Goal: Task Accomplishment & Management: Complete application form

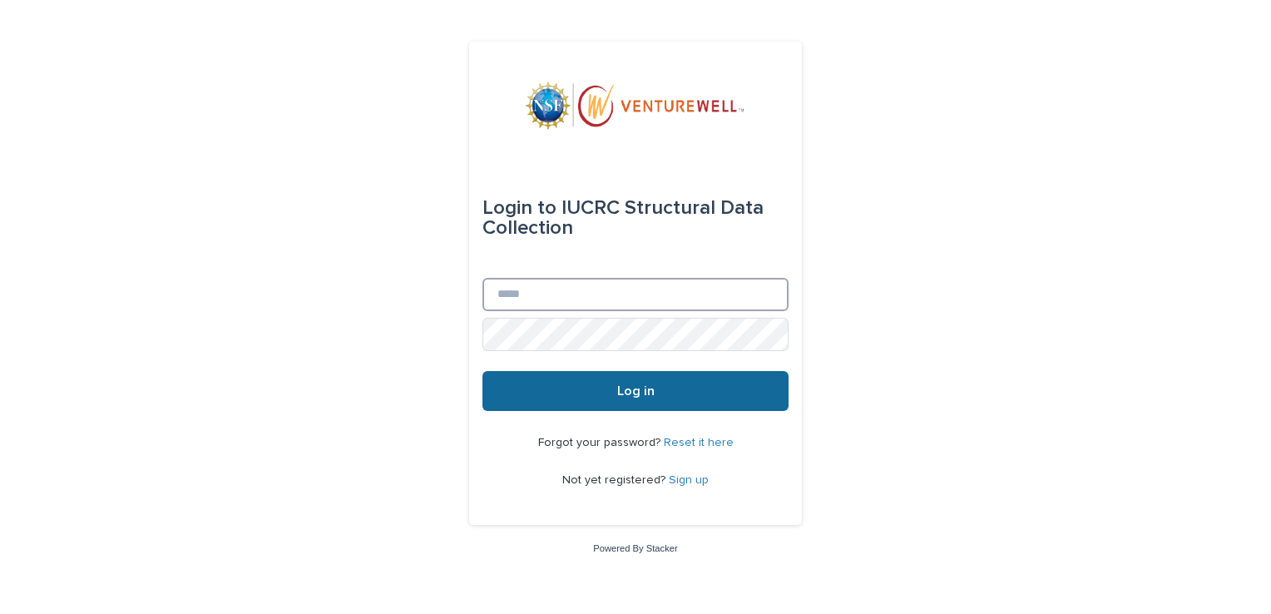
type input "**********"
click at [597, 397] on button "Log in" at bounding box center [636, 391] width 306 height 40
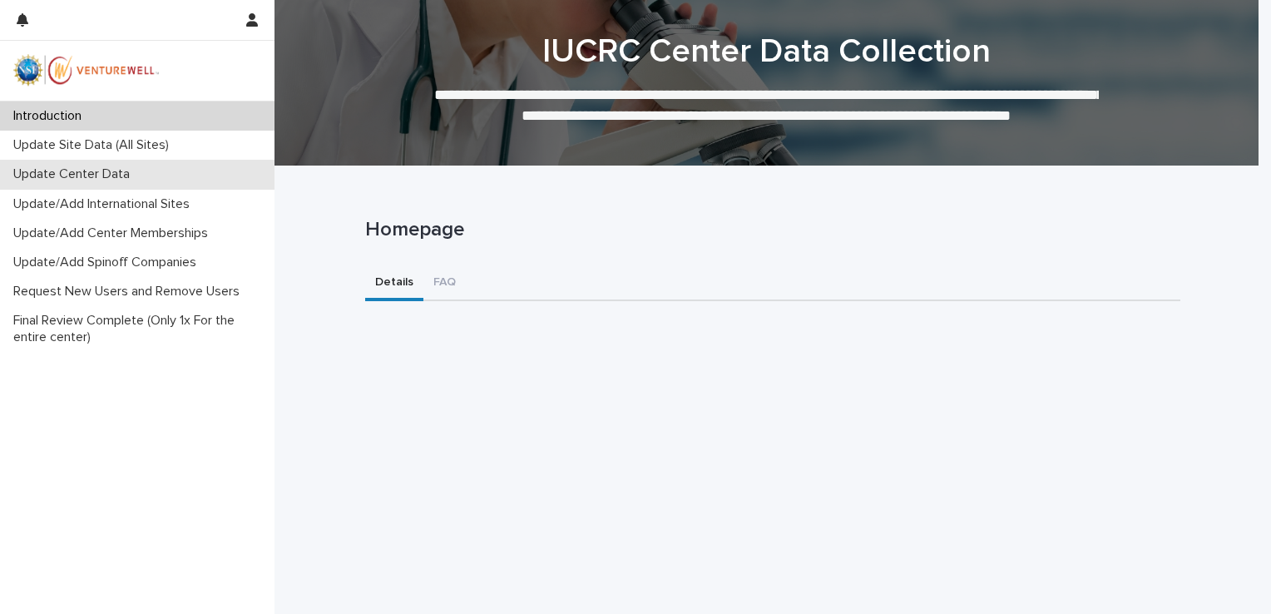
click at [107, 176] on p "Update Center Data" at bounding box center [75, 174] width 136 height 16
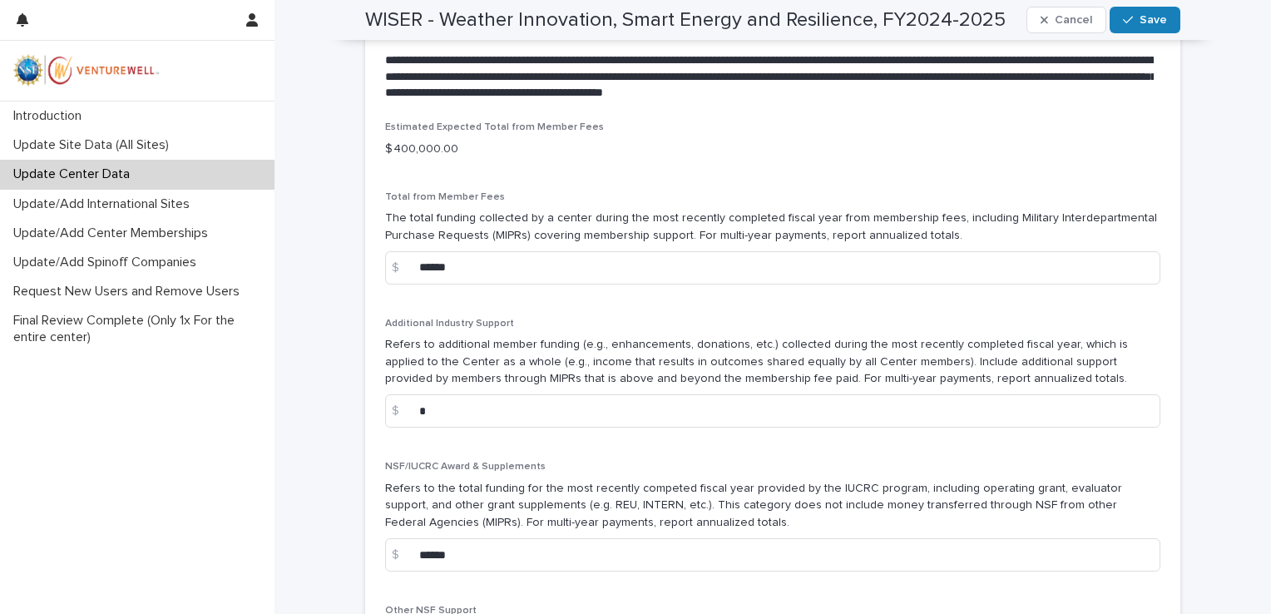
scroll to position [1271, 0]
drag, startPoint x: 483, startPoint y: 570, endPoint x: 397, endPoint y: 564, distance: 85.9
click at [397, 564] on div "$ ******" at bounding box center [772, 554] width 775 height 33
click at [516, 527] on p "Refers to the total funding for the most recently competed fiscal year provided…" at bounding box center [772, 506] width 775 height 52
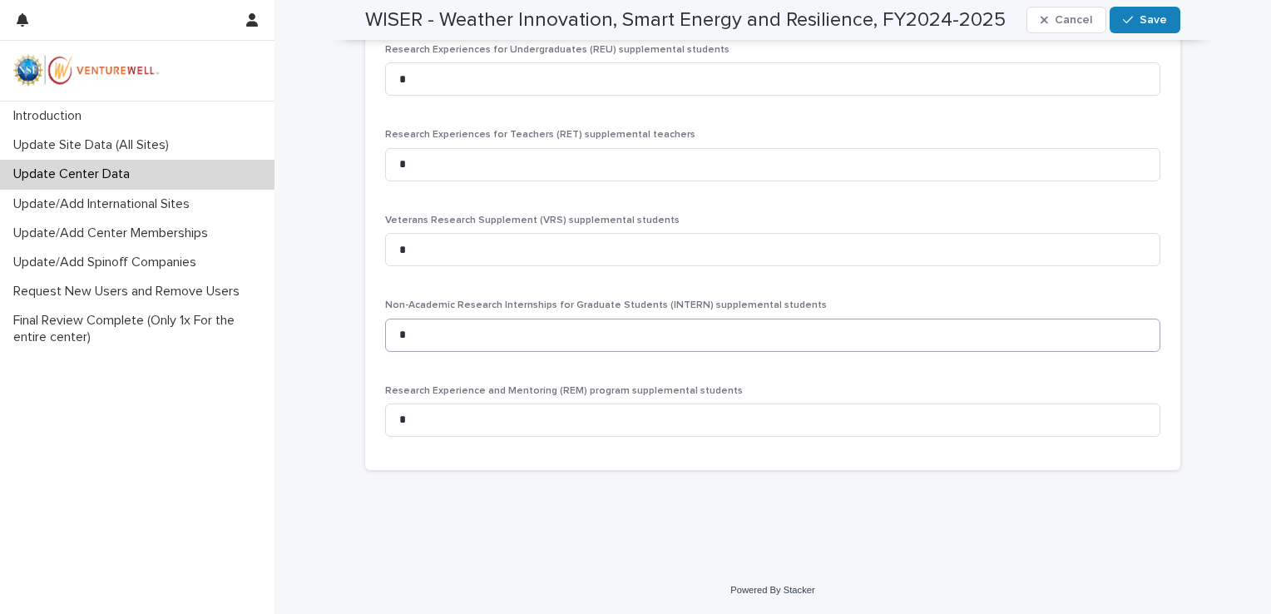
scroll to position [3264, 0]
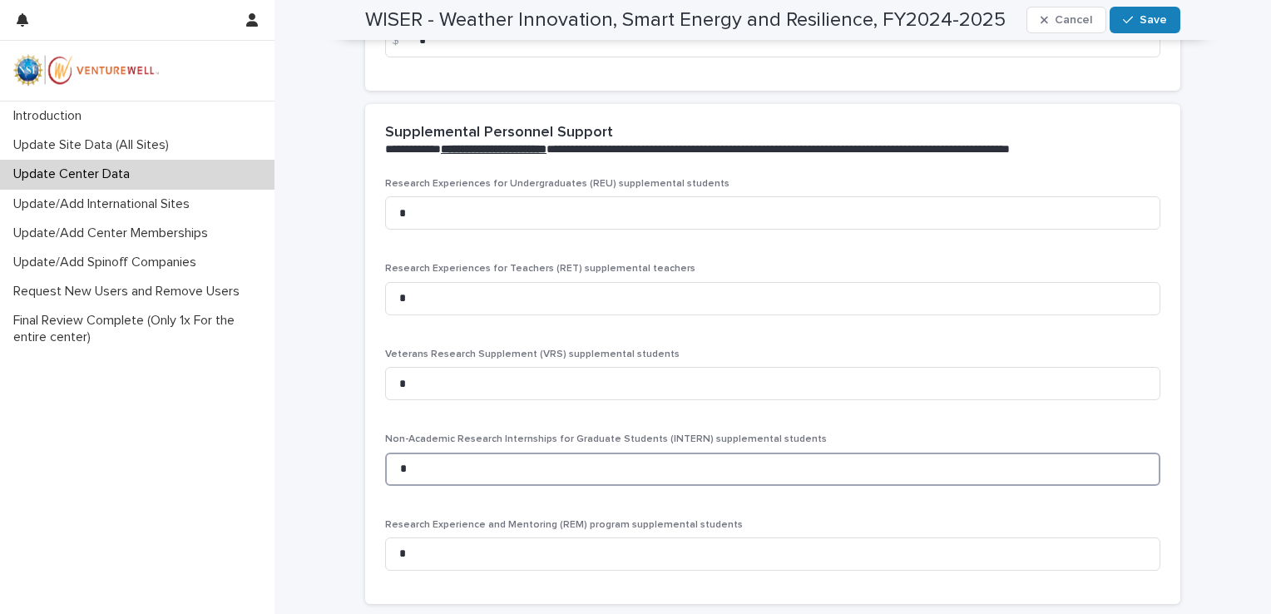
drag, startPoint x: 434, startPoint y: 517, endPoint x: 376, endPoint y: 517, distance: 58.2
click at [376, 517] on div "Research Experiences for Undergraduates (REU) supplemental students * Research …" at bounding box center [772, 391] width 815 height 426
type input "*"
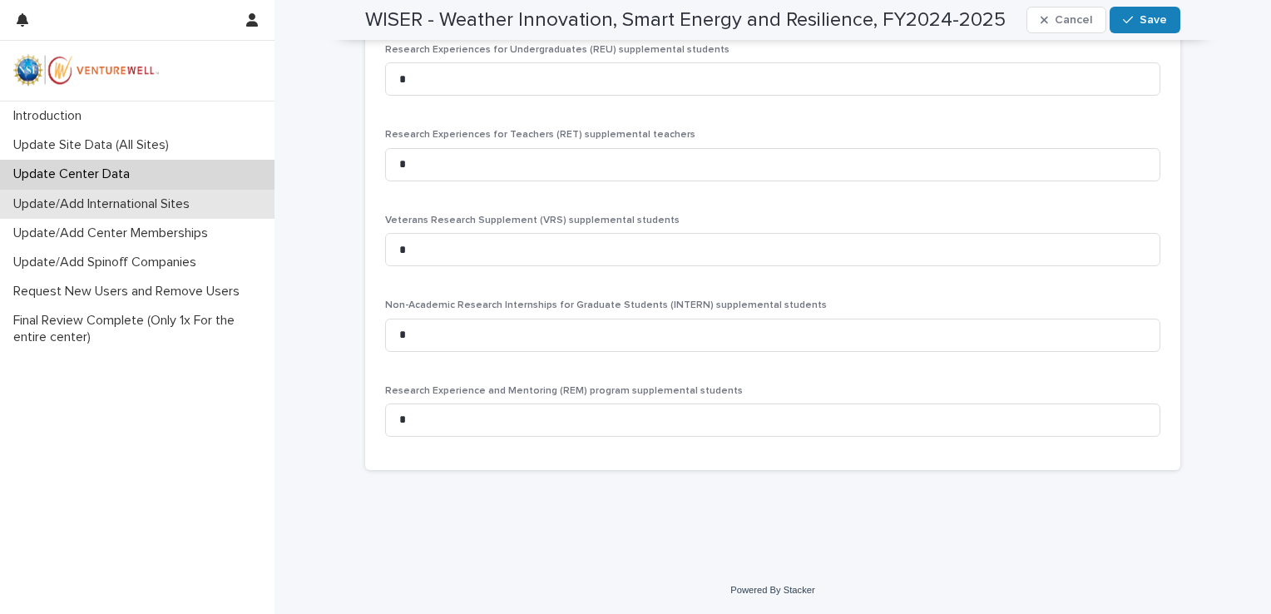
click at [100, 198] on p "Update/Add International Sites" at bounding box center [105, 204] width 196 height 16
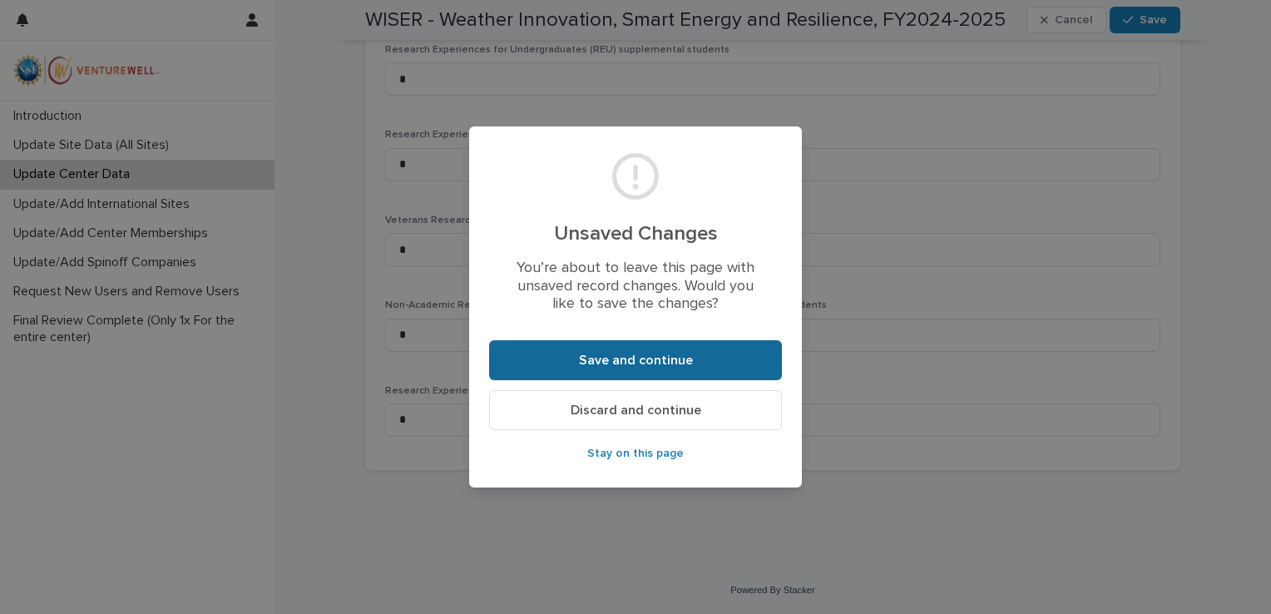
click at [634, 370] on button "Save and continue" at bounding box center [635, 360] width 293 height 40
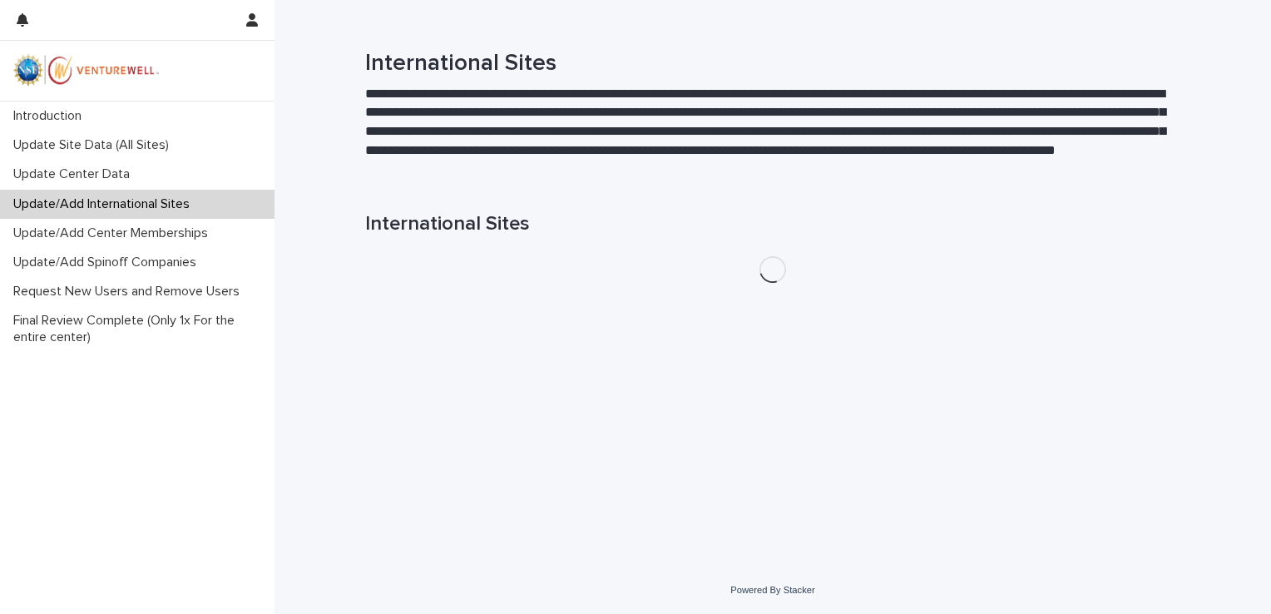
click at [896, 291] on div "Loading... Saving… Loading... Saving… International Sites" at bounding box center [773, 352] width 832 height 346
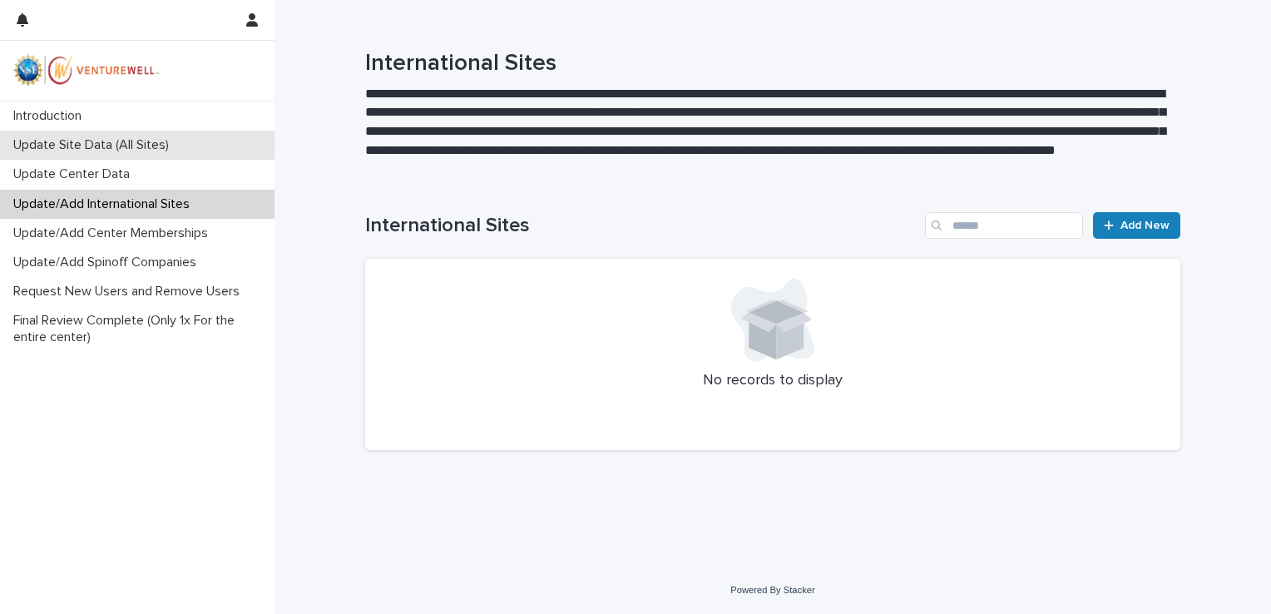
click at [107, 151] on p "Update Site Data (All Sites)" at bounding box center [95, 145] width 176 height 16
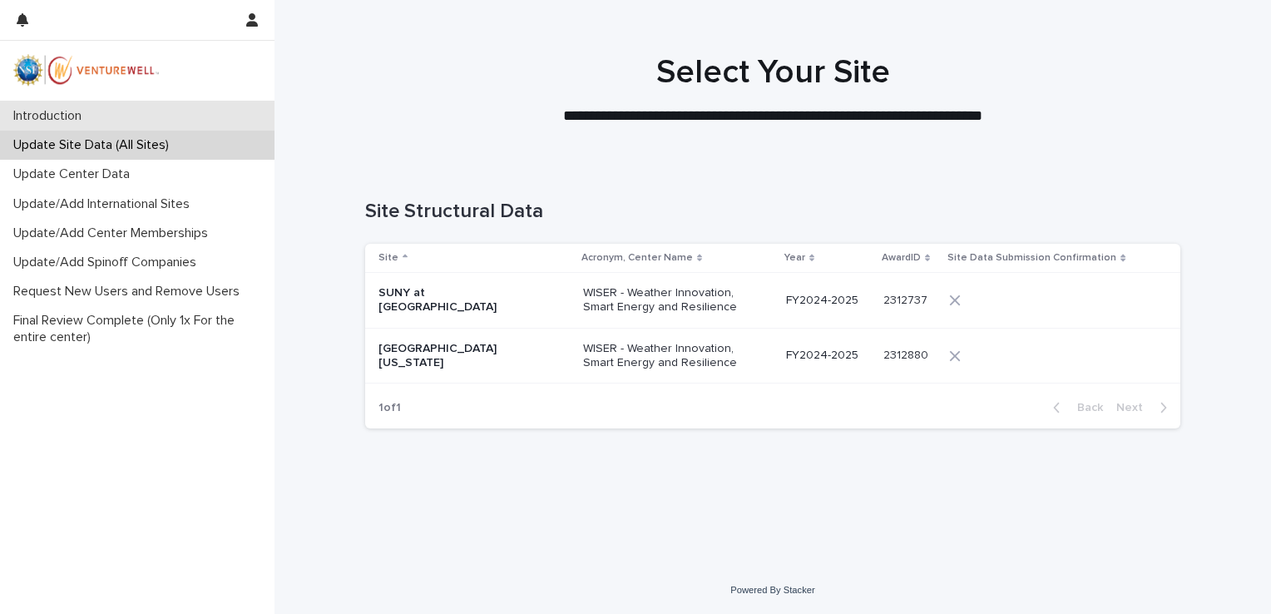
click at [76, 111] on p "Introduction" at bounding box center [51, 116] width 88 height 16
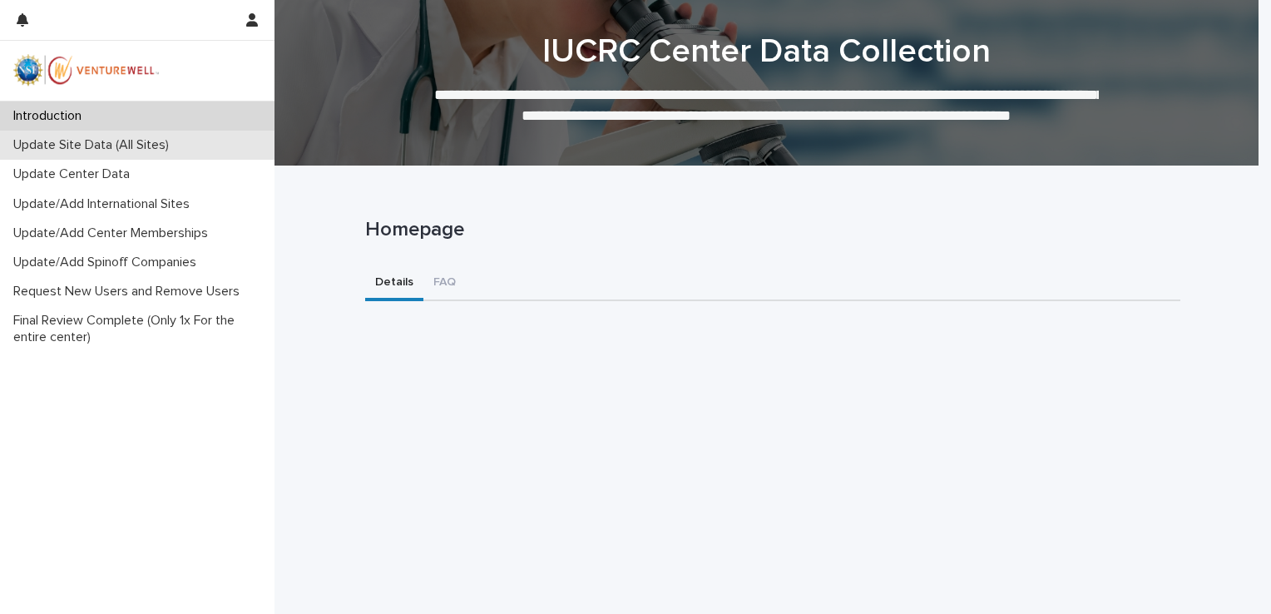
click at [95, 144] on p "Update Site Data (All Sites)" at bounding box center [95, 145] width 176 height 16
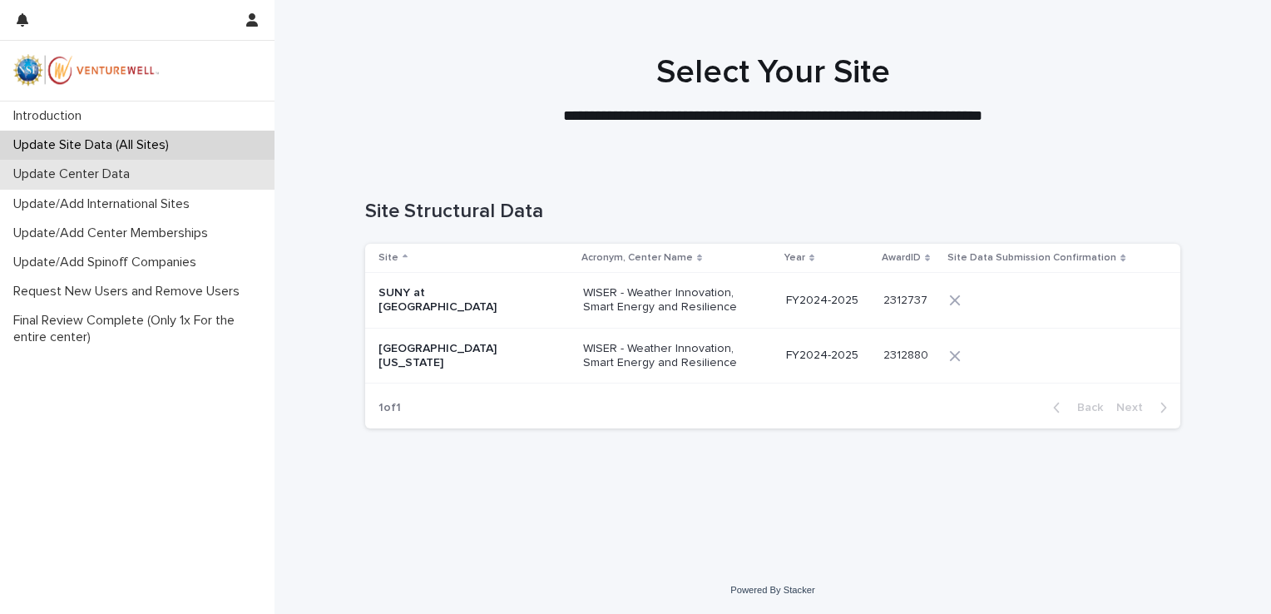
click at [84, 184] on div "Update Center Data" at bounding box center [137, 174] width 275 height 29
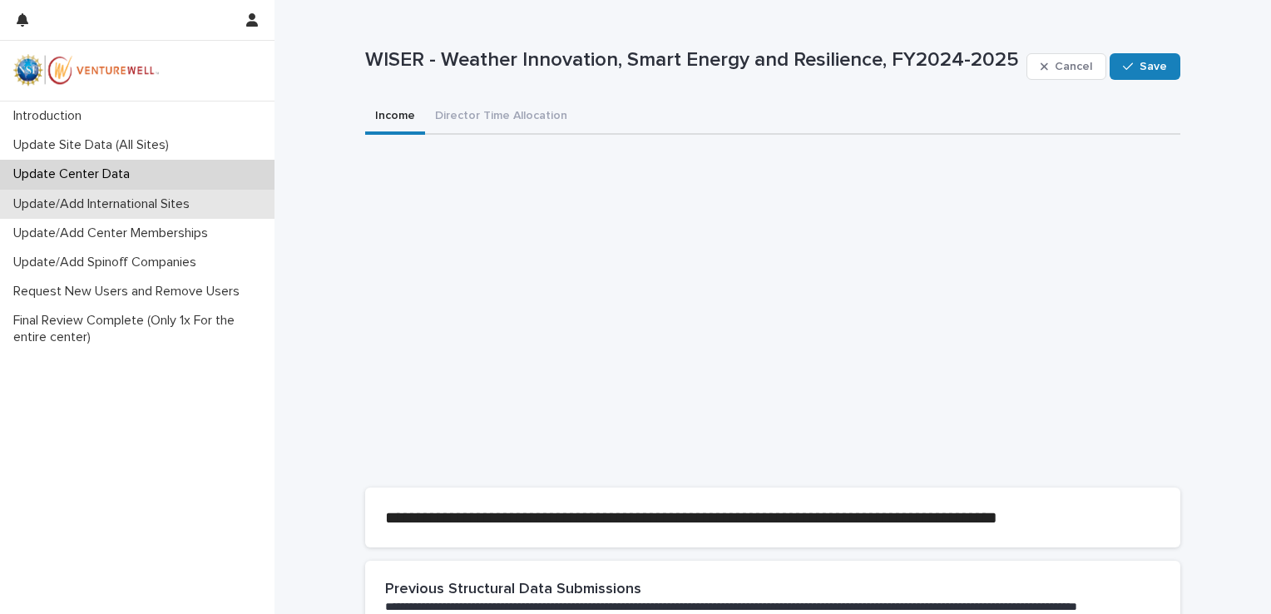
click at [75, 211] on p "Update/Add International Sites" at bounding box center [105, 204] width 196 height 16
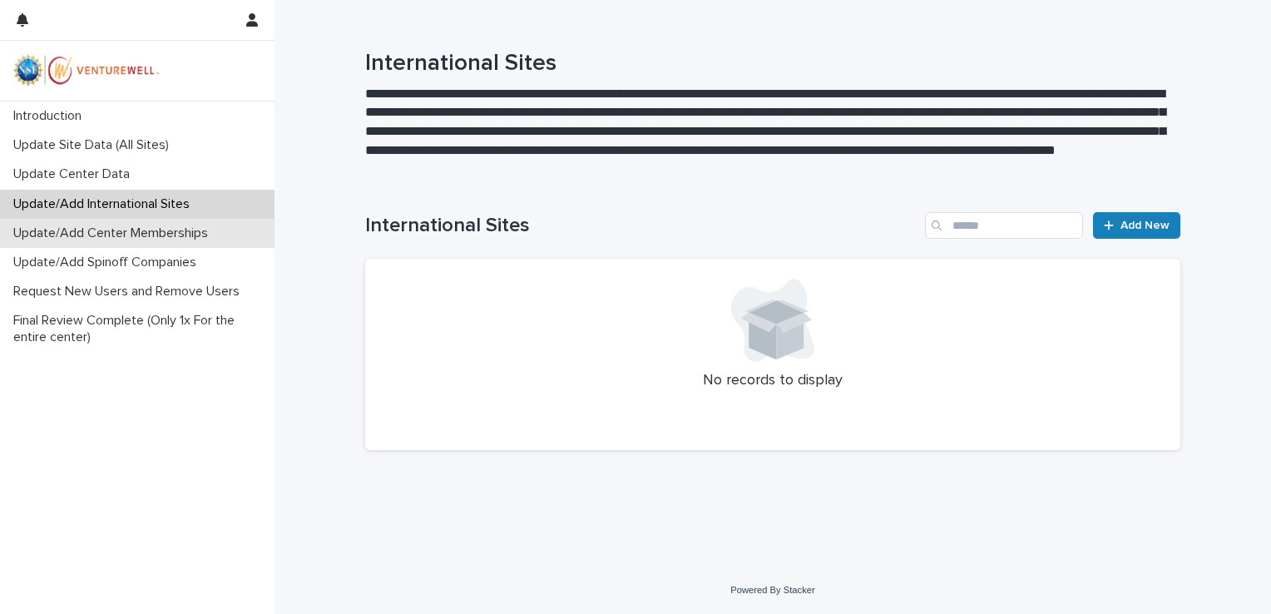
click at [77, 236] on p "Update/Add Center Memberships" at bounding box center [114, 233] width 215 height 16
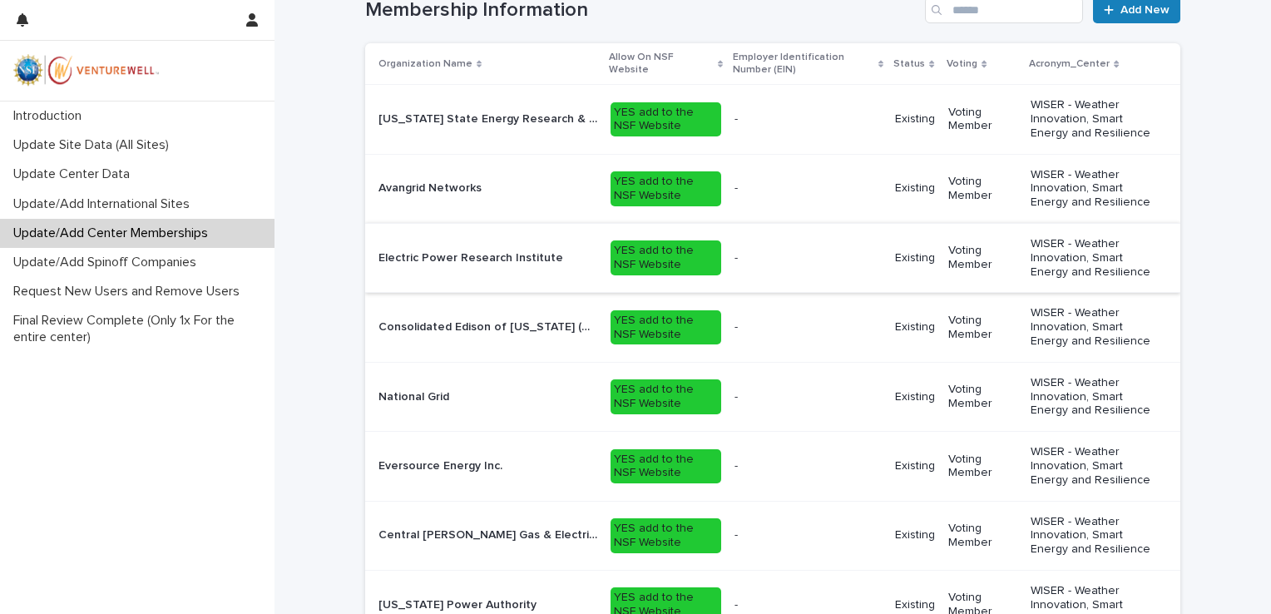
scroll to position [385, 0]
click at [845, 261] on p at bounding box center [804, 258] width 139 height 14
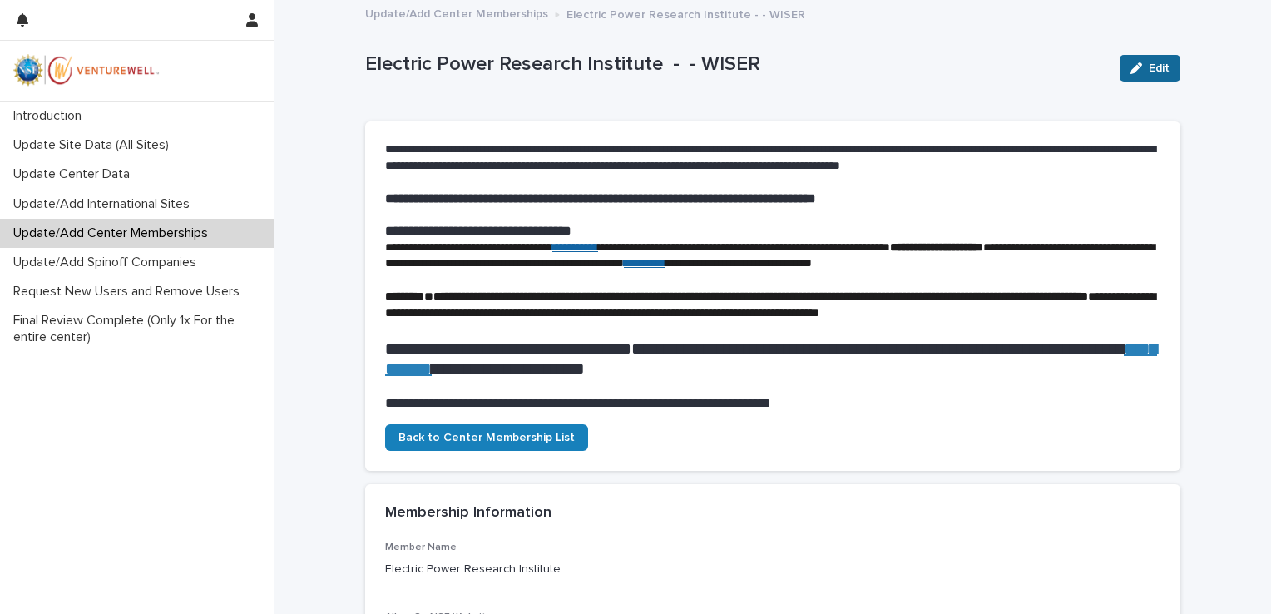
click at [1149, 62] on span "Edit" at bounding box center [1159, 68] width 21 height 12
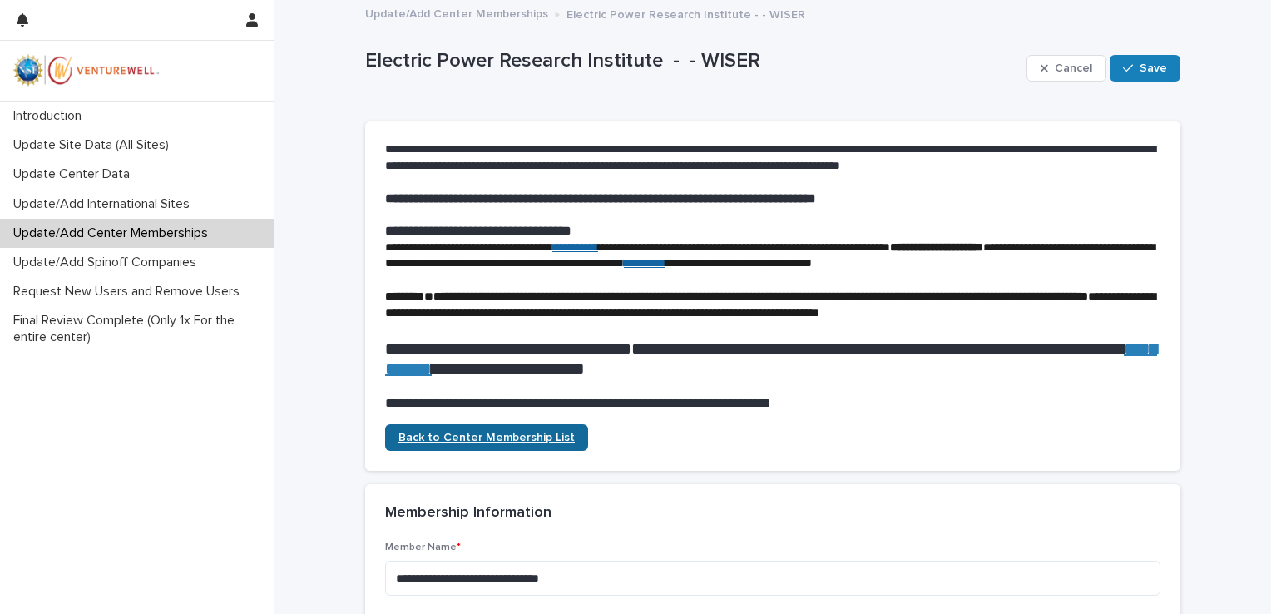
click at [462, 443] on span "Back to Center Membership List" at bounding box center [487, 438] width 176 height 12
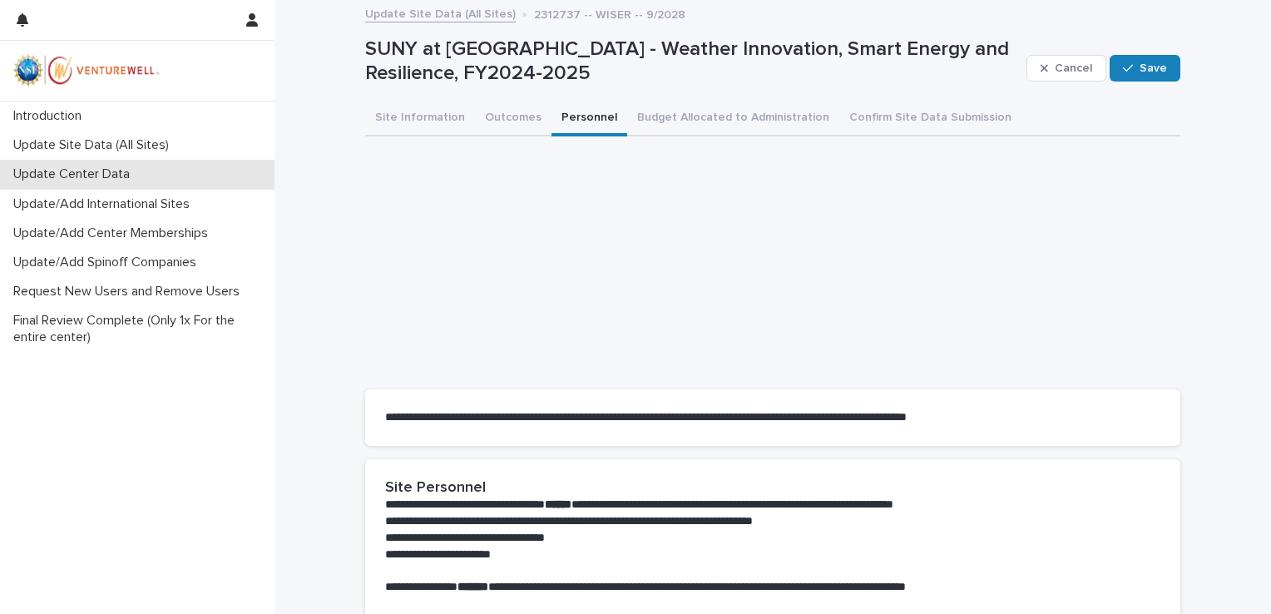
click at [97, 169] on p "Update Center Data" at bounding box center [75, 174] width 136 height 16
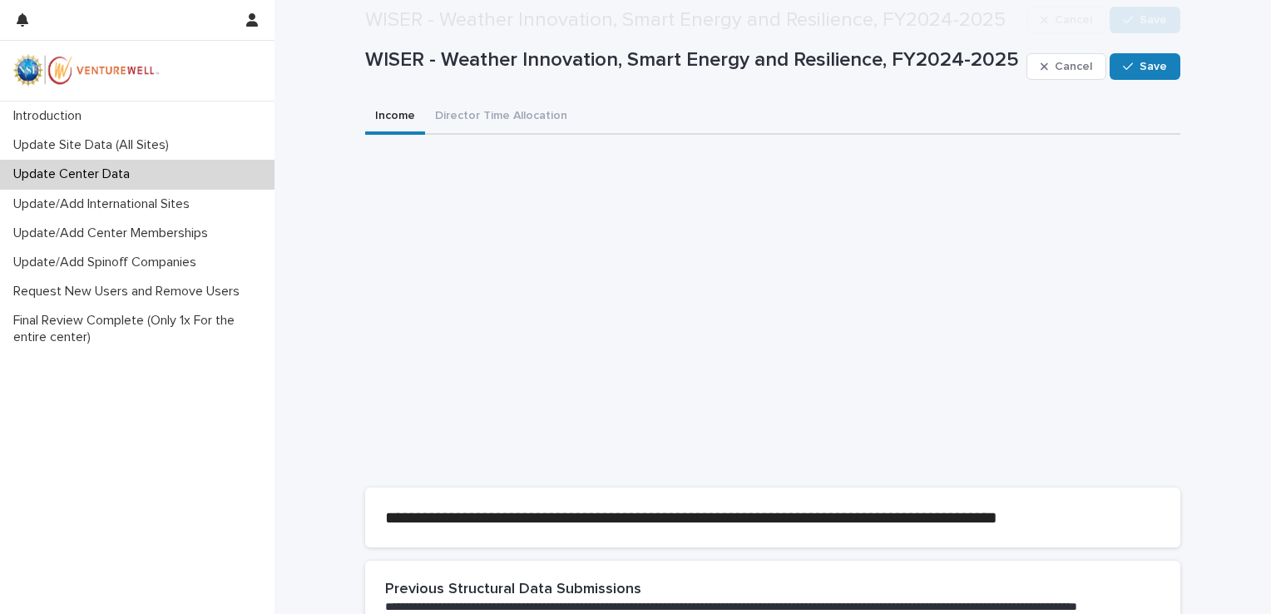
scroll to position [702, 0]
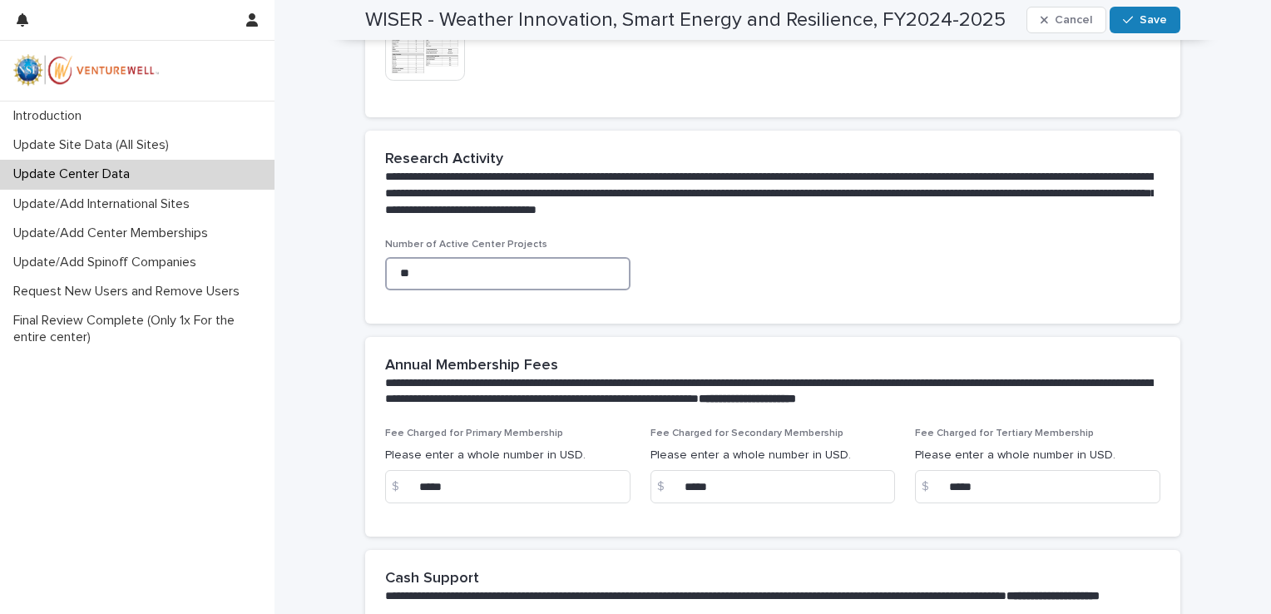
click at [408, 278] on input "**" at bounding box center [507, 273] width 245 height 33
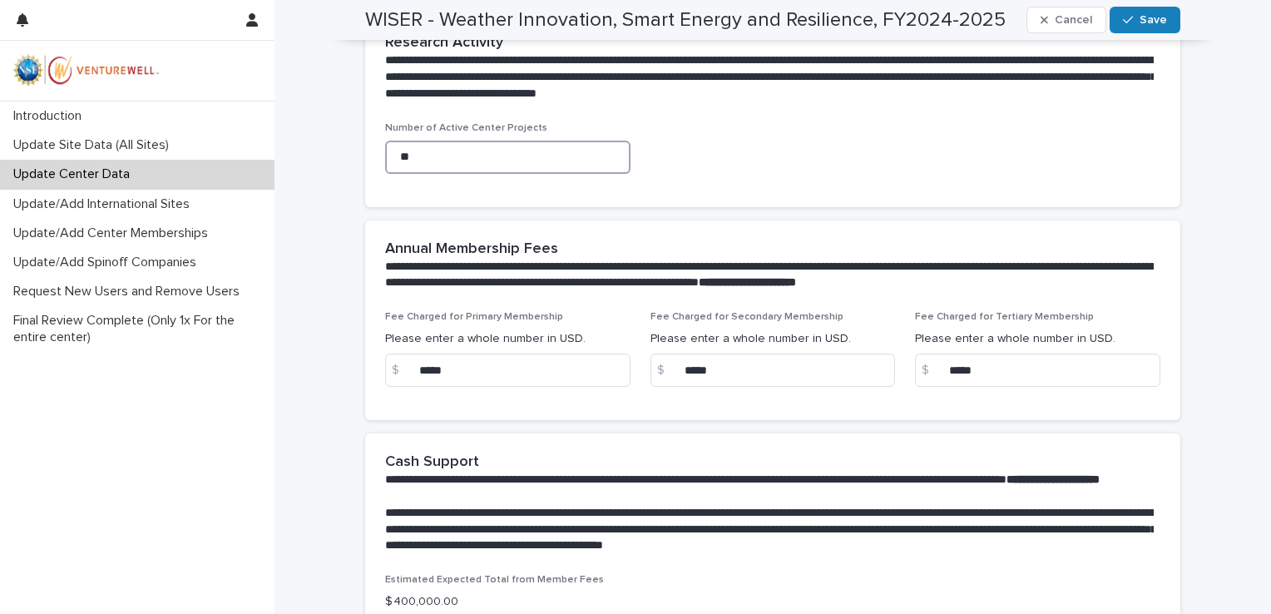
scroll to position [794, 0]
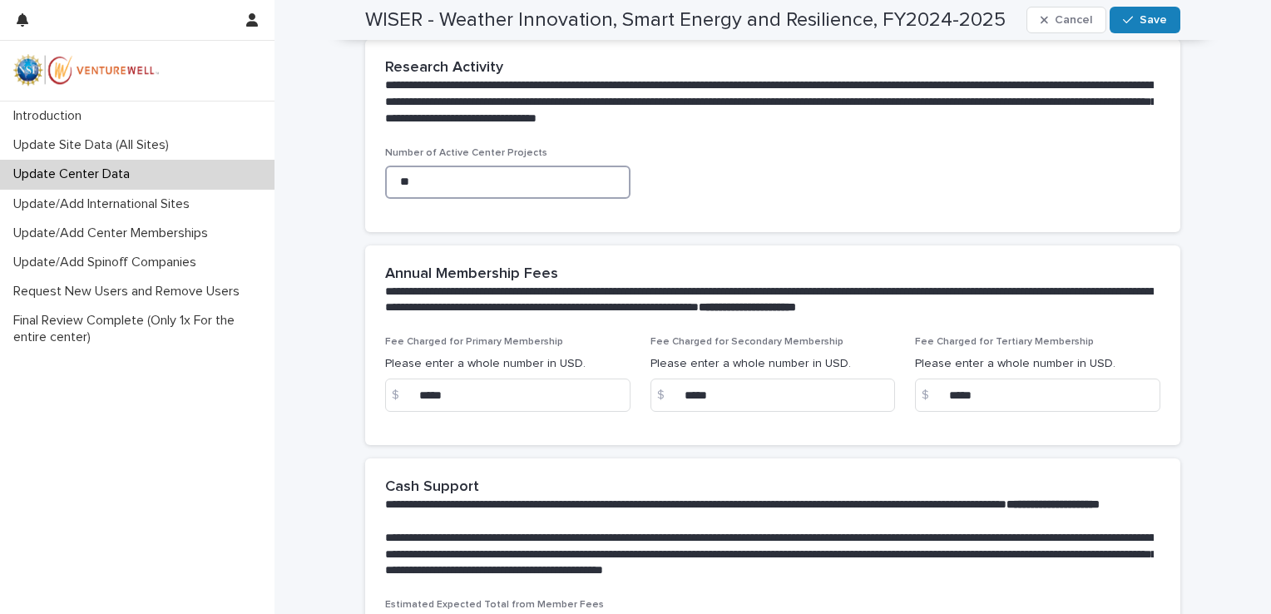
drag, startPoint x: 416, startPoint y: 191, endPoint x: 351, endPoint y: 185, distance: 65.2
type input "**"
click at [742, 200] on div "Number of Active Center Projects **" at bounding box center [772, 179] width 775 height 65
click at [1140, 22] on span "Save" at bounding box center [1153, 20] width 27 height 12
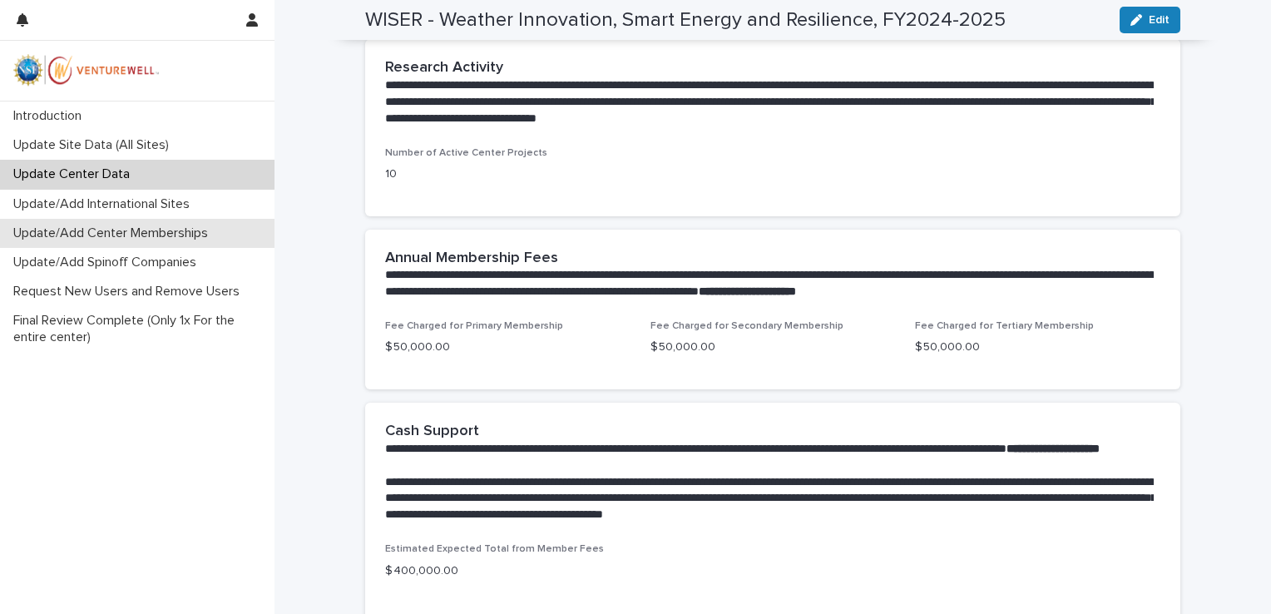
click at [98, 240] on p "Update/Add Center Memberships" at bounding box center [114, 233] width 215 height 16
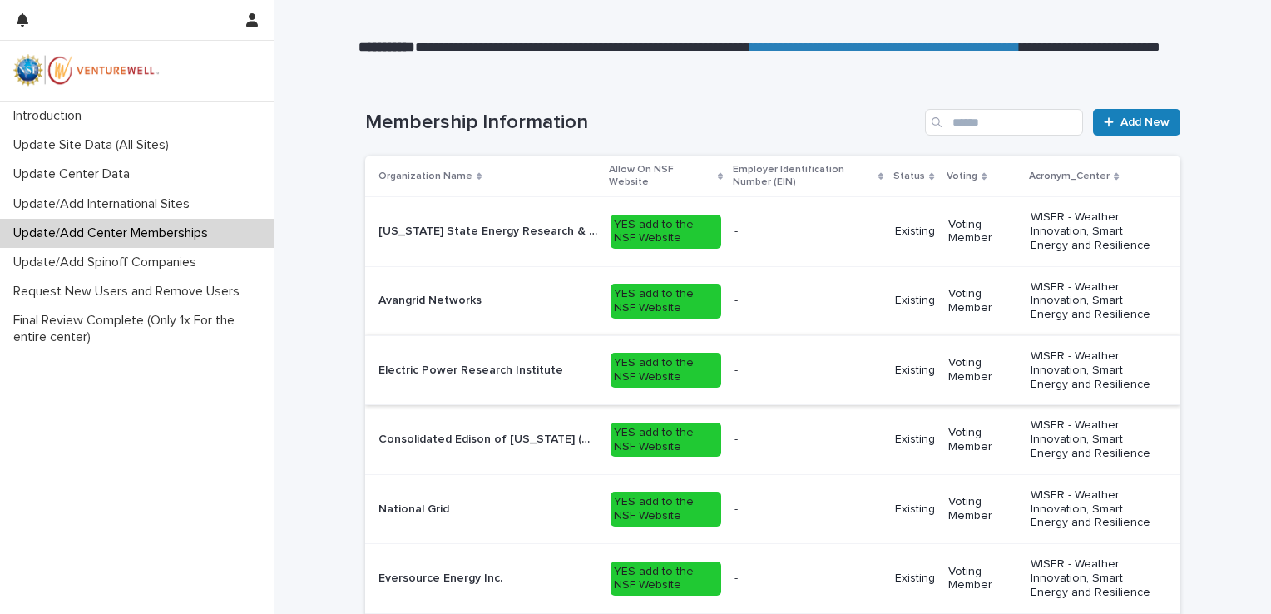
scroll to position [267, 0]
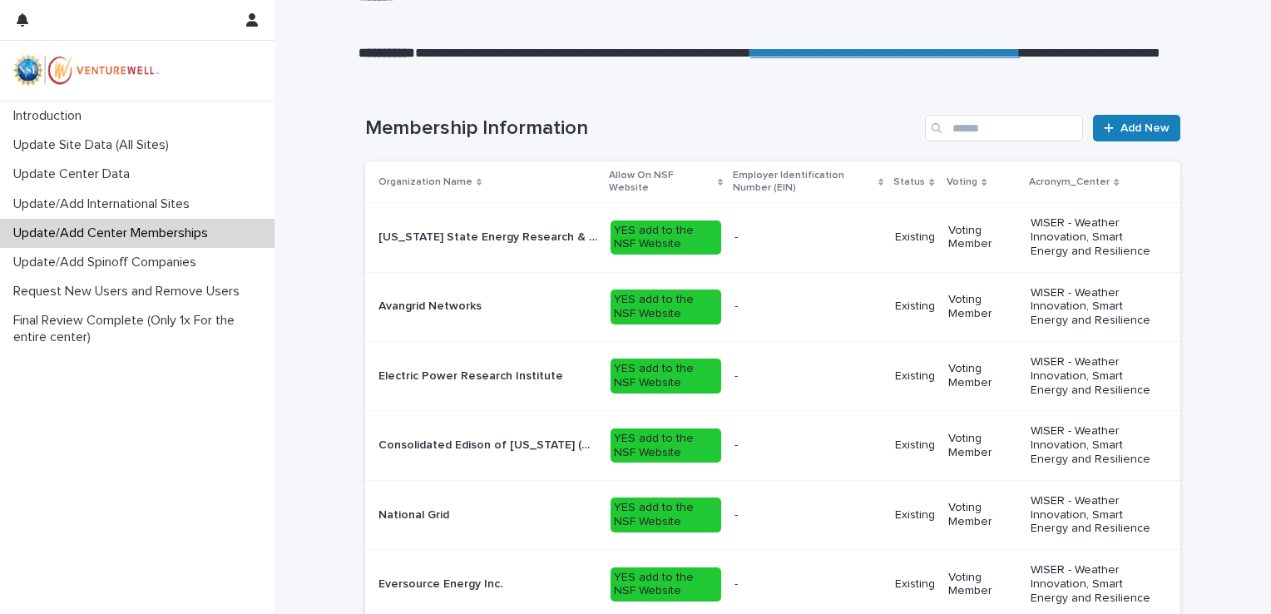
click at [958, 240] on p "Voting Member" at bounding box center [983, 238] width 69 height 28
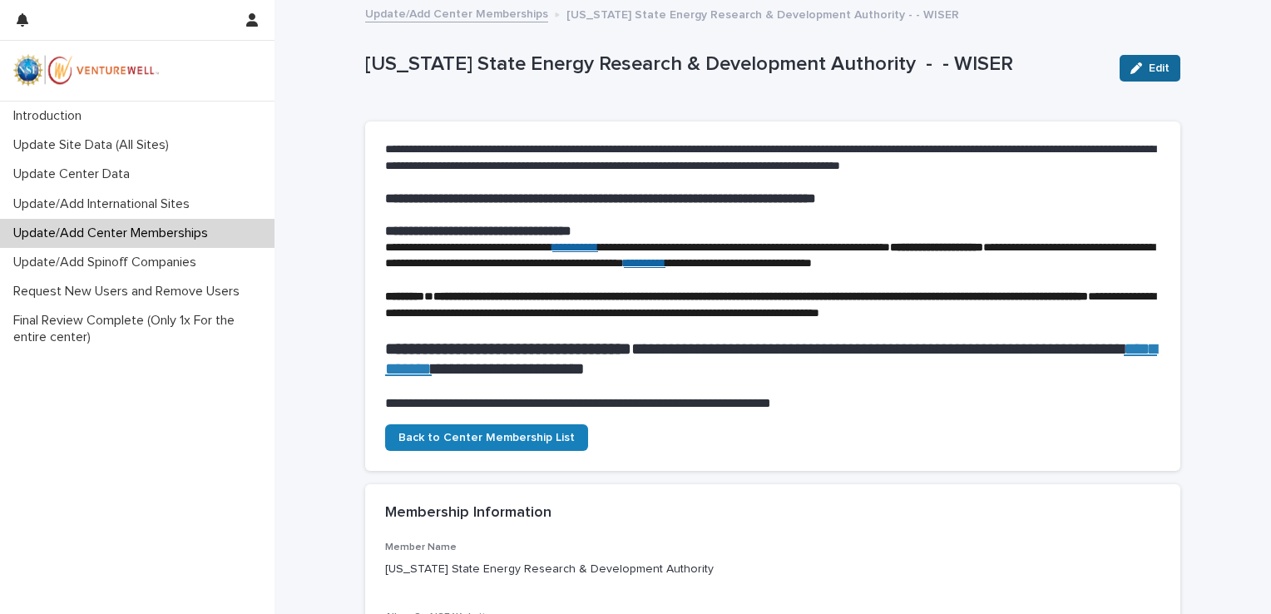
click at [1152, 63] on span "Edit" at bounding box center [1159, 68] width 21 height 12
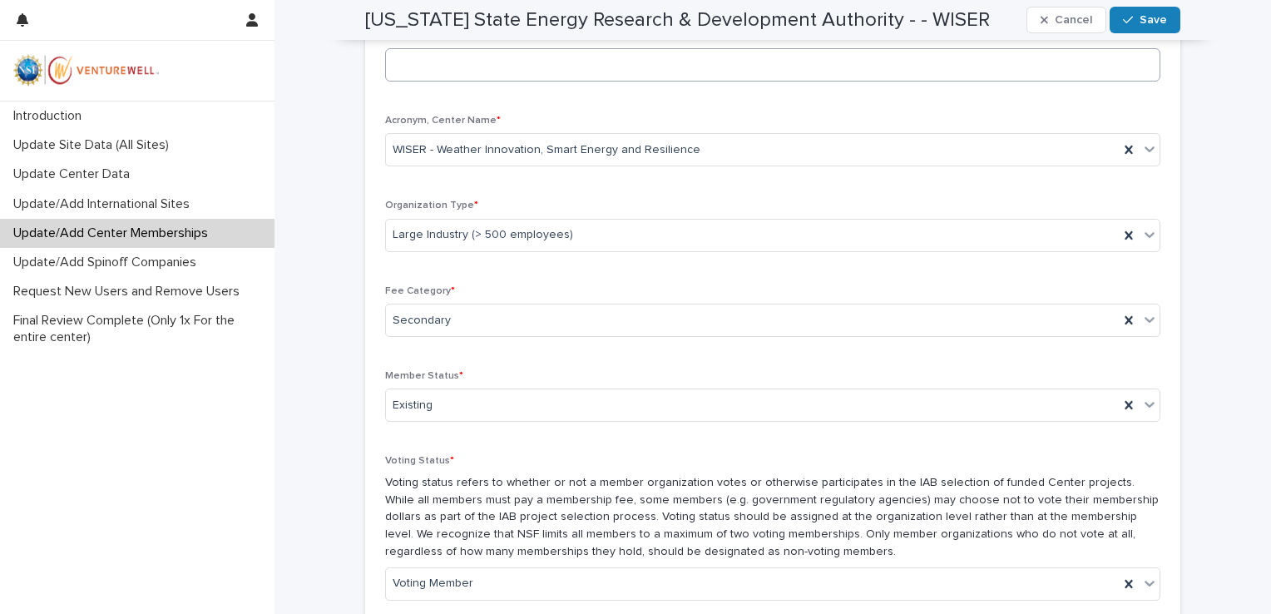
scroll to position [819, 0]
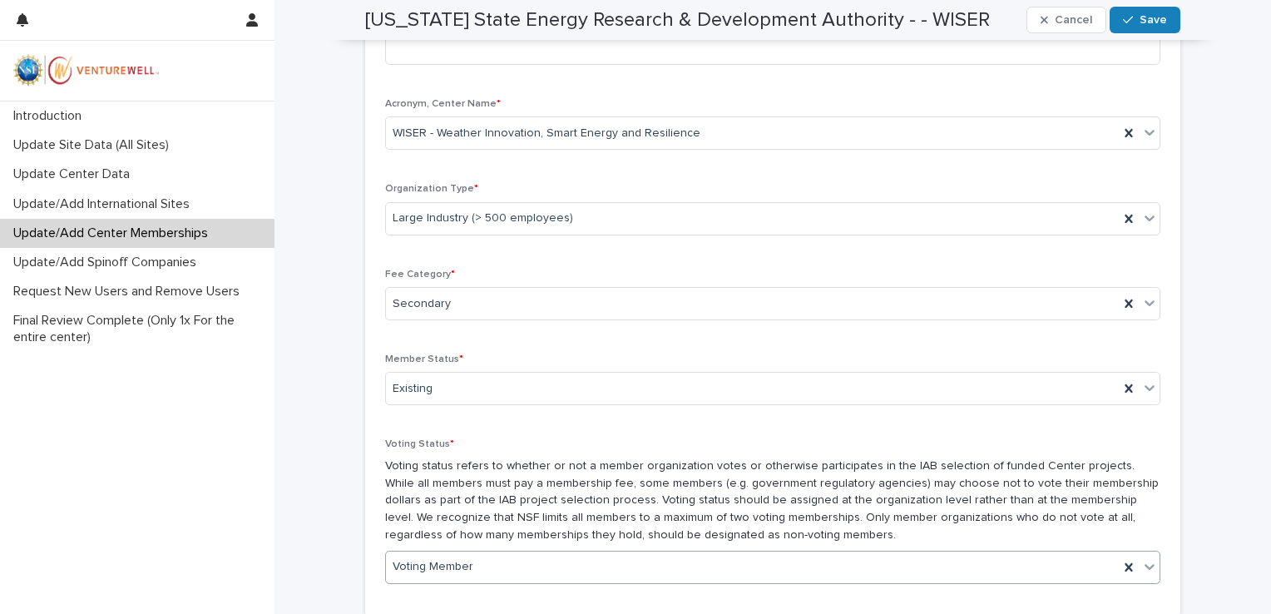
click at [503, 562] on div "Voting Member" at bounding box center [752, 566] width 733 height 27
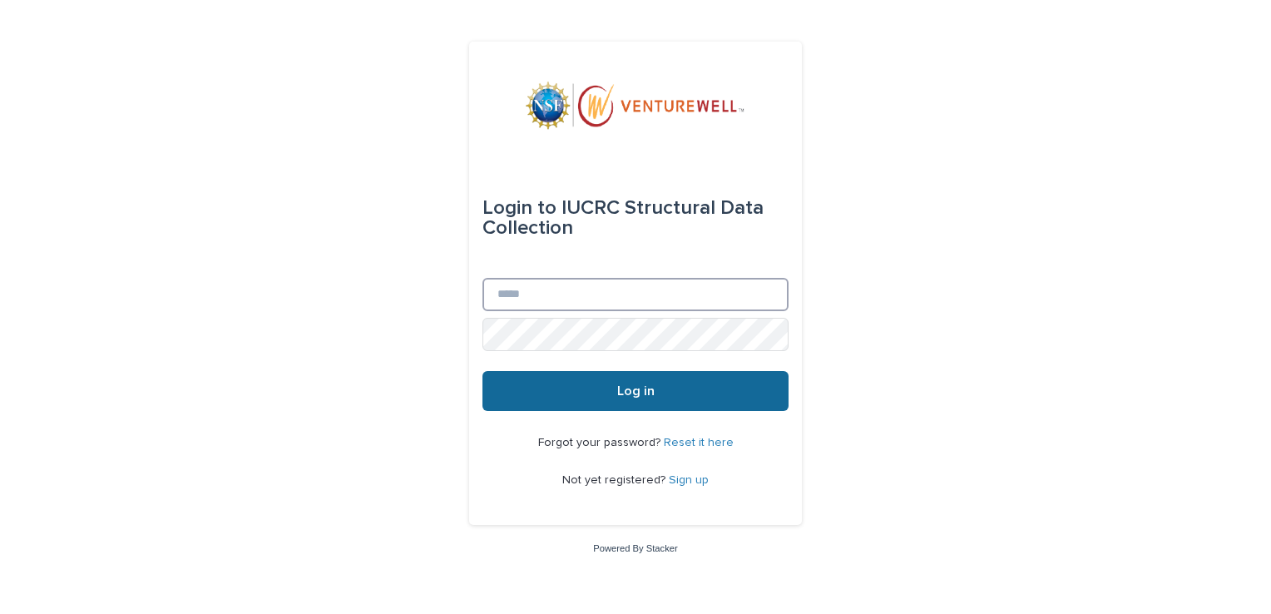
type input "**********"
click at [602, 391] on button "Log in" at bounding box center [636, 391] width 306 height 40
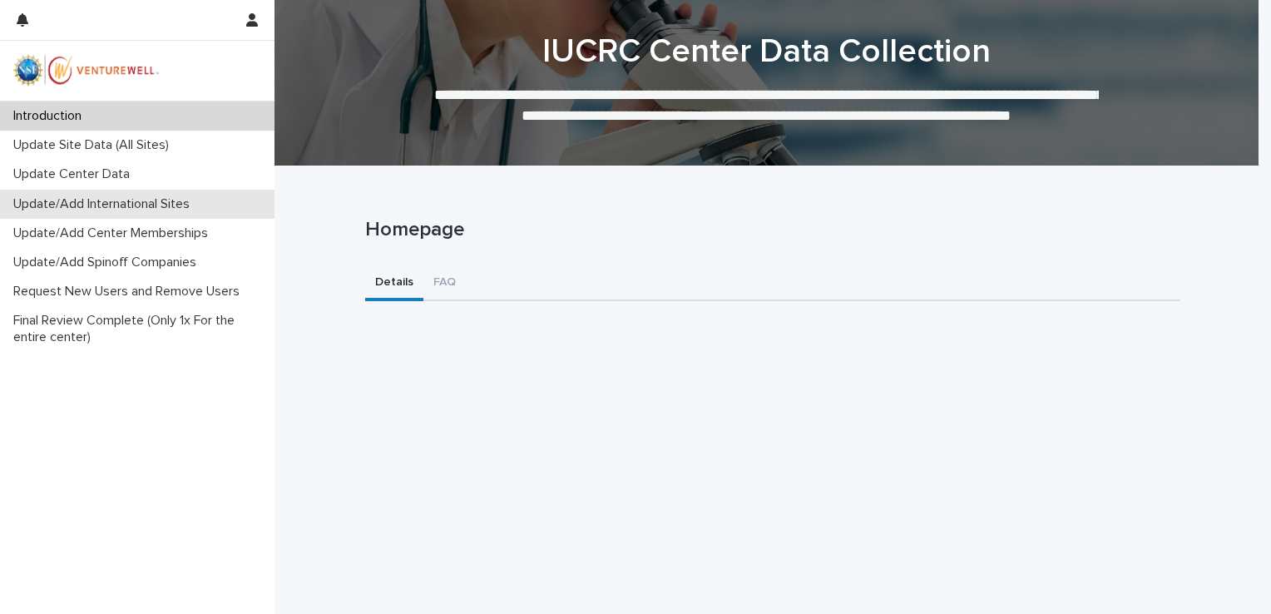
click at [99, 201] on p "Update/Add International Sites" at bounding box center [105, 204] width 196 height 16
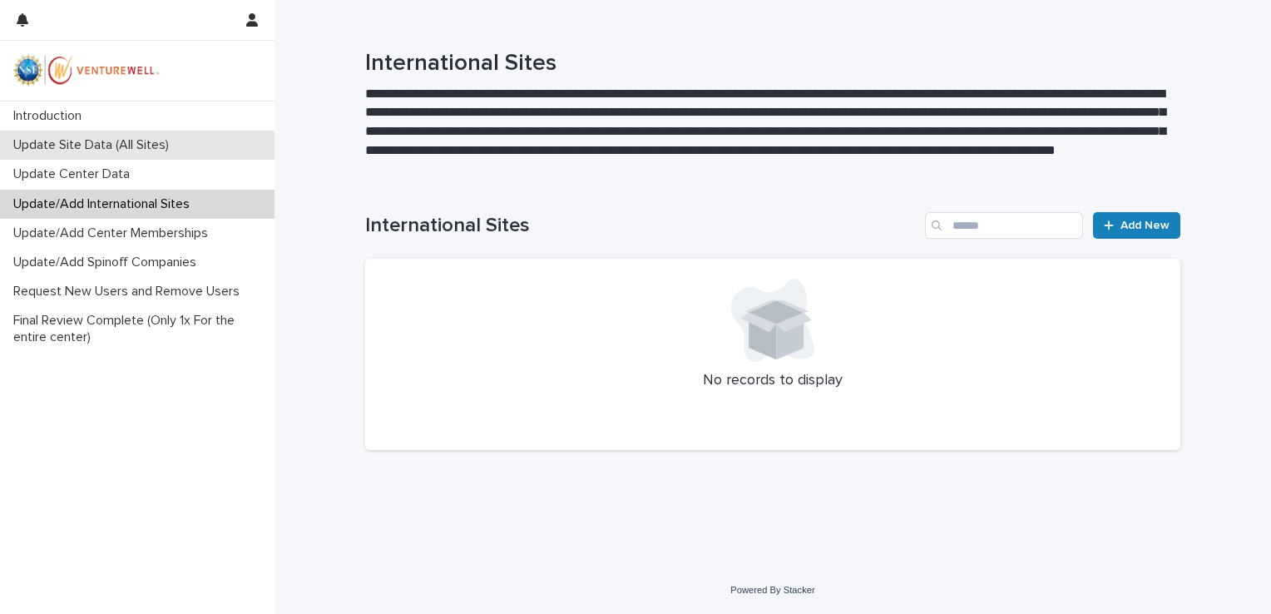
click at [83, 141] on p "Update Site Data (All Sites)" at bounding box center [95, 145] width 176 height 16
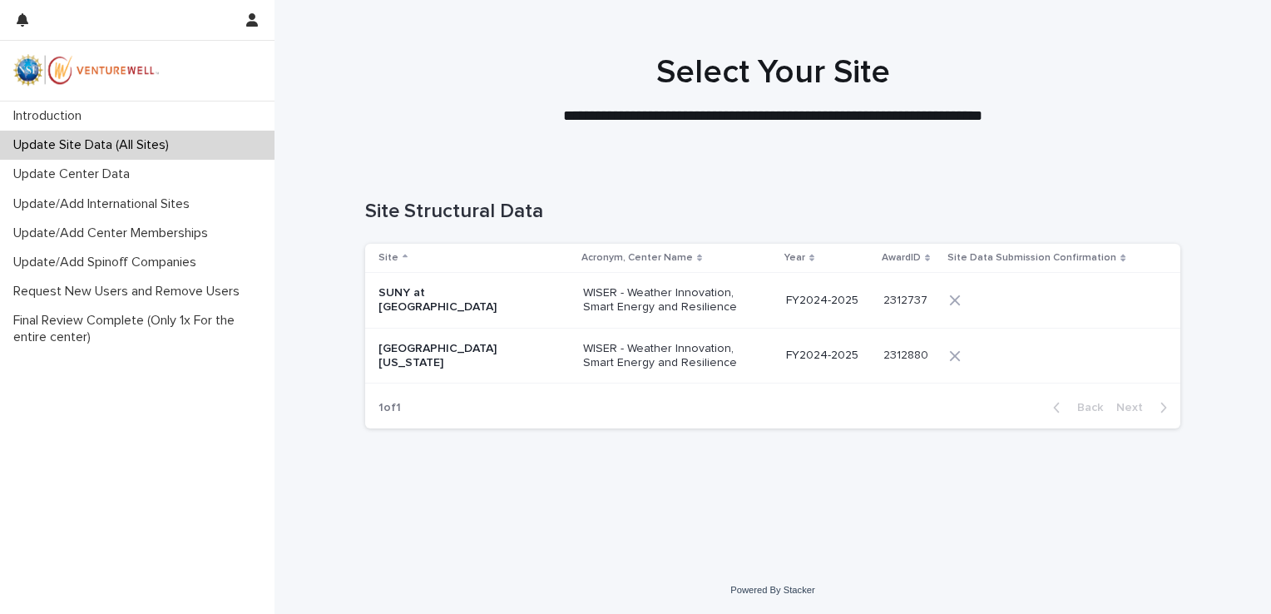
click at [583, 369] on p "WISER - Weather Innovation, Smart Energy and Resilience" at bounding box center [666, 356] width 166 height 28
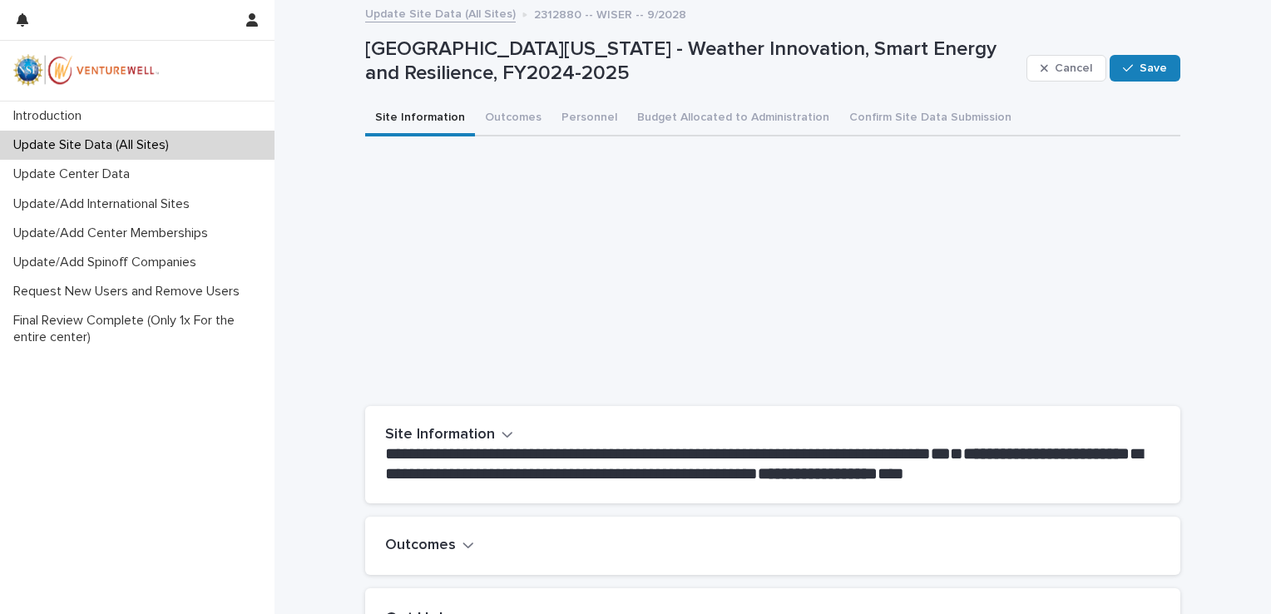
scroll to position [255, 0]
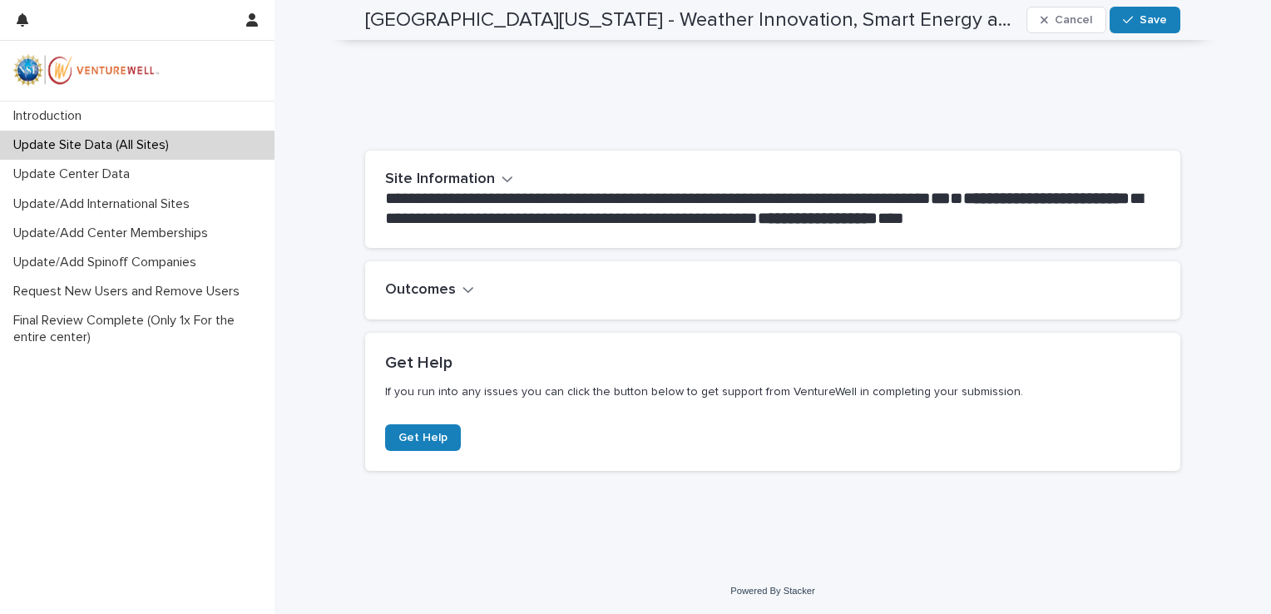
click at [434, 288] on h2 "Outcomes" at bounding box center [420, 290] width 71 height 18
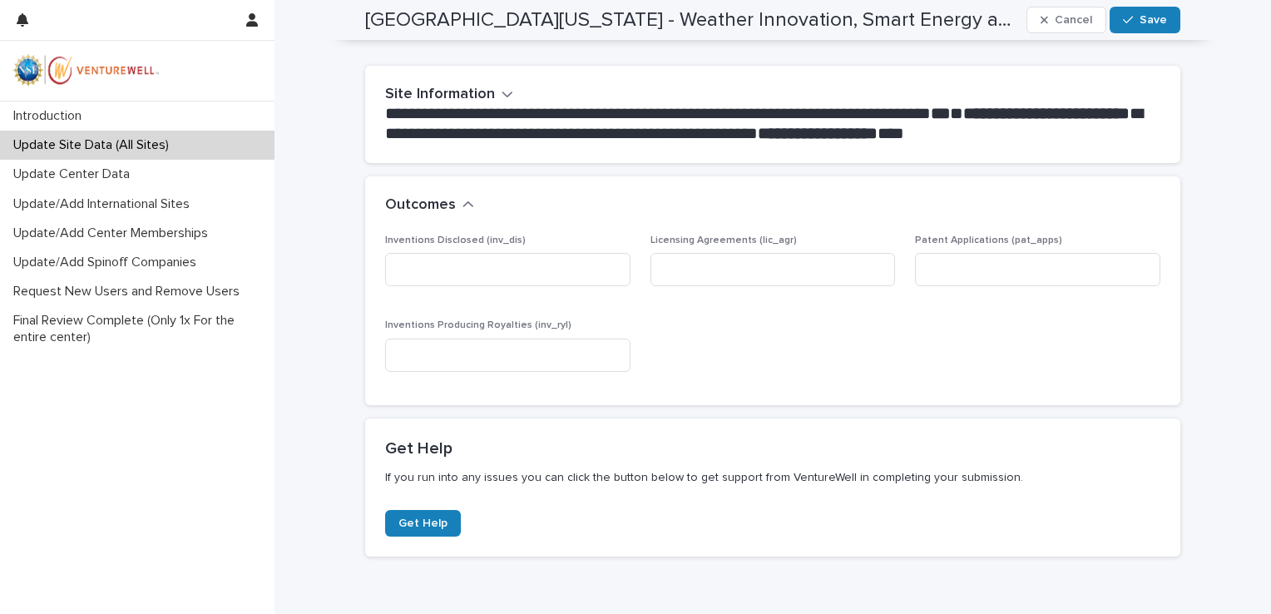
scroll to position [0, 0]
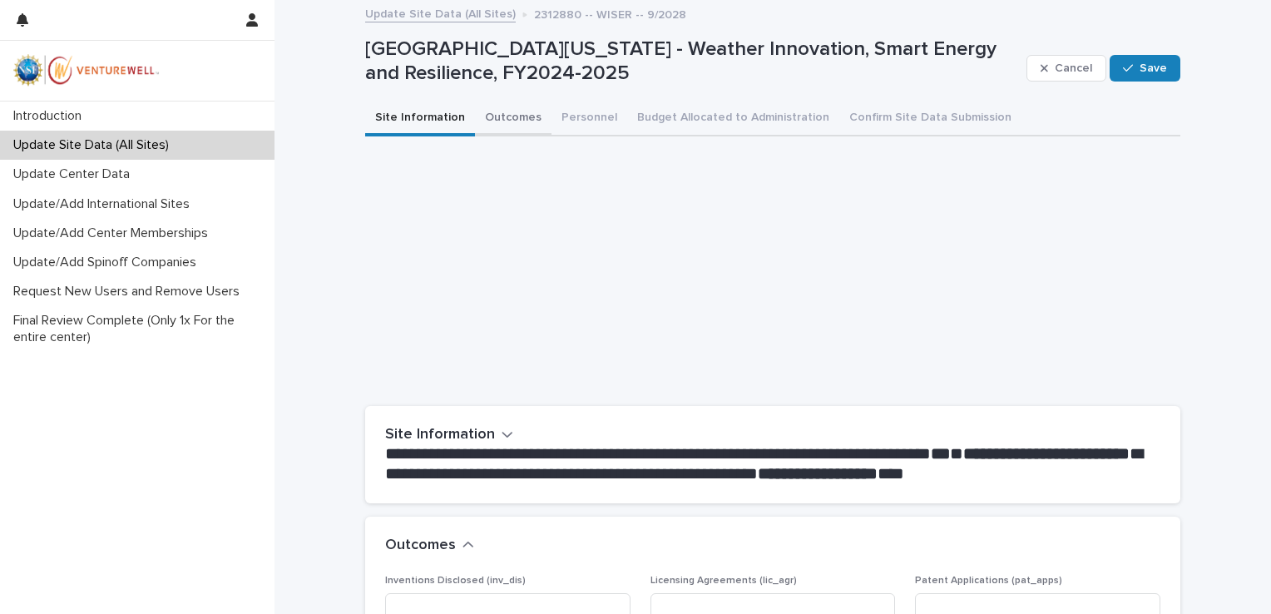
click at [503, 121] on button "Outcomes" at bounding box center [513, 119] width 77 height 35
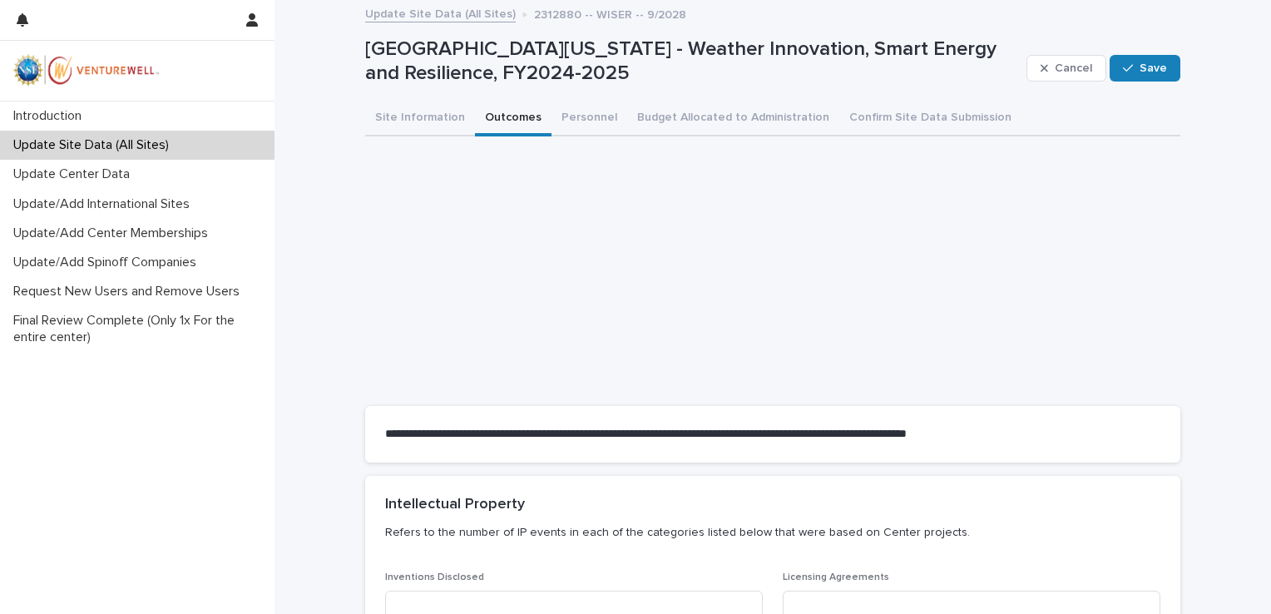
scroll to position [312, 0]
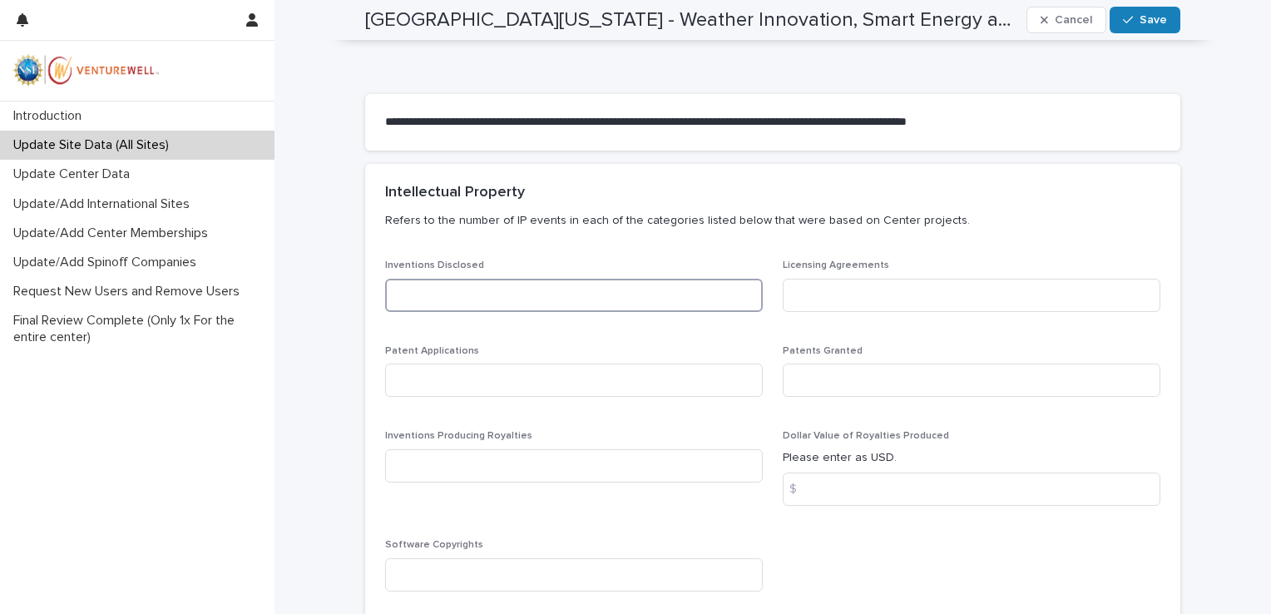
click at [499, 304] on input at bounding box center [574, 295] width 378 height 33
type input "*"
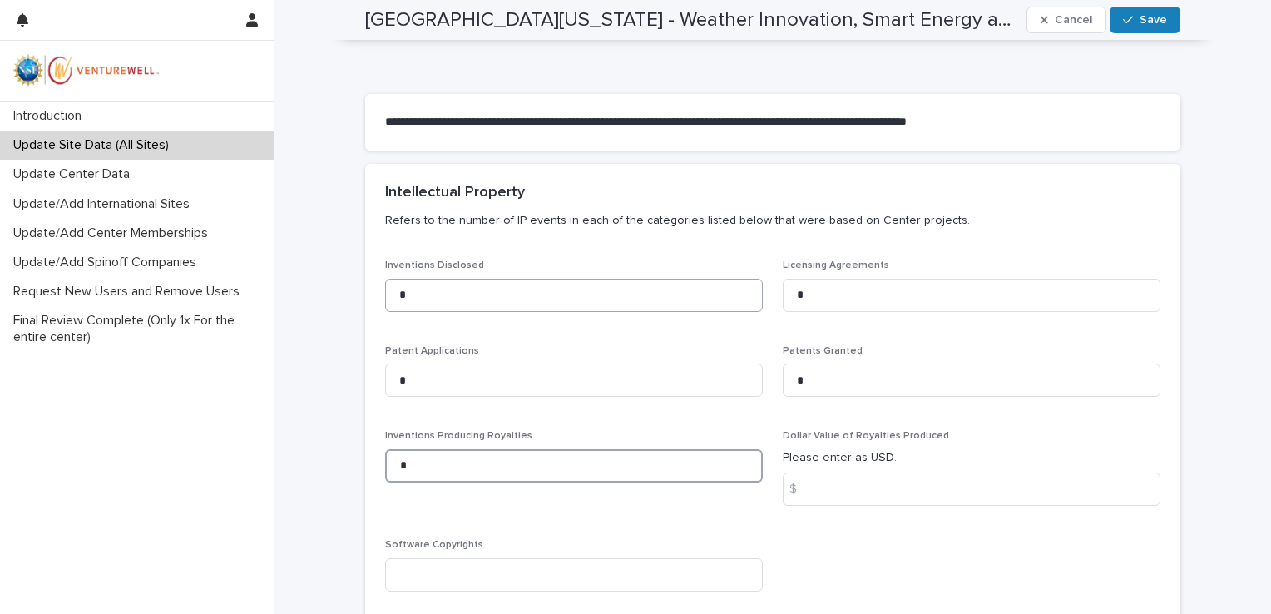
type input "*"
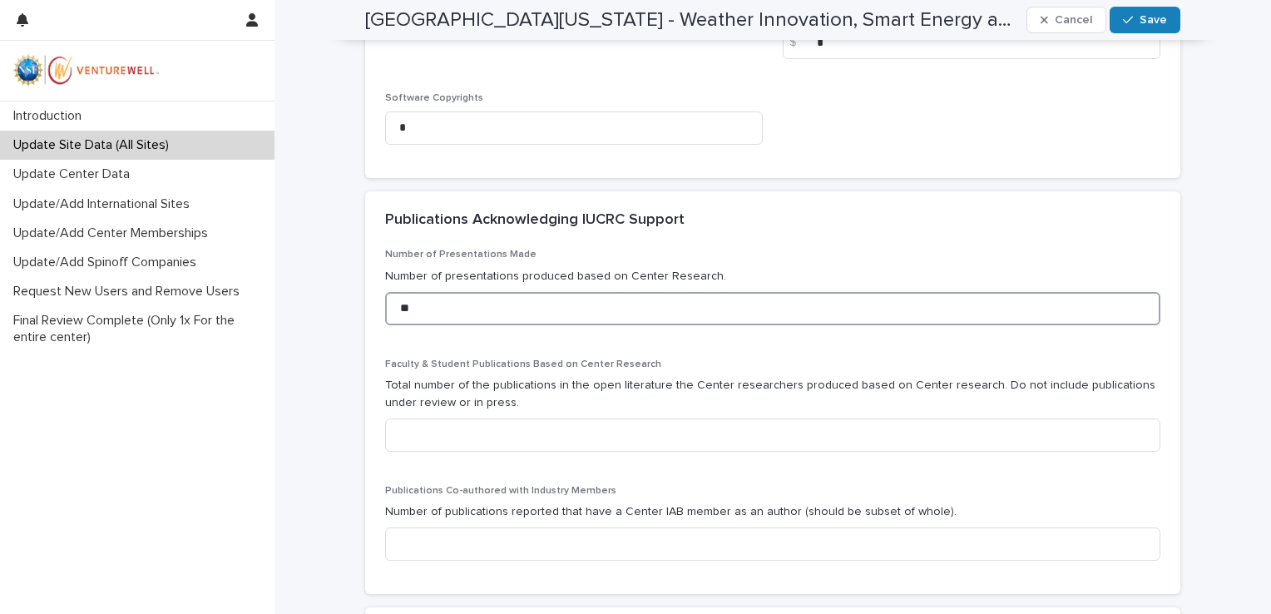
type input "**"
type input "*"
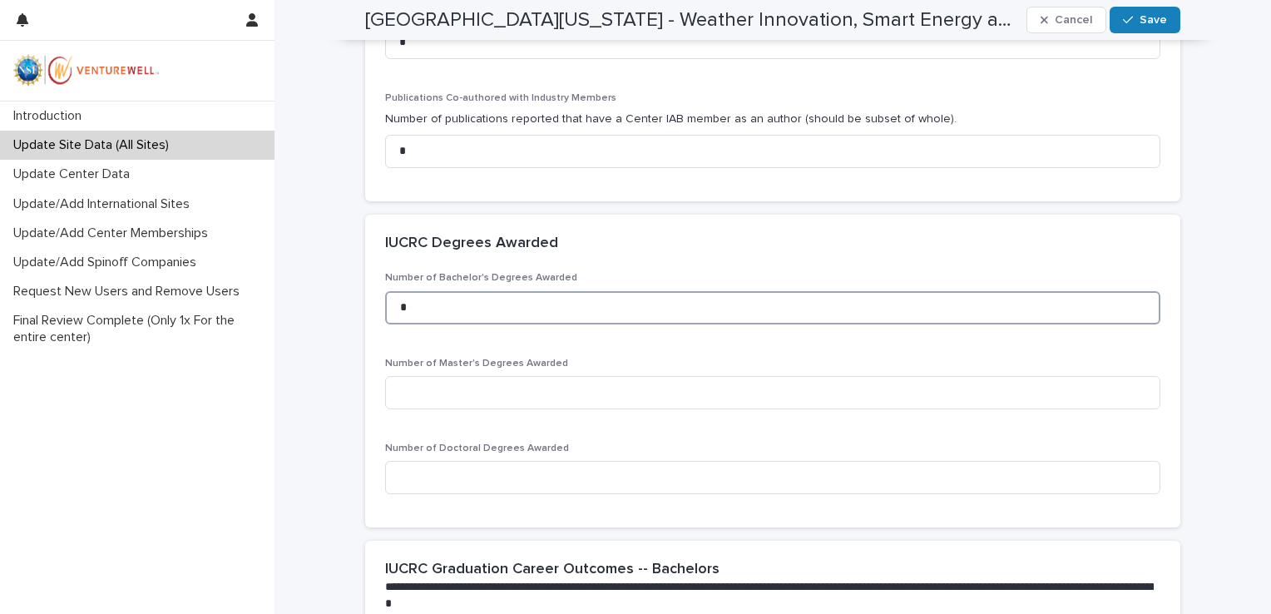
type input "*"
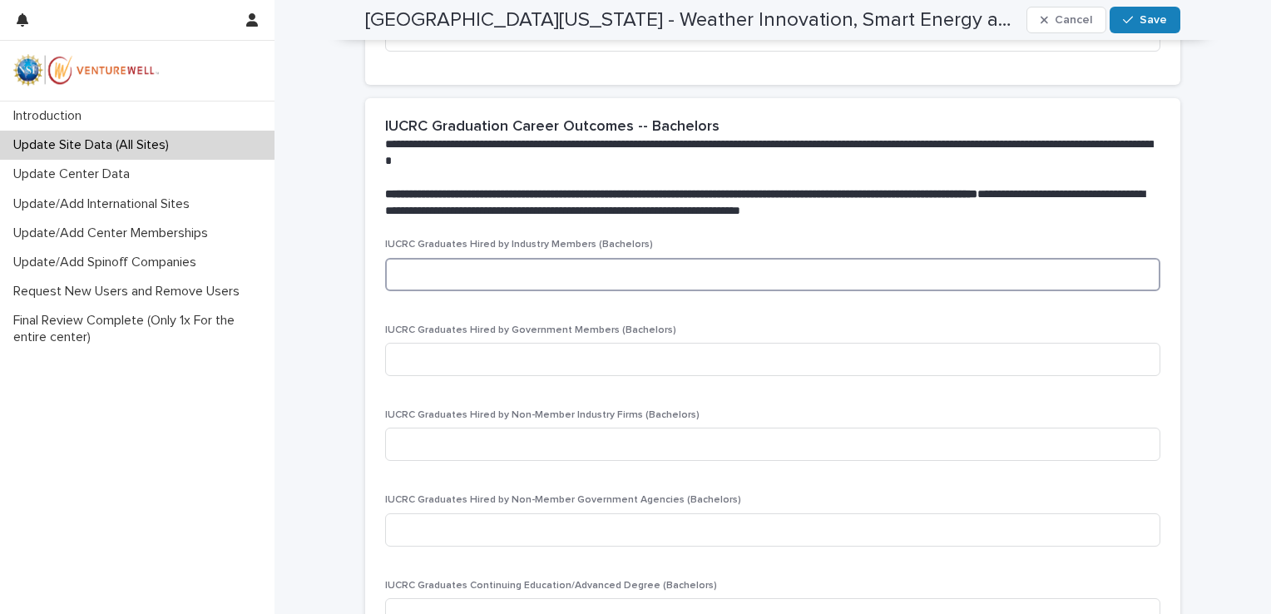
scroll to position [1607, 0]
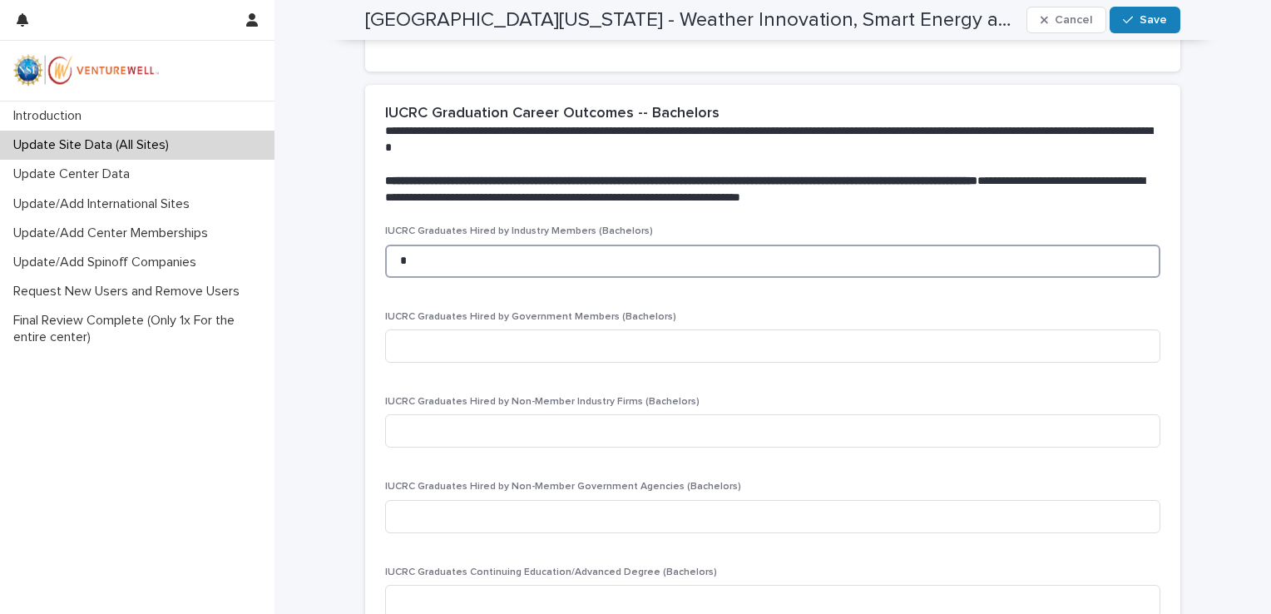
type input "*"
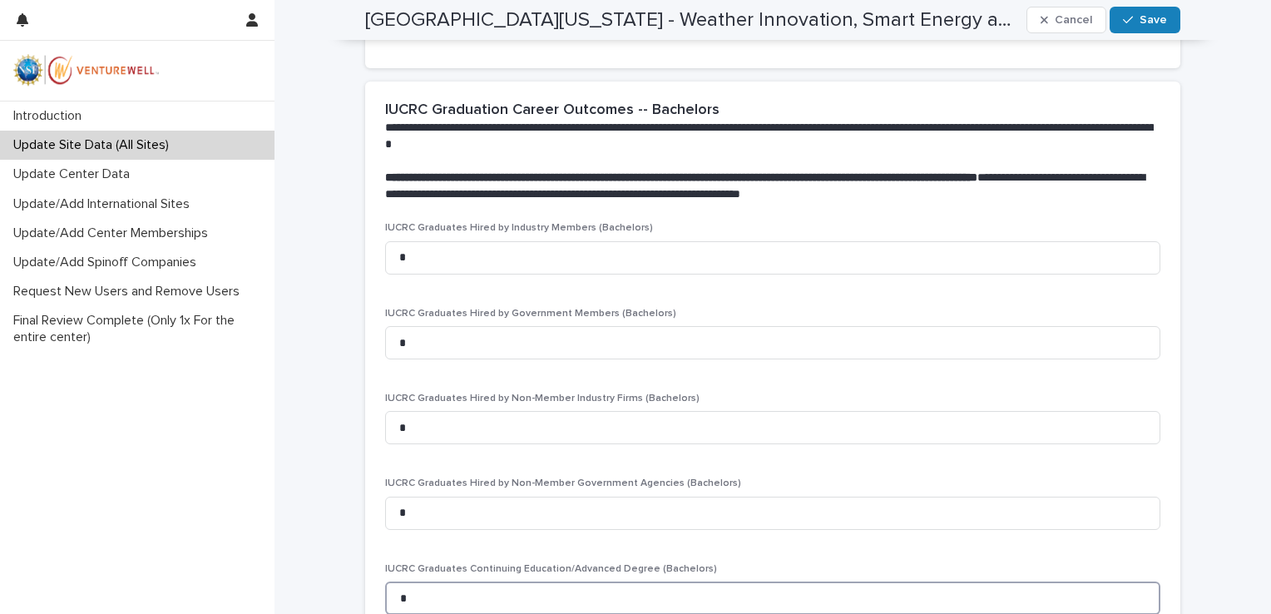
type input "*"
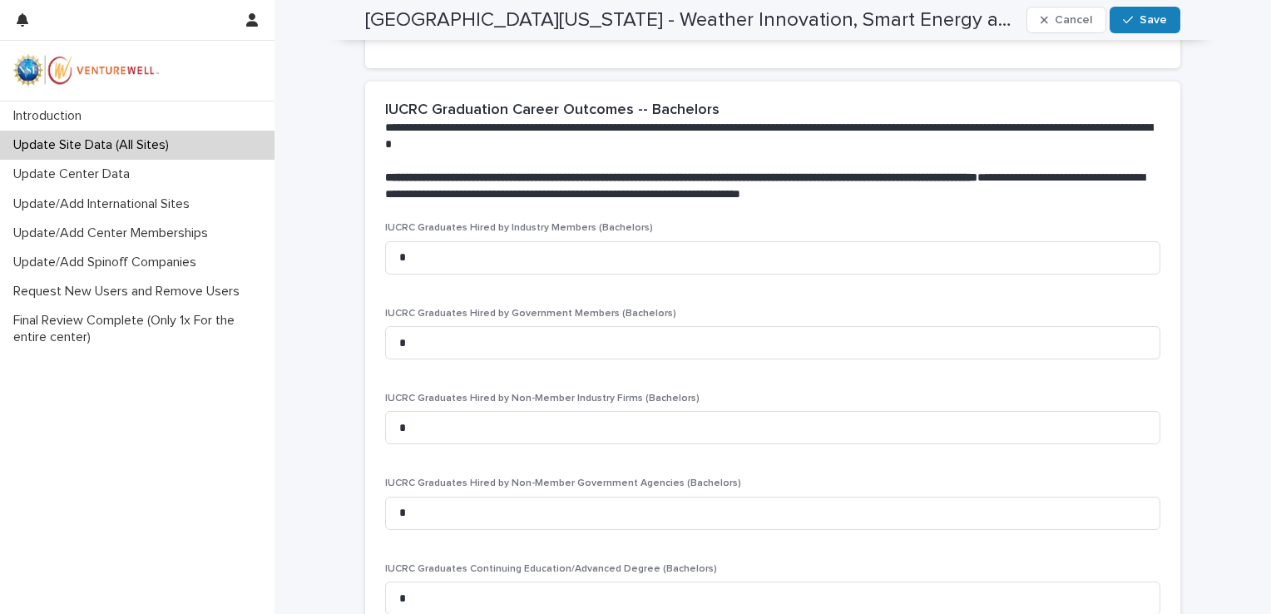
scroll to position [2141, 0]
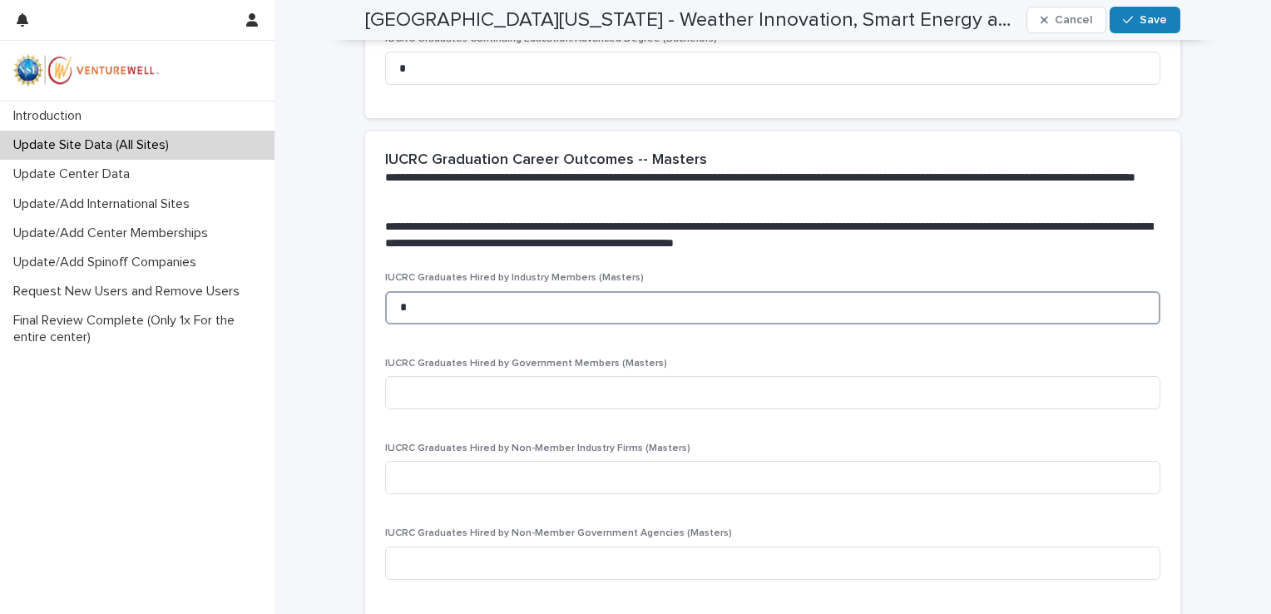
type input "*"
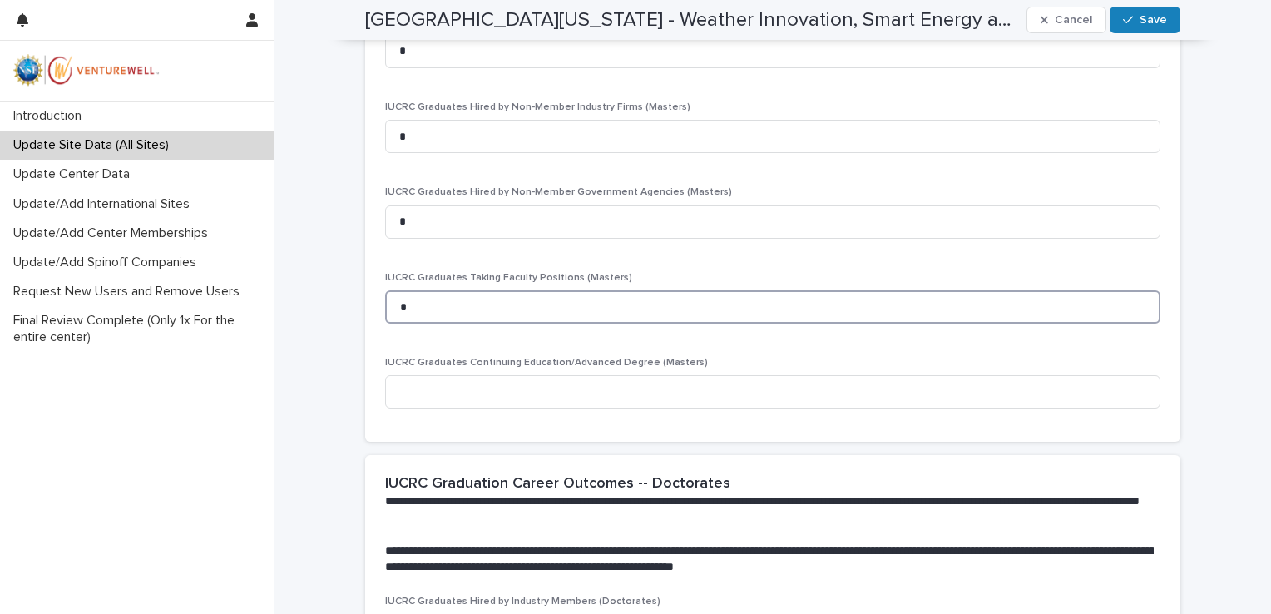
type input "*"
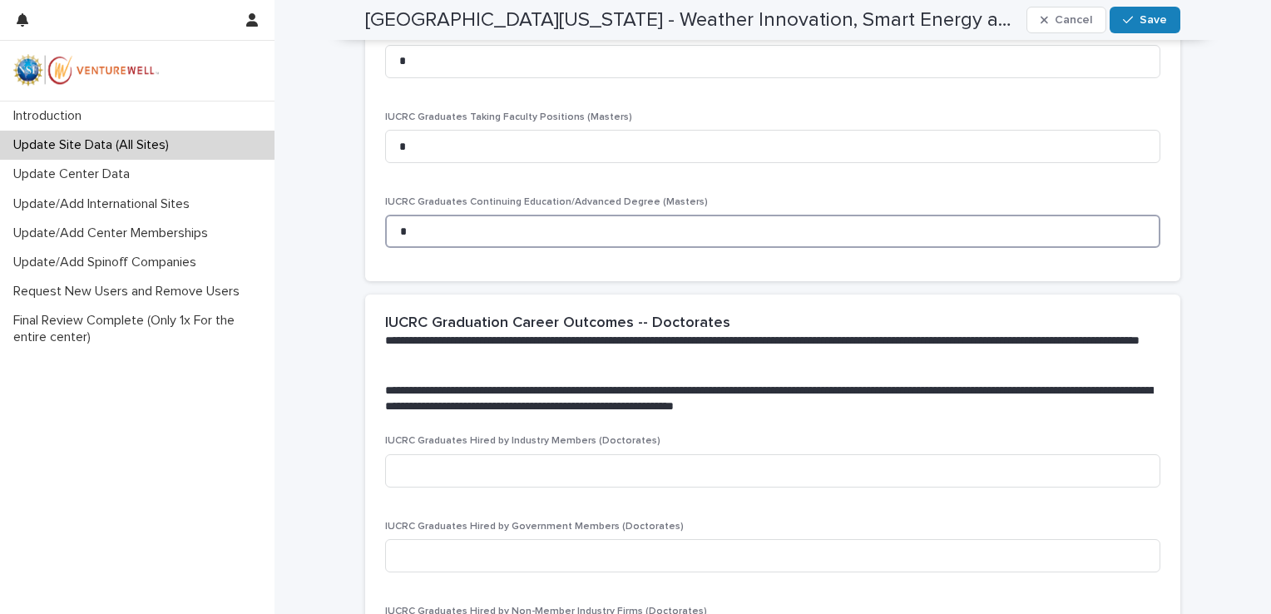
scroll to position [2643, 0]
click at [484, 468] on input at bounding box center [772, 469] width 775 height 33
type input "*"
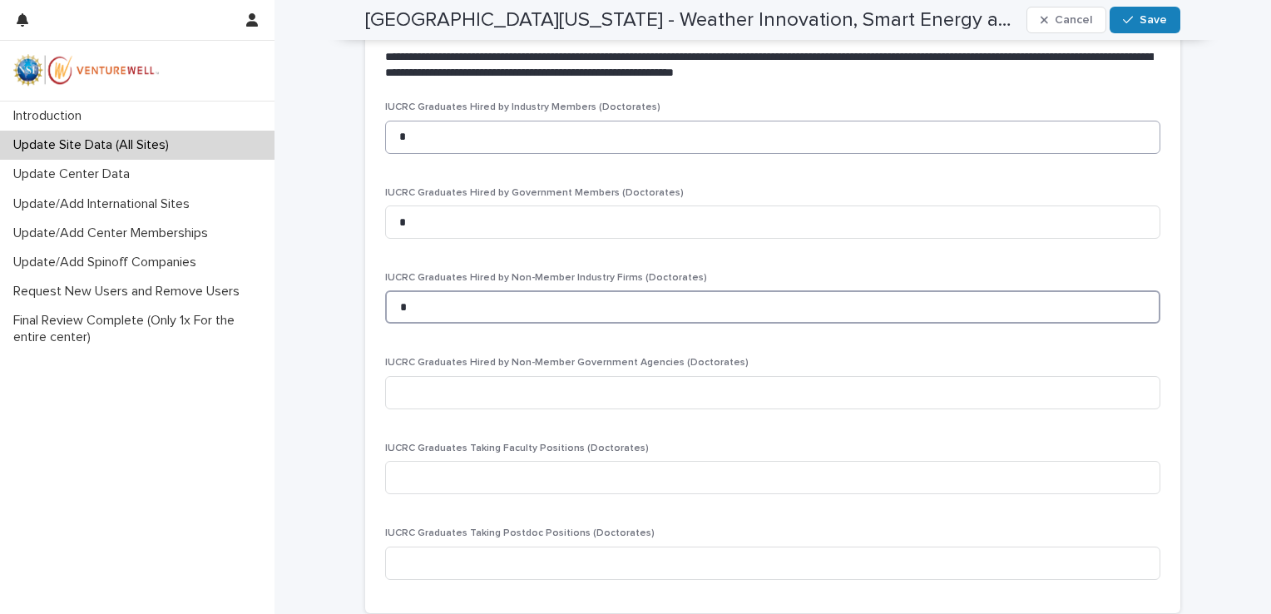
type input "*"
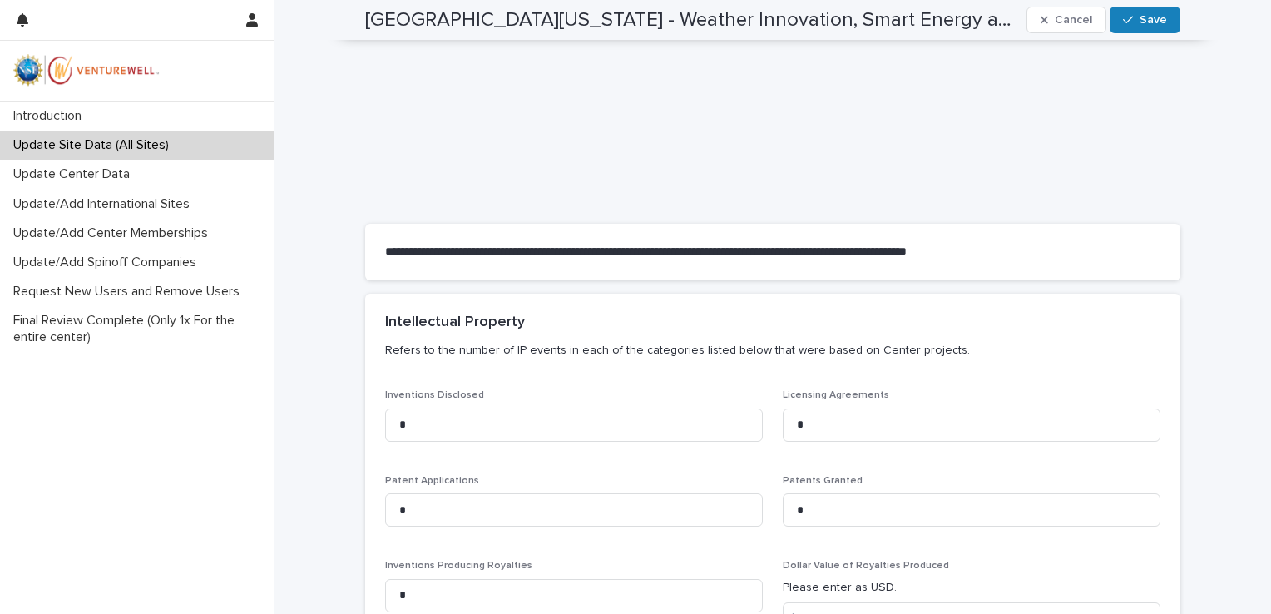
scroll to position [0, 0]
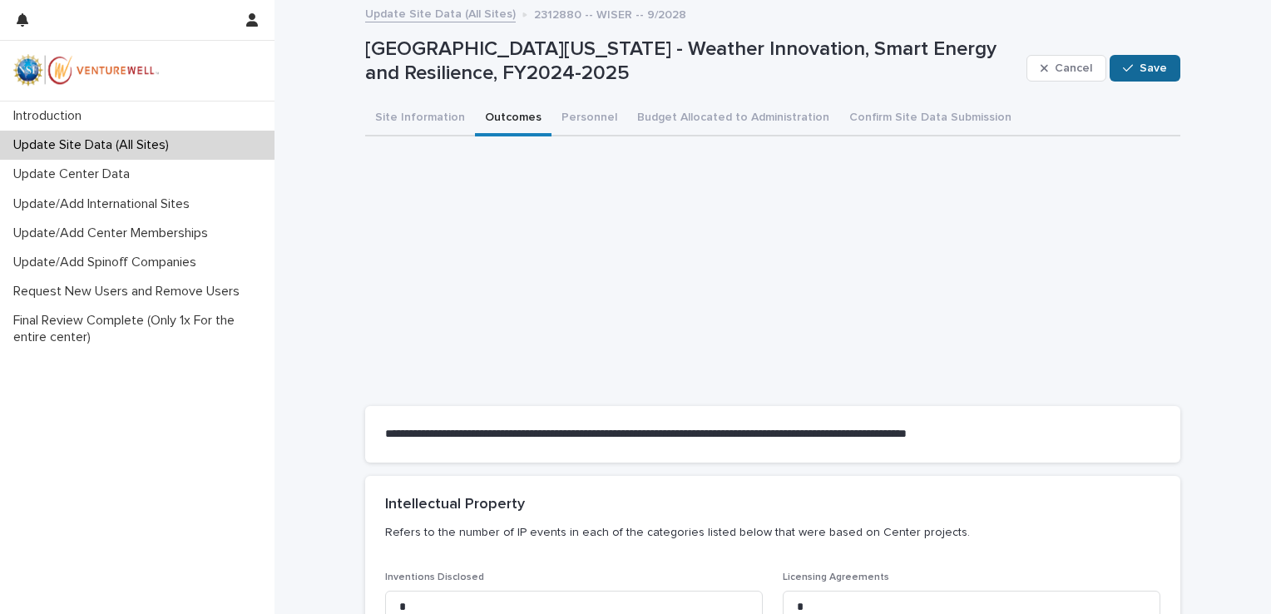
click at [1145, 62] on span "Save" at bounding box center [1153, 68] width 27 height 12
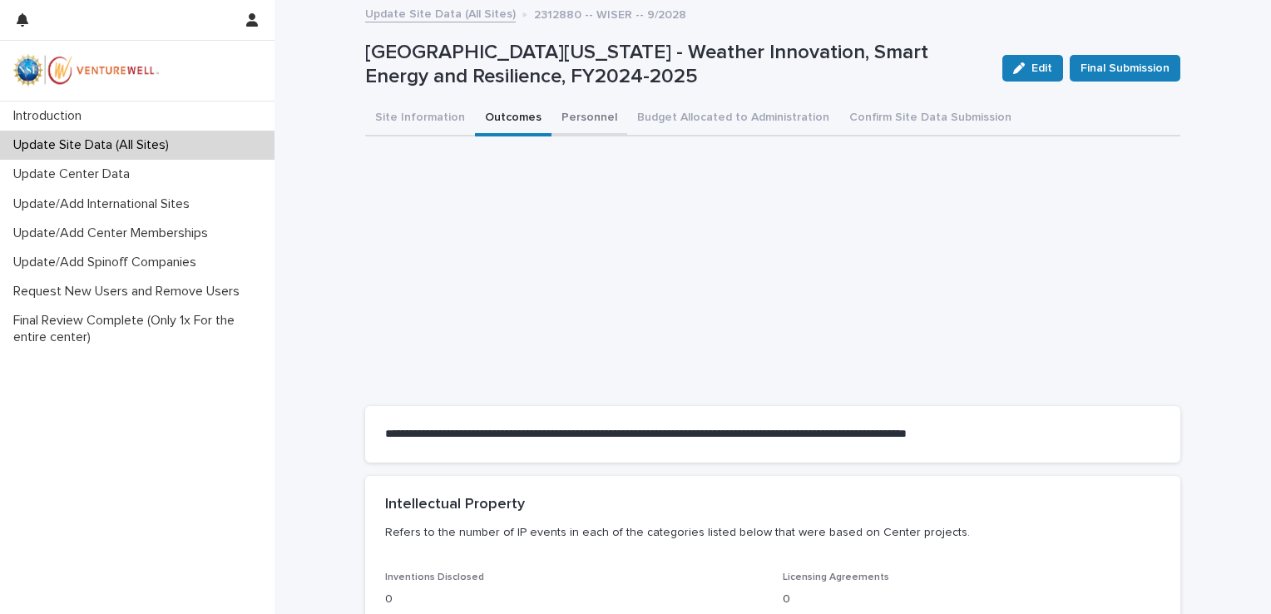
click at [566, 118] on button "Personnel" at bounding box center [590, 119] width 76 height 35
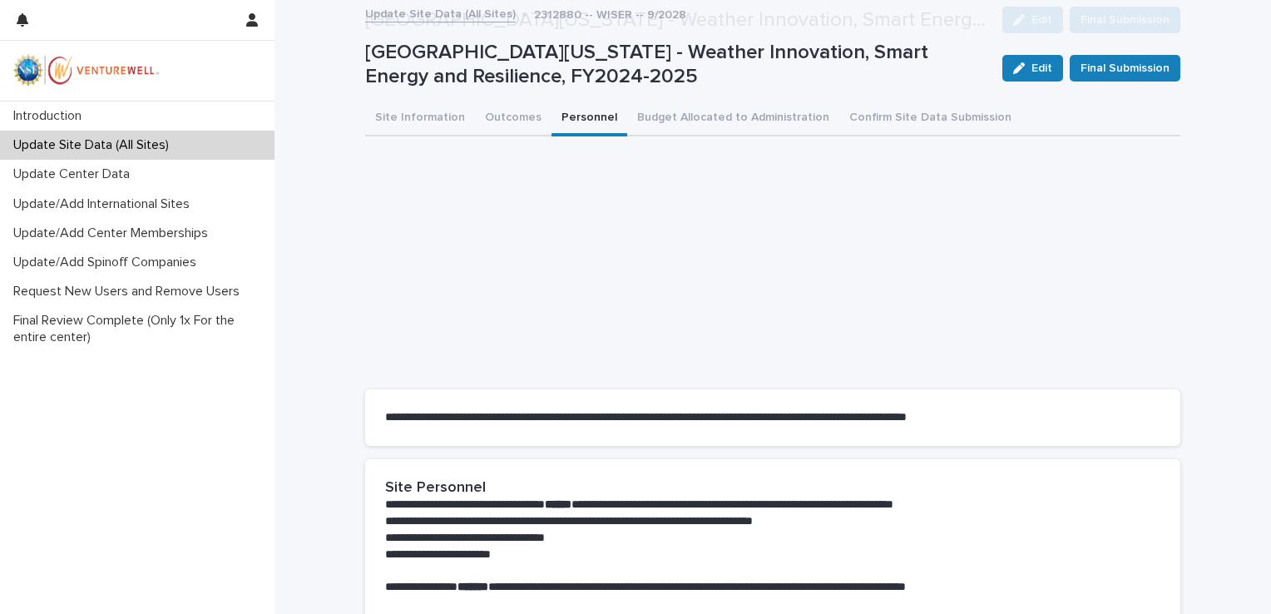
scroll to position [343, 0]
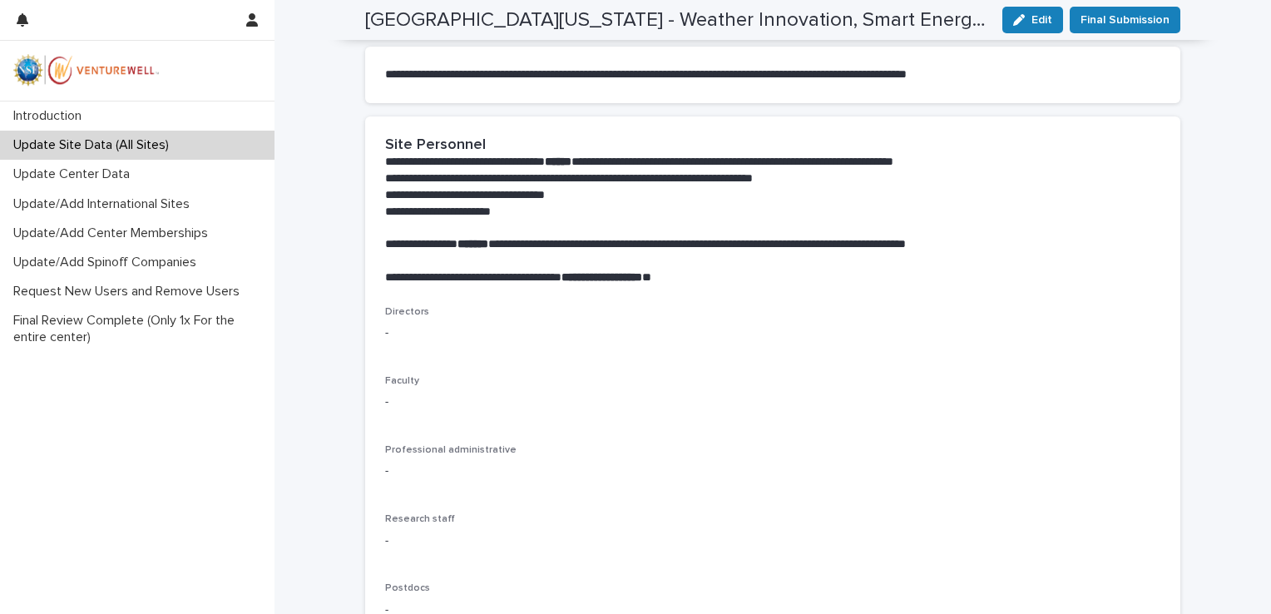
click at [500, 284] on p "**********" at bounding box center [769, 278] width 769 height 17
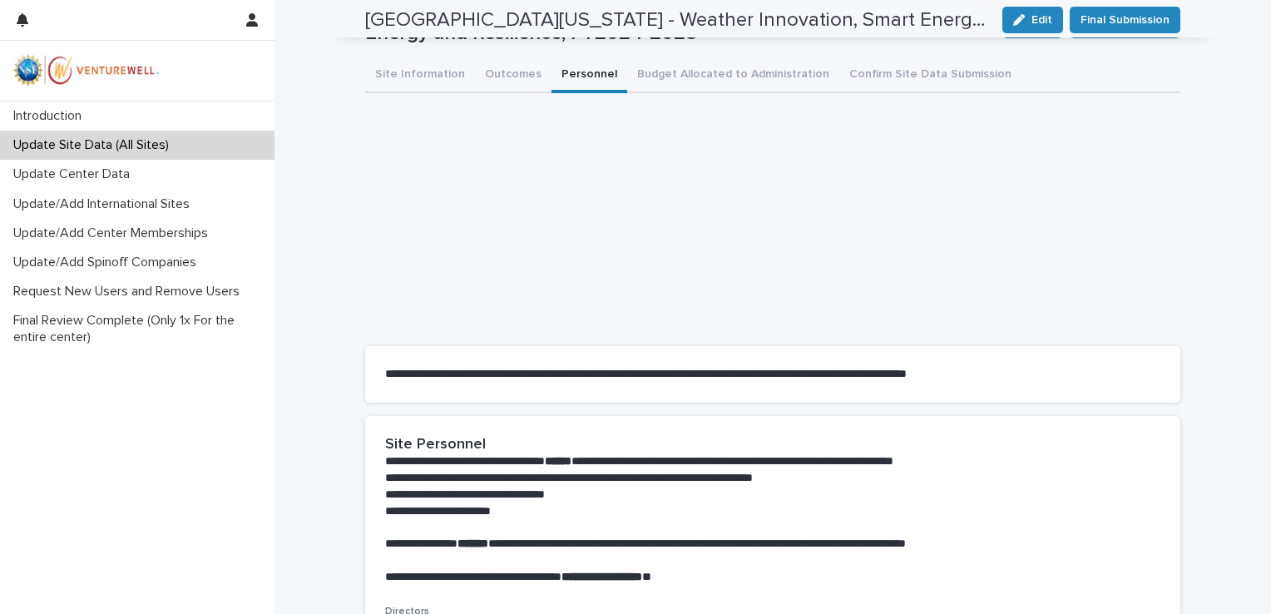
scroll to position [40, 0]
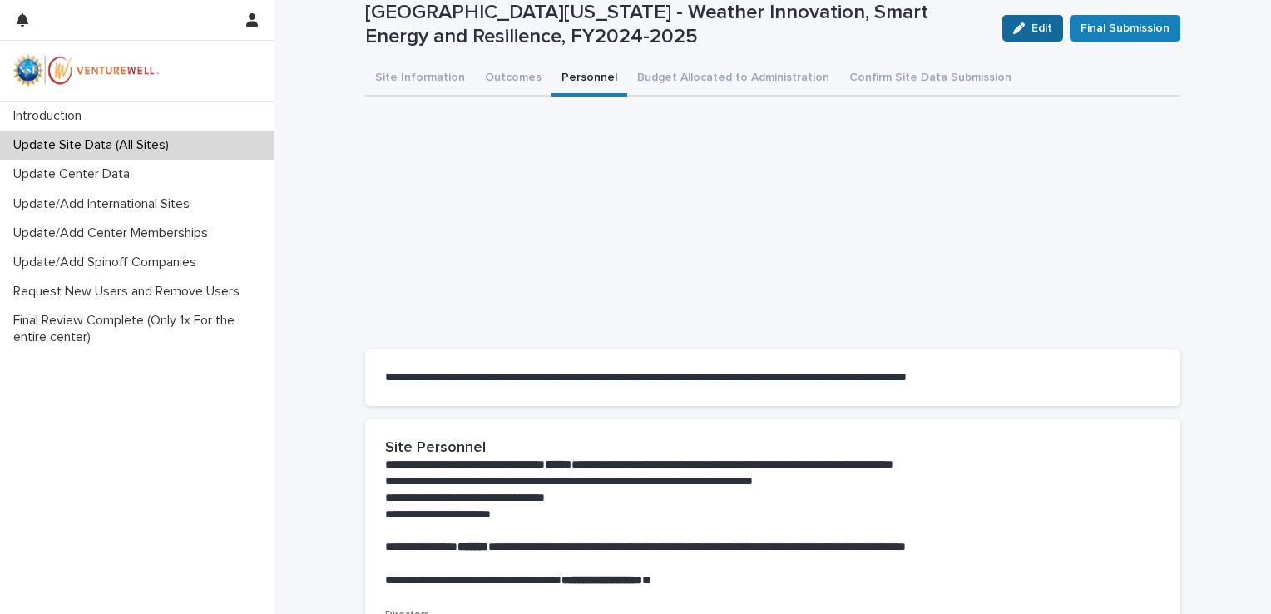
click at [1028, 34] on button "Edit" at bounding box center [1033, 28] width 61 height 27
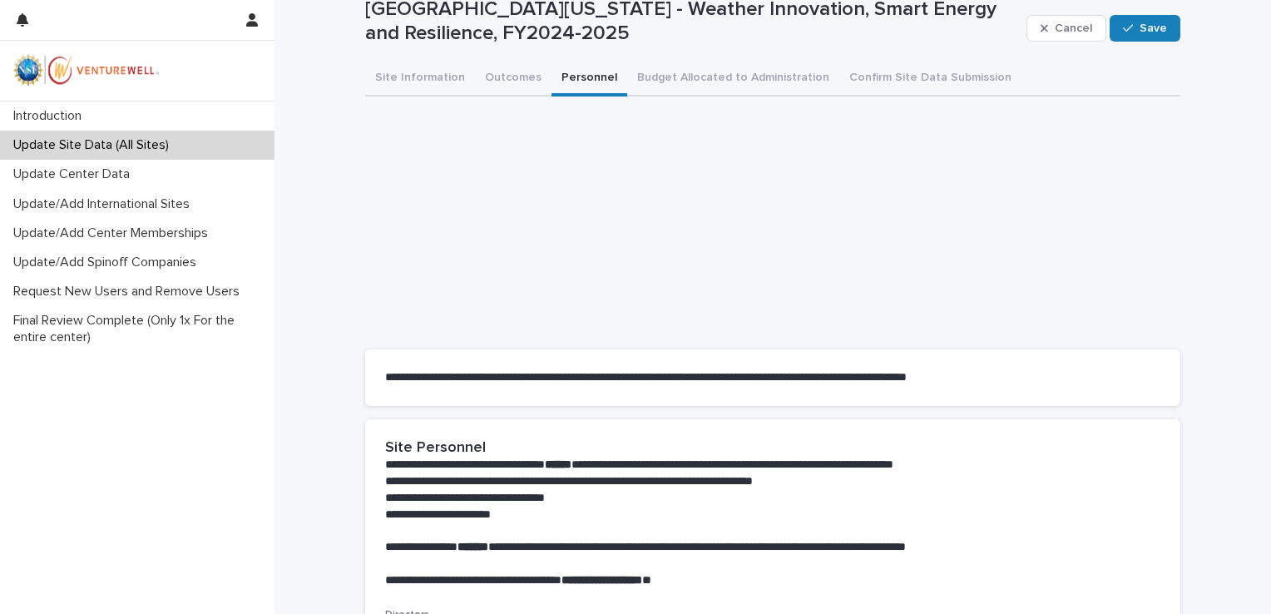
scroll to position [421, 0]
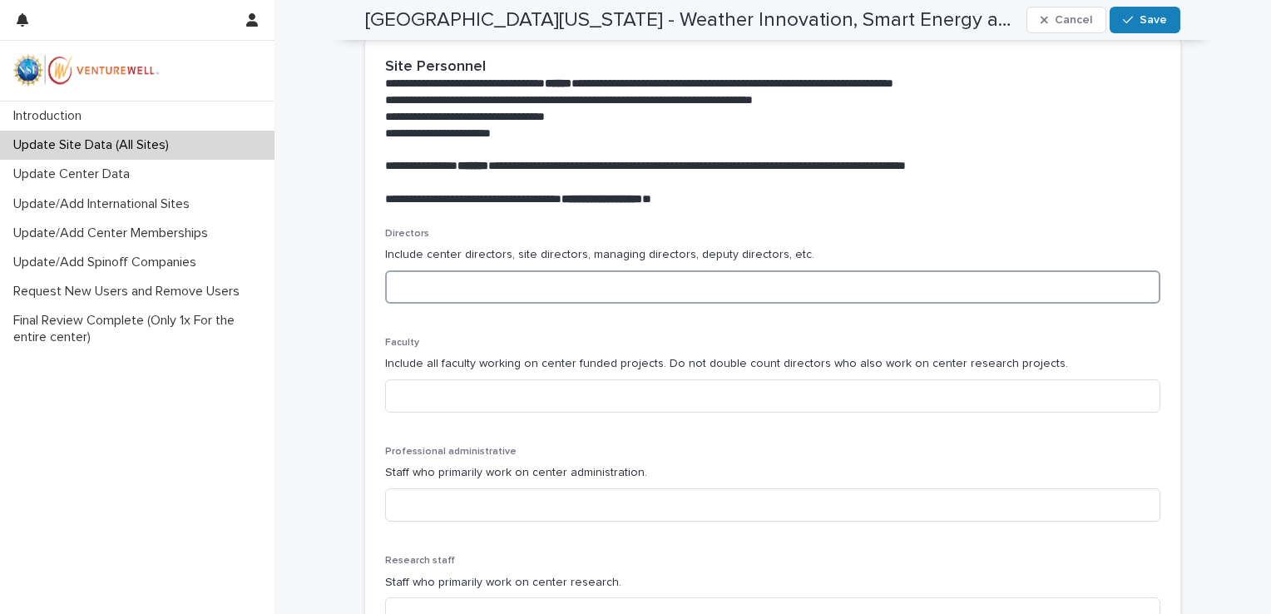
click at [495, 291] on input at bounding box center [772, 286] width 775 height 33
type input "*"
click at [444, 512] on input at bounding box center [772, 504] width 775 height 33
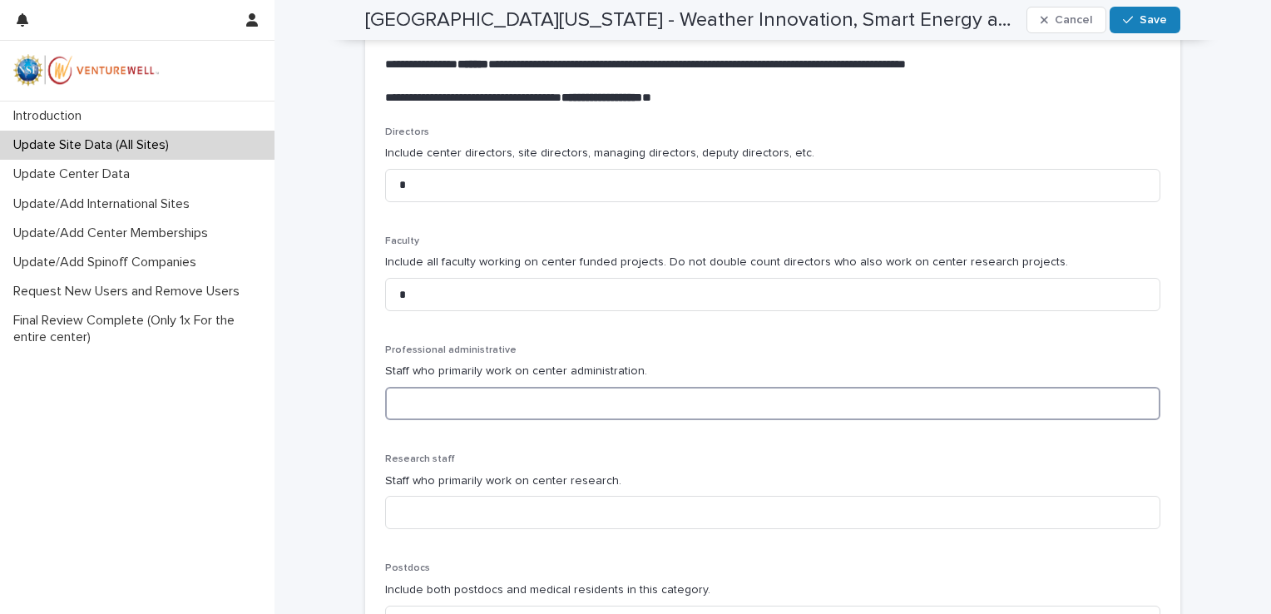
scroll to position [523, 0]
type input "*"
type input "**"
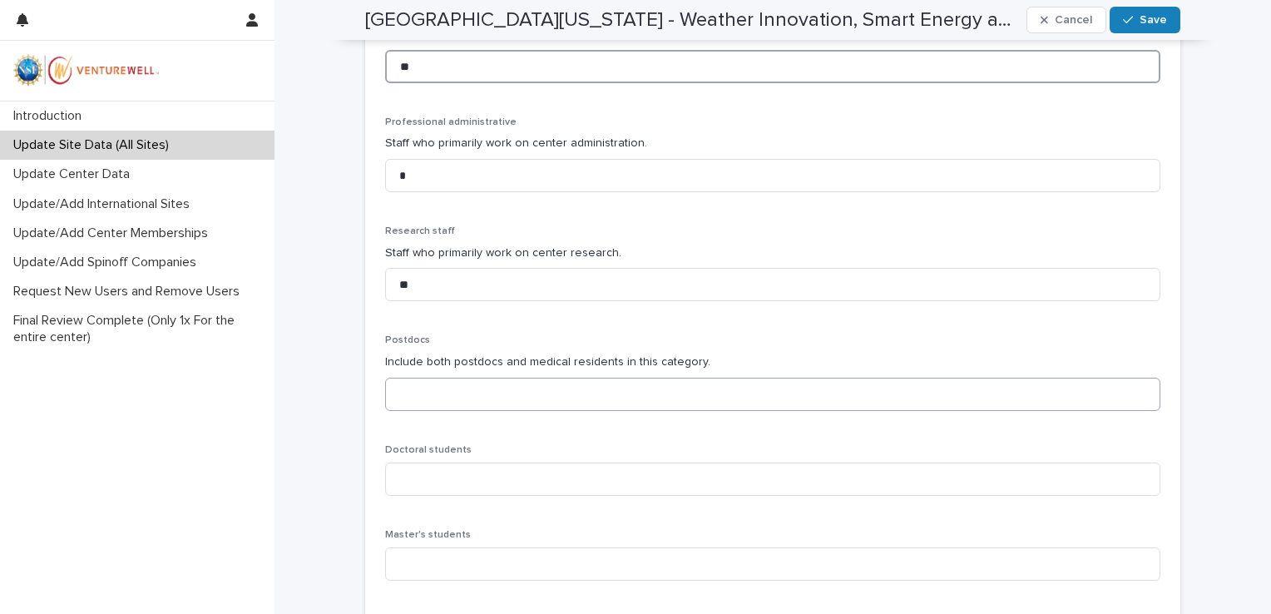
type input "**"
click at [460, 401] on input at bounding box center [772, 394] width 775 height 33
type input "*"
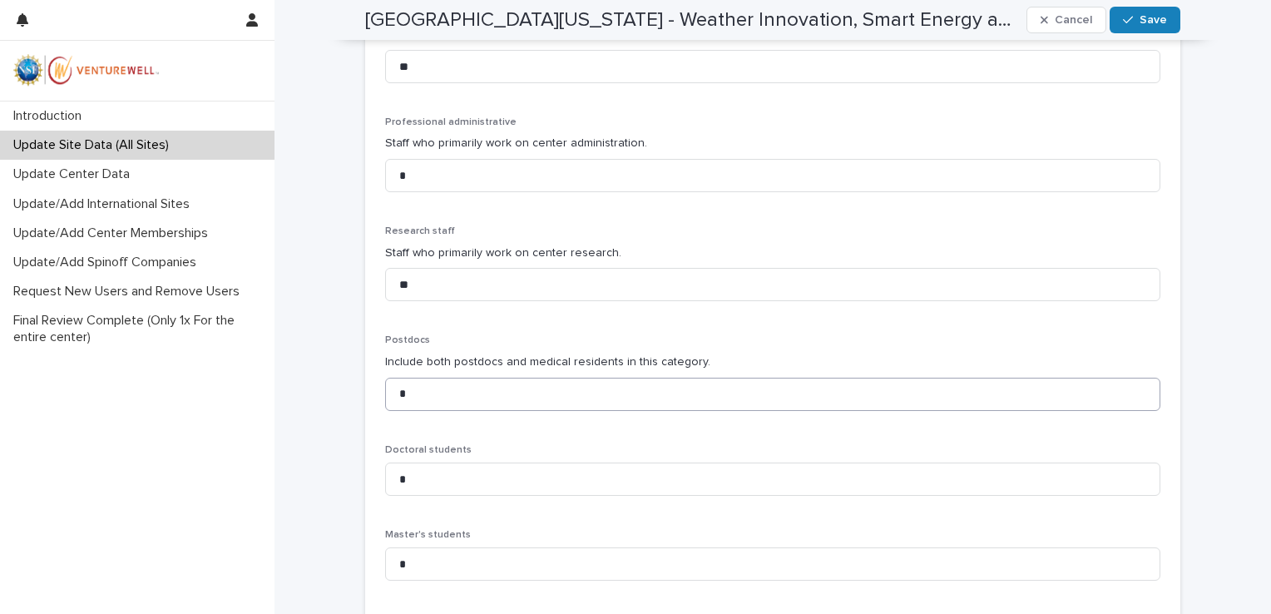
scroll to position [1092, 0]
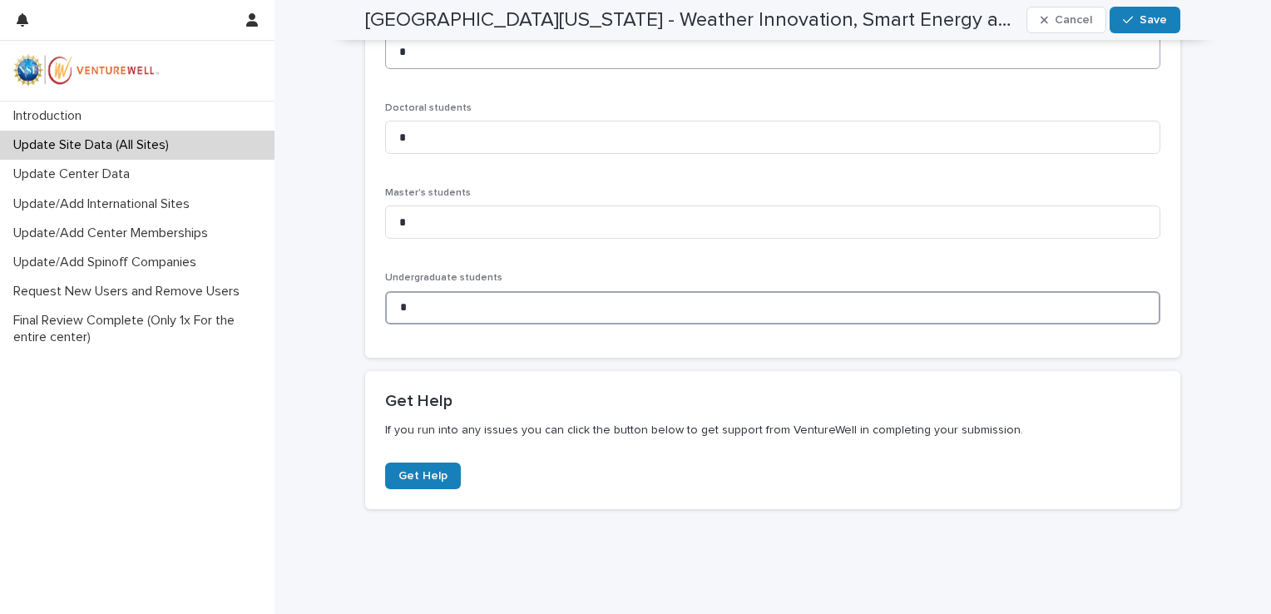
type input "*"
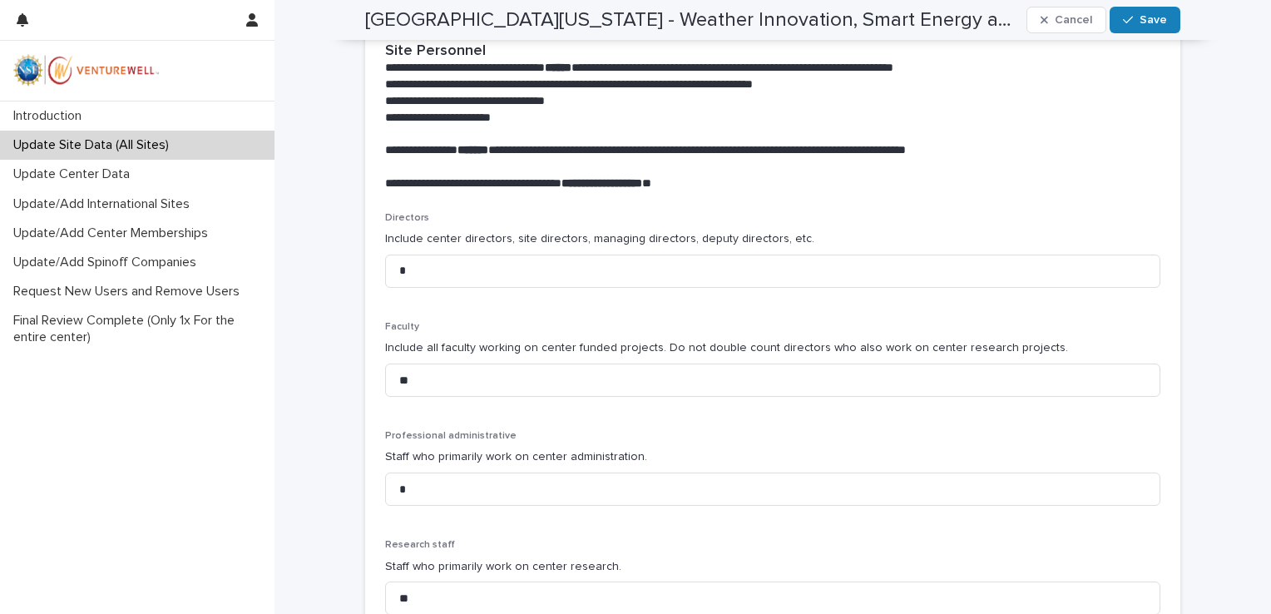
scroll to position [0, 0]
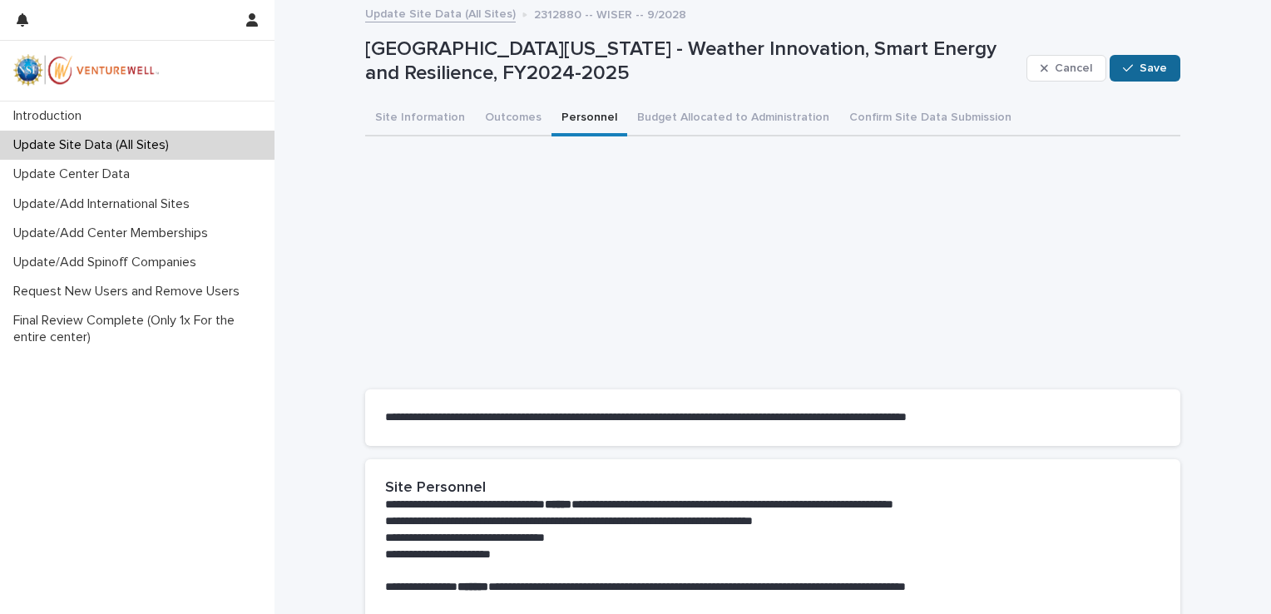
click at [1140, 64] on span "Save" at bounding box center [1153, 68] width 27 height 12
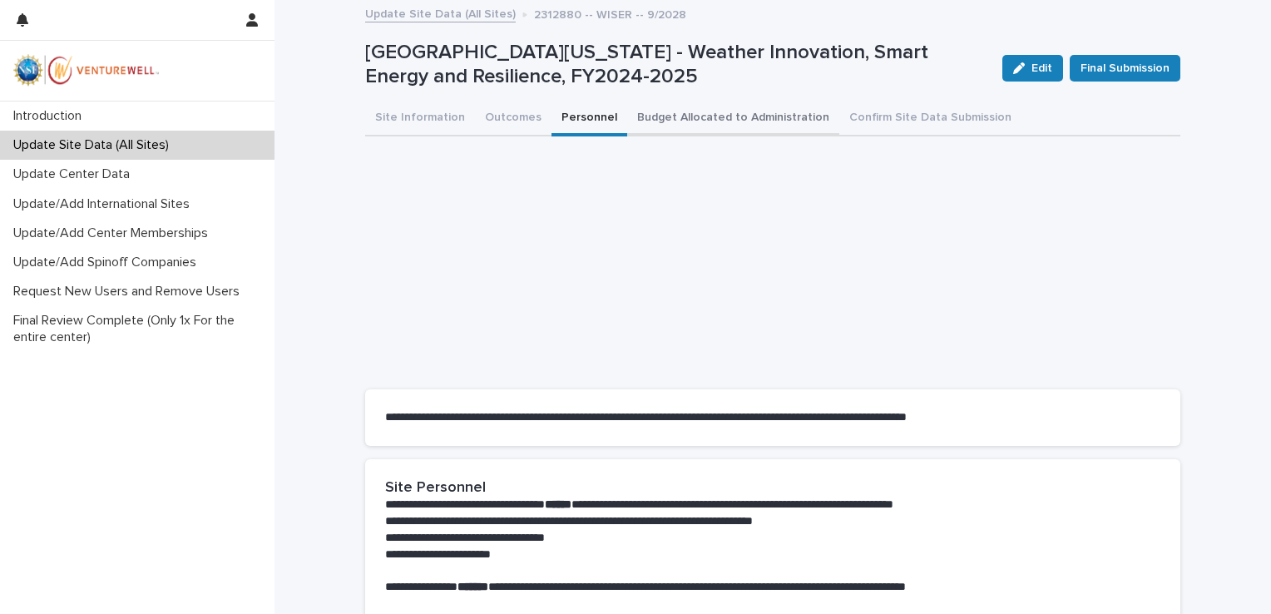
click at [671, 121] on button "Budget Allocated to Administration" at bounding box center [733, 119] width 212 height 35
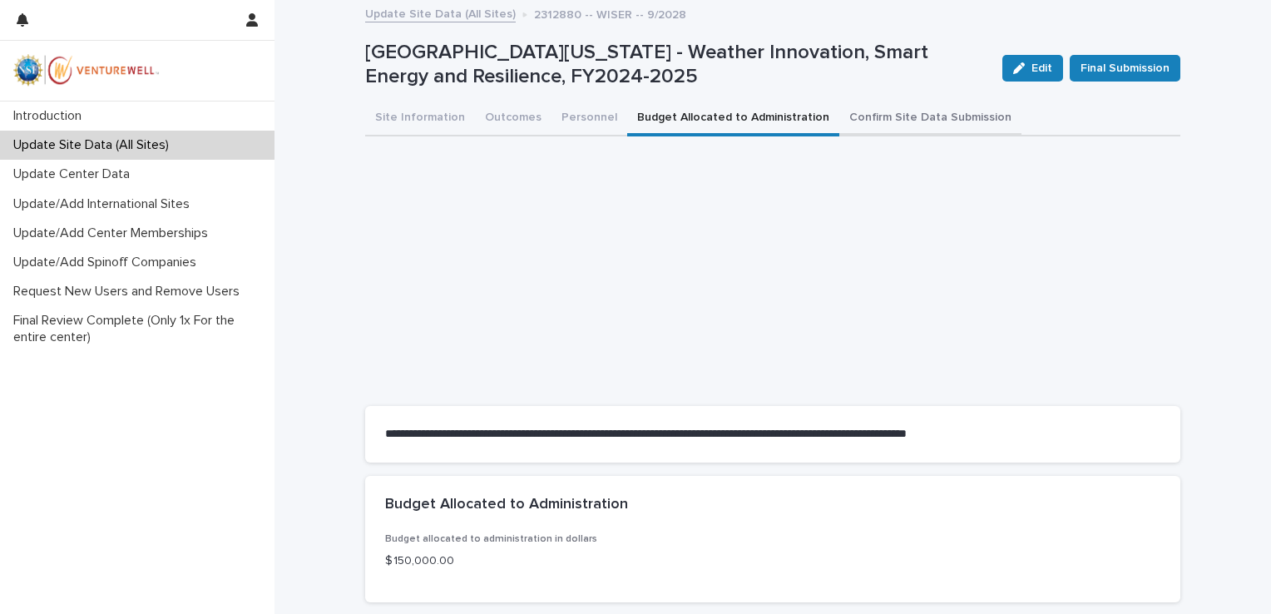
click at [862, 114] on button "Confirm Site Data Submission" at bounding box center [931, 119] width 182 height 35
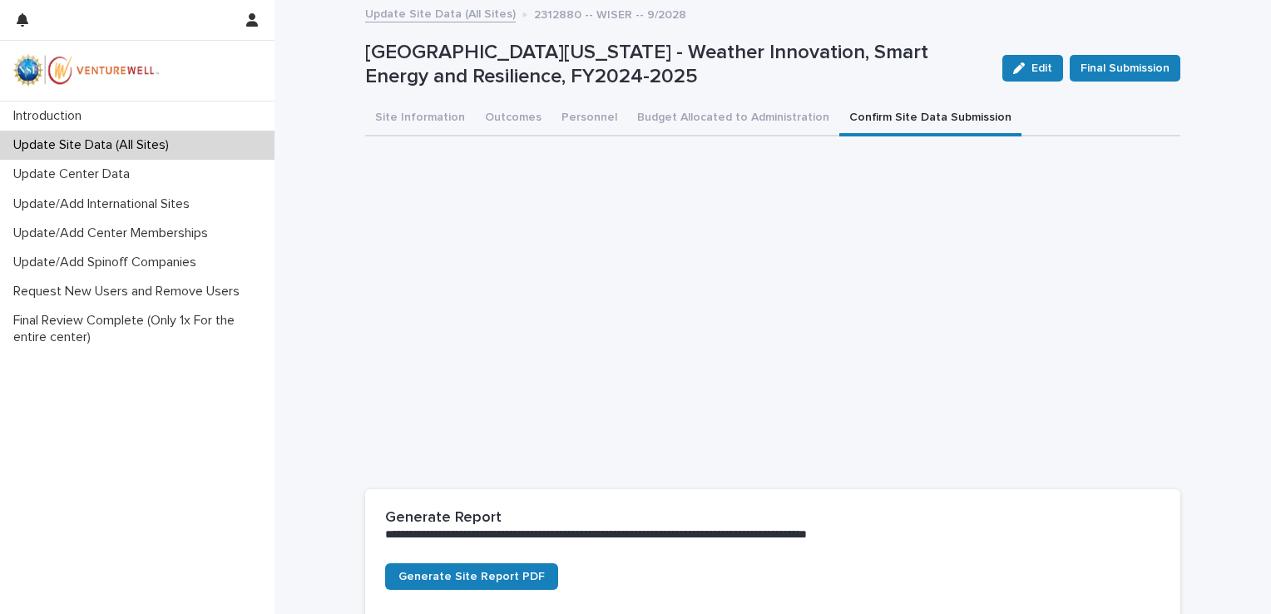
click at [118, 146] on p "Update Site Data (All Sites)" at bounding box center [95, 145] width 176 height 16
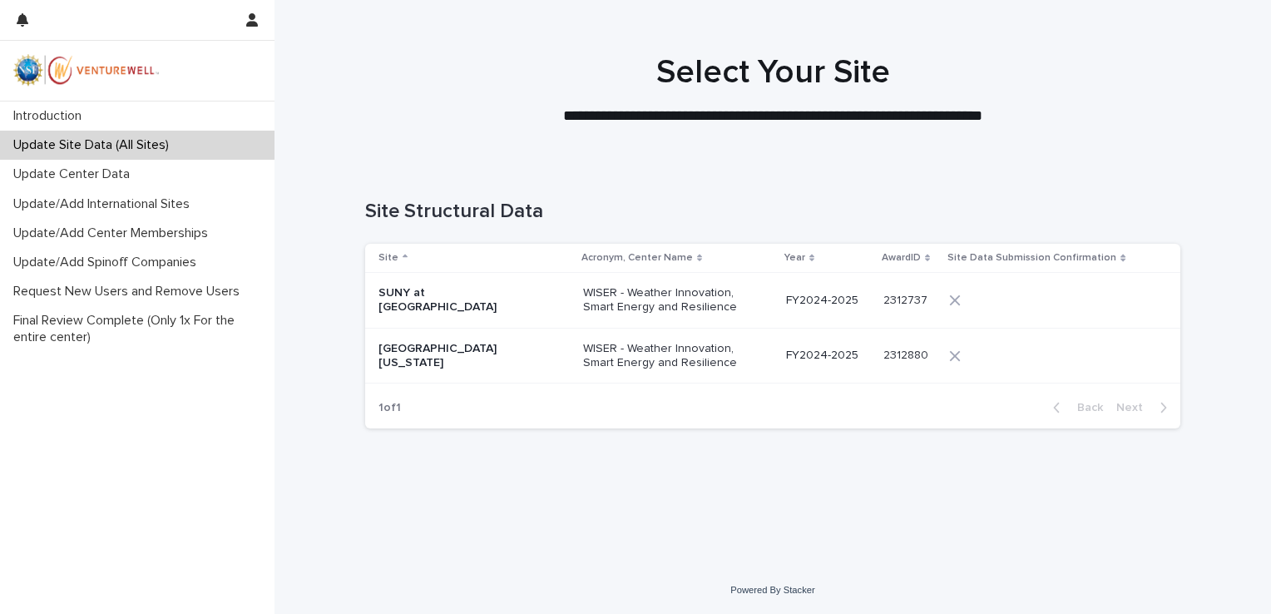
click at [583, 303] on p "WISER - Weather Innovation, Smart Energy and Resilience" at bounding box center [666, 300] width 166 height 28
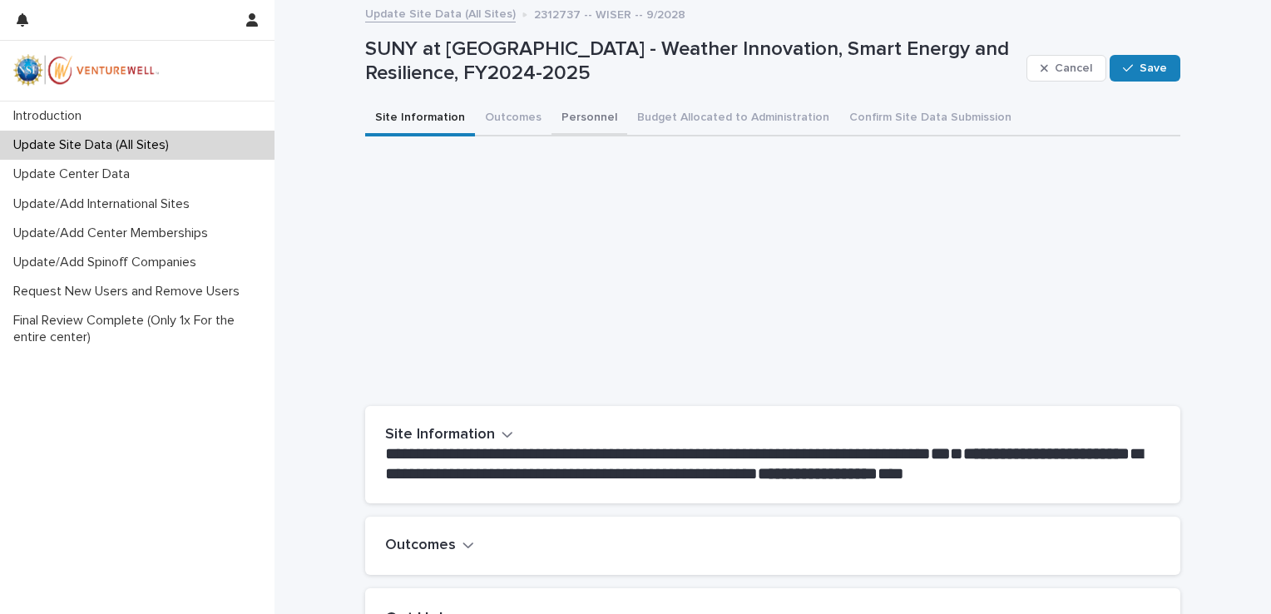
click at [559, 116] on button "Personnel" at bounding box center [590, 119] width 76 height 35
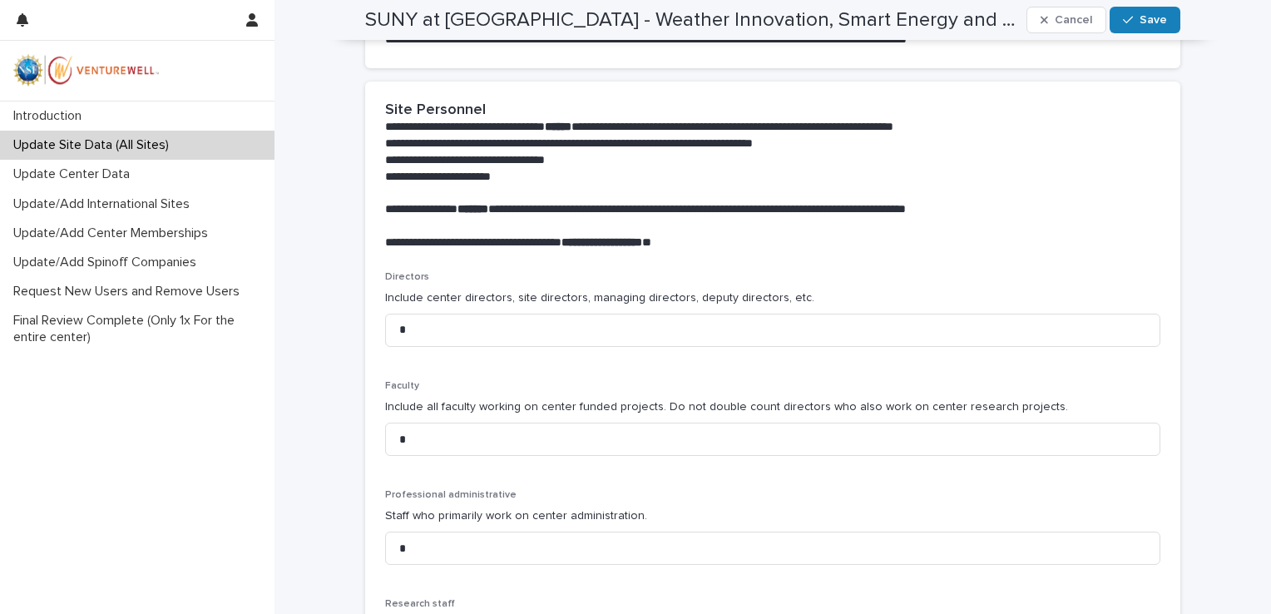
scroll to position [441, 0]
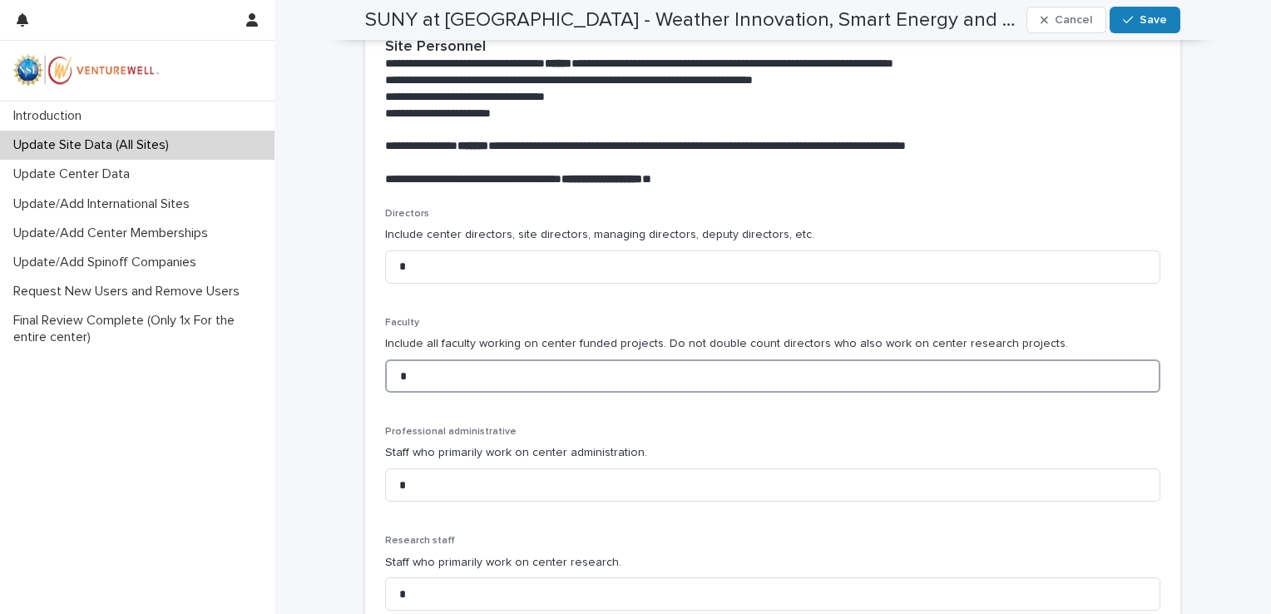
click at [496, 379] on input "*" at bounding box center [772, 375] width 775 height 33
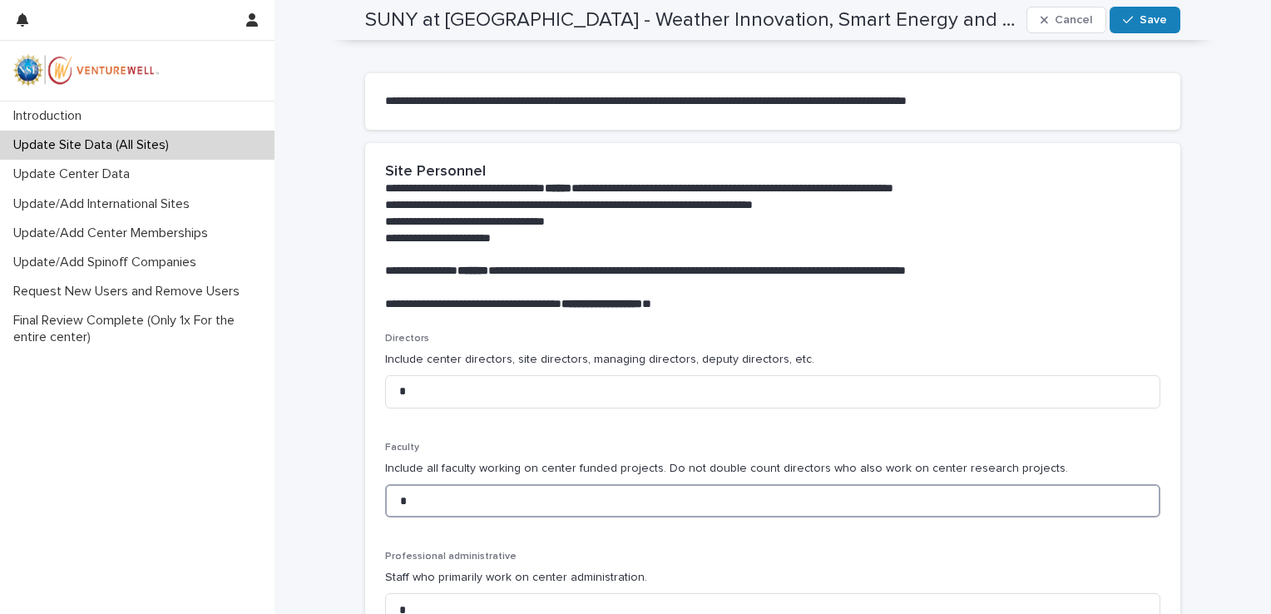
scroll to position [315, 0]
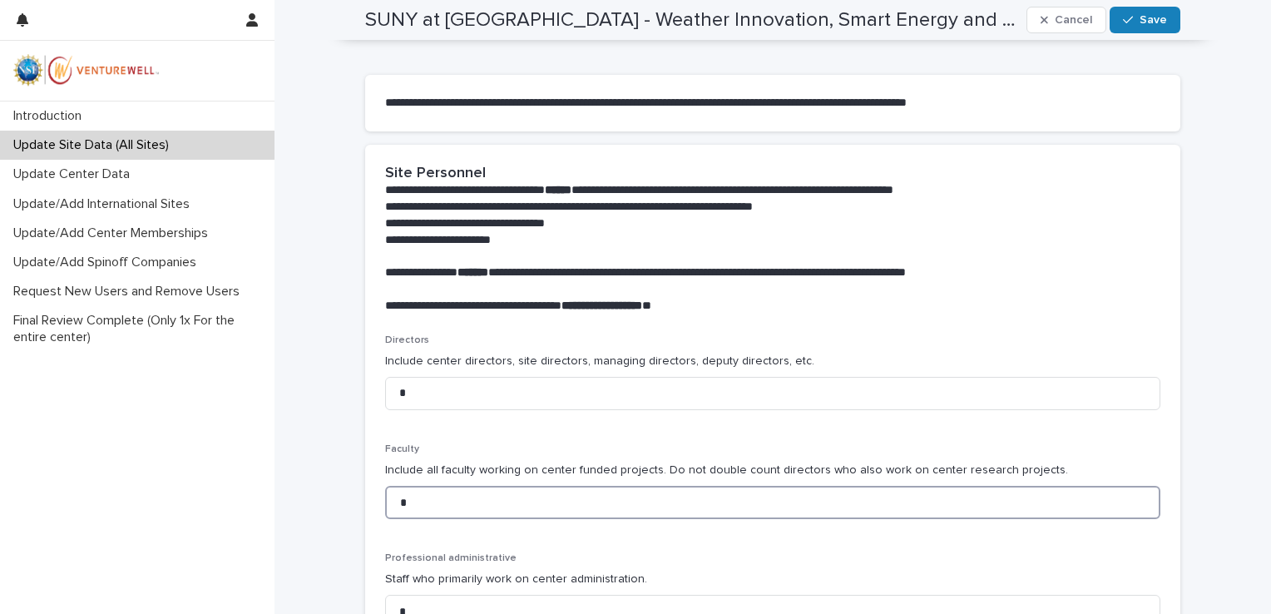
type input "*"
click at [516, 392] on input "*" at bounding box center [772, 393] width 775 height 33
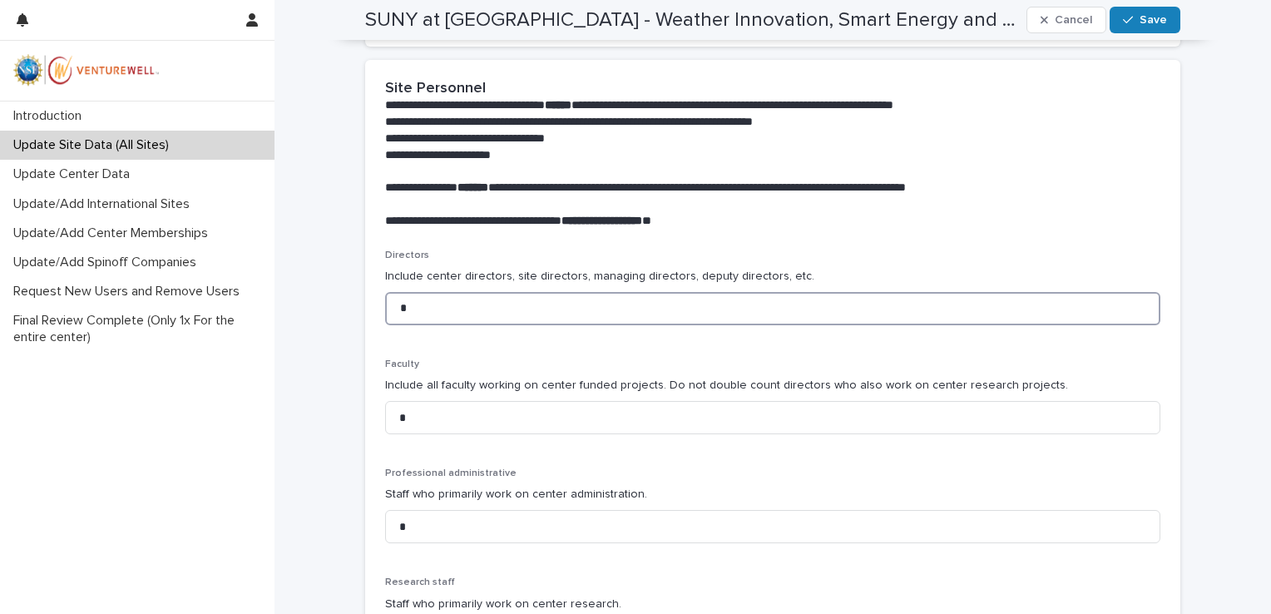
scroll to position [408, 0]
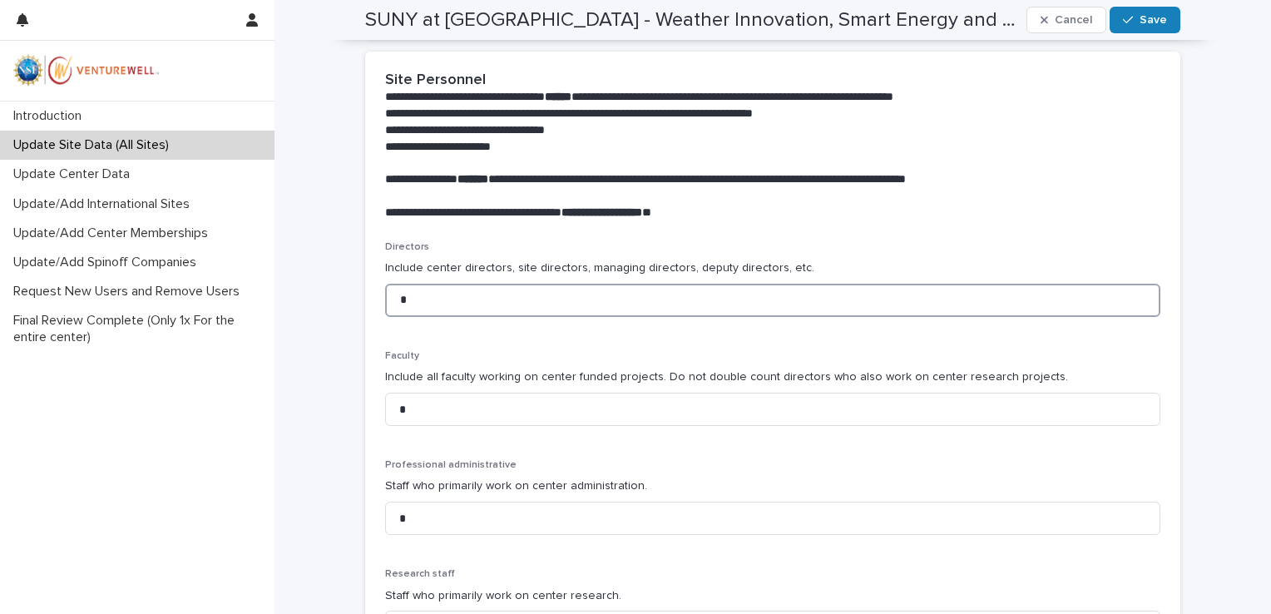
type input "*"
click at [448, 414] on input "*" at bounding box center [772, 409] width 775 height 33
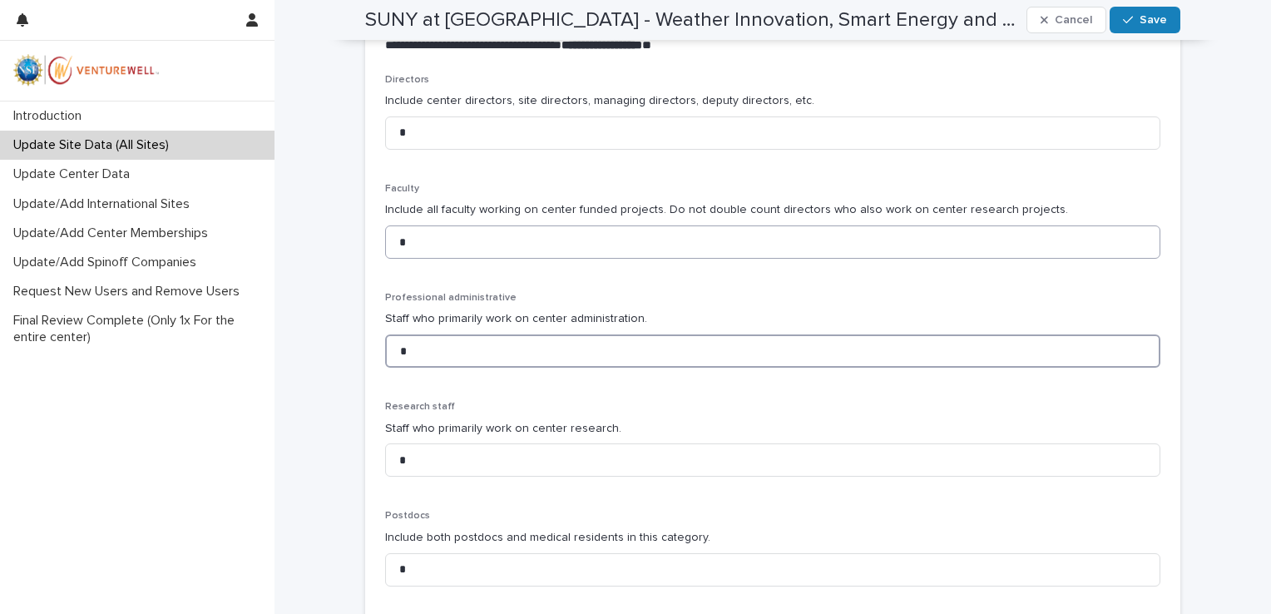
scroll to position [587, 0]
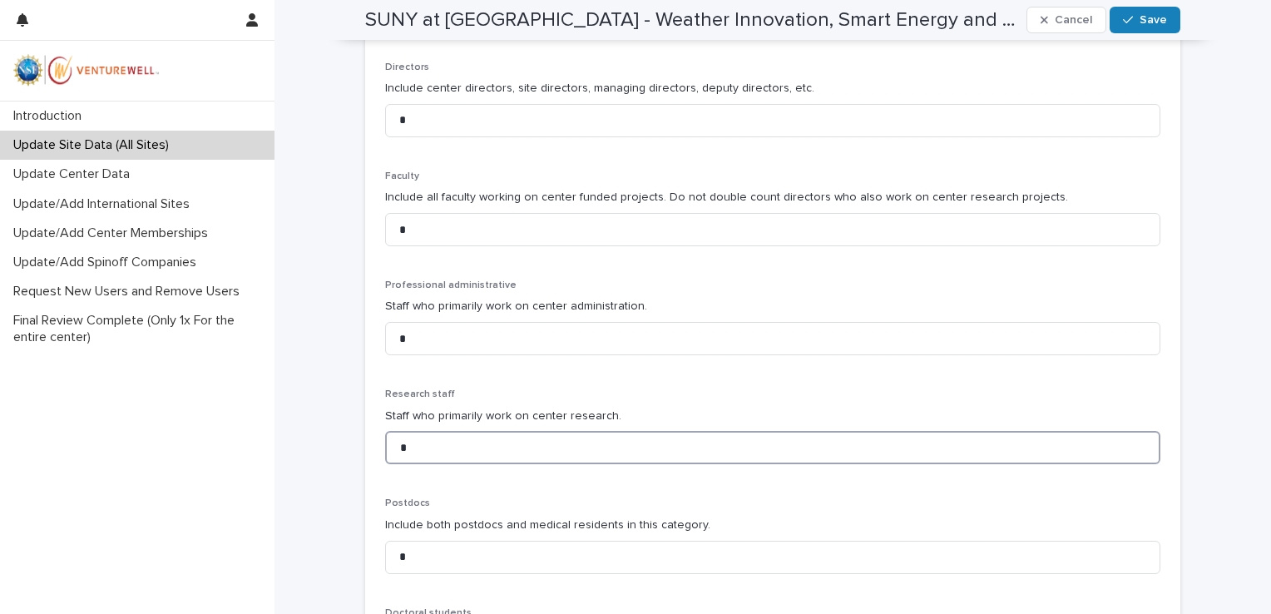
click at [439, 440] on input "*" at bounding box center [772, 447] width 775 height 33
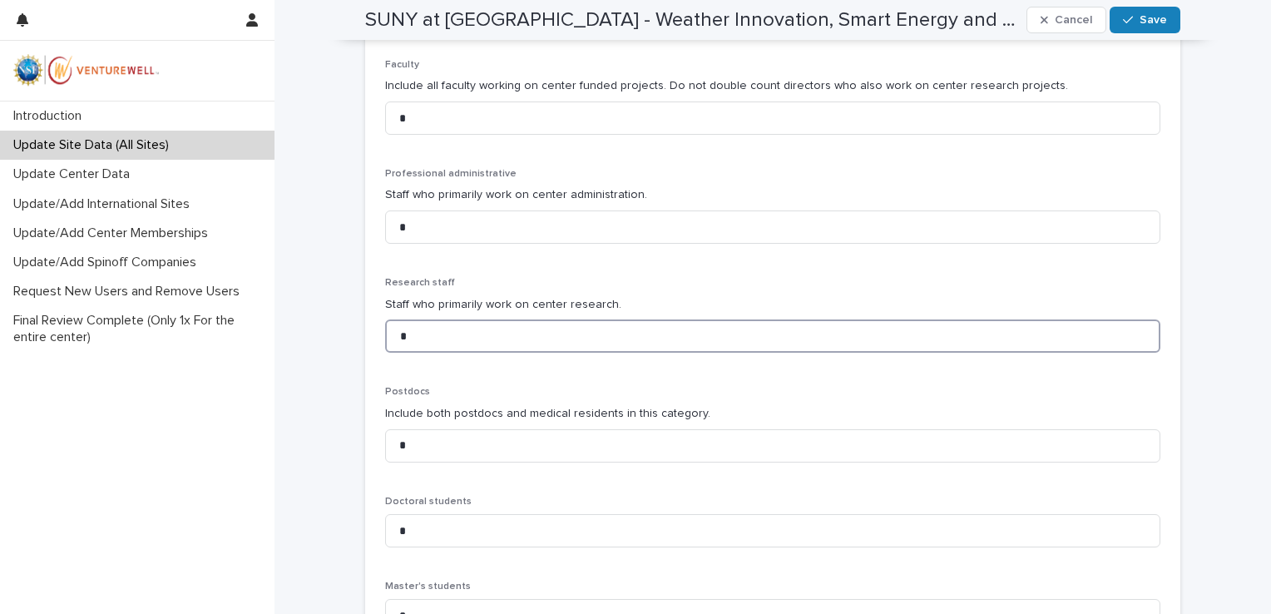
scroll to position [701, 0]
click at [439, 440] on input "*" at bounding box center [772, 444] width 775 height 33
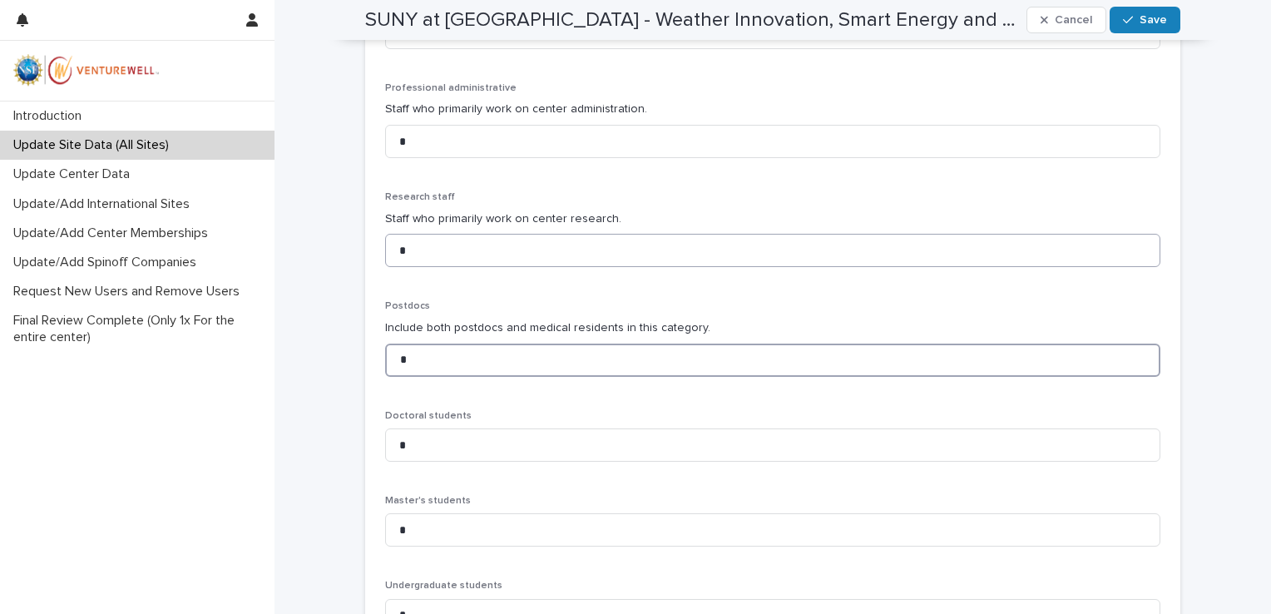
type input "*"
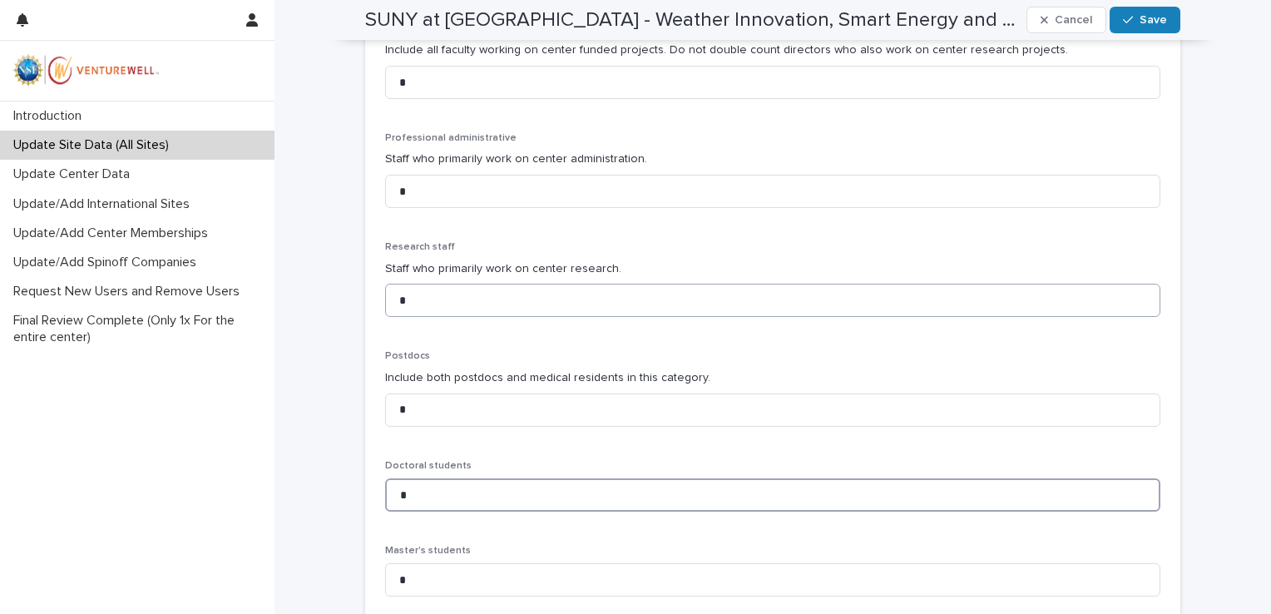
scroll to position [736, 0]
click at [436, 414] on input "*" at bounding box center [772, 409] width 775 height 33
click at [440, 499] on input "*" at bounding box center [772, 494] width 775 height 33
drag, startPoint x: 434, startPoint y: 577, endPoint x: 372, endPoint y: 577, distance: 62.4
click at [372, 577] on div "Directors Include center directors, site directors, managing directors, deputy …" at bounding box center [772, 313] width 815 height 801
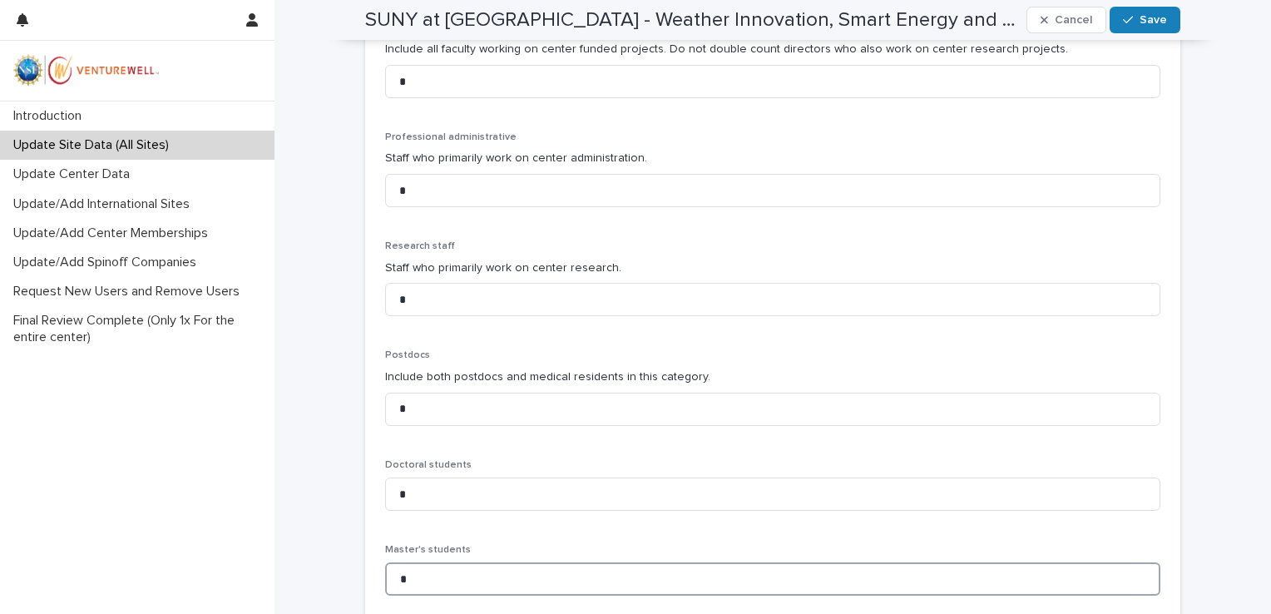
type input "*"
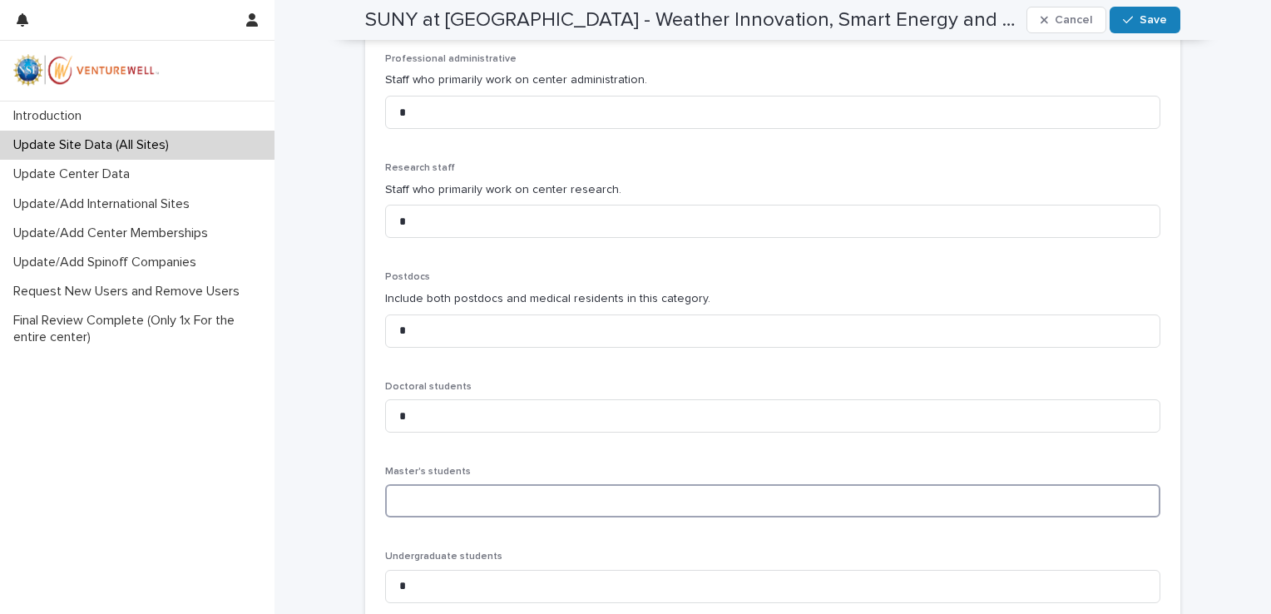
type input "*"
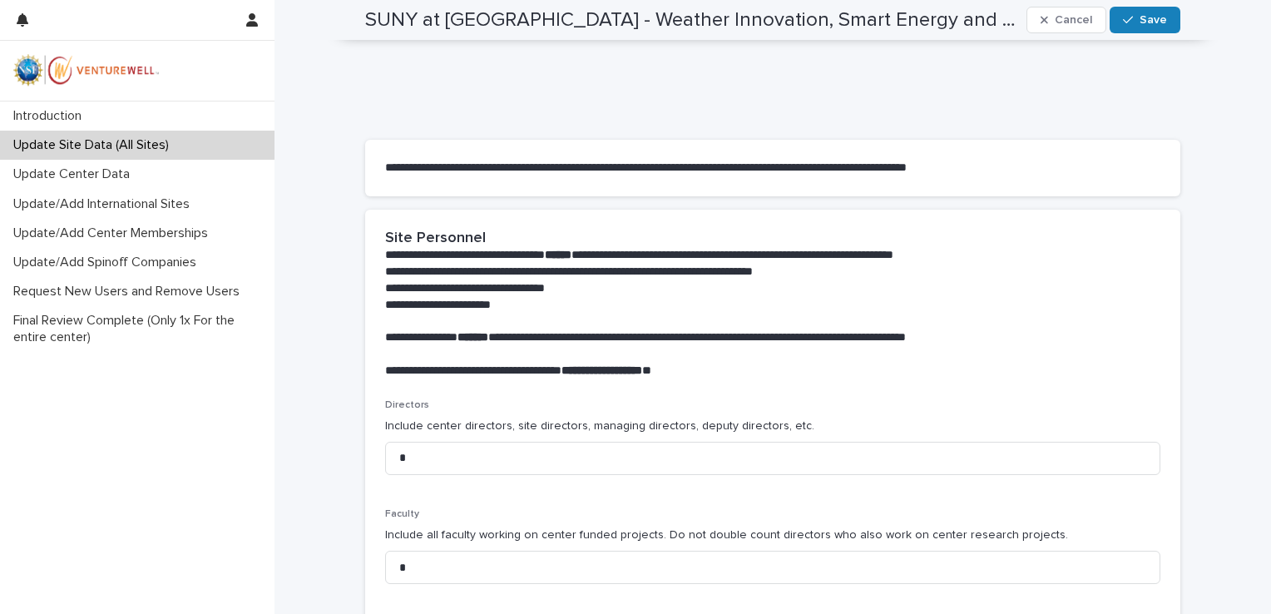
scroll to position [0, 0]
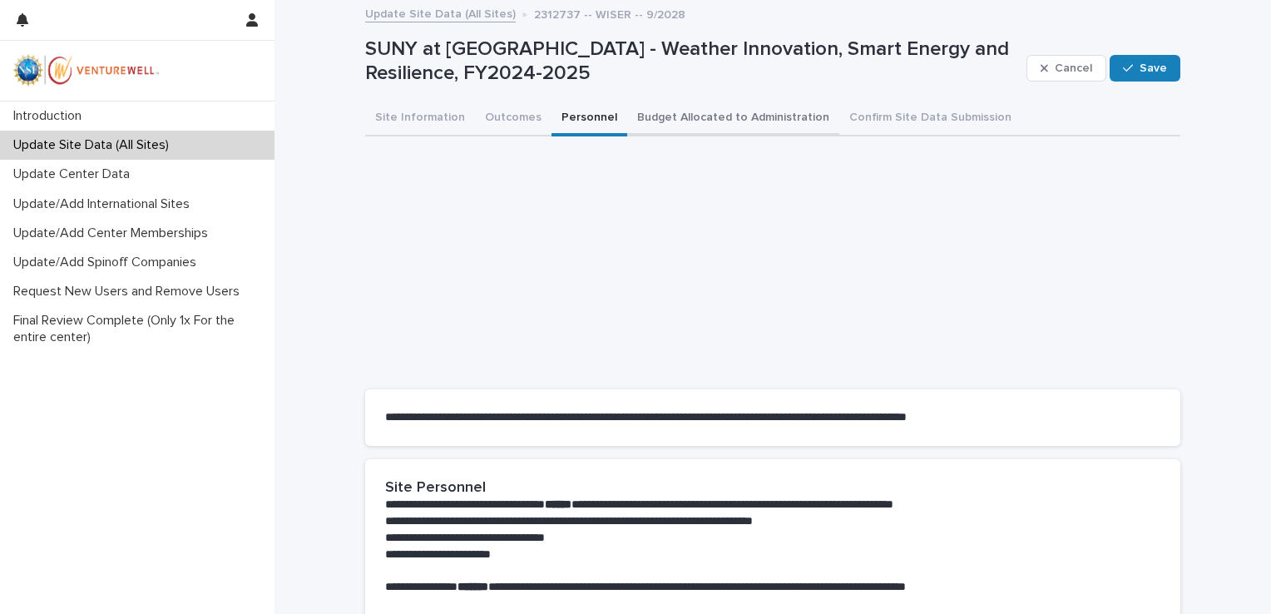
click at [679, 112] on button "Budget Allocated to Administration" at bounding box center [733, 119] width 212 height 35
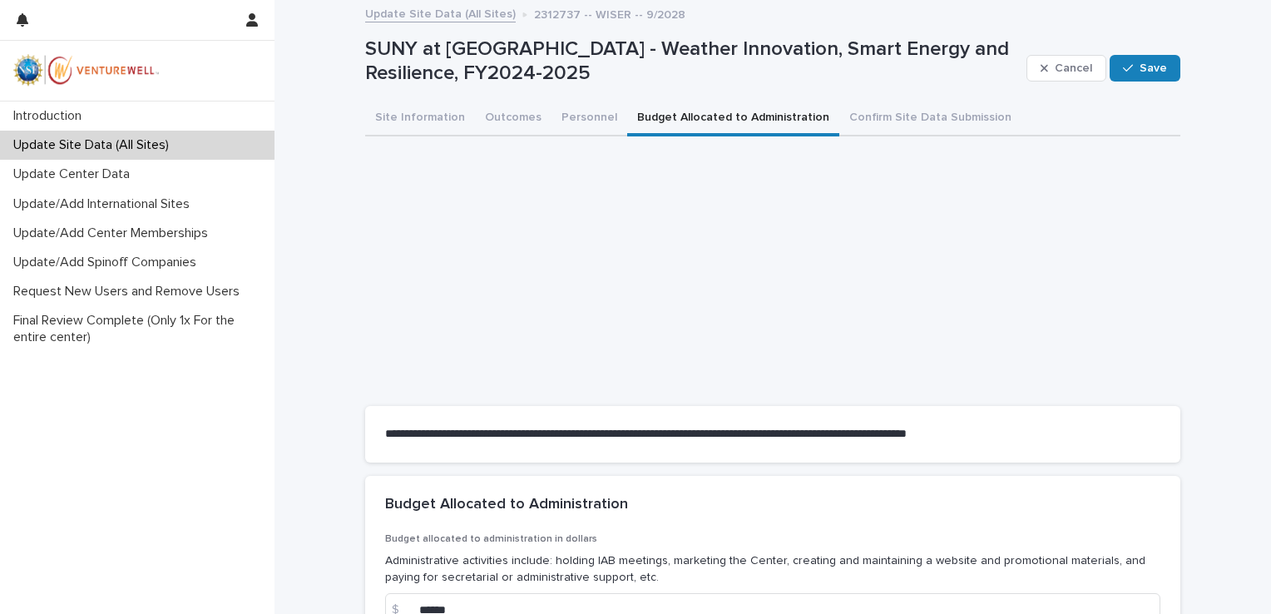
click at [858, 136] on div "**********" at bounding box center [772, 404] width 815 height 537
click at [859, 123] on button "Confirm Site Data Submission" at bounding box center [931, 119] width 182 height 35
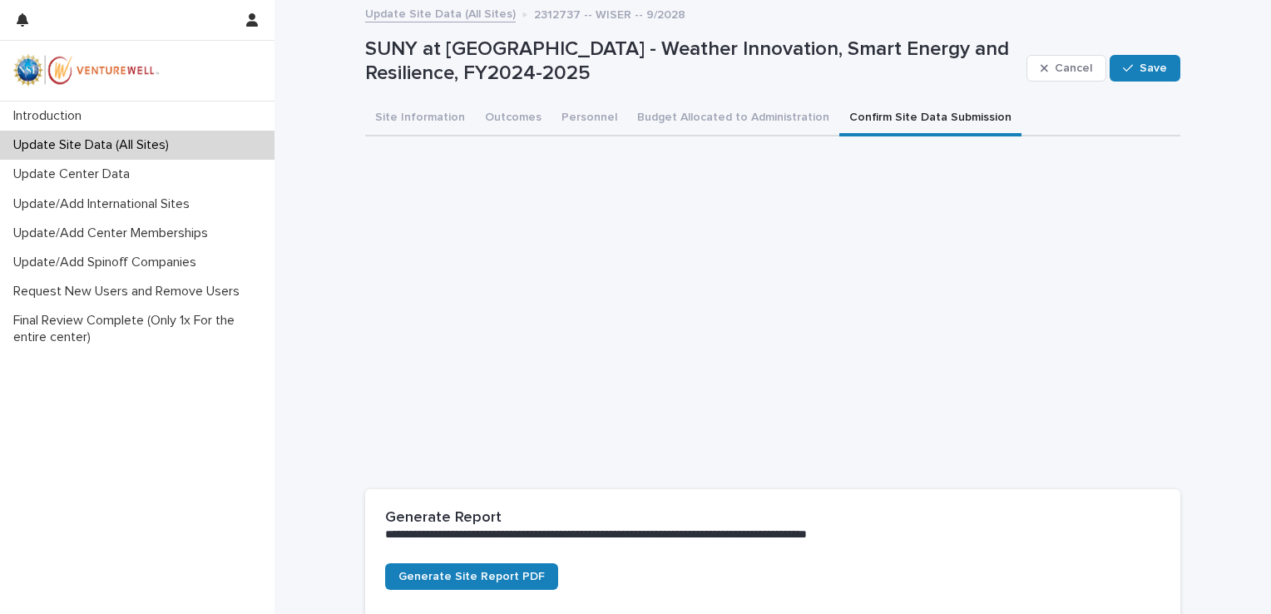
scroll to position [338, 0]
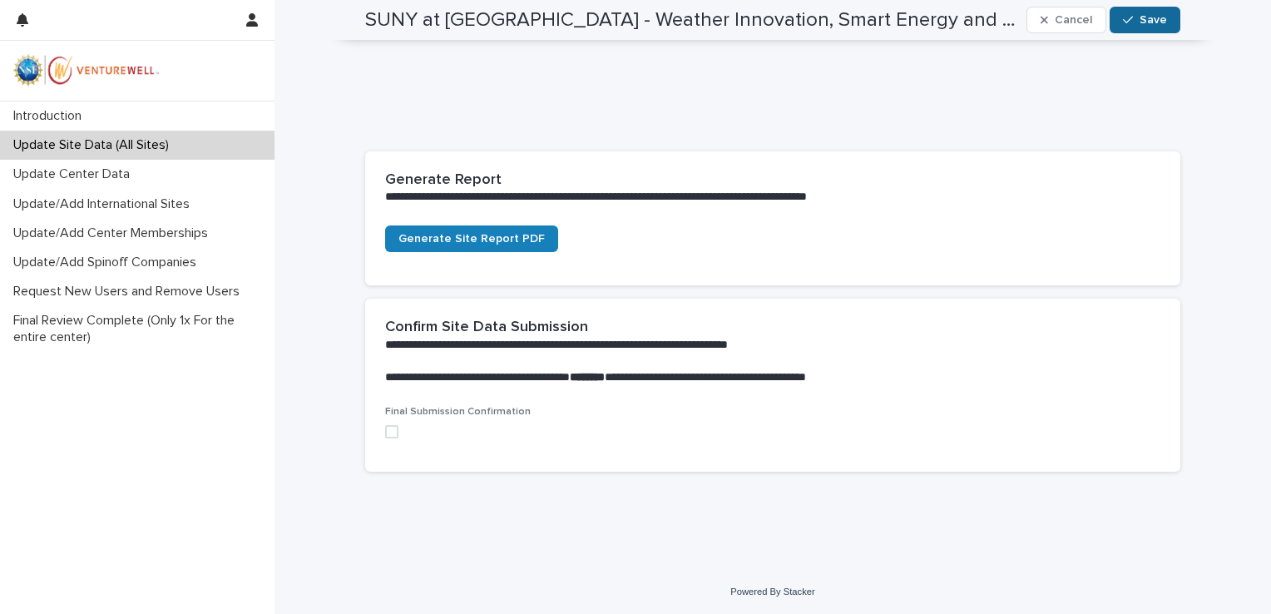
click at [1123, 18] on icon "button" at bounding box center [1128, 20] width 10 height 12
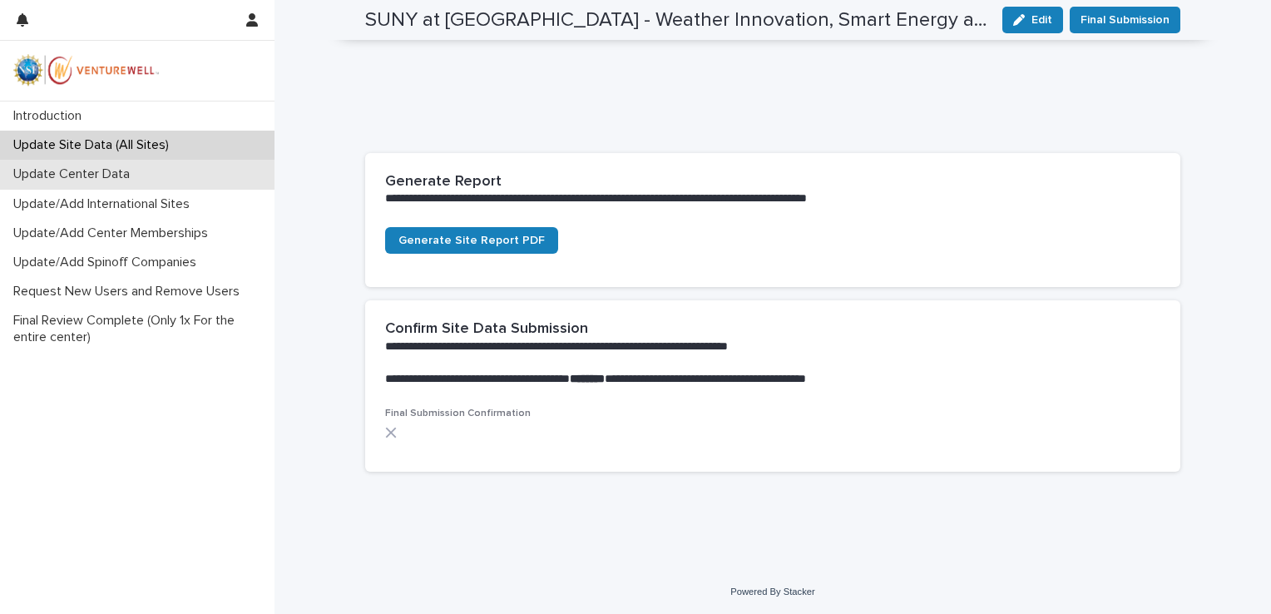
click at [58, 185] on div "Update Center Data" at bounding box center [137, 174] width 275 height 29
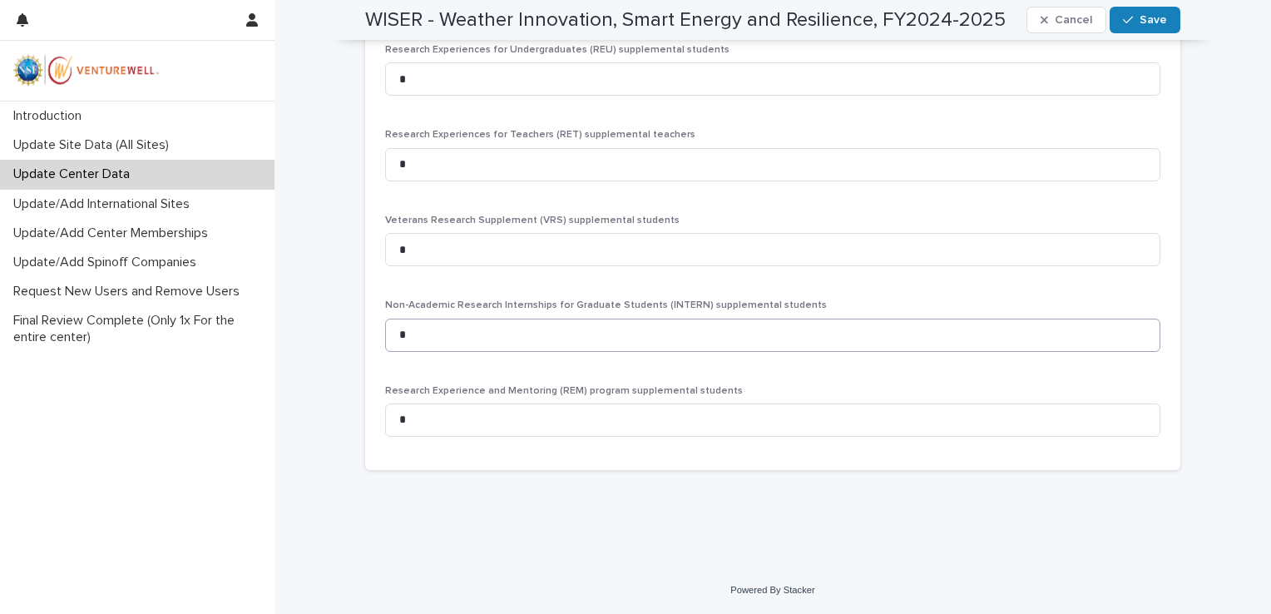
scroll to position [3153, 0]
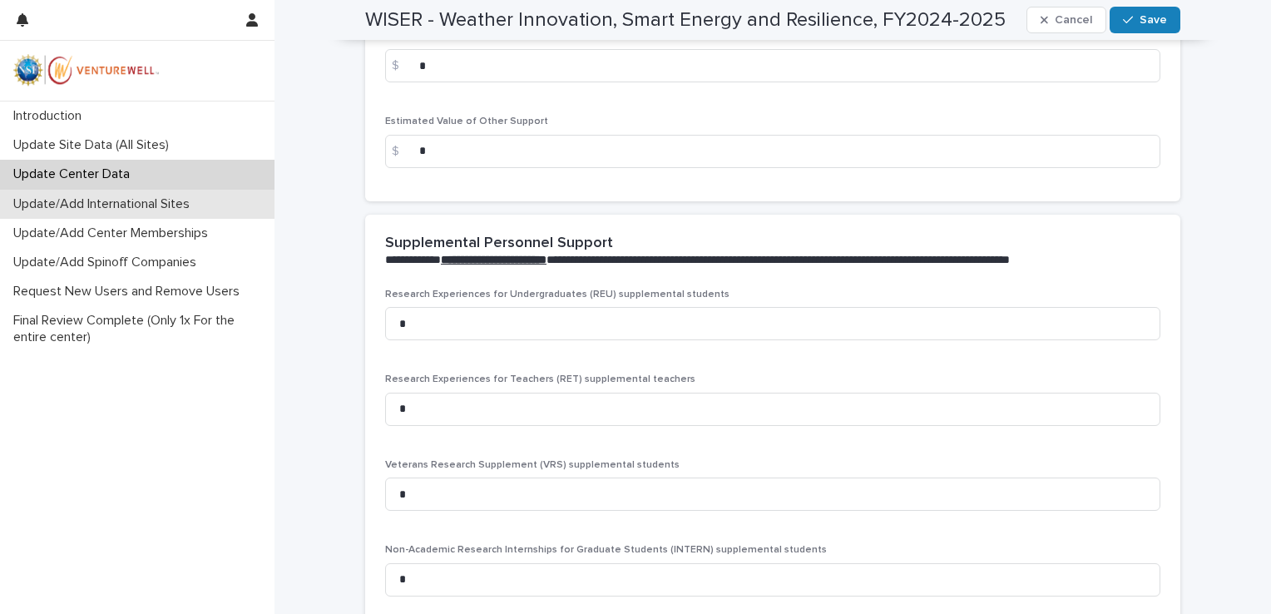
click at [118, 196] on p "Update/Add International Sites" at bounding box center [105, 204] width 196 height 16
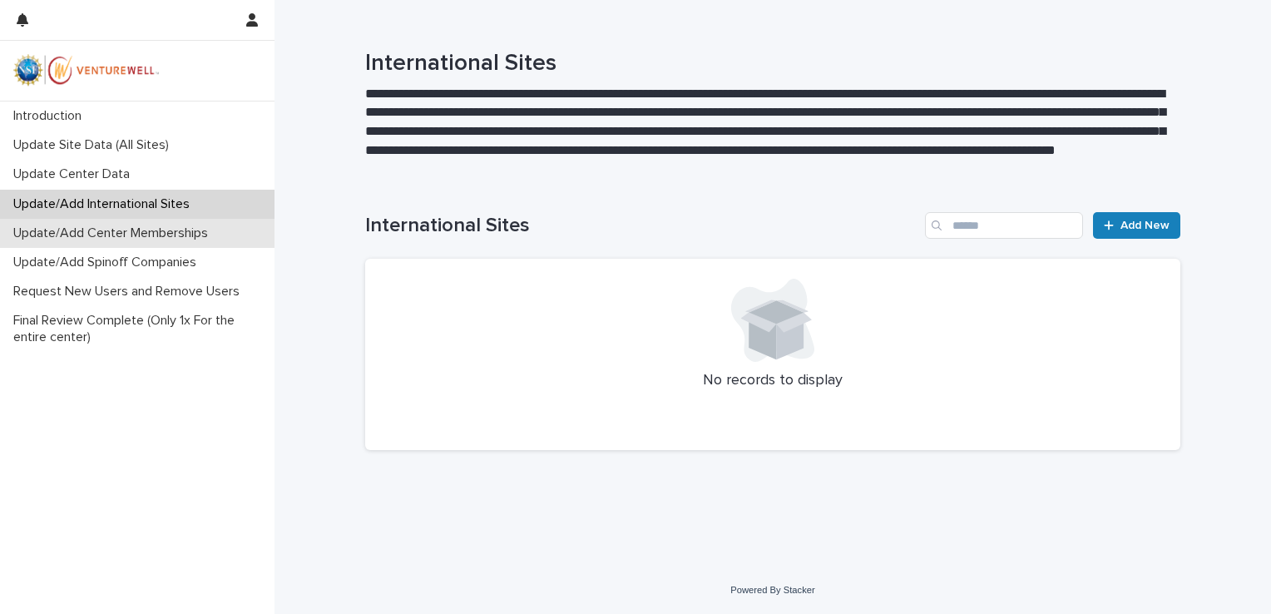
click at [88, 225] on p "Update/Add Center Memberships" at bounding box center [114, 233] width 215 height 16
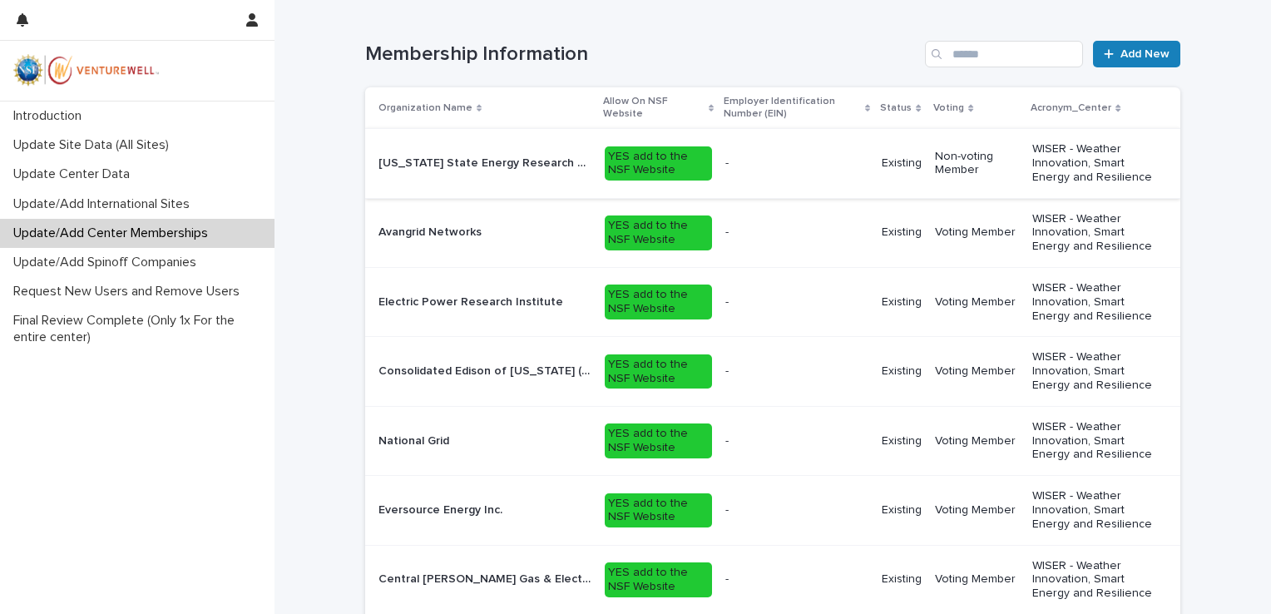
scroll to position [326, 0]
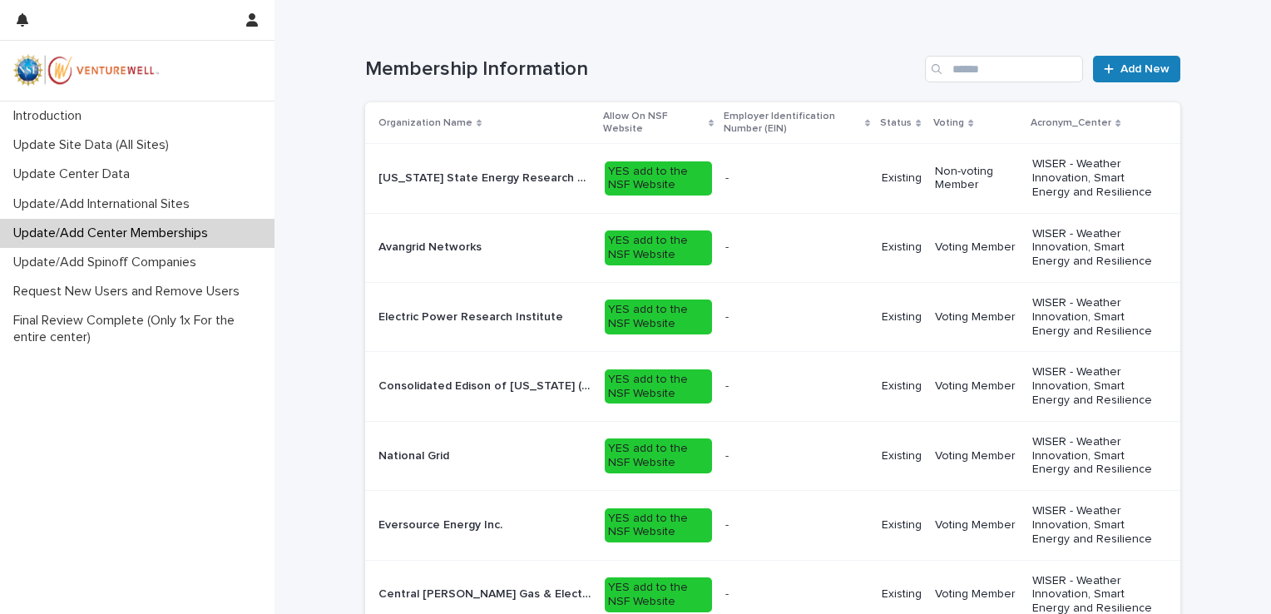
click at [998, 311] on p "Voting Member" at bounding box center [977, 317] width 84 height 14
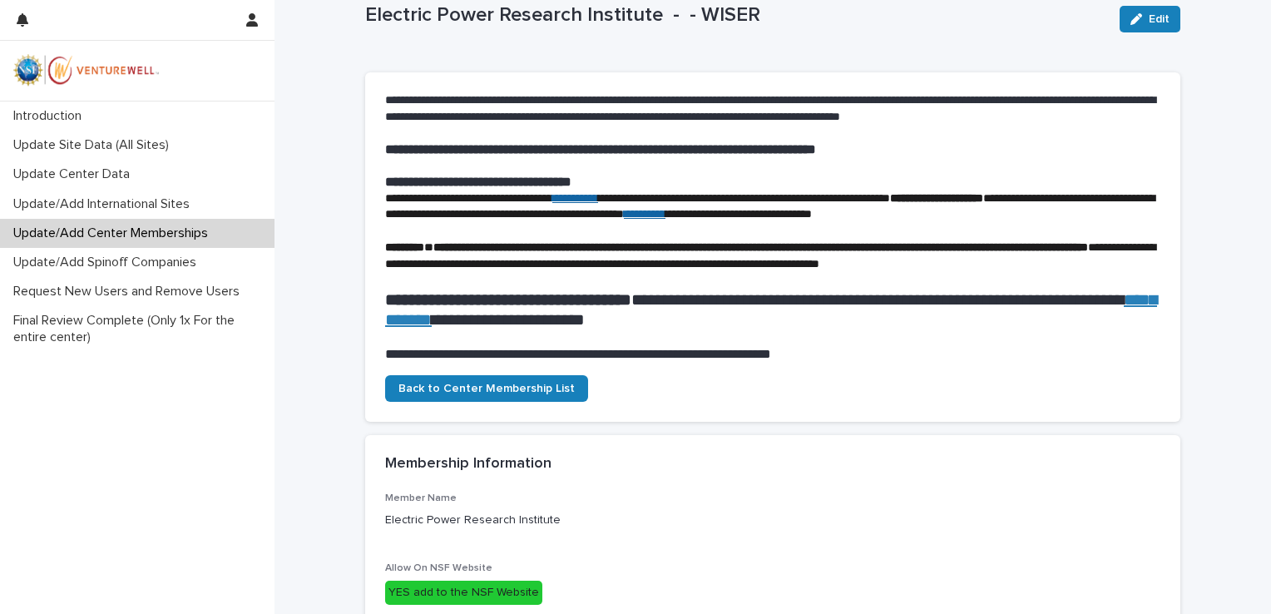
scroll to position [320, 0]
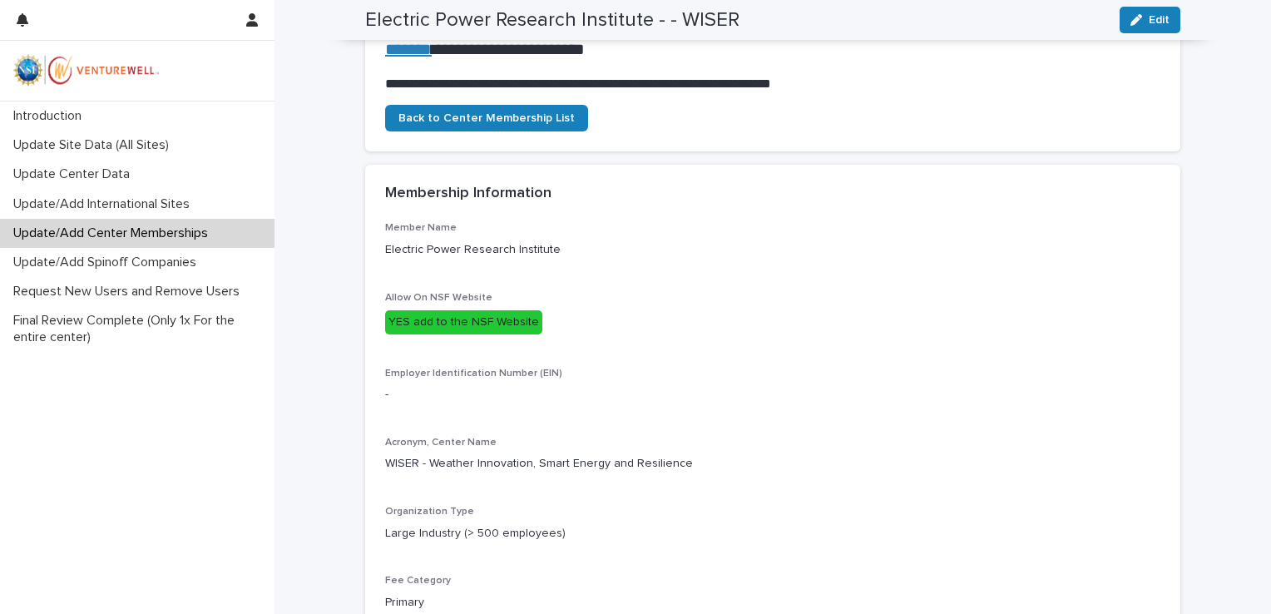
click at [490, 334] on div "YES add to the NSF Website" at bounding box center [463, 322] width 157 height 24
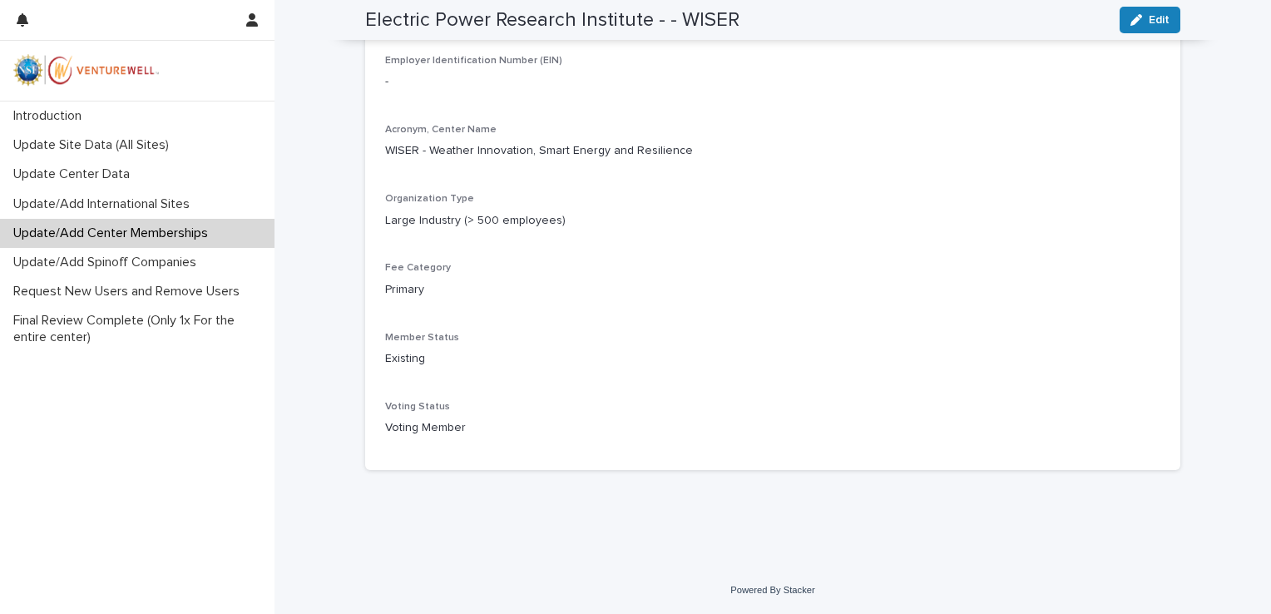
scroll to position [0, 0]
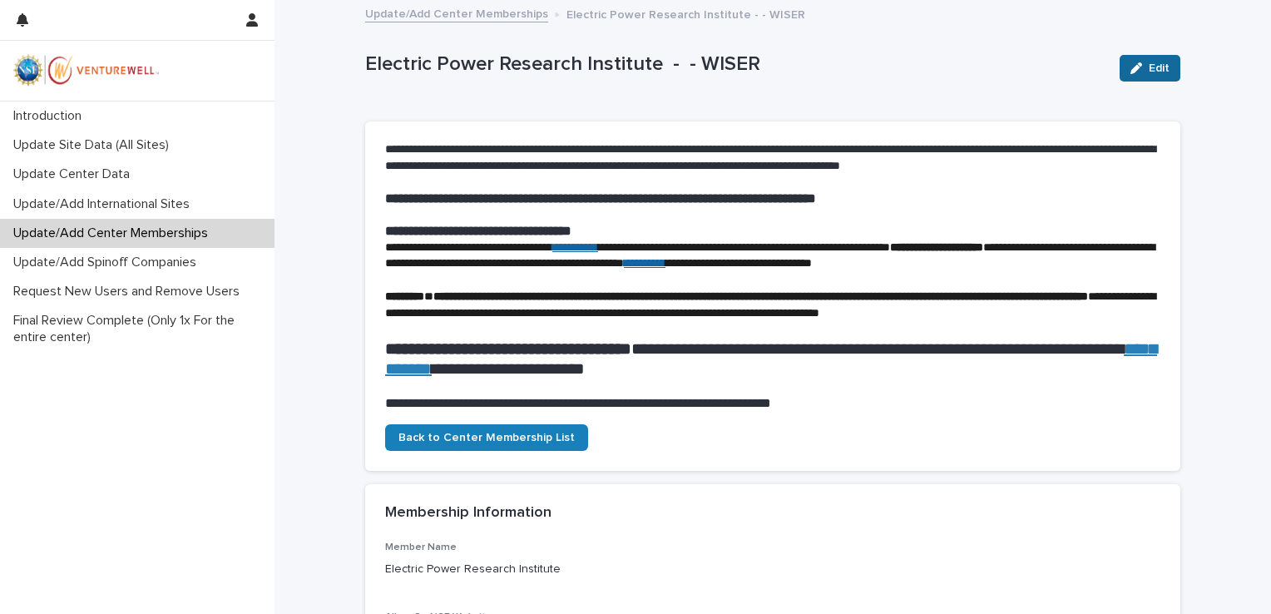
click at [1158, 68] on span "Edit" at bounding box center [1159, 68] width 21 height 12
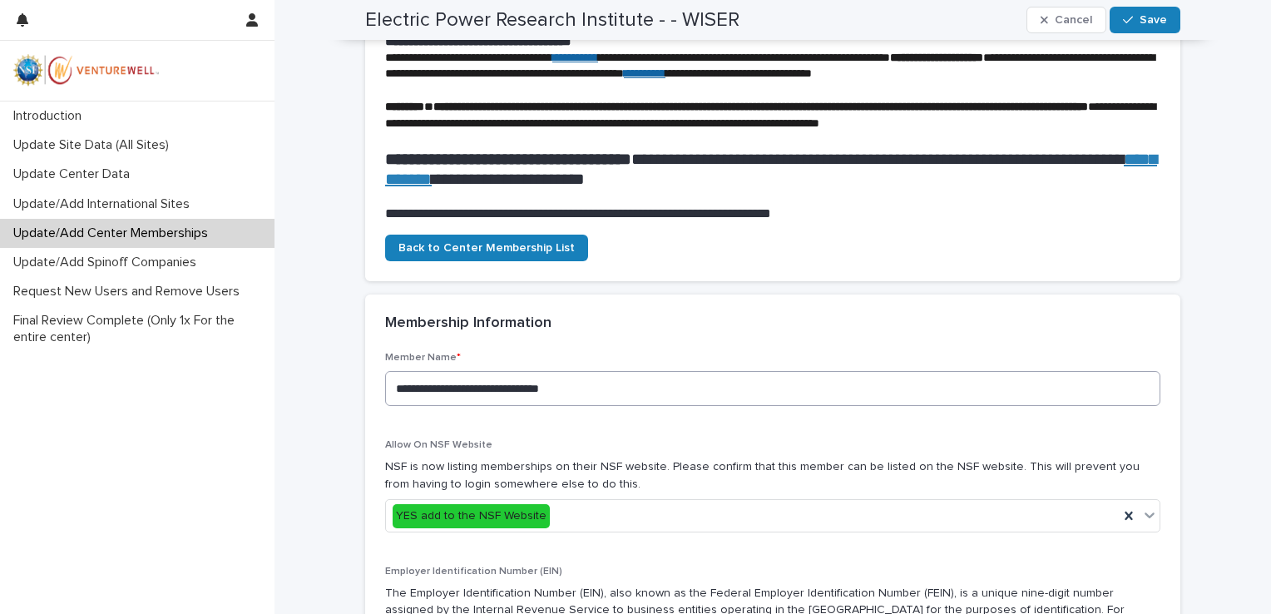
scroll to position [119, 0]
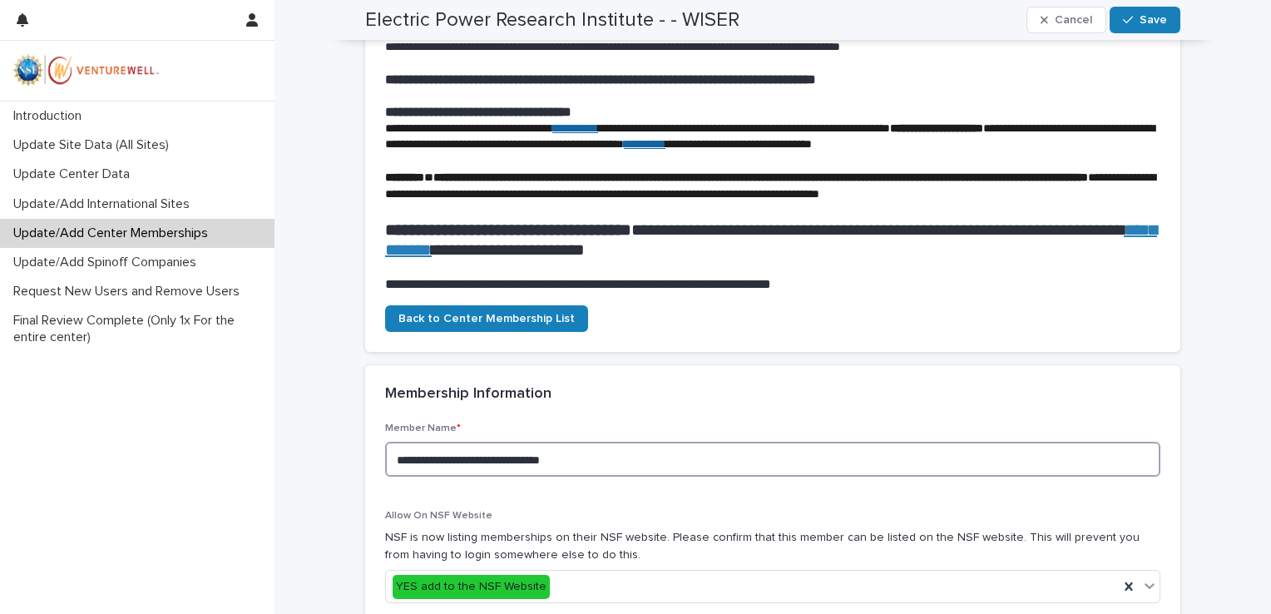
drag, startPoint x: 610, startPoint y: 475, endPoint x: 266, endPoint y: 428, distance: 346.9
drag, startPoint x: 266, startPoint y: 428, endPoint x: 614, endPoint y: 481, distance: 351.8
click at [614, 478] on textarea "**********" at bounding box center [772, 460] width 775 height 36
type textarea "*"
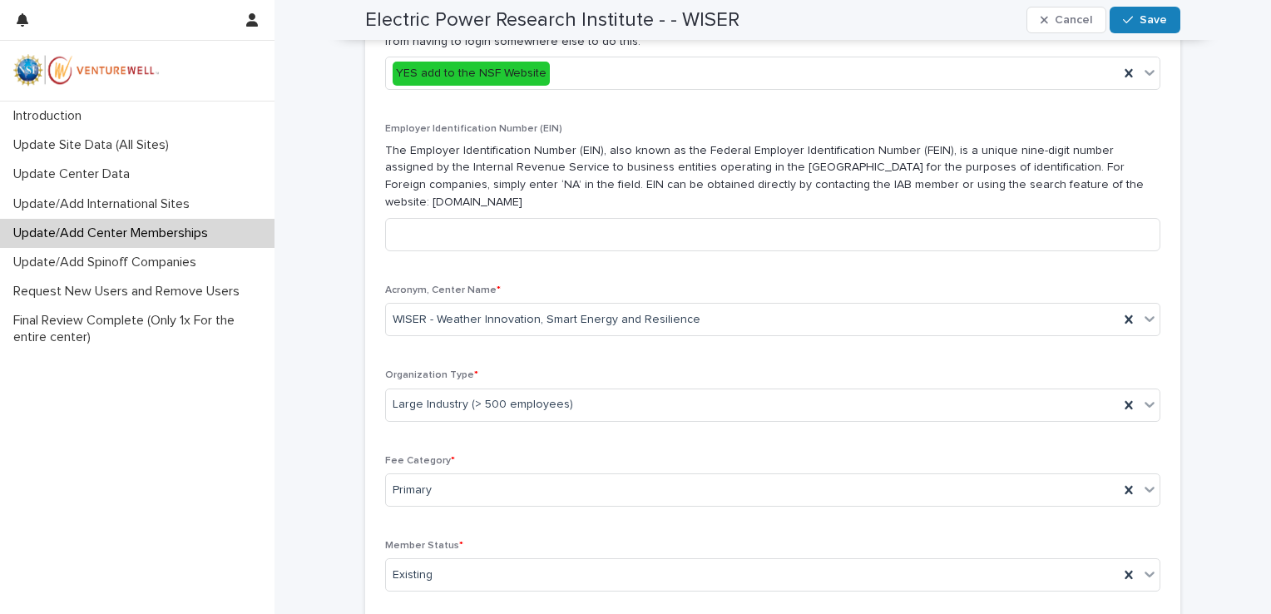
scroll to position [642, 0]
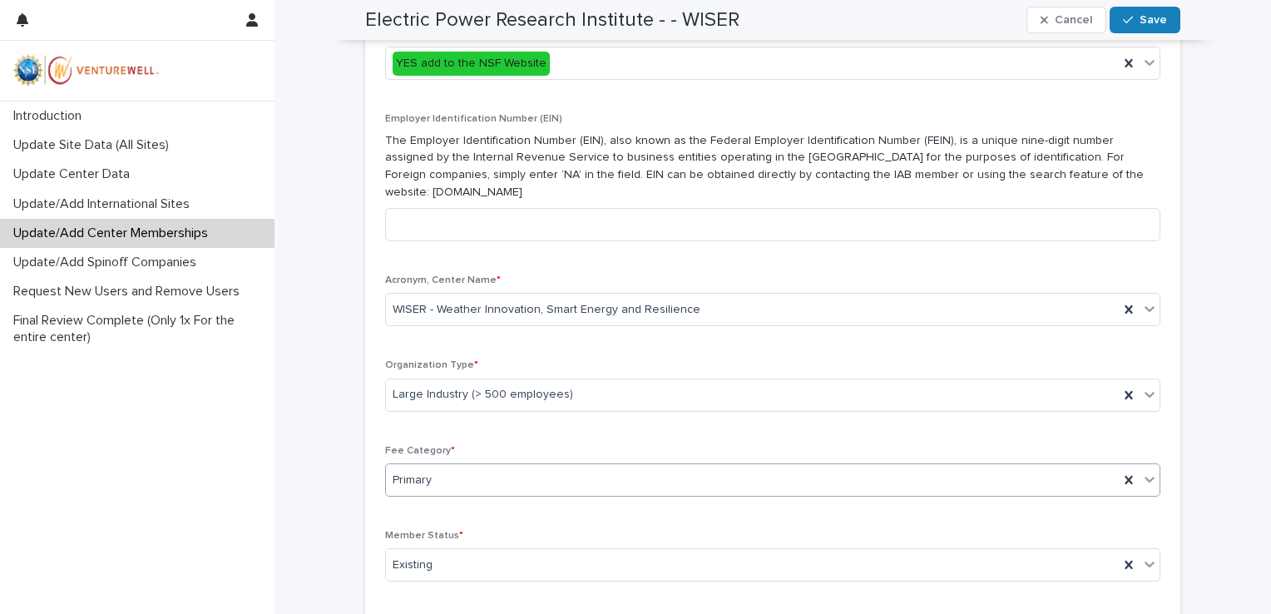
type textarea "**********"
click at [460, 473] on div "Primary" at bounding box center [752, 480] width 733 height 27
click at [459, 473] on div "Primary" at bounding box center [752, 480] width 733 height 27
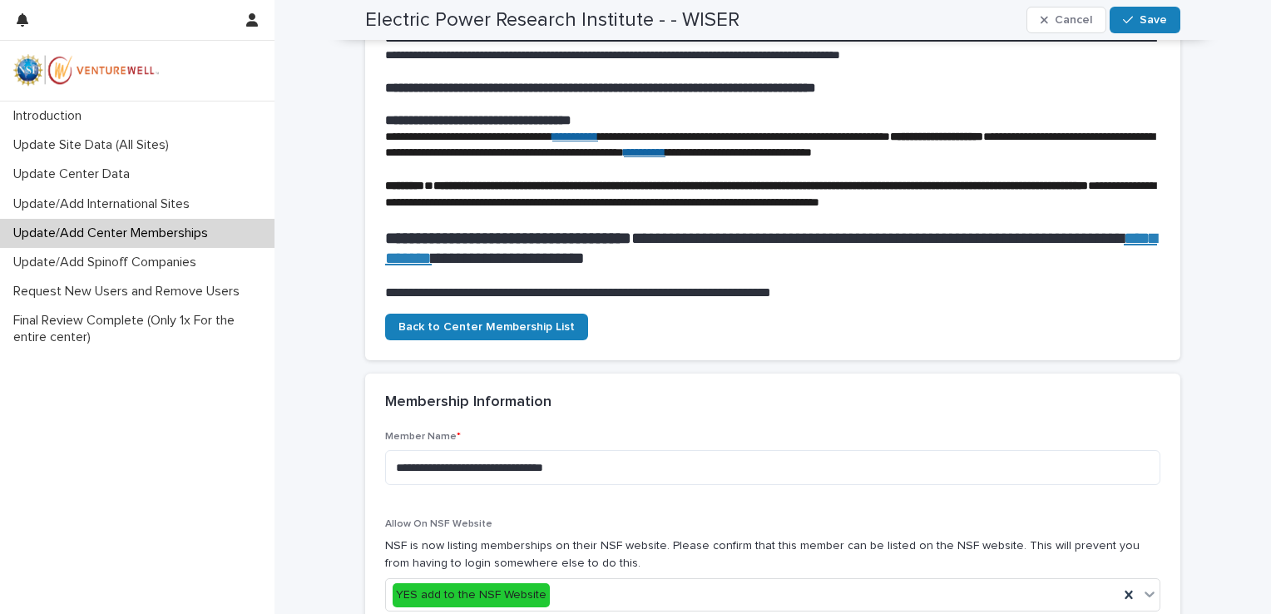
scroll to position [0, 0]
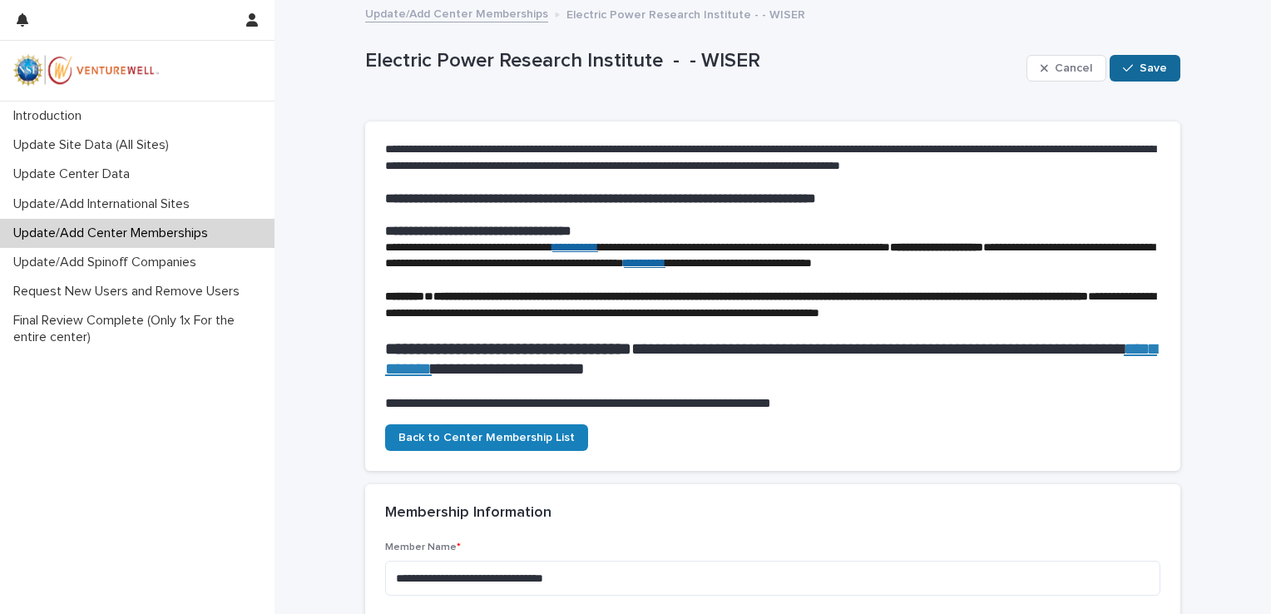
click at [1151, 62] on span "Save" at bounding box center [1153, 68] width 27 height 12
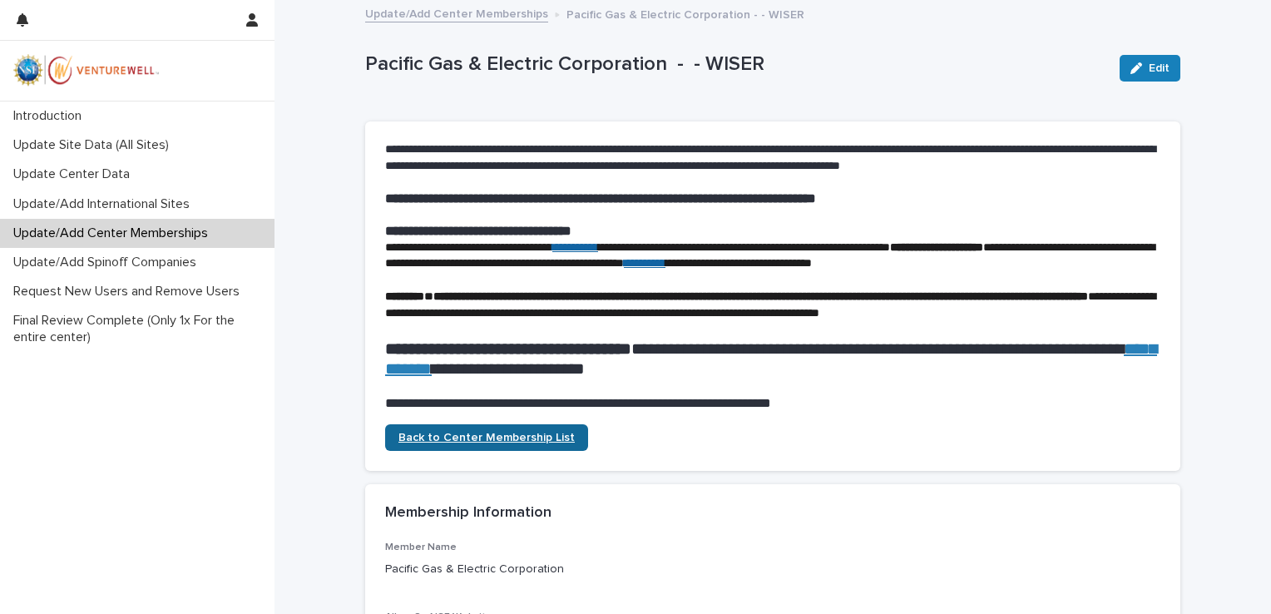
click at [477, 443] on span "Back to Center Membership List" at bounding box center [487, 438] width 176 height 12
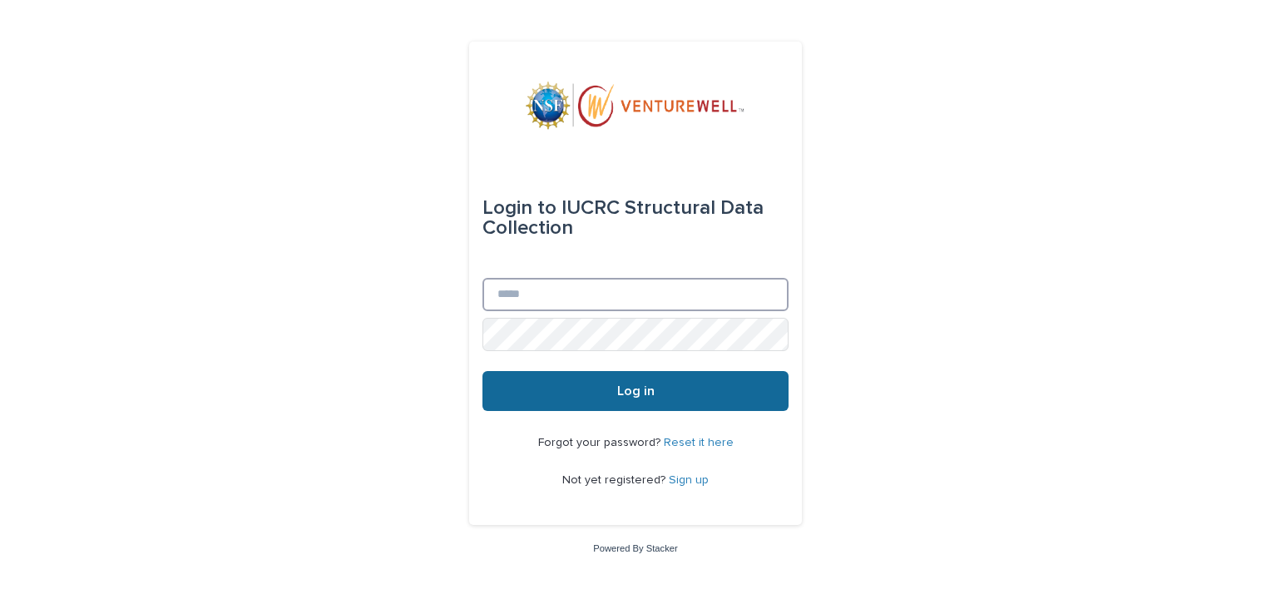
type input "**********"
click at [572, 391] on button "Log in" at bounding box center [636, 391] width 306 height 40
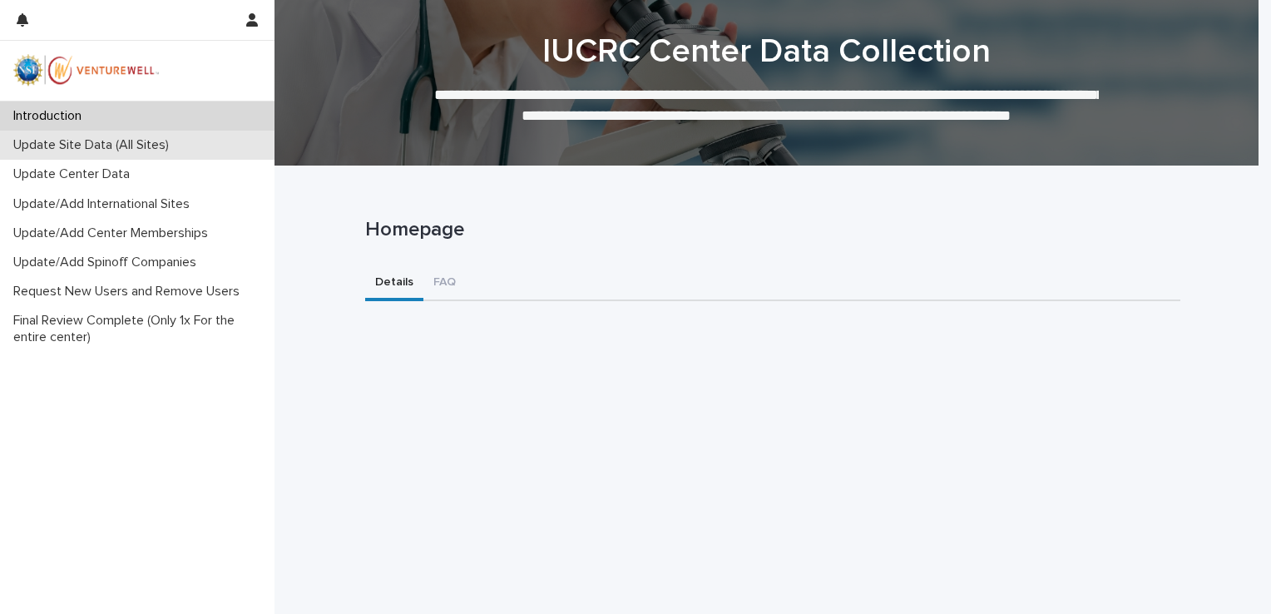
click at [77, 145] on p "Update Site Data (All Sites)" at bounding box center [95, 145] width 176 height 16
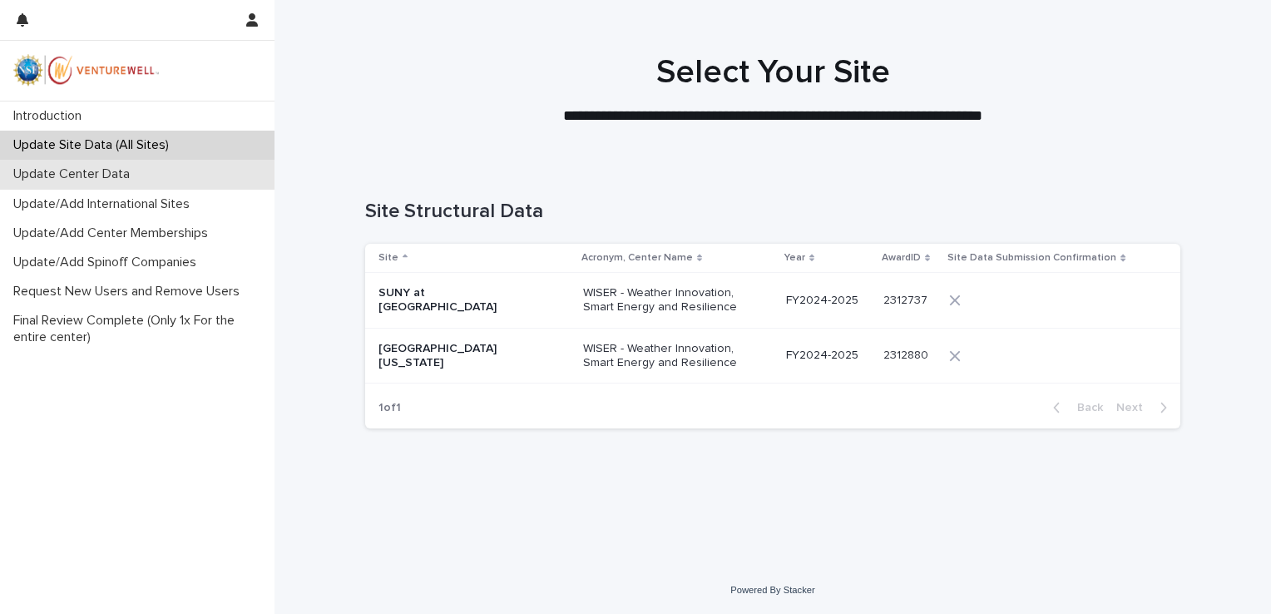
click at [181, 181] on div "Update Center Data" at bounding box center [137, 174] width 275 height 29
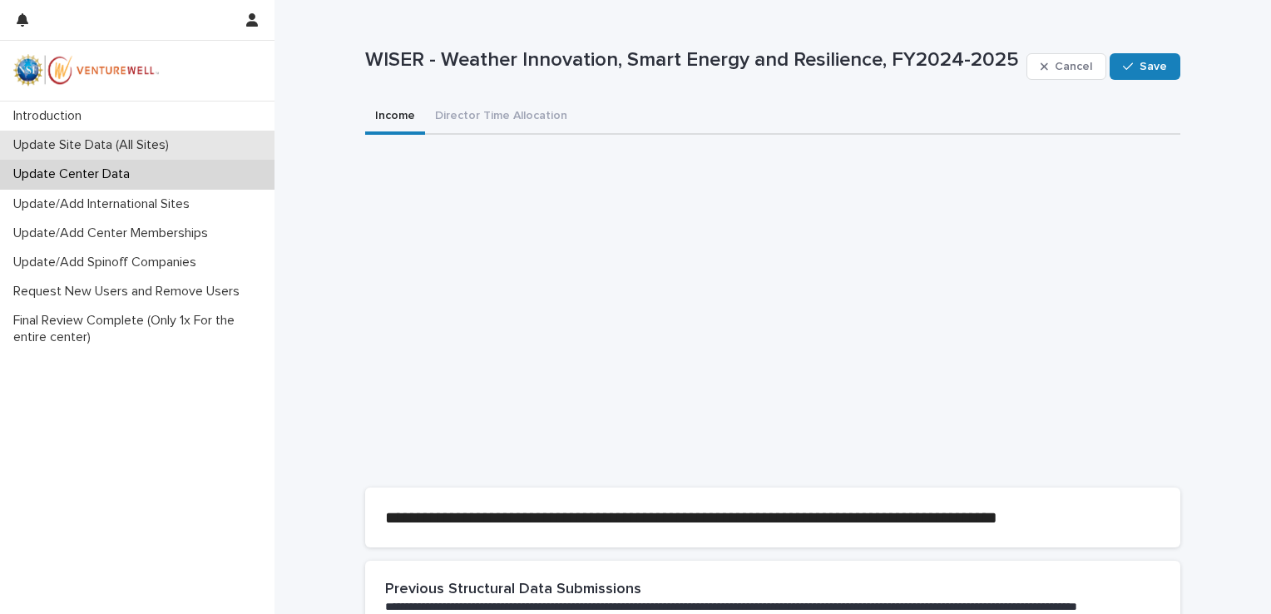
click at [87, 138] on p "Update Site Data (All Sites)" at bounding box center [95, 145] width 176 height 16
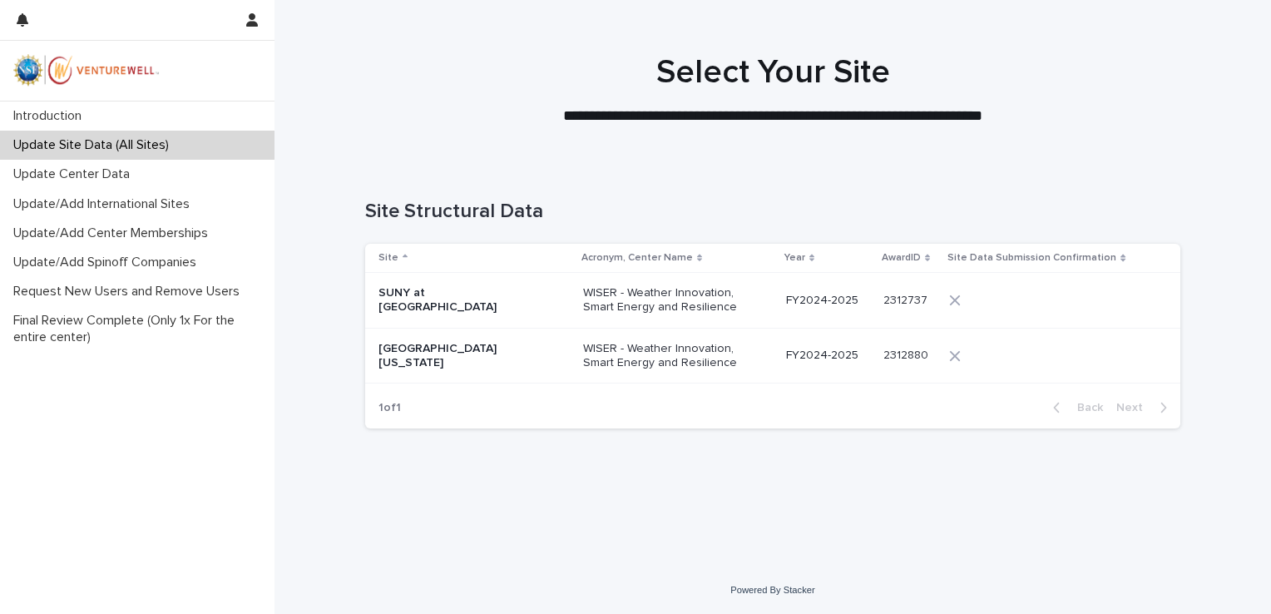
click at [599, 305] on p "WISER - Weather Innovation, Smart Energy and Resilience" at bounding box center [666, 300] width 166 height 28
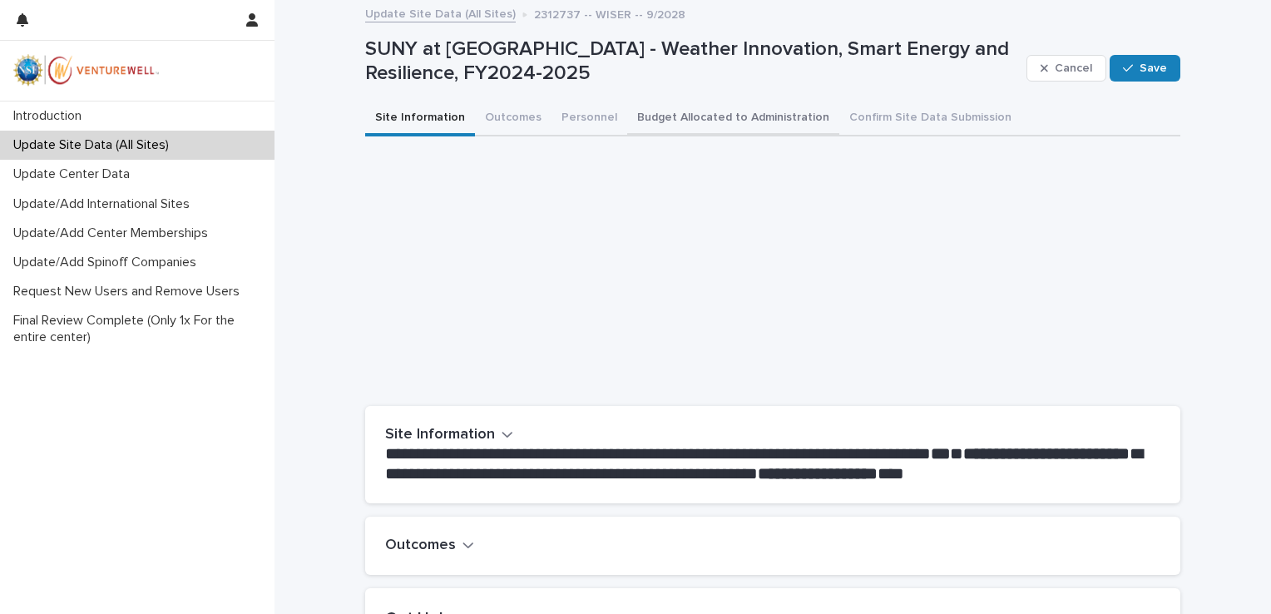
click at [733, 115] on button "Budget Allocated to Administration" at bounding box center [733, 119] width 212 height 35
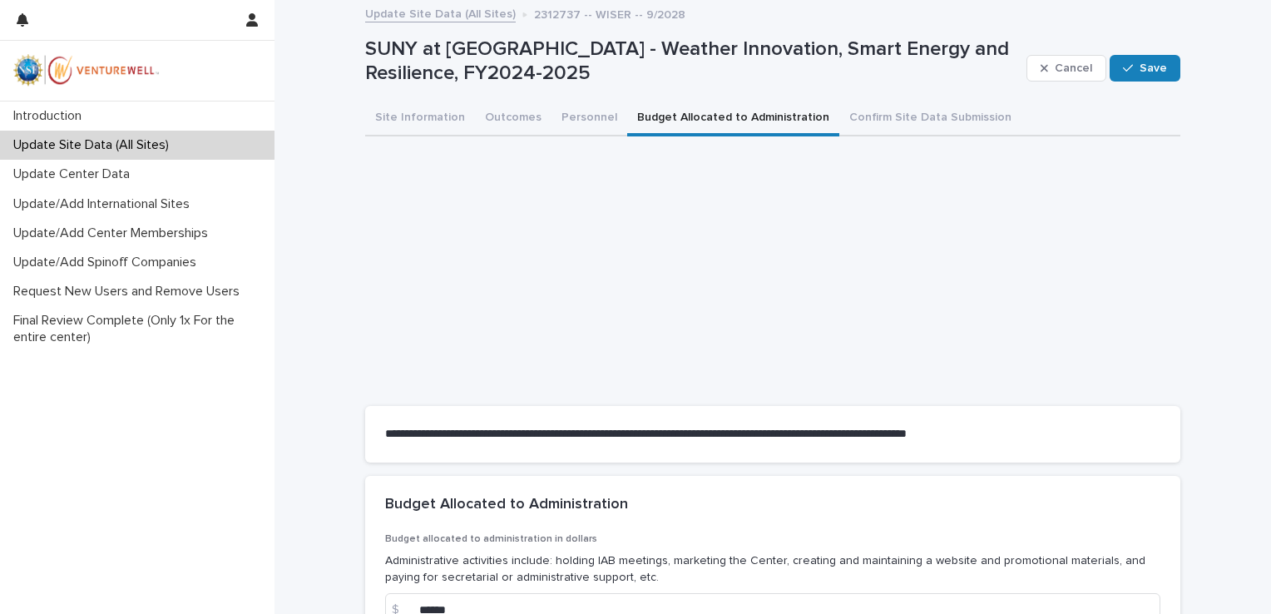
scroll to position [189, 0]
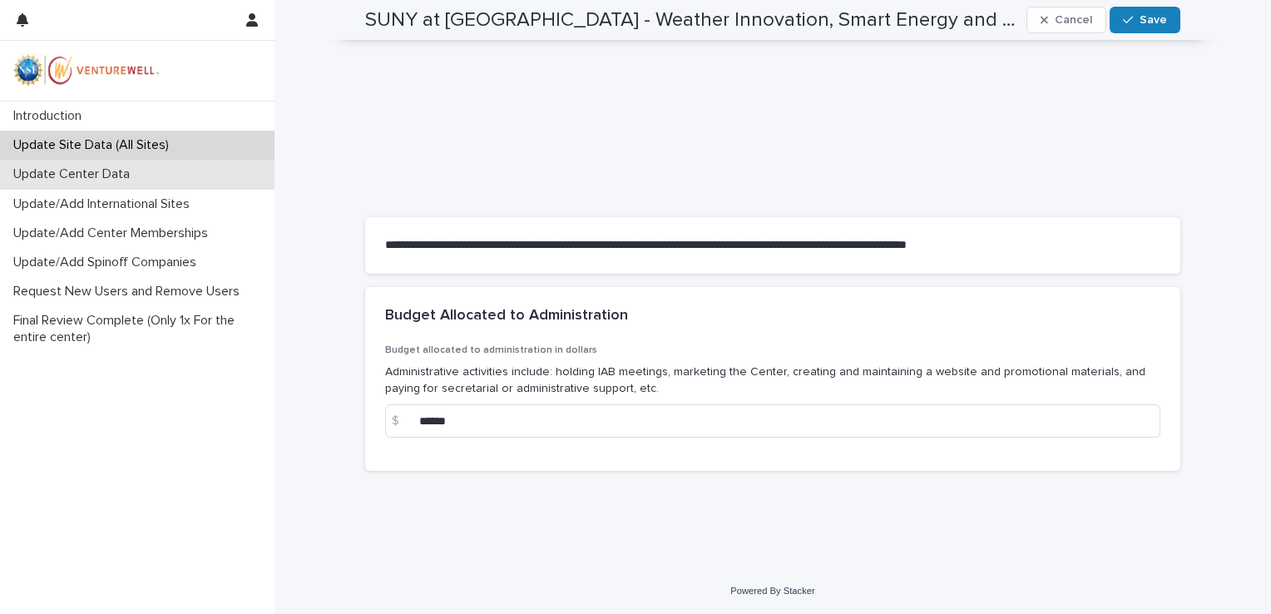
click at [110, 176] on p "Update Center Data" at bounding box center [75, 174] width 136 height 16
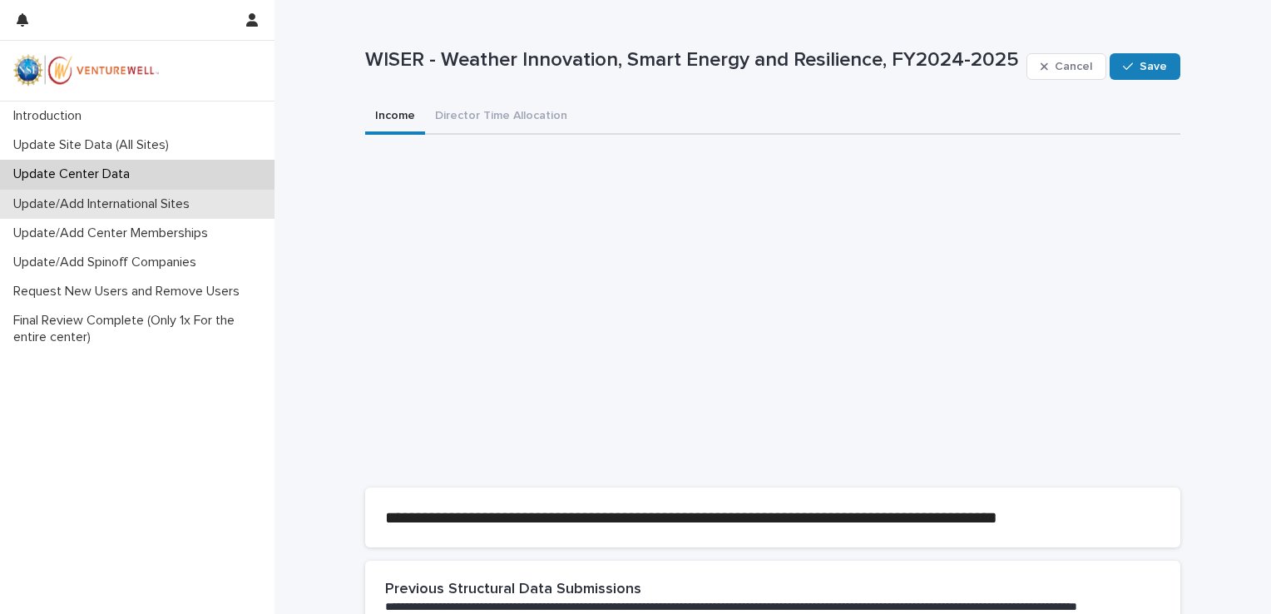
click at [126, 211] on p "Update/Add International Sites" at bounding box center [105, 204] width 196 height 16
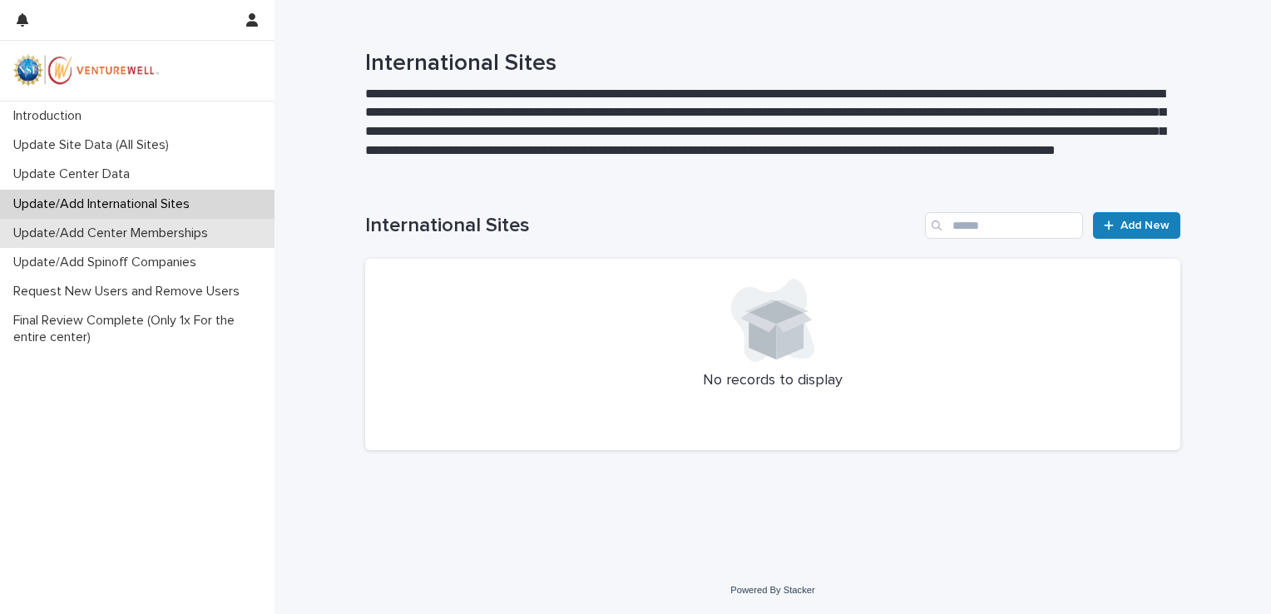
click at [103, 241] on div "Update/Add Center Memberships" at bounding box center [137, 233] width 275 height 29
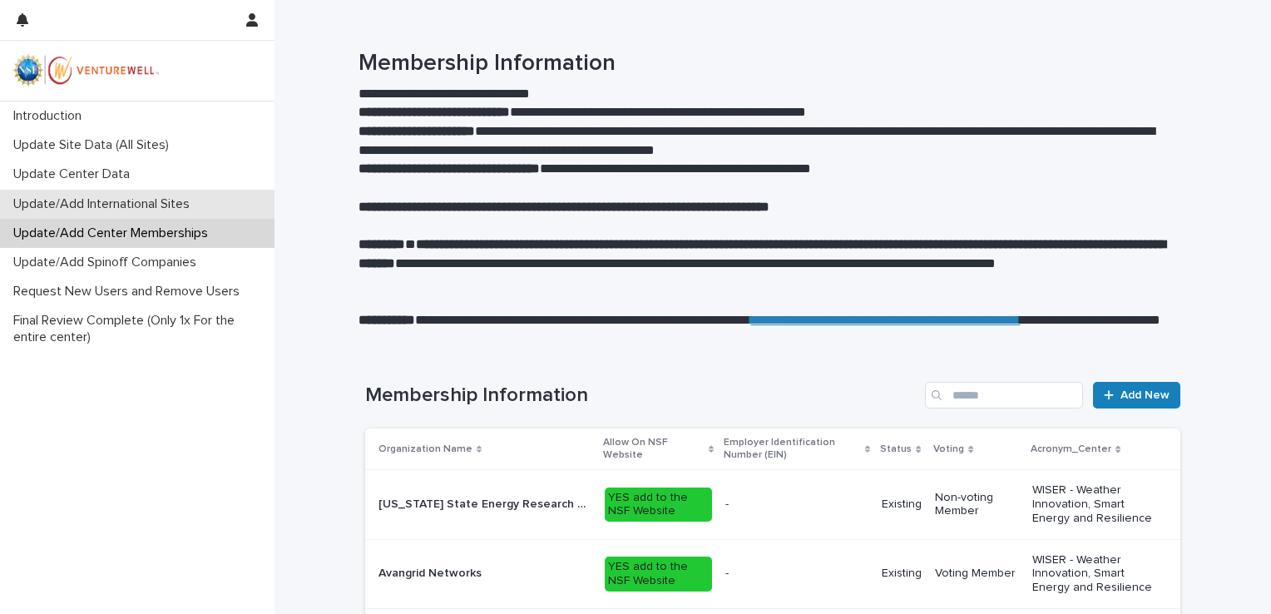
click at [132, 201] on p "Update/Add International Sites" at bounding box center [105, 204] width 196 height 16
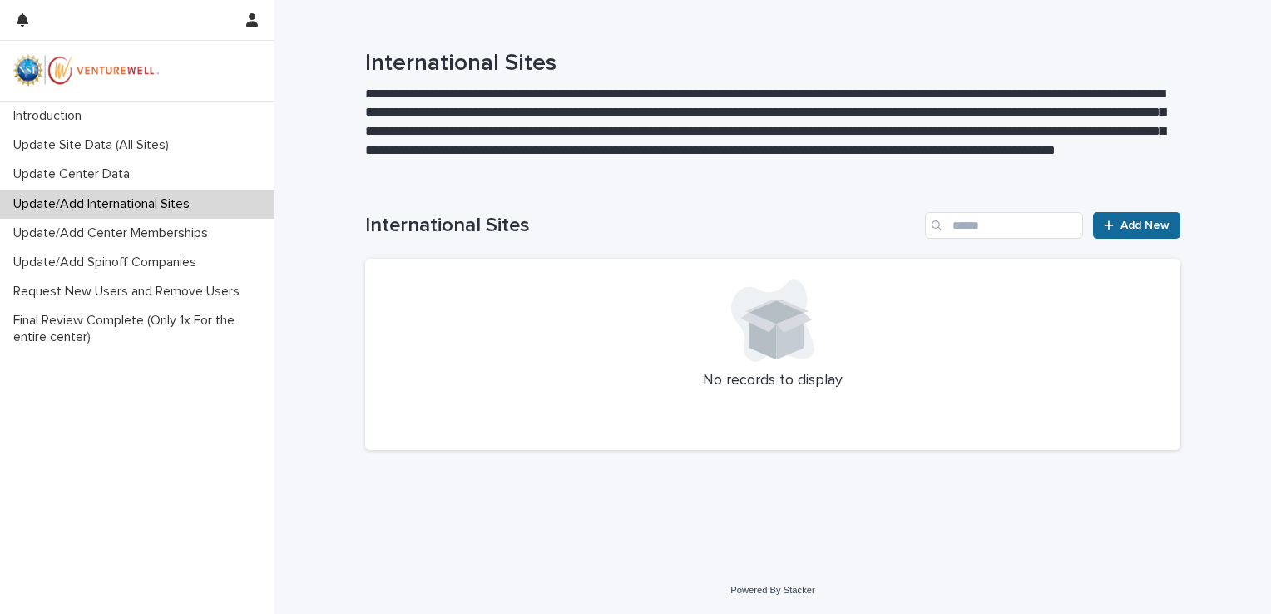
click at [1123, 230] on span "Add New" at bounding box center [1145, 226] width 49 height 12
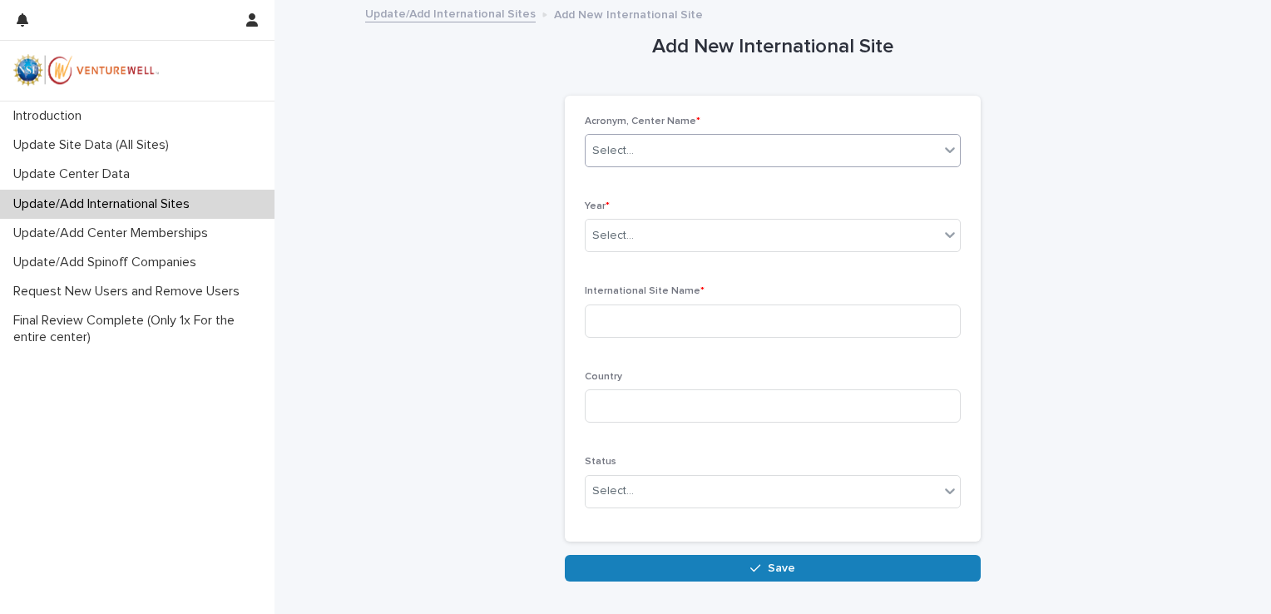
click at [651, 140] on div "Select..." at bounding box center [763, 150] width 354 height 27
type input "*"
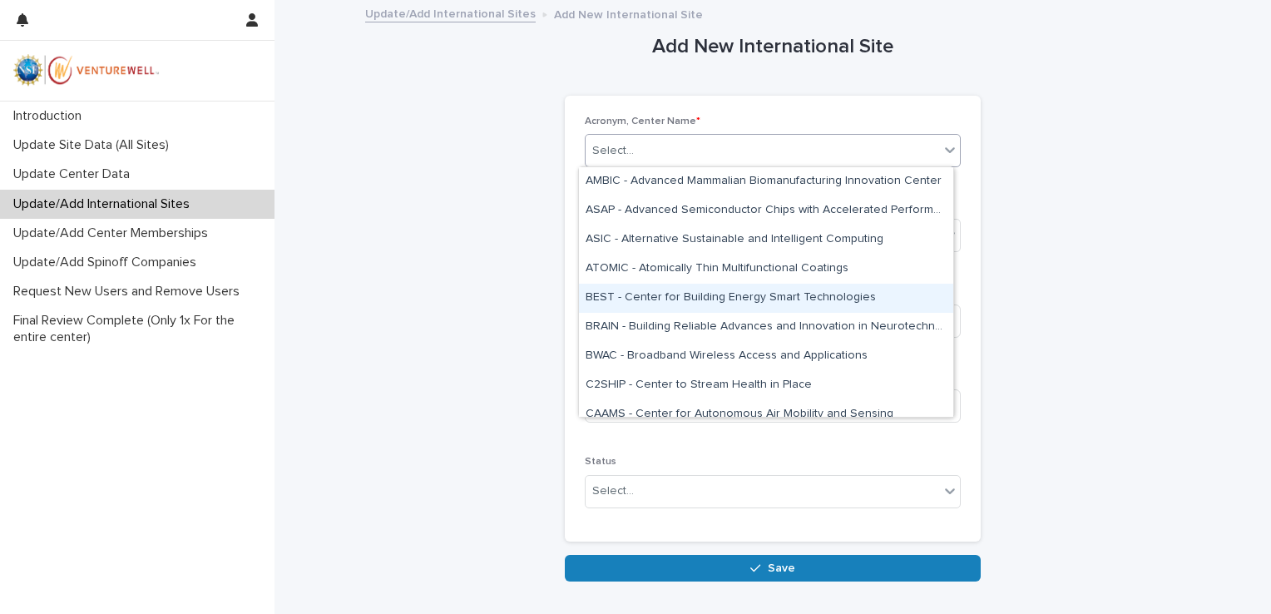
click at [552, 298] on div "Add New International Site Loading... Saving… Loading... Saving… Loading... Sav…" at bounding box center [772, 292] width 815 height 580
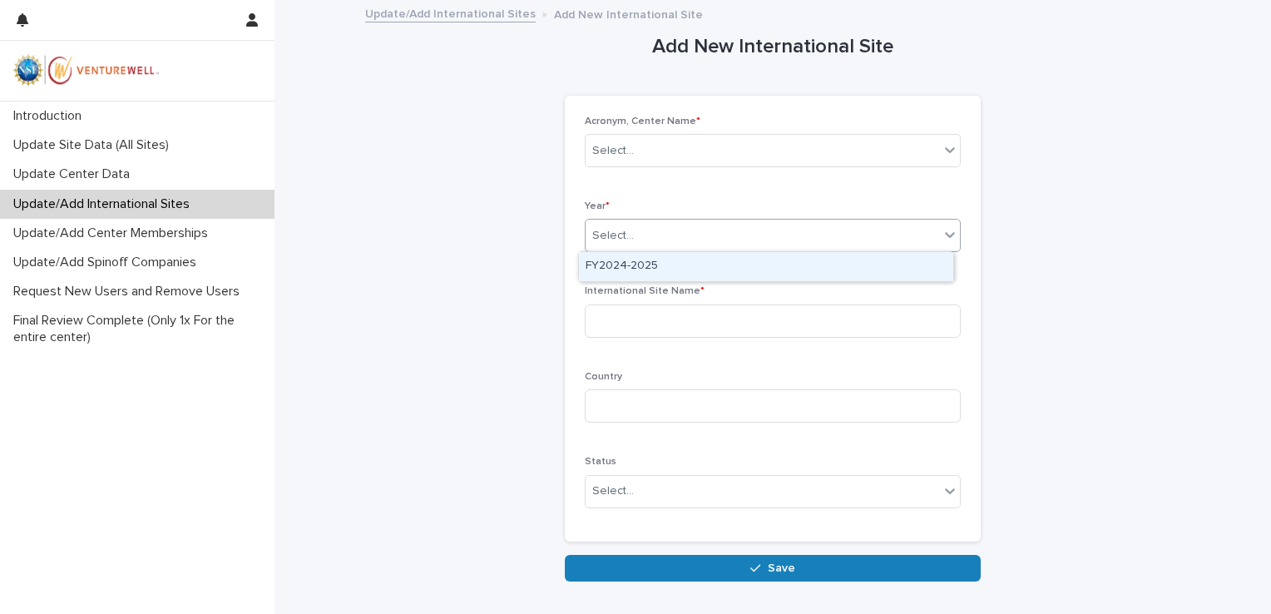
click at [685, 230] on div "Select..." at bounding box center [763, 235] width 354 height 27
click at [659, 274] on div "FY2024-2025" at bounding box center [766, 266] width 374 height 29
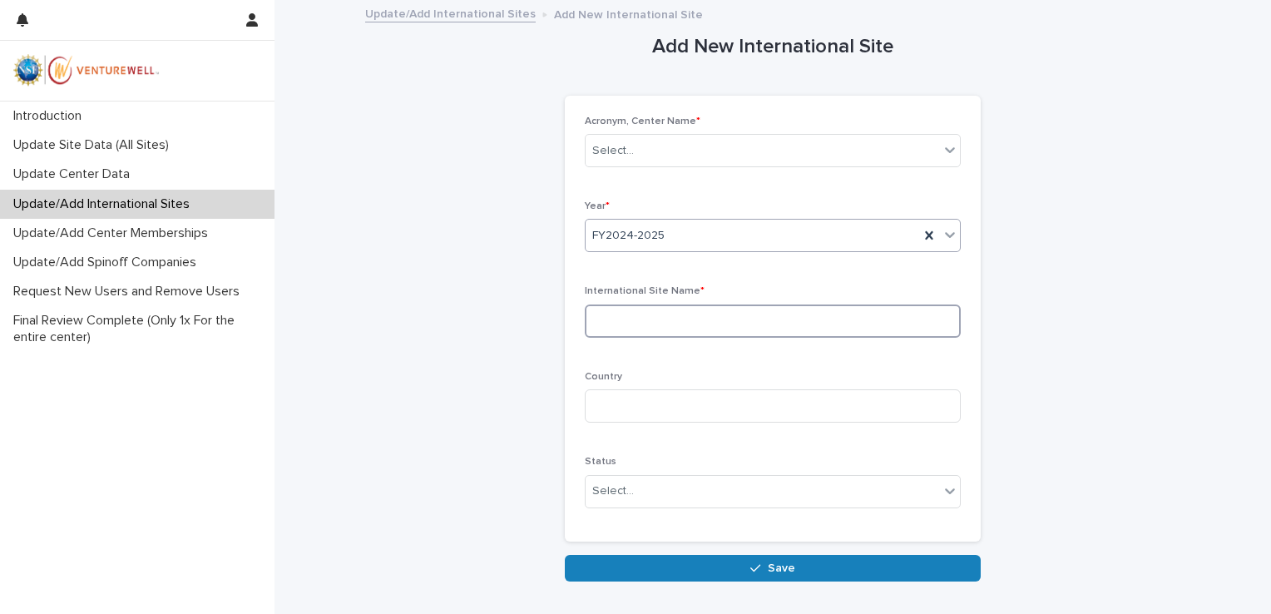
click at [642, 326] on input at bounding box center [773, 321] width 376 height 33
type input "**********"
click at [630, 409] on input at bounding box center [773, 405] width 376 height 33
type input "******"
click at [617, 479] on div "Select..." at bounding box center [763, 491] width 354 height 27
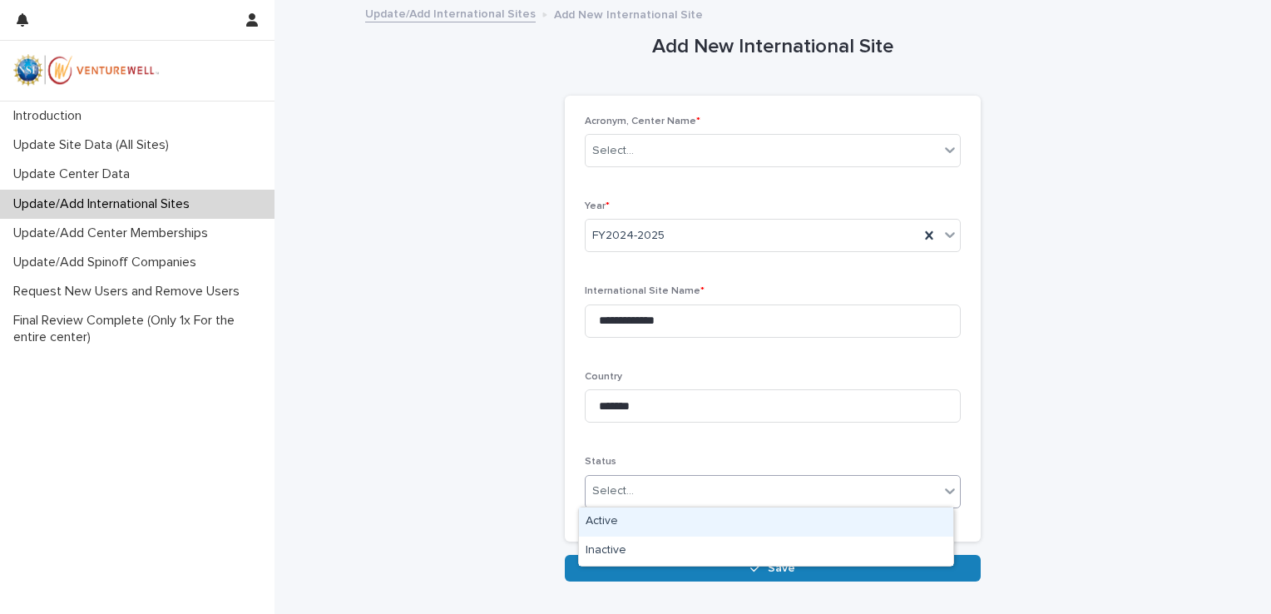
click at [625, 512] on div "Active" at bounding box center [766, 522] width 374 height 29
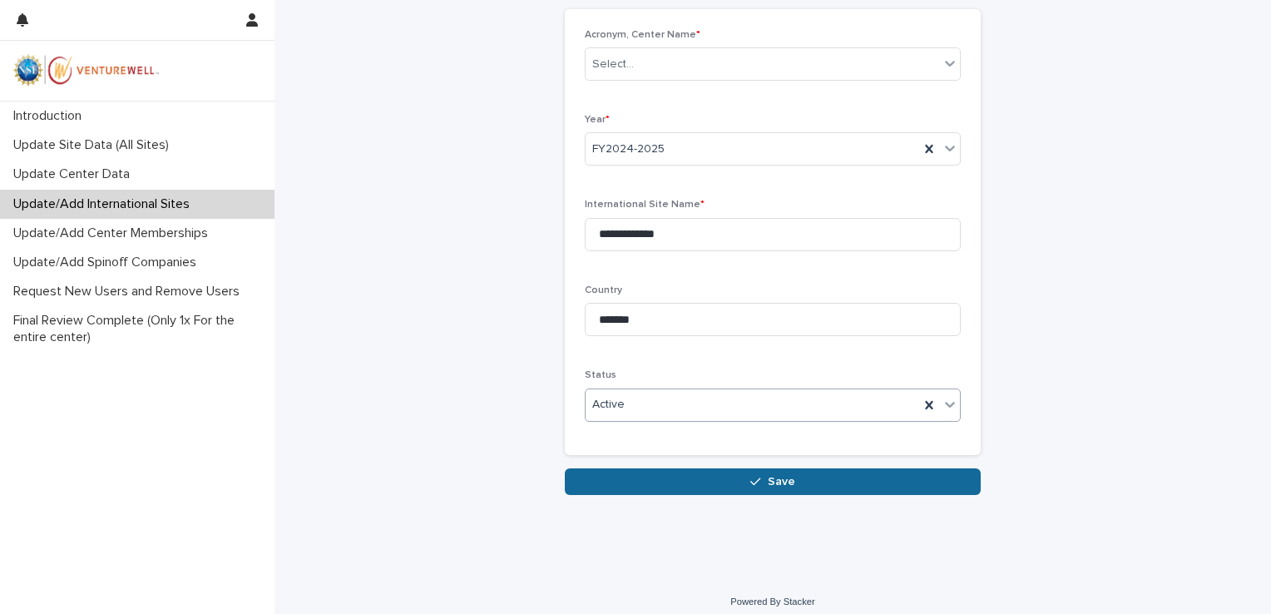
click at [701, 474] on button "Save" at bounding box center [773, 481] width 416 height 27
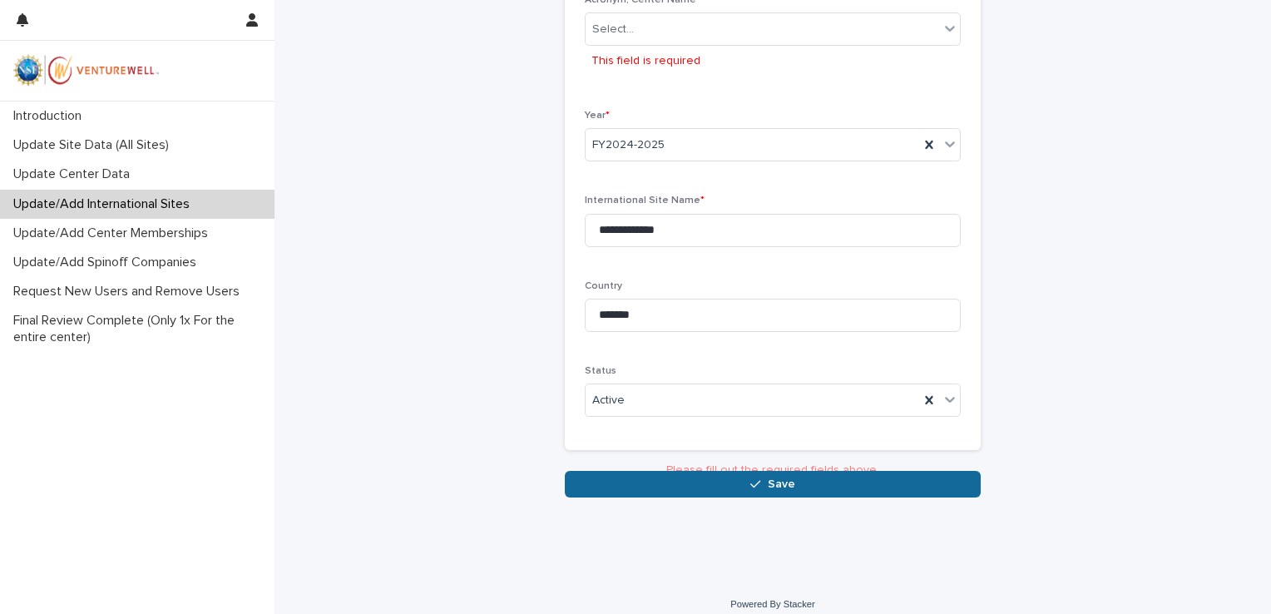
scroll to position [126, 0]
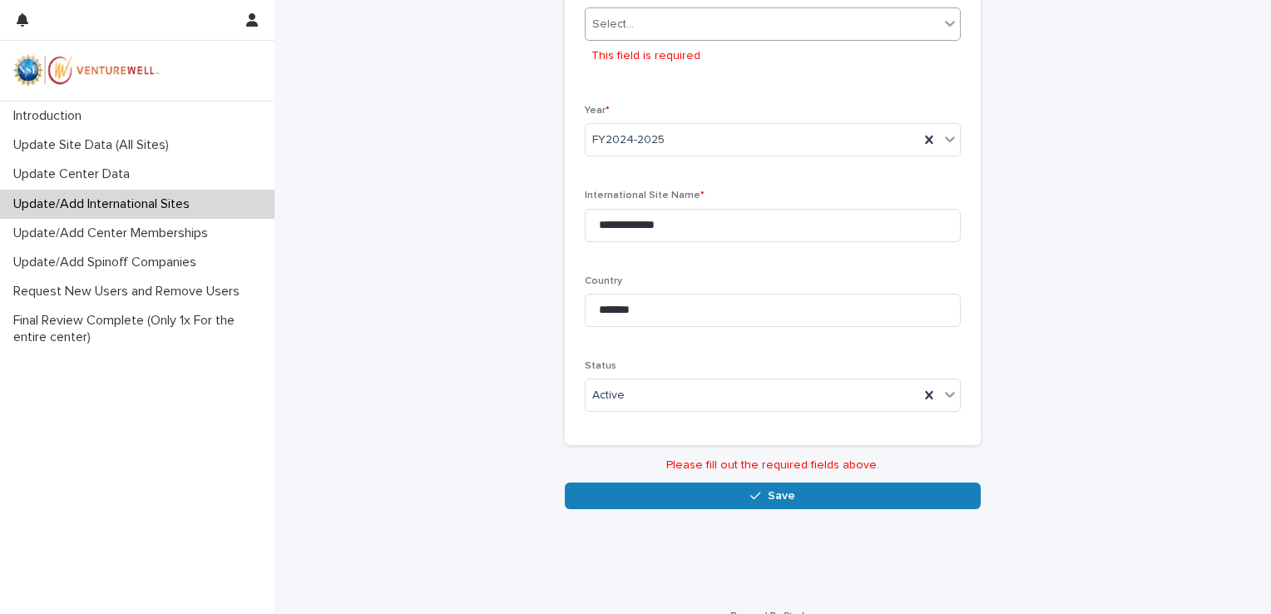
click at [636, 23] on input "text" at bounding box center [637, 24] width 2 height 14
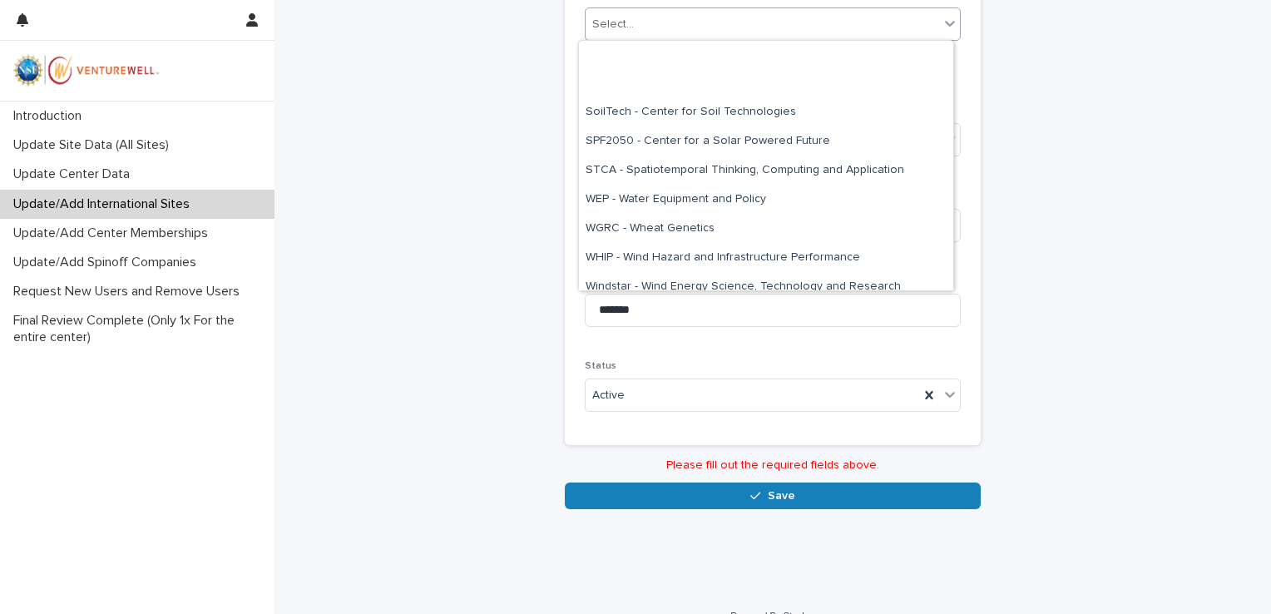
scroll to position [2226, 0]
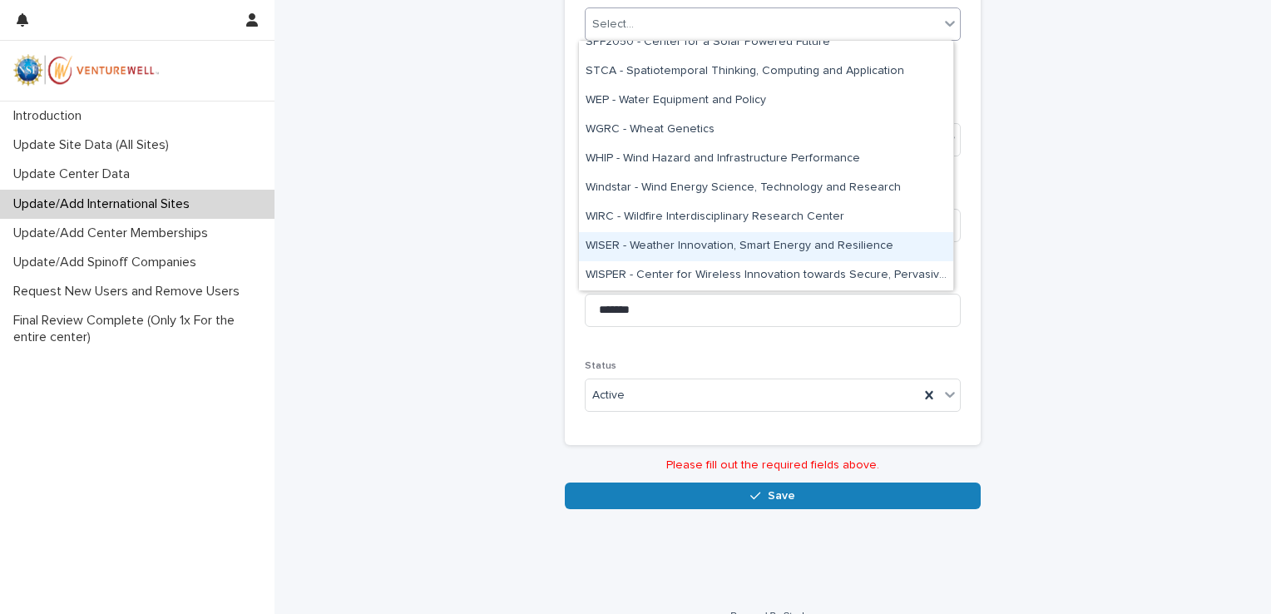
click at [618, 245] on div "WISER - Weather Innovation, Smart Energy and Resilience" at bounding box center [766, 246] width 374 height 29
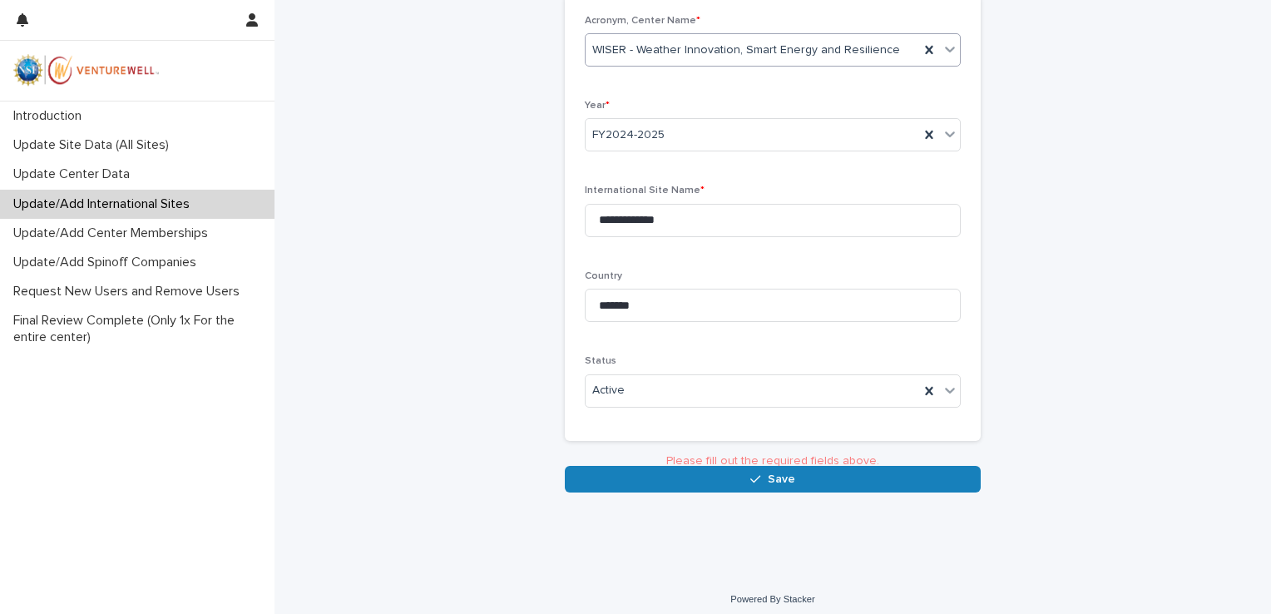
scroll to position [97, 0]
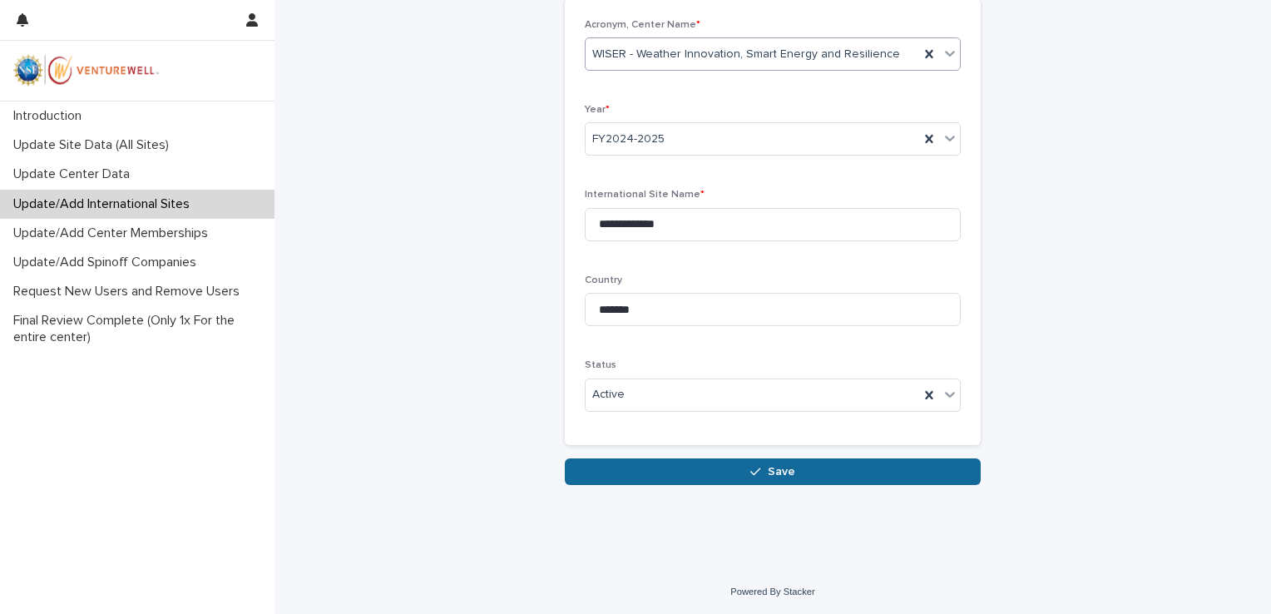
click at [683, 470] on button "Save" at bounding box center [773, 471] width 416 height 27
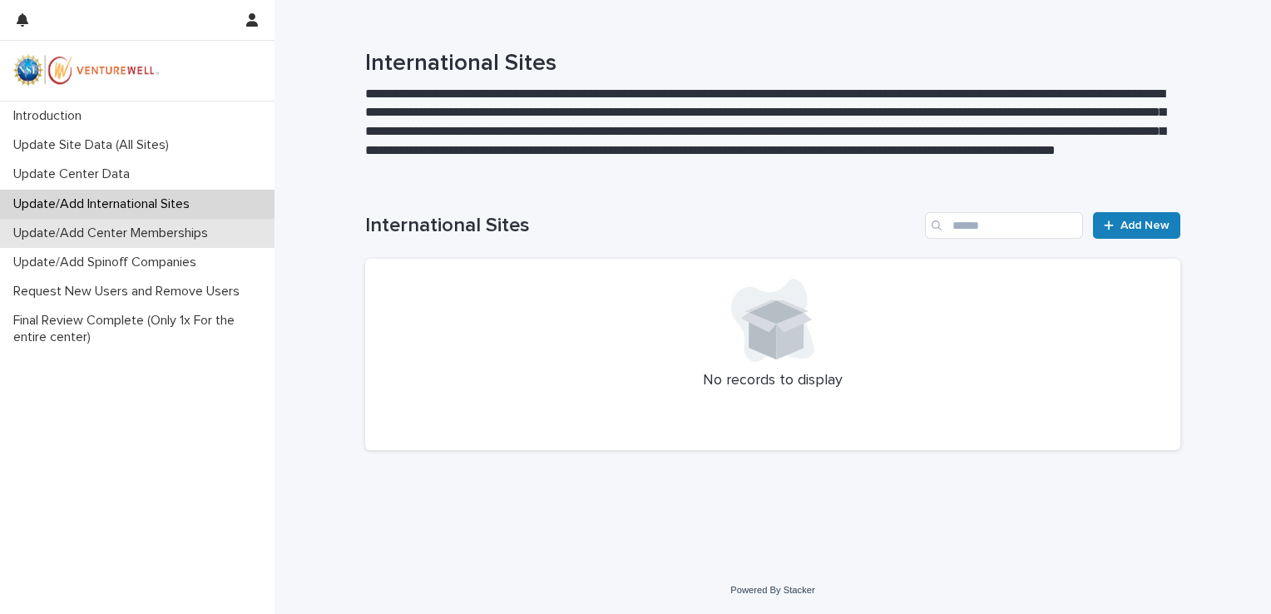
click at [173, 234] on p "Update/Add Center Memberships" at bounding box center [114, 233] width 215 height 16
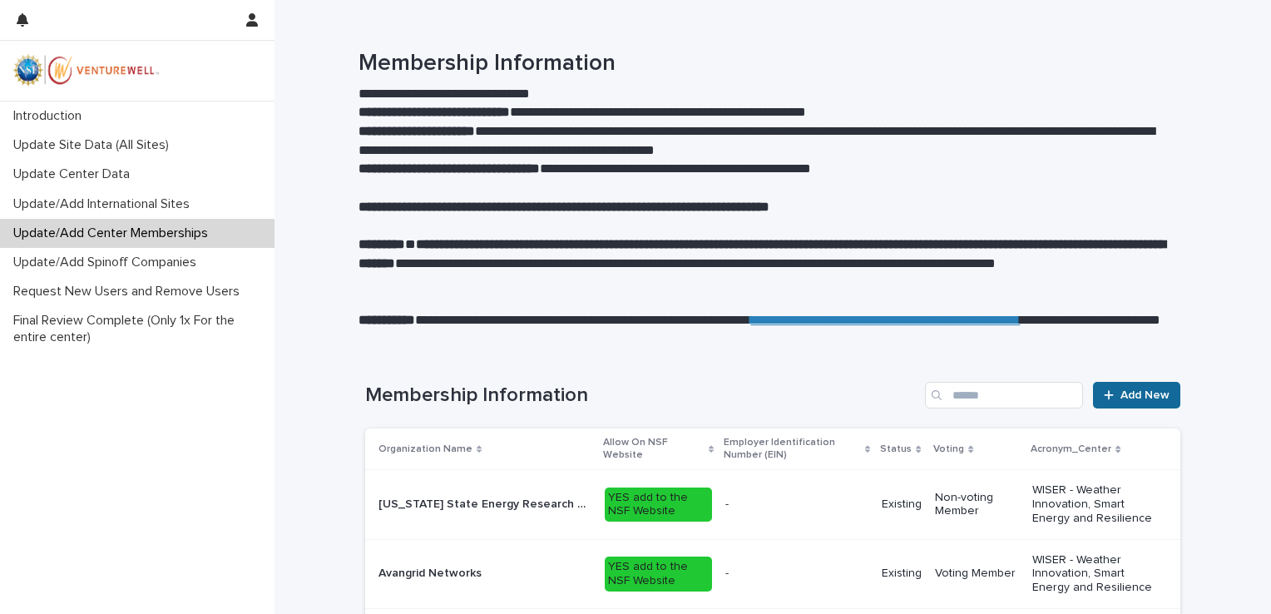
click at [1138, 395] on span "Add New" at bounding box center [1145, 395] width 49 height 12
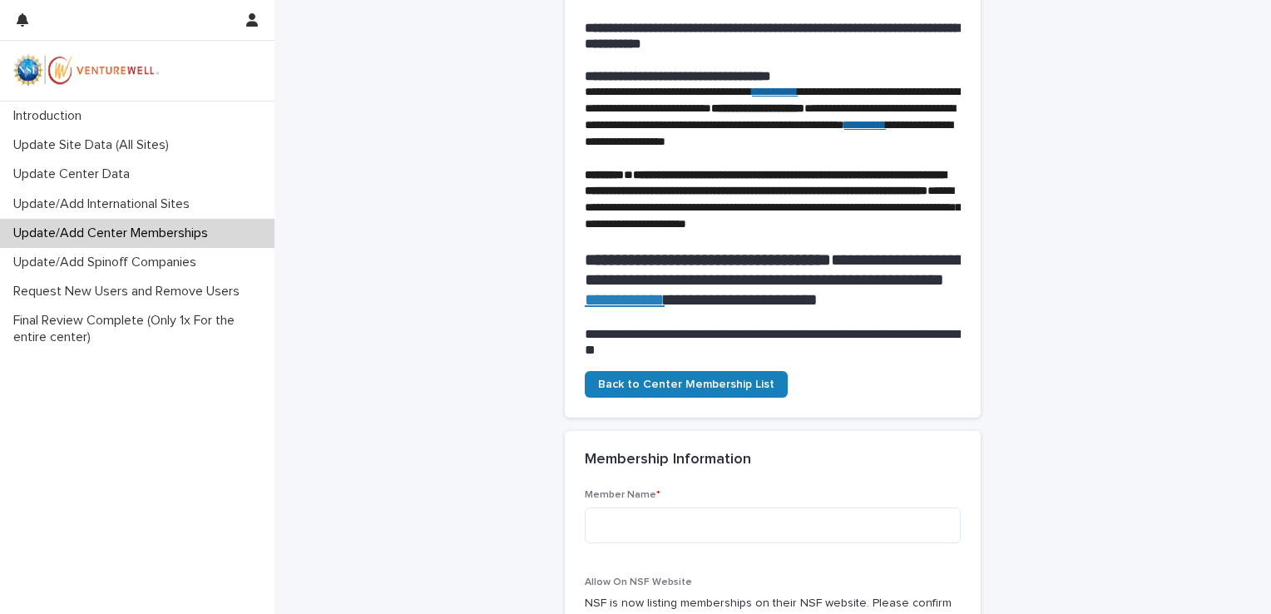
scroll to position [193, 0]
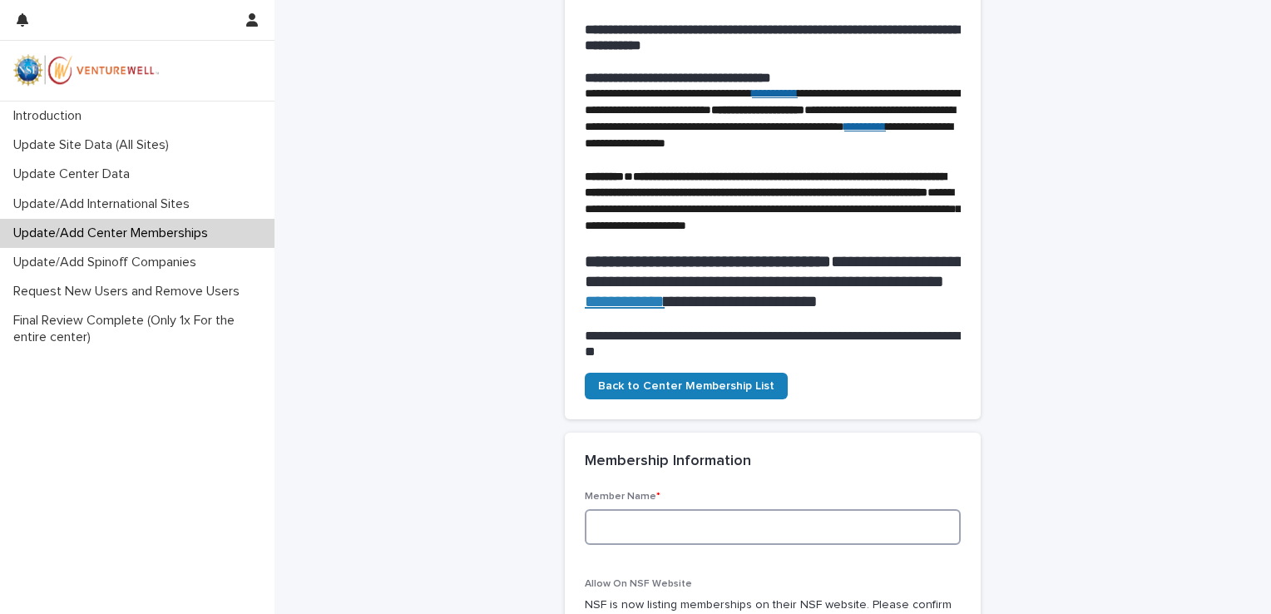
click at [622, 545] on textarea at bounding box center [773, 527] width 376 height 36
type textarea "**********"
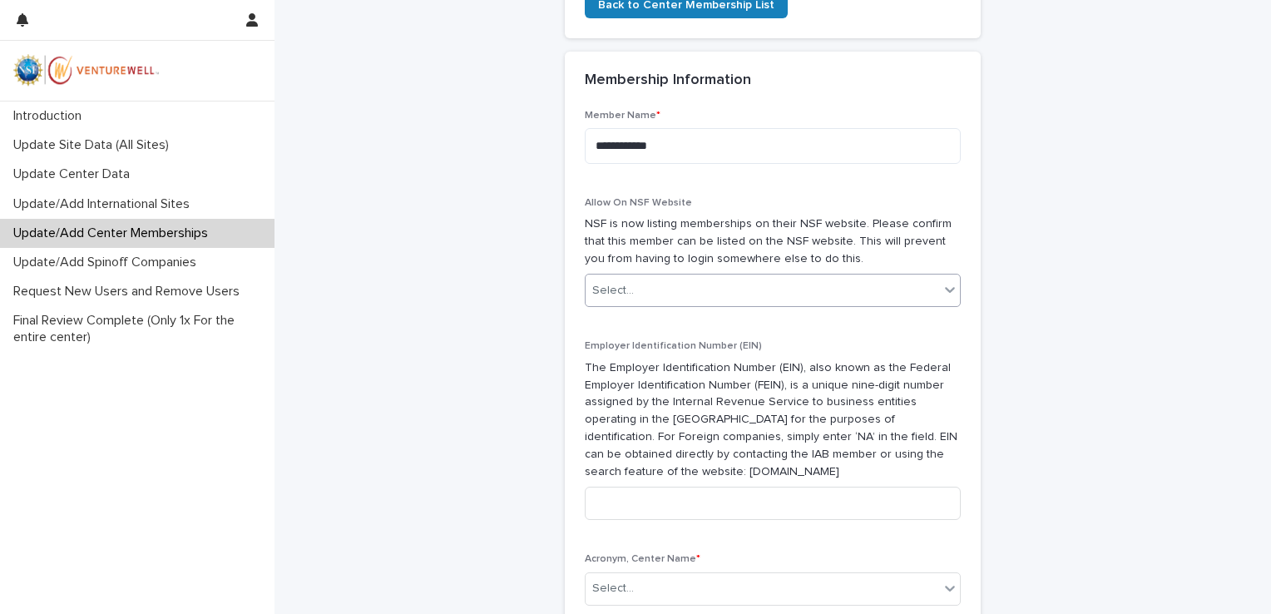
click at [712, 305] on div "Select..." at bounding box center [763, 290] width 354 height 27
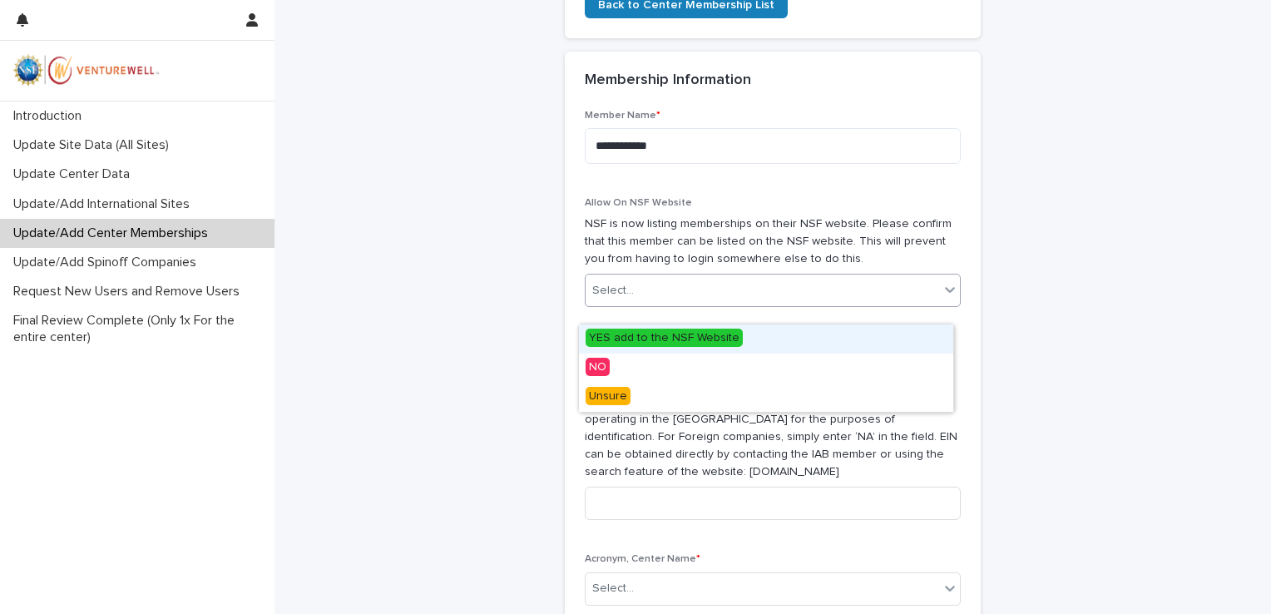
click at [689, 338] on span "YES add to the NSF Website" at bounding box center [664, 338] width 157 height 18
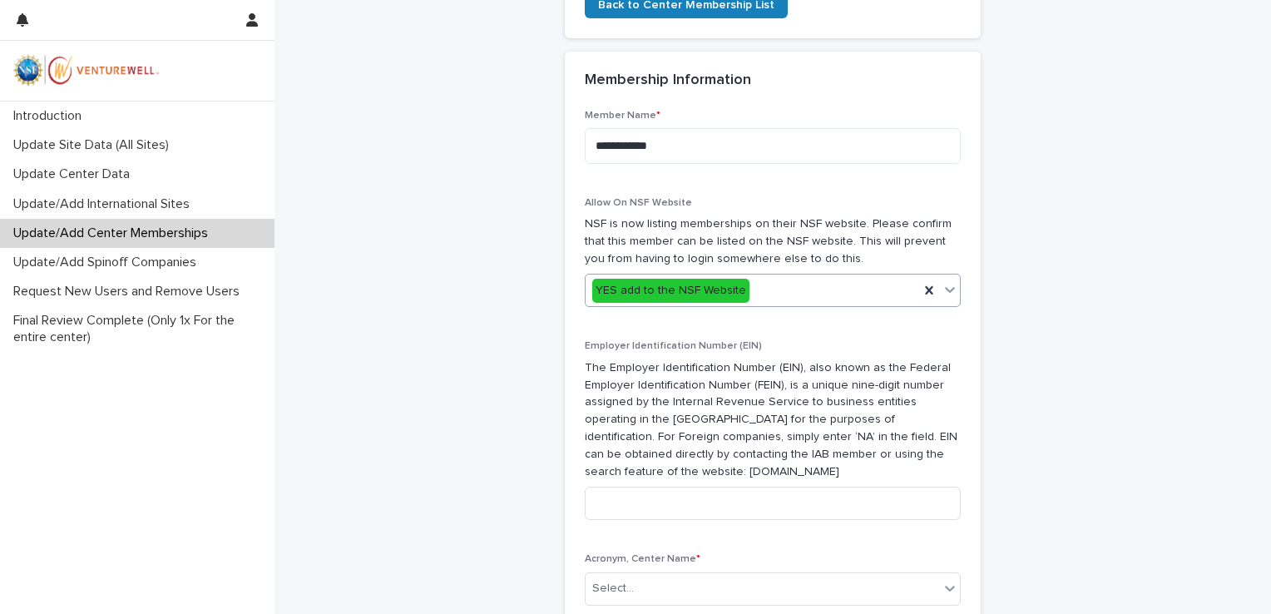
scroll to position [704, 0]
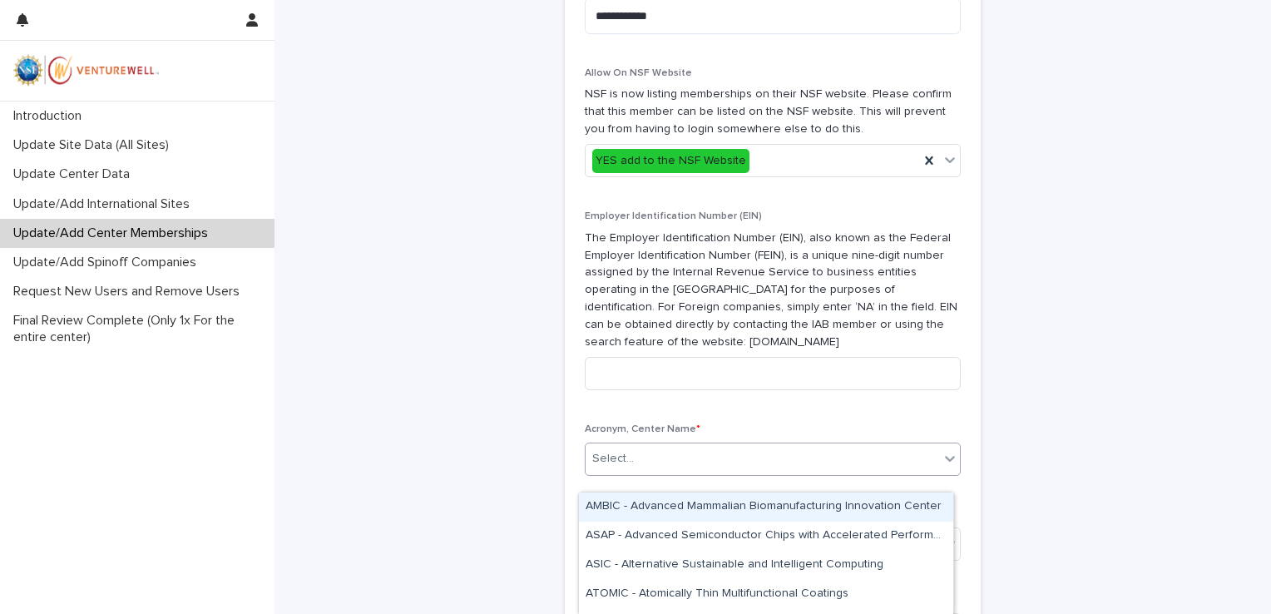
click at [653, 473] on div "Select..." at bounding box center [763, 458] width 354 height 27
type input "*****"
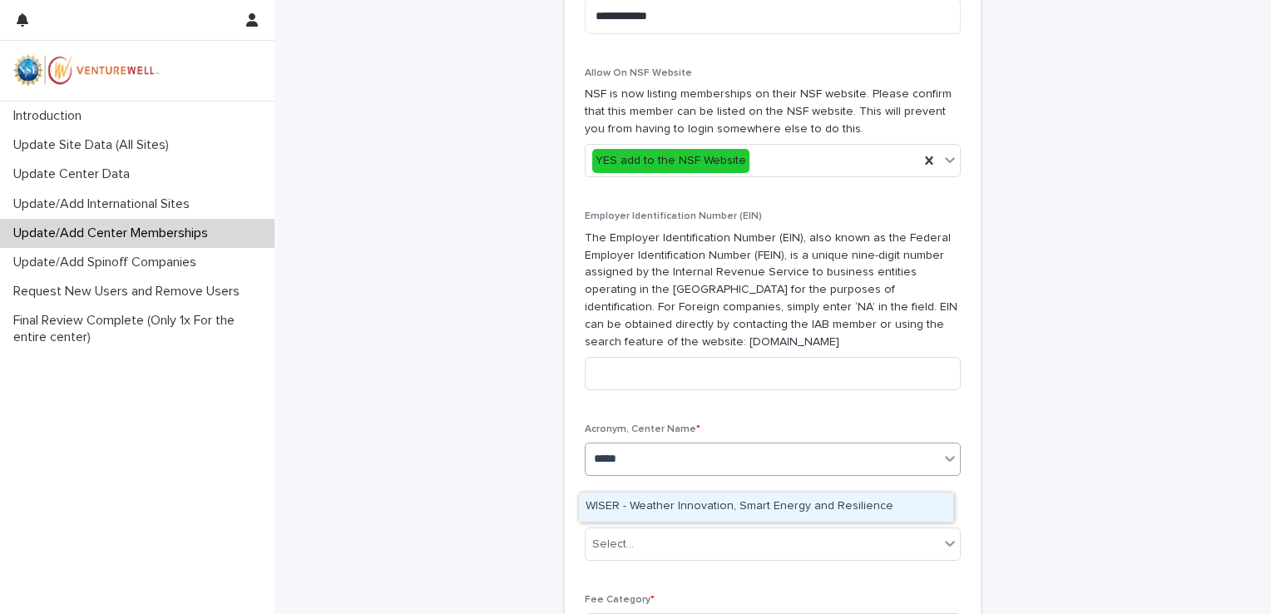
click at [653, 520] on div "WISER - Weather Innovation, Smart Energy and Resilience" at bounding box center [766, 507] width 374 height 29
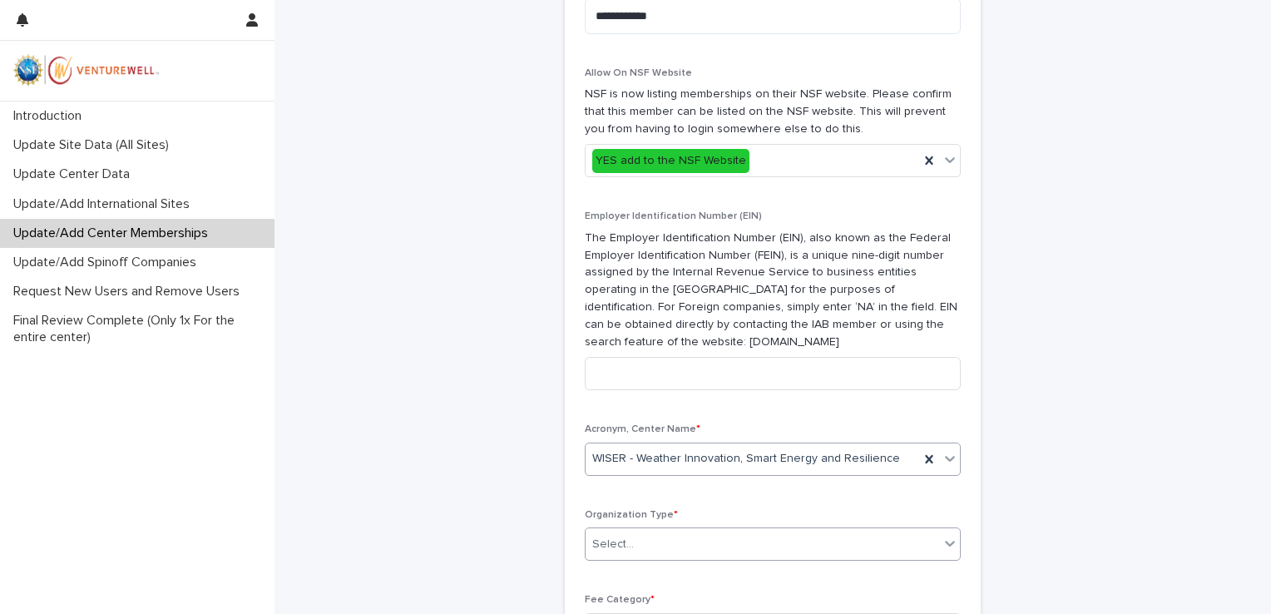
click at [626, 553] on div "Select..." at bounding box center [613, 544] width 42 height 17
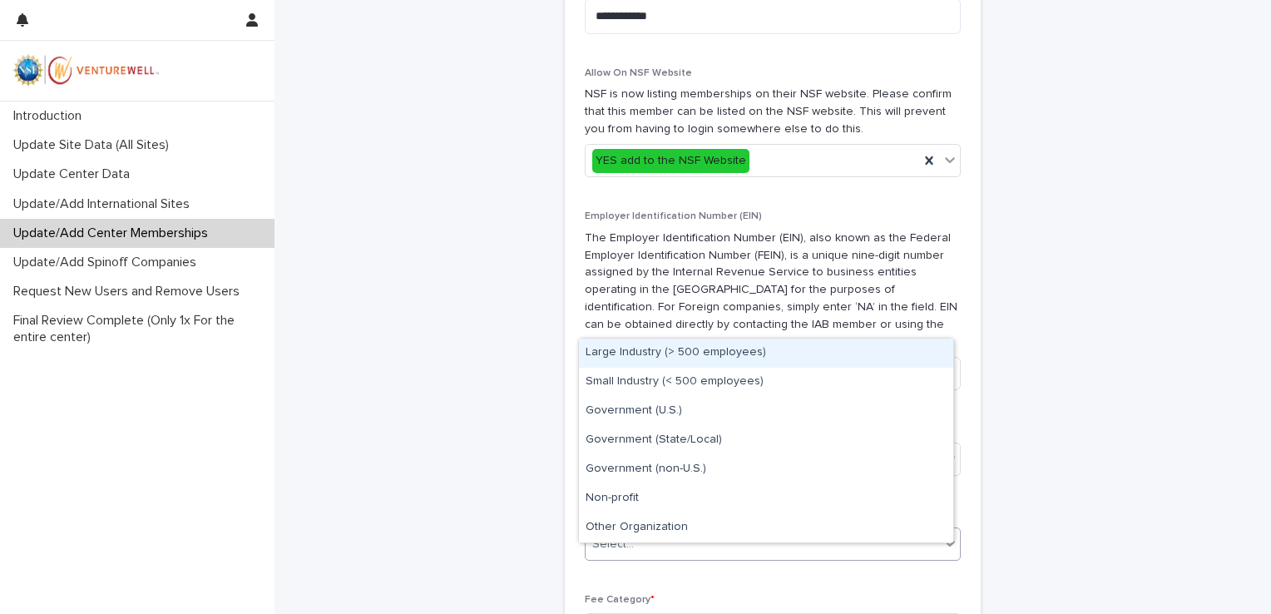
click at [639, 355] on div "Large Industry (> 500 employees)" at bounding box center [766, 353] width 374 height 29
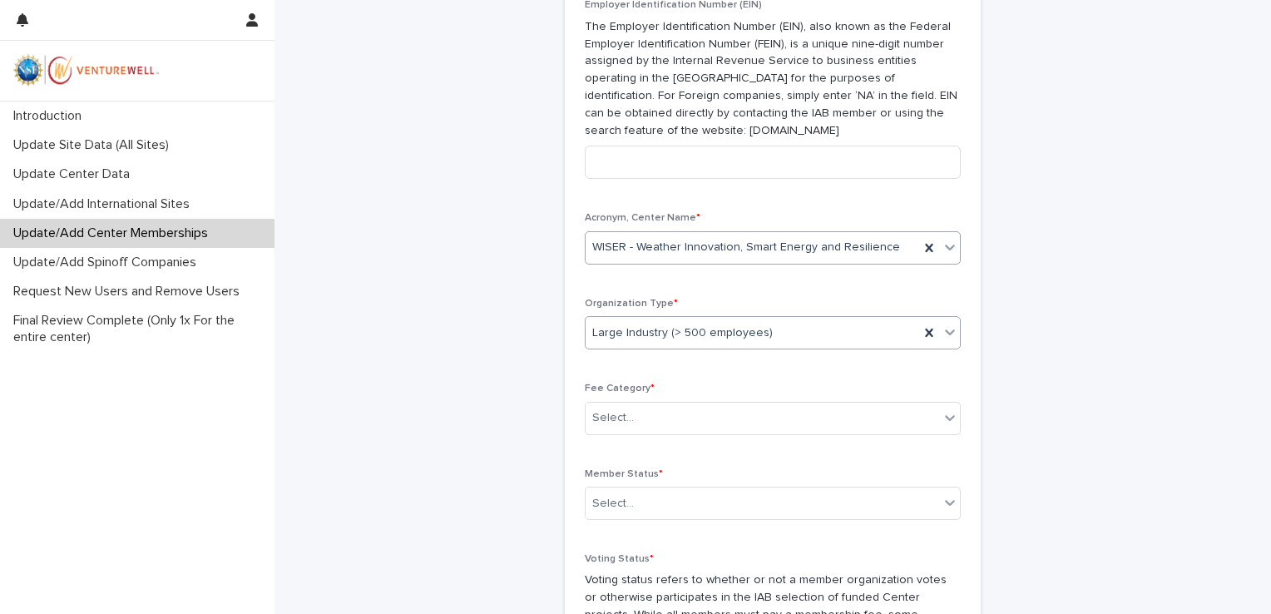
scroll to position [932, 0]
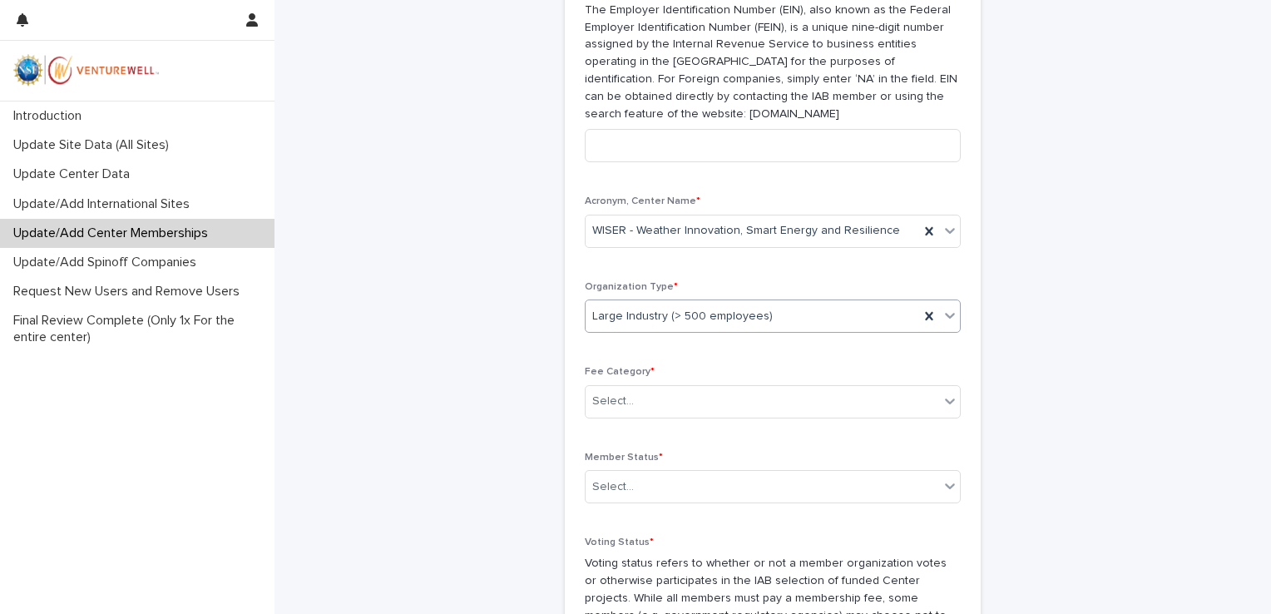
click at [616, 377] on span "Fee Category *" at bounding box center [620, 372] width 70 height 10
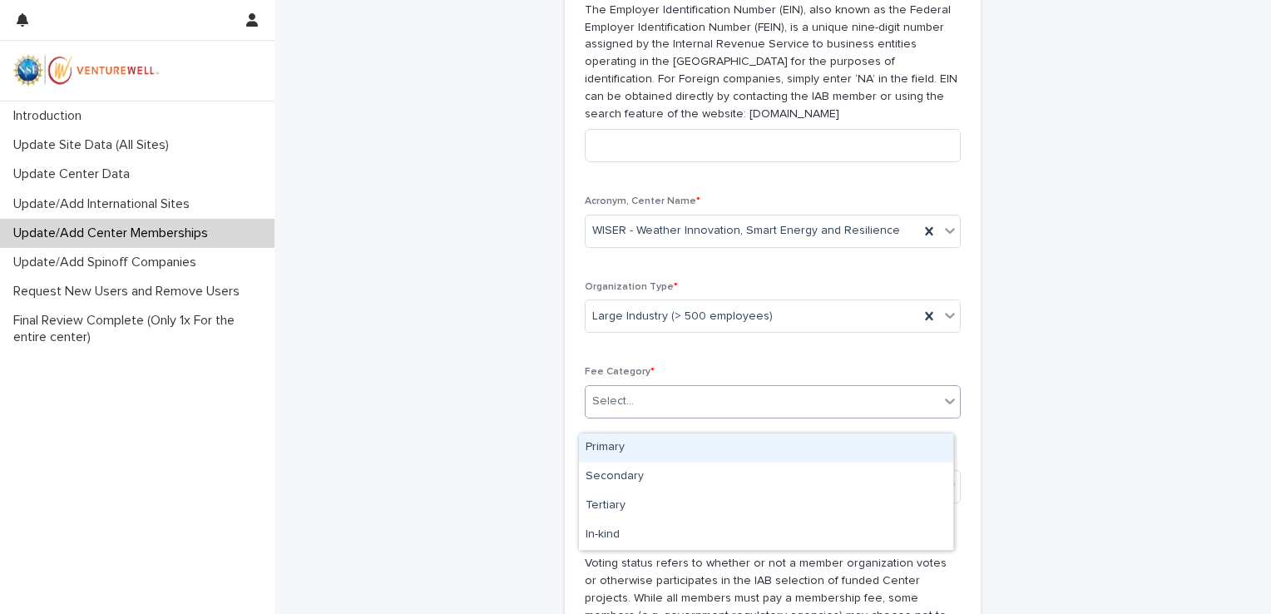
click at [615, 410] on div "Select..." at bounding box center [613, 401] width 42 height 17
click at [618, 449] on div "Primary" at bounding box center [766, 447] width 374 height 29
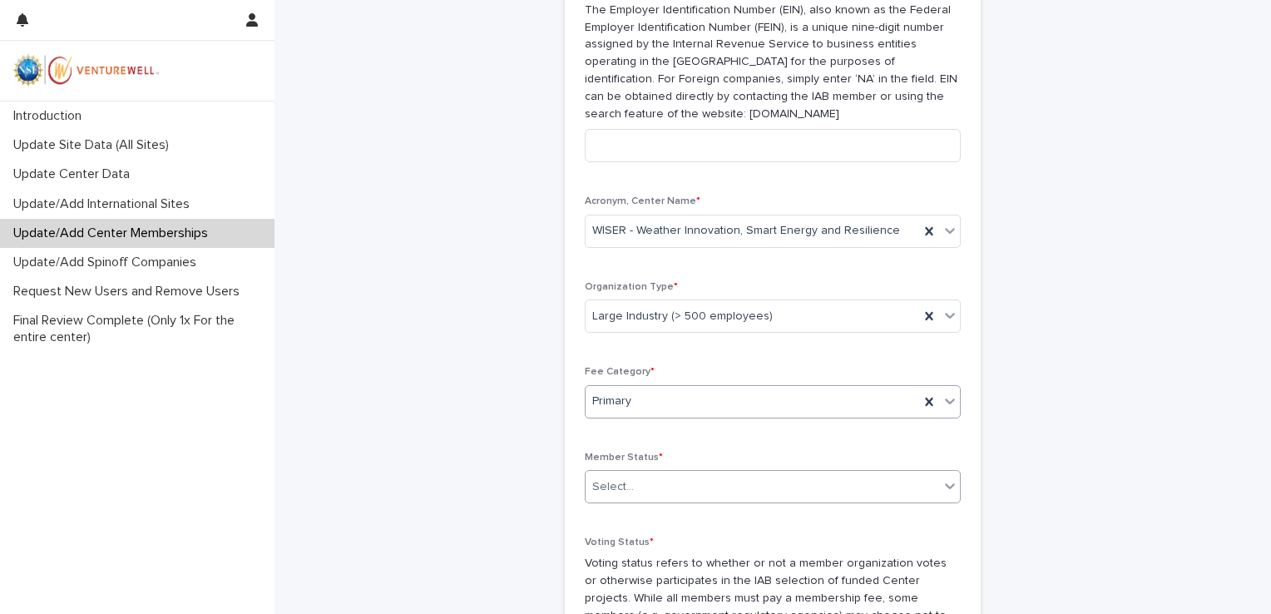
click at [617, 491] on div "Select..." at bounding box center [763, 486] width 354 height 27
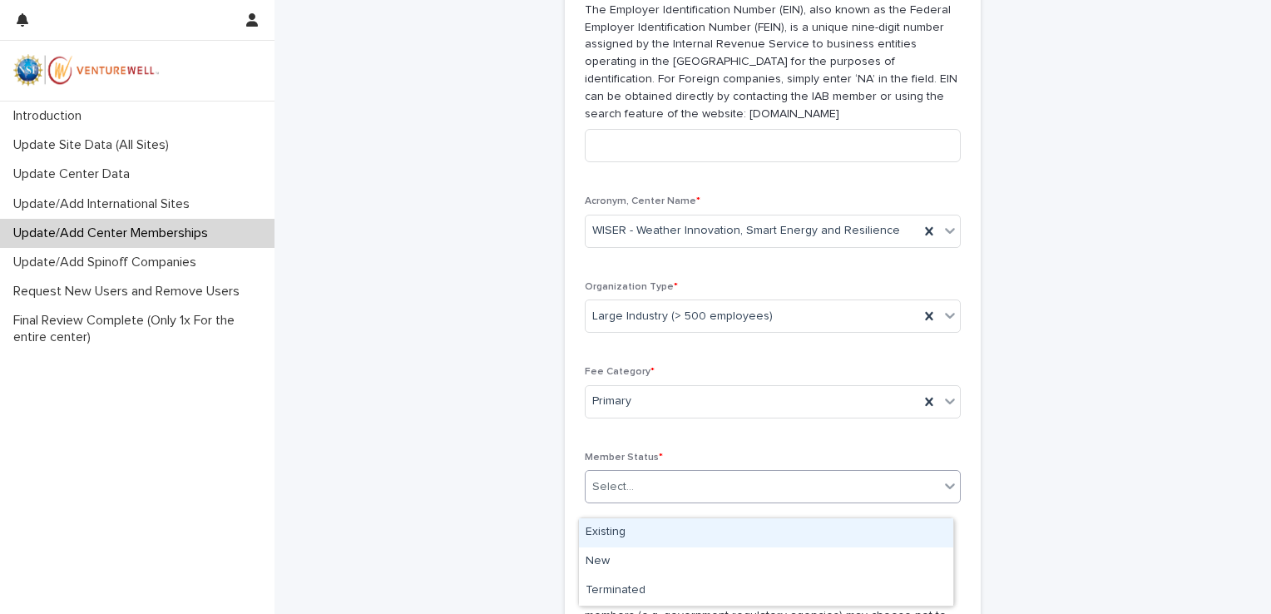
click at [642, 537] on div "Existing" at bounding box center [766, 532] width 374 height 29
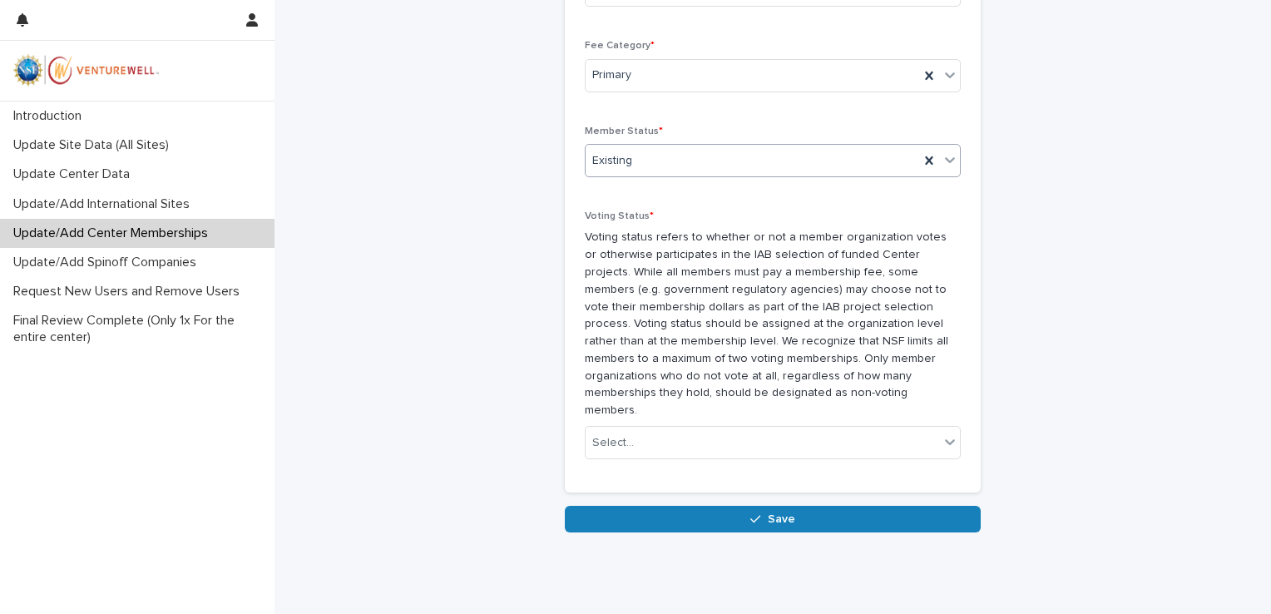
scroll to position [1258, 0]
click at [621, 168] on span "Existing" at bounding box center [612, 160] width 40 height 17
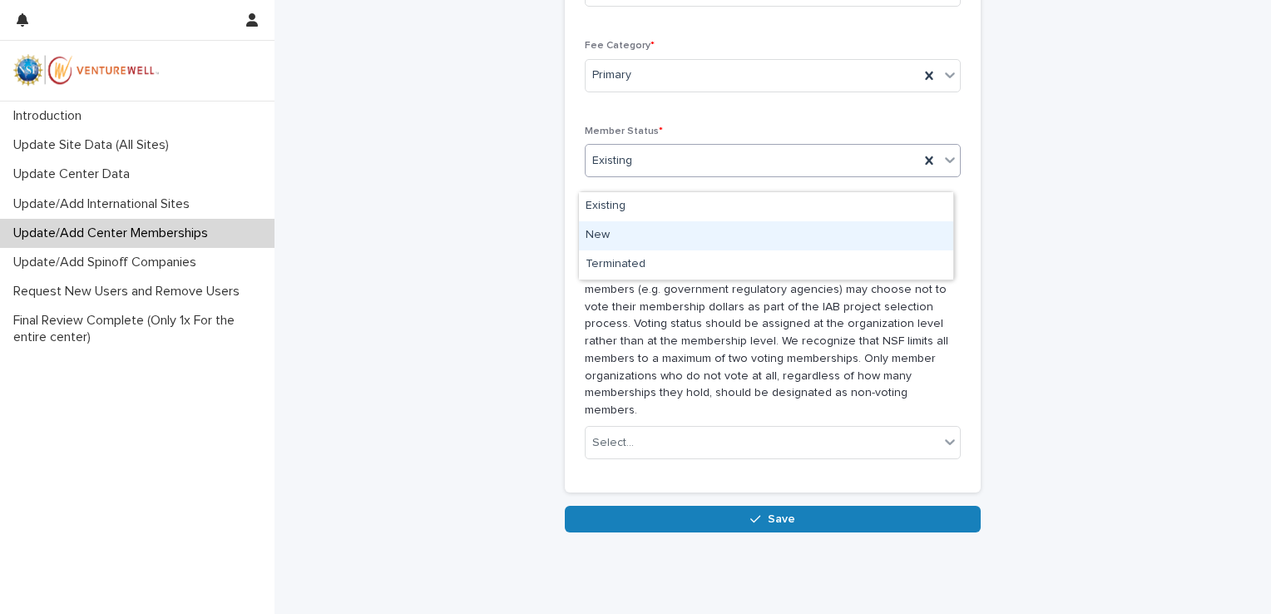
click at [622, 240] on div "New" at bounding box center [766, 235] width 374 height 29
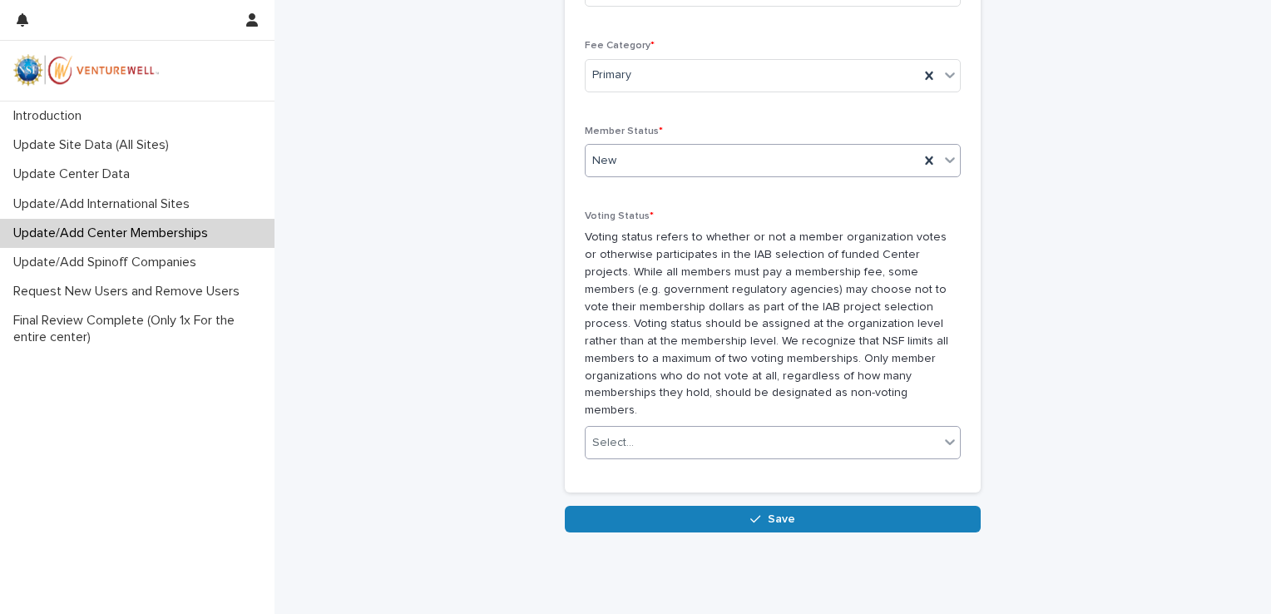
click at [642, 451] on div "Select..." at bounding box center [763, 442] width 354 height 27
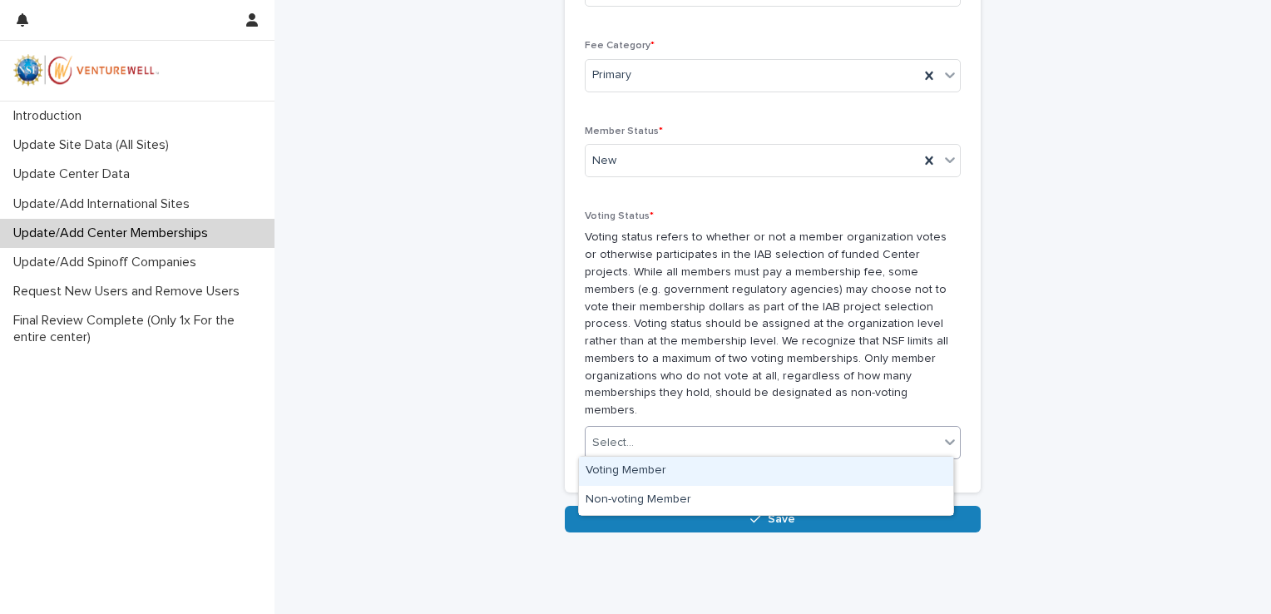
click at [637, 470] on div "Voting Member" at bounding box center [766, 471] width 374 height 29
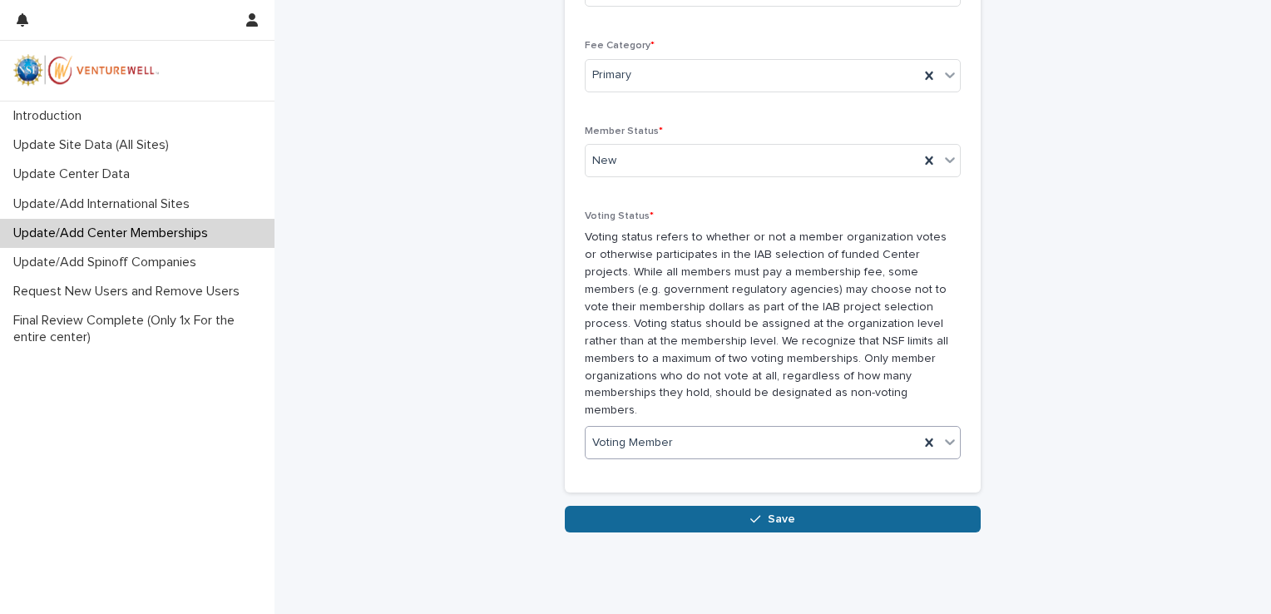
scroll to position [1030, 0]
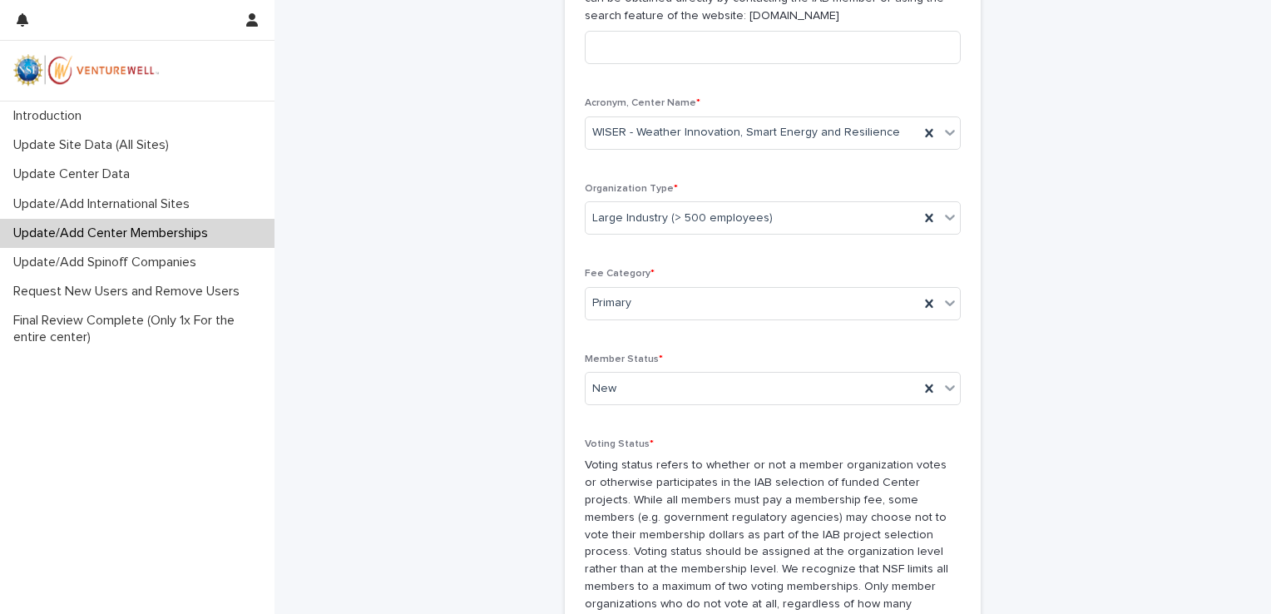
click at [638, 521] on p "Voting status refers to whether or not a member organization votes or otherwise…" at bounding box center [773, 552] width 376 height 191
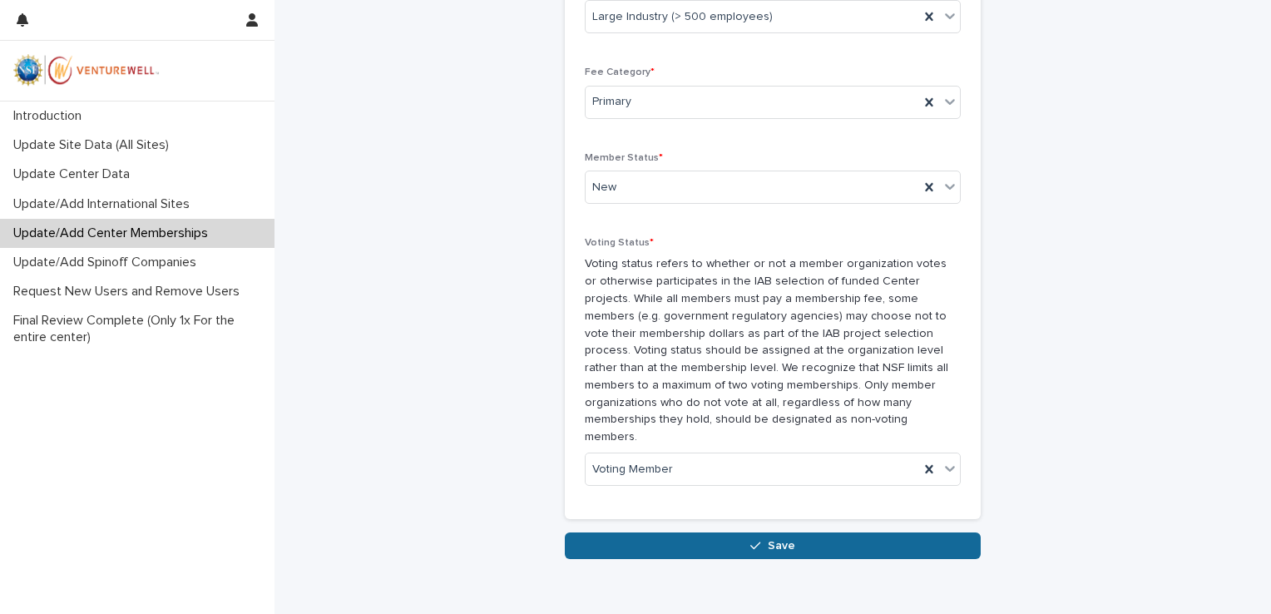
scroll to position [1231, 0]
click at [629, 542] on button "Save" at bounding box center [773, 546] width 416 height 27
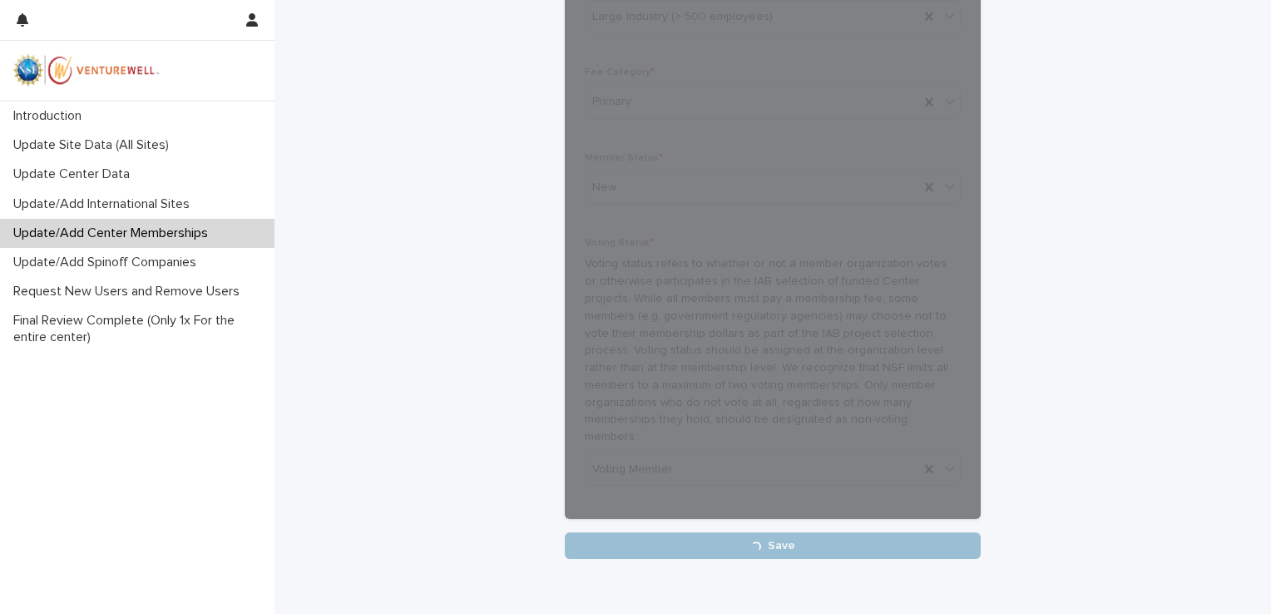
scroll to position [367, 0]
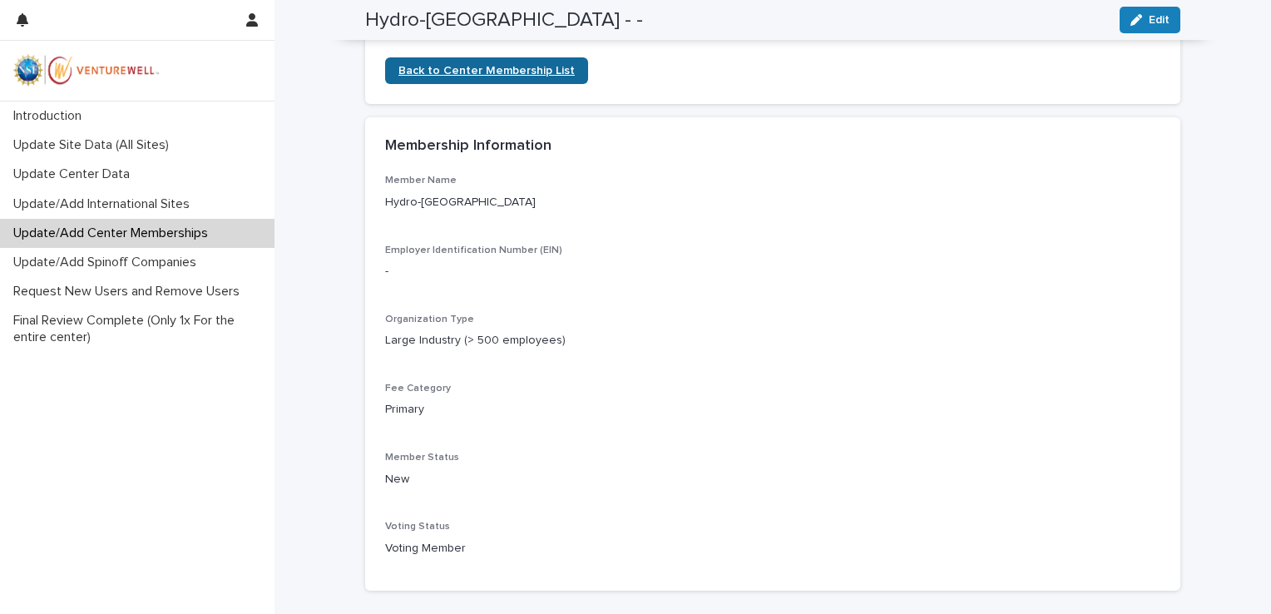
click at [510, 77] on span "Back to Center Membership List" at bounding box center [487, 71] width 176 height 12
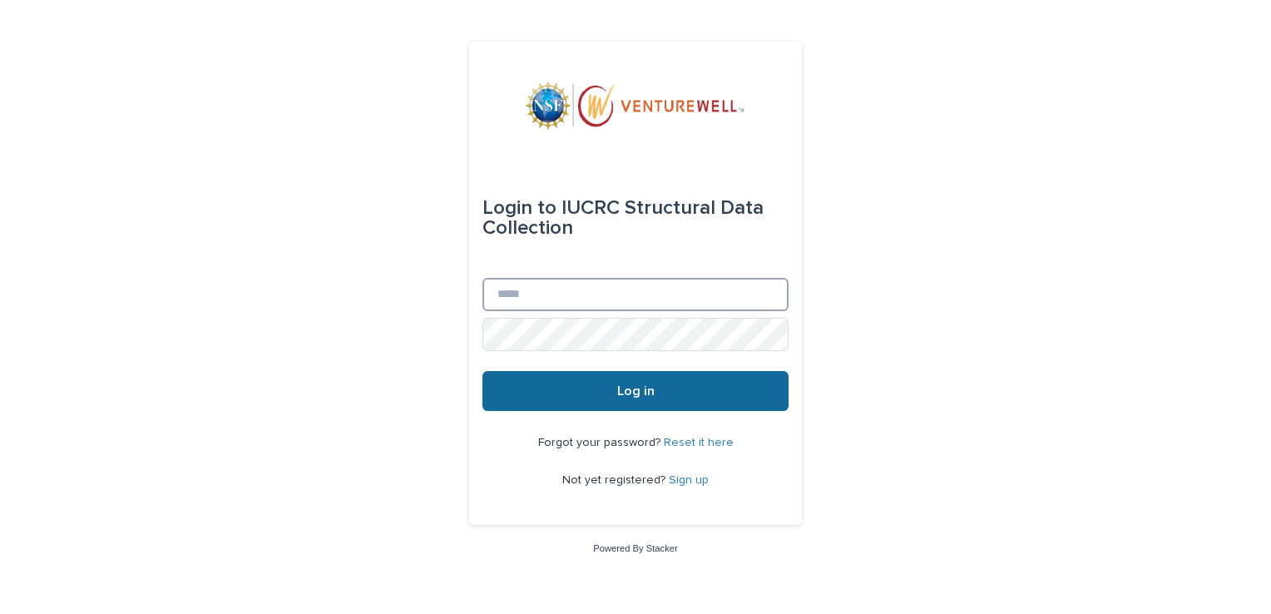
type input "**********"
click at [562, 390] on button "Log in" at bounding box center [636, 391] width 306 height 40
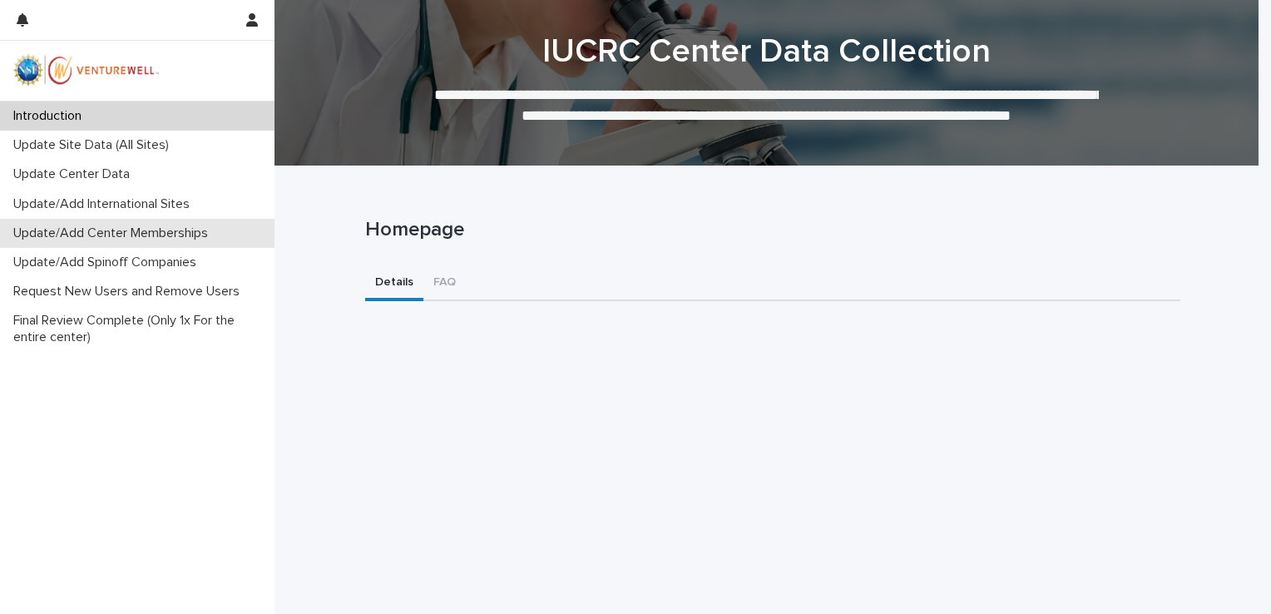
click at [107, 235] on p "Update/Add Center Memberships" at bounding box center [114, 233] width 215 height 16
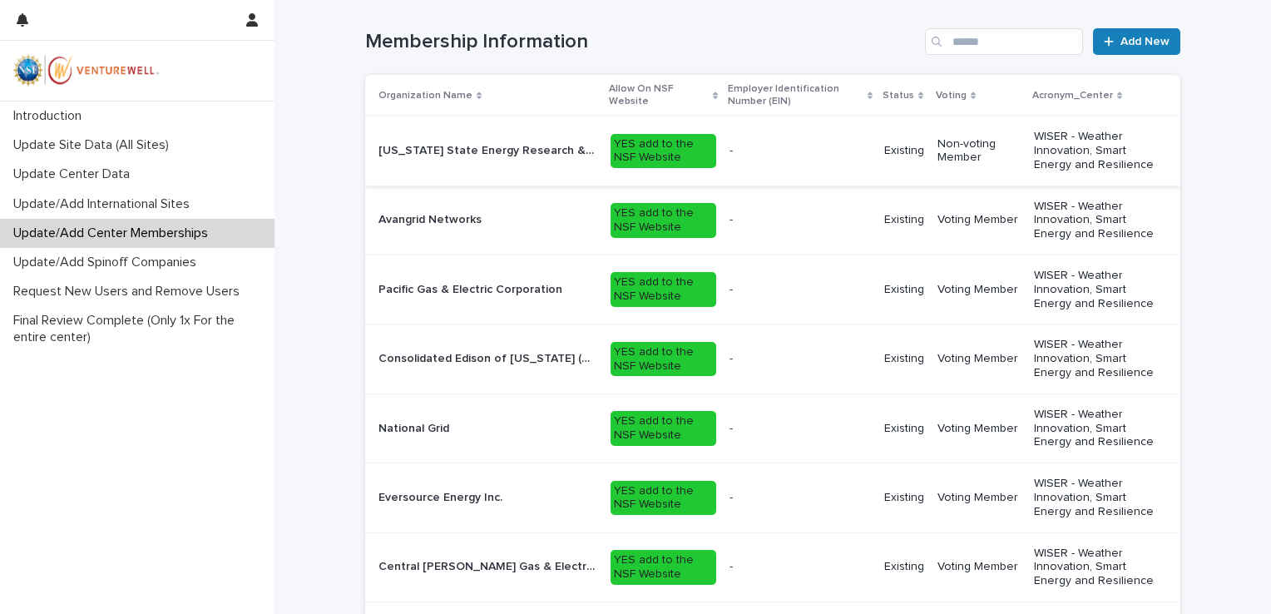
scroll to position [353, 0]
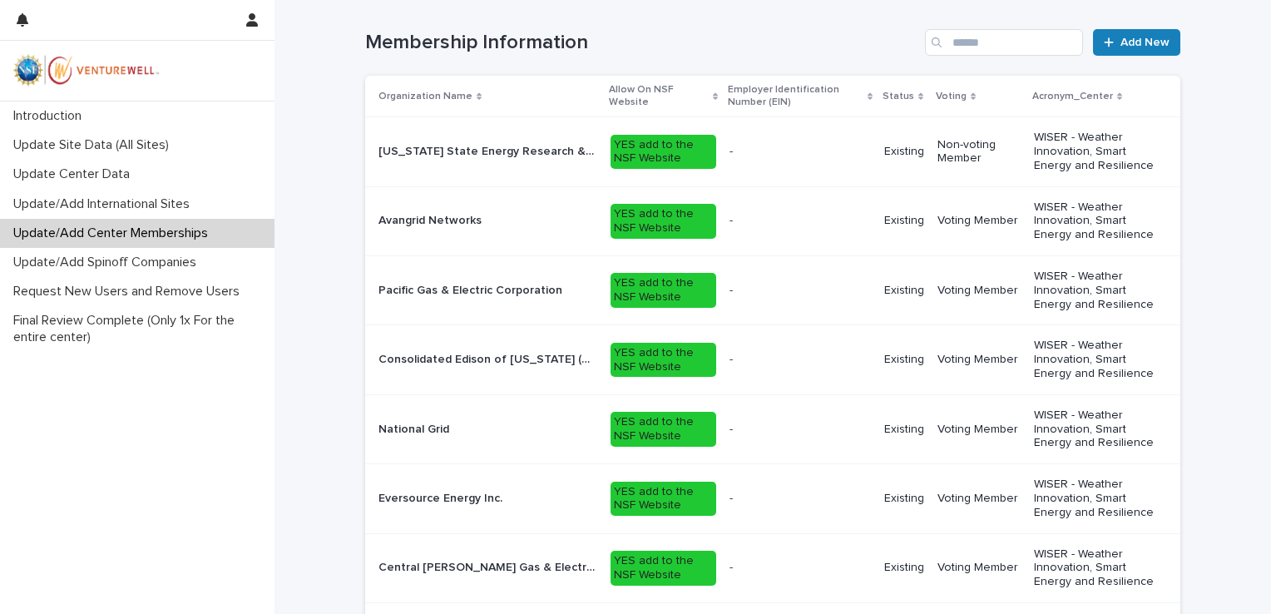
click at [865, 299] on td "- -" at bounding box center [800, 289] width 155 height 69
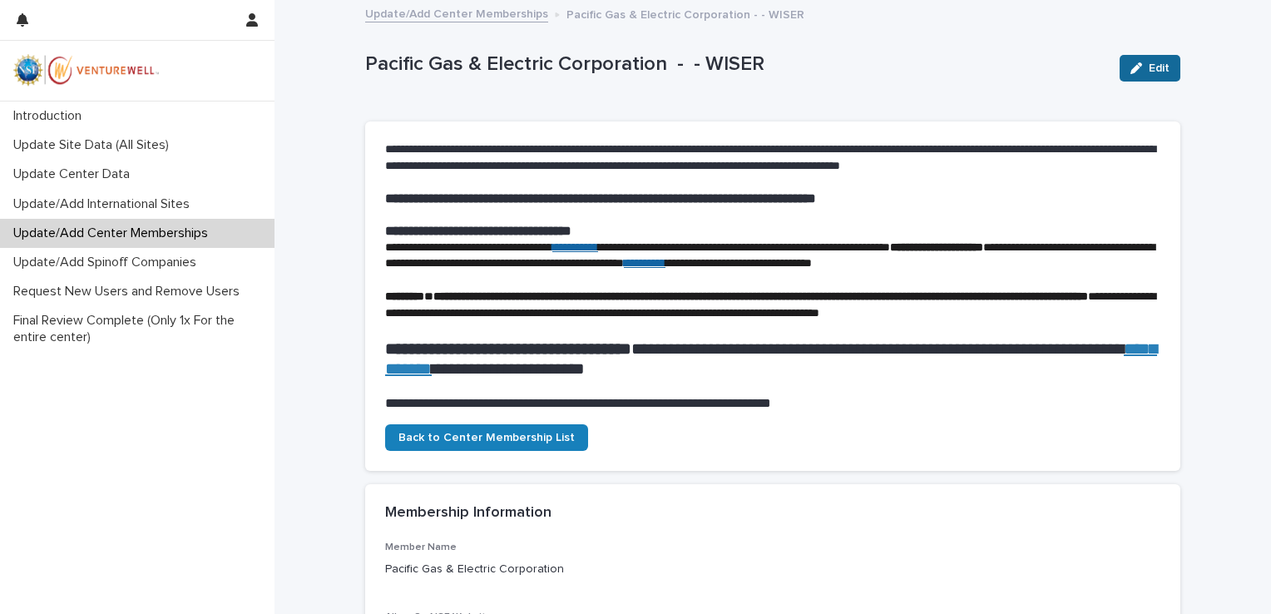
click at [1156, 65] on span "Edit" at bounding box center [1159, 68] width 21 height 12
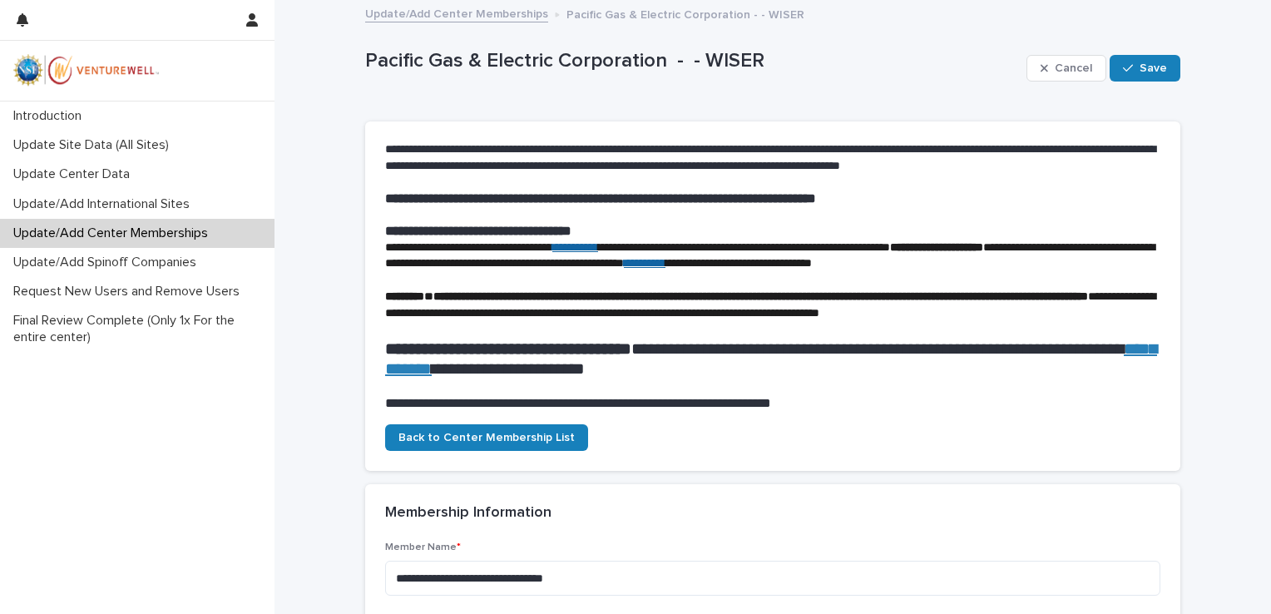
scroll to position [962, 0]
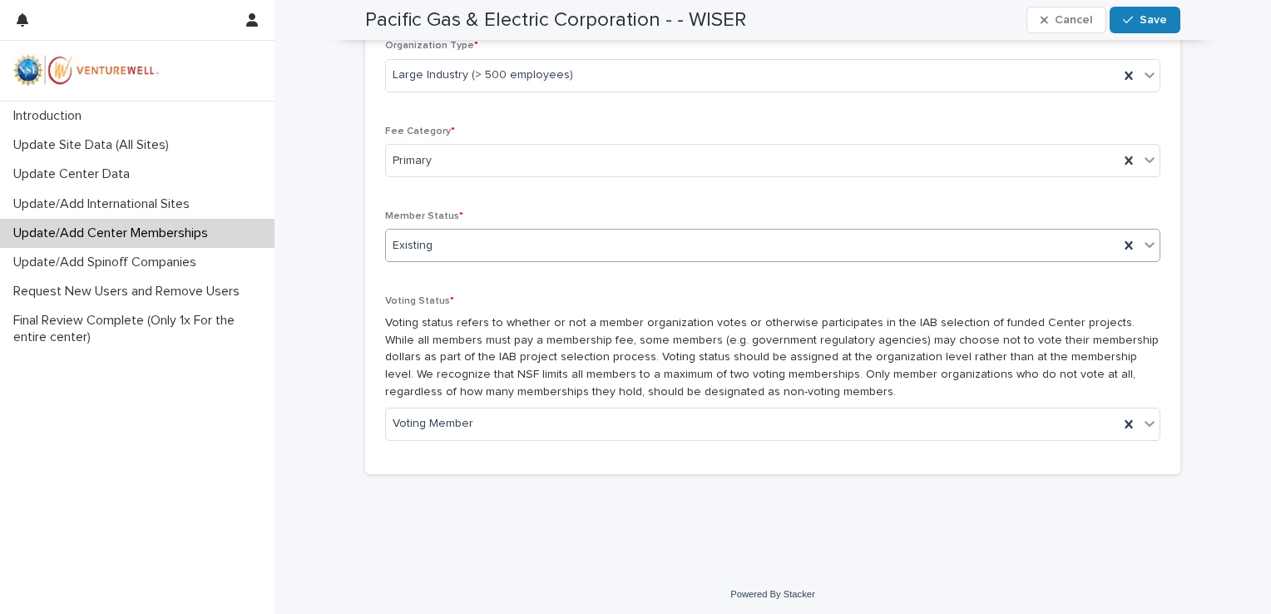
click at [449, 232] on div "Existing" at bounding box center [752, 245] width 733 height 27
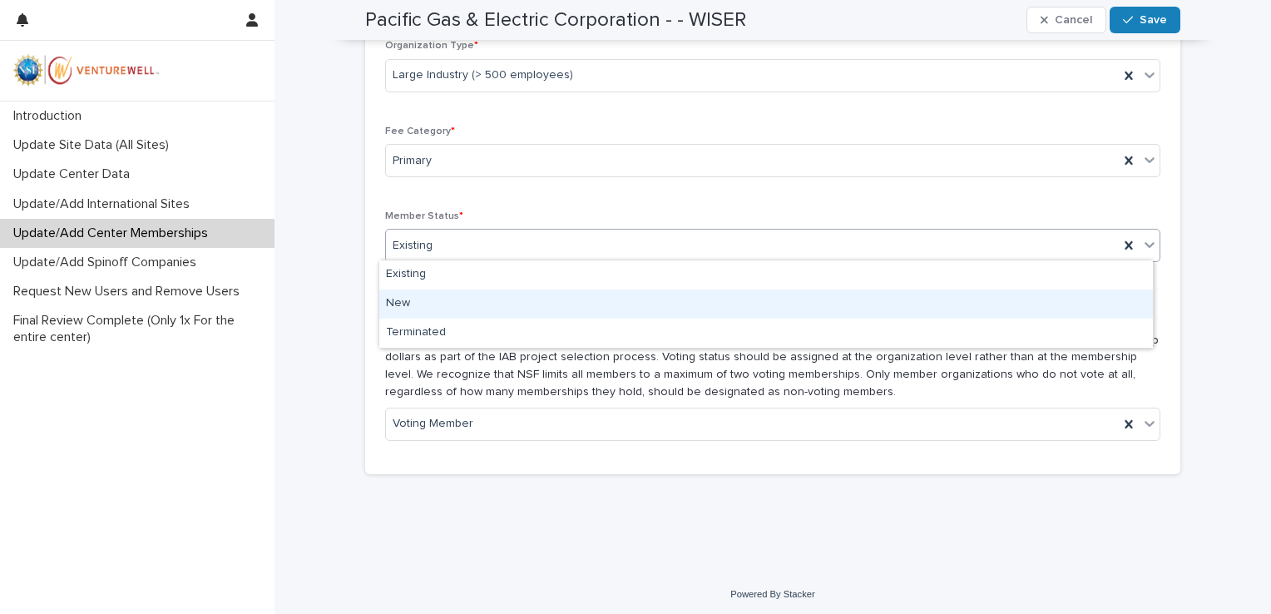
click at [437, 293] on div "New" at bounding box center [766, 304] width 774 height 29
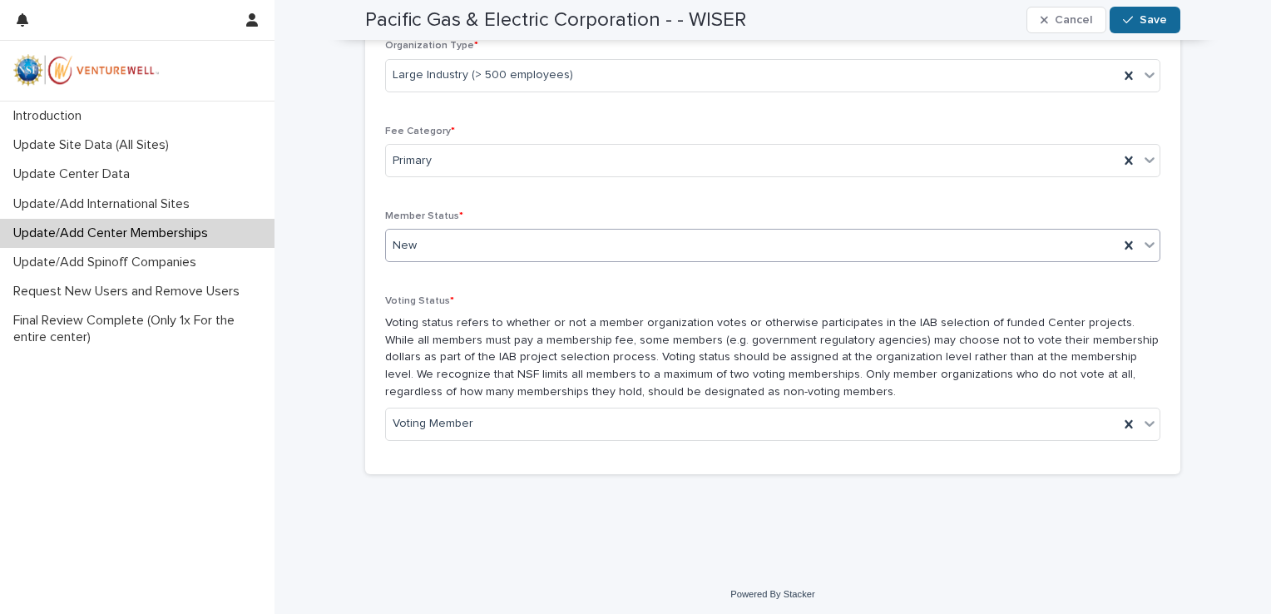
click at [1140, 16] on span "Save" at bounding box center [1153, 20] width 27 height 12
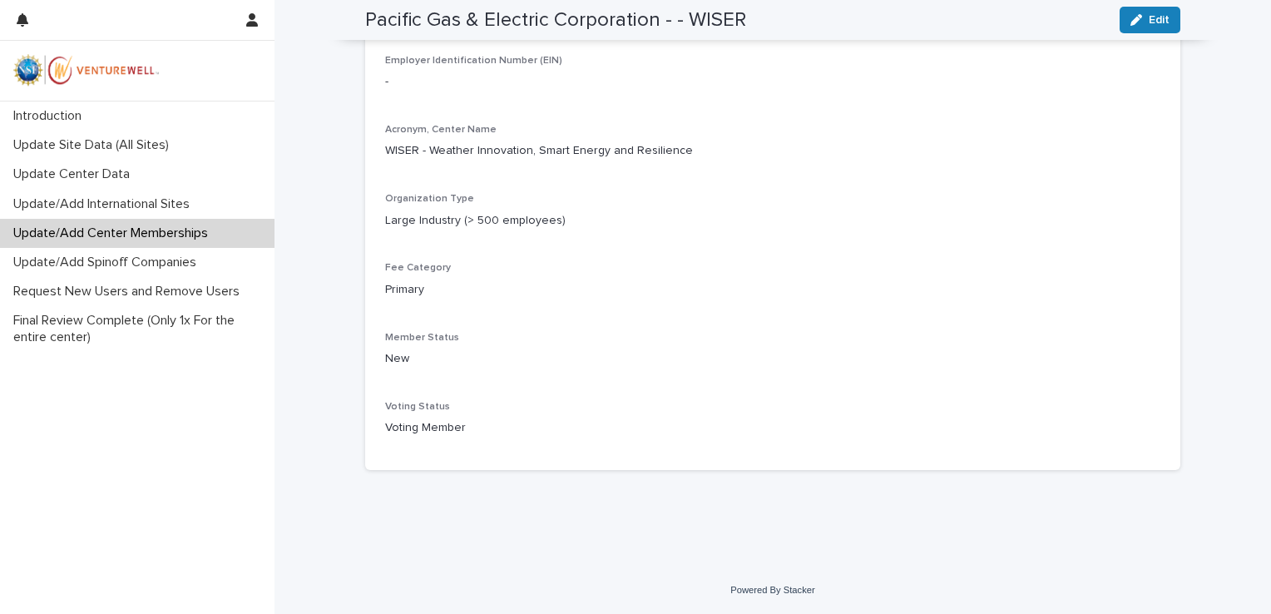
scroll to position [648, 0]
click at [201, 293] on p "Request New Users and Remove Users" at bounding box center [130, 292] width 246 height 16
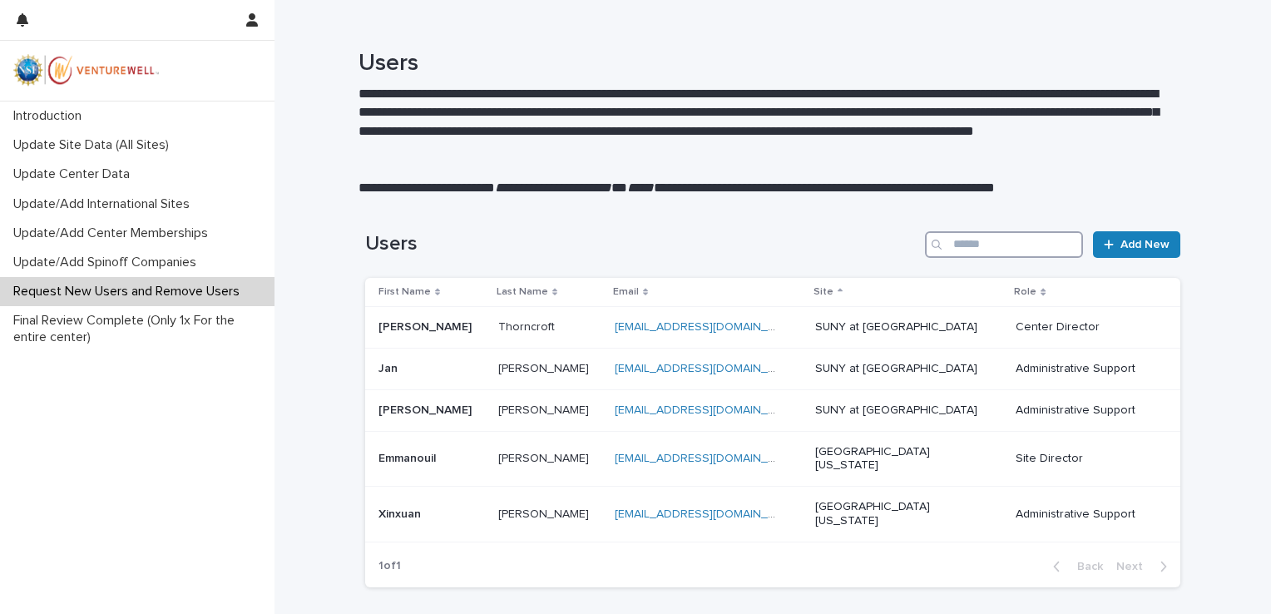
click at [1013, 238] on input "Search" at bounding box center [1004, 244] width 158 height 27
click at [1126, 230] on div "Users Add New" at bounding box center [772, 238] width 815 height 80
click at [1125, 240] on span "Add New" at bounding box center [1145, 245] width 49 height 12
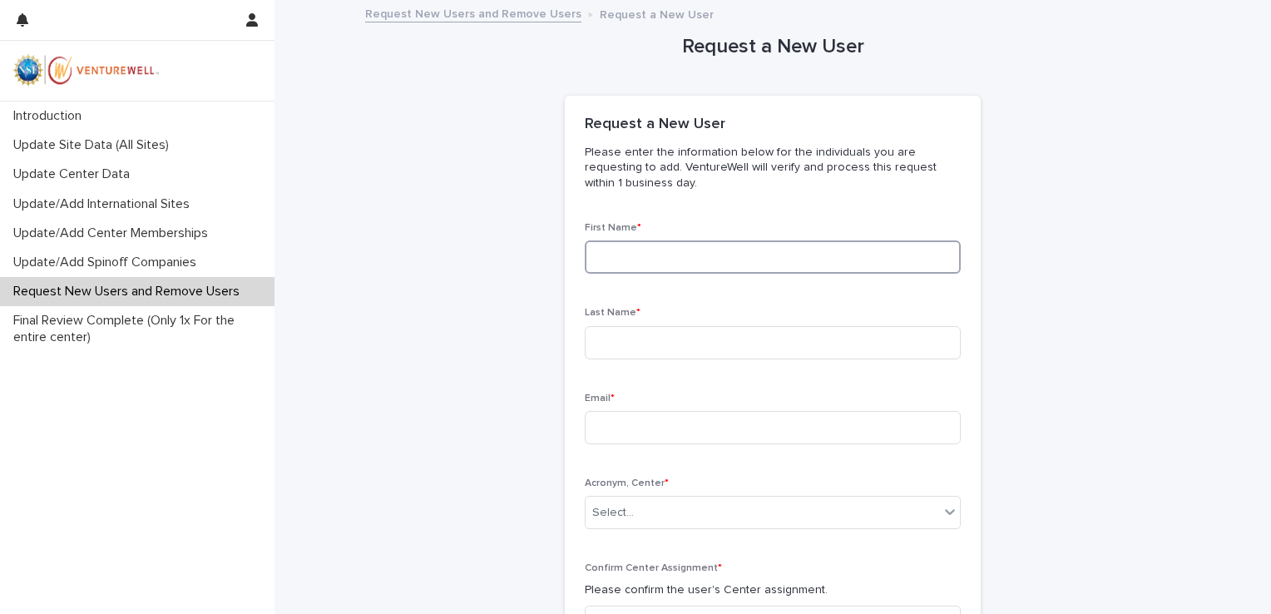
click at [720, 265] on input at bounding box center [773, 256] width 376 height 33
type input "*****"
type input "******"
type input "*"
drag, startPoint x: 726, startPoint y: 429, endPoint x: 493, endPoint y: 431, distance: 232.1
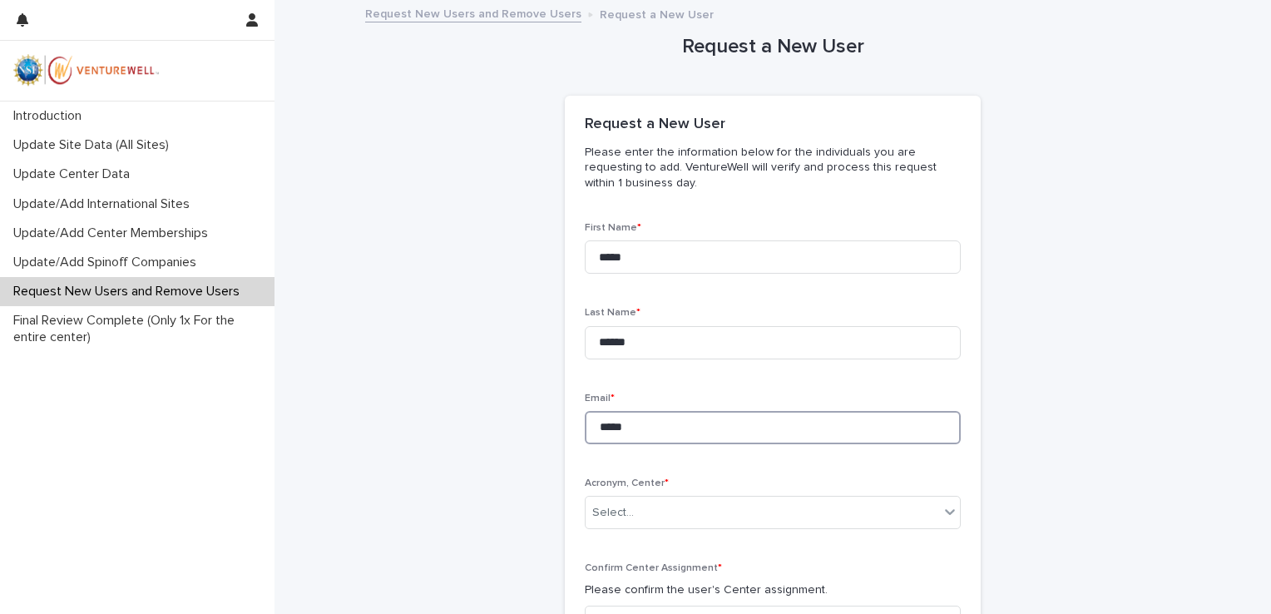
click at [493, 431] on div "Request a New User Loading... Saving… Loading... Saving… Loading... Saving… Req…" at bounding box center [772, 442] width 815 height 881
paste input "**********"
type input "**********"
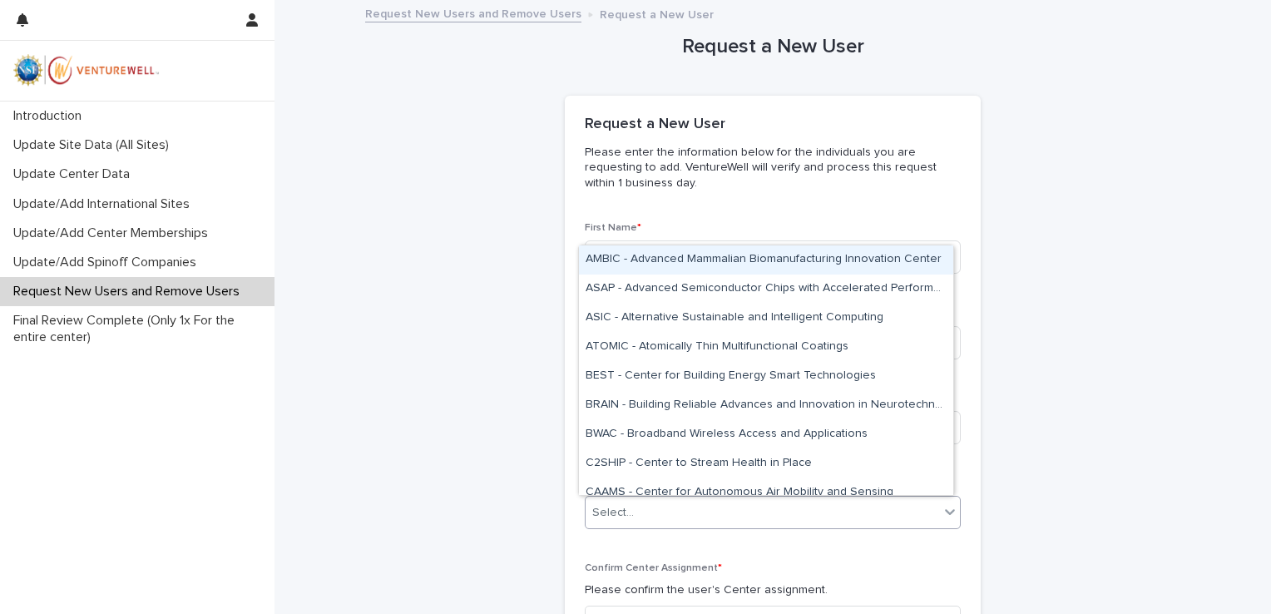
click at [636, 528] on div "Select..." at bounding box center [773, 512] width 376 height 33
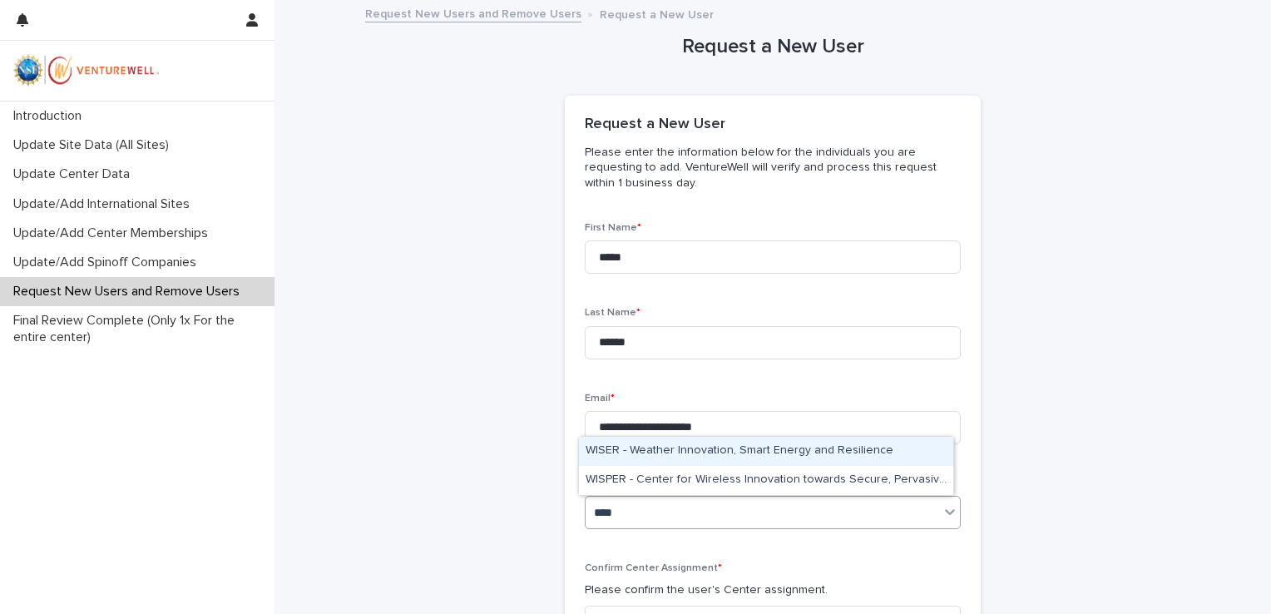
type input "*****"
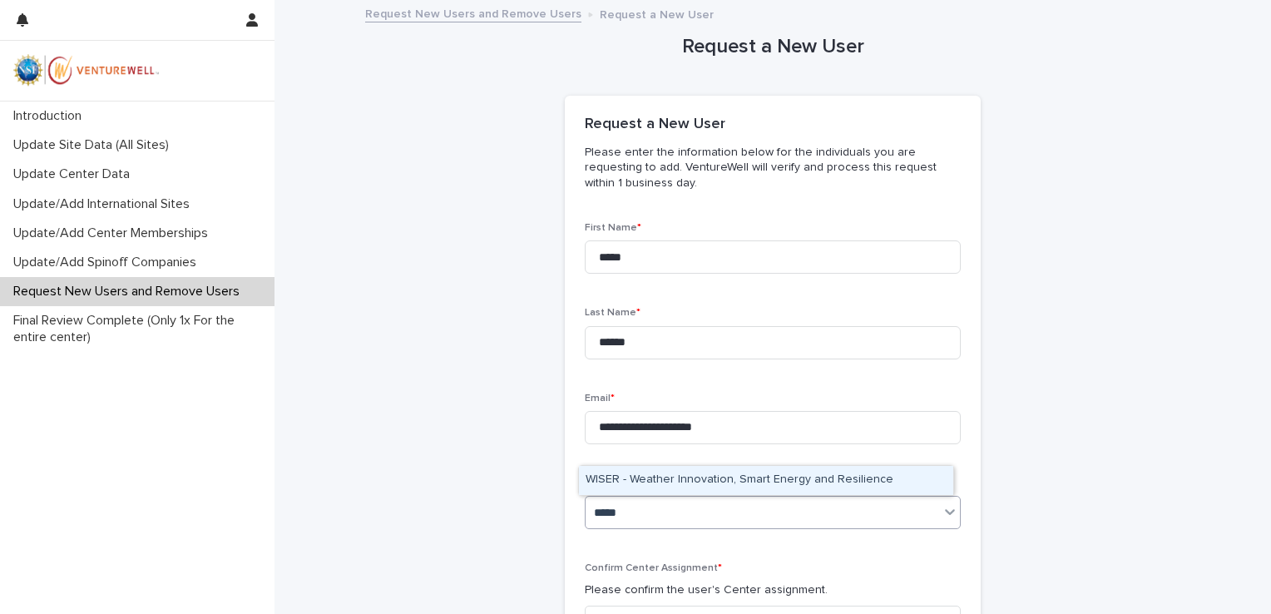
click at [639, 486] on div "WISER - Weather Innovation, Smart Energy and Resilience" at bounding box center [766, 480] width 374 height 29
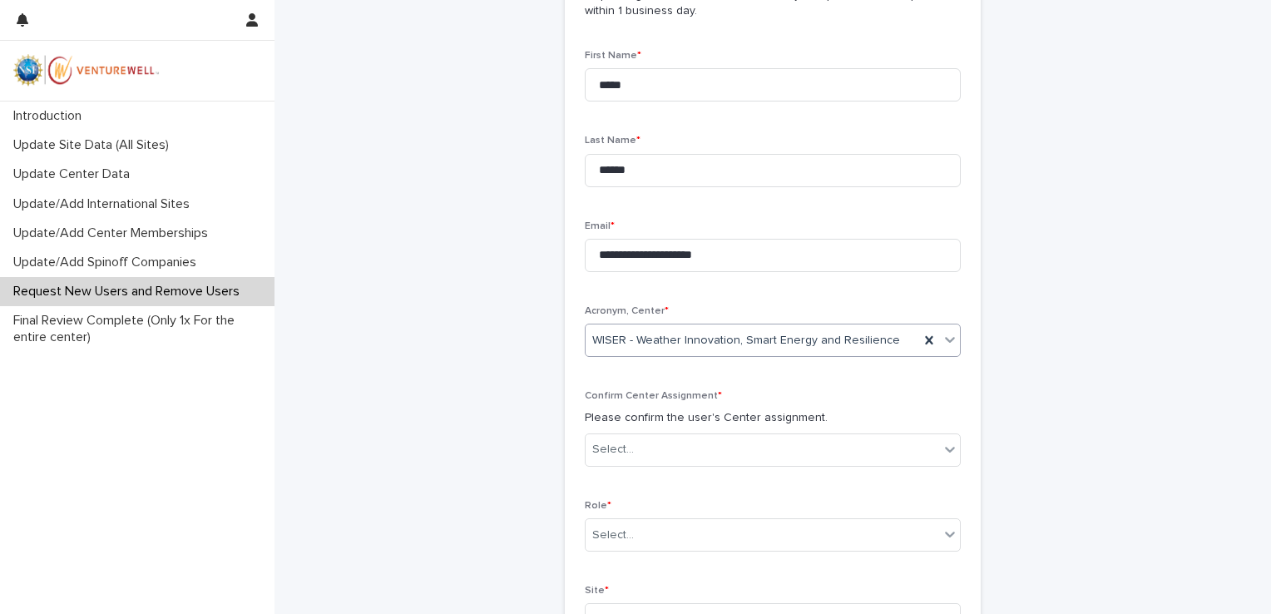
scroll to position [173, 0]
click at [635, 451] on div "Select..." at bounding box center [763, 448] width 354 height 27
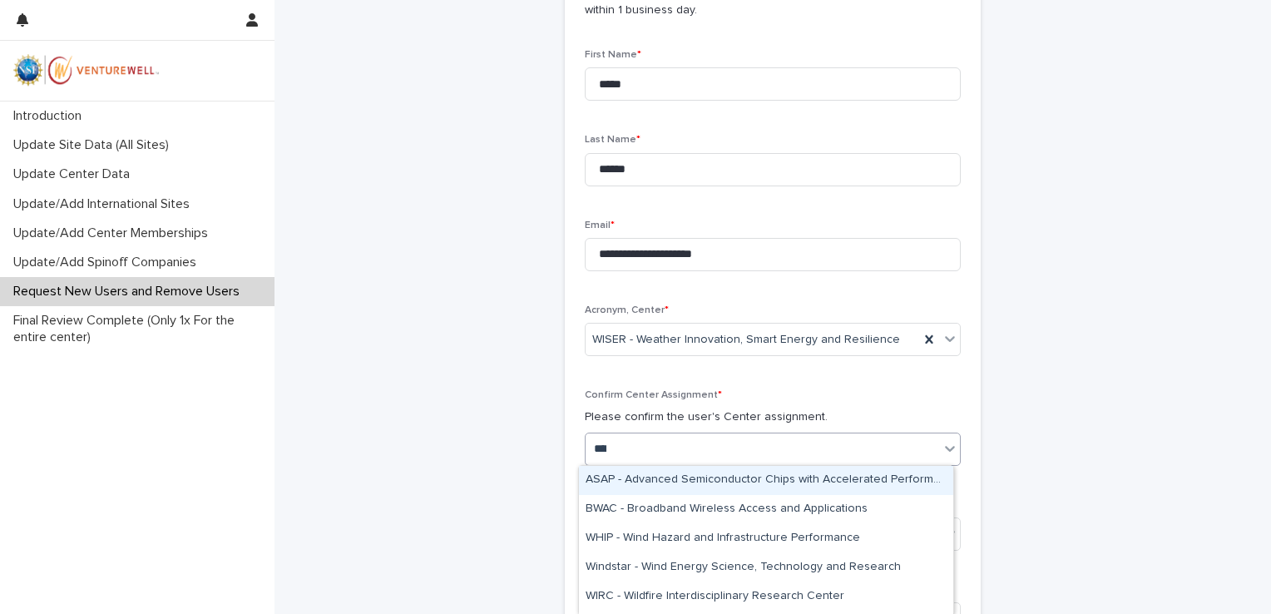
type input "*****"
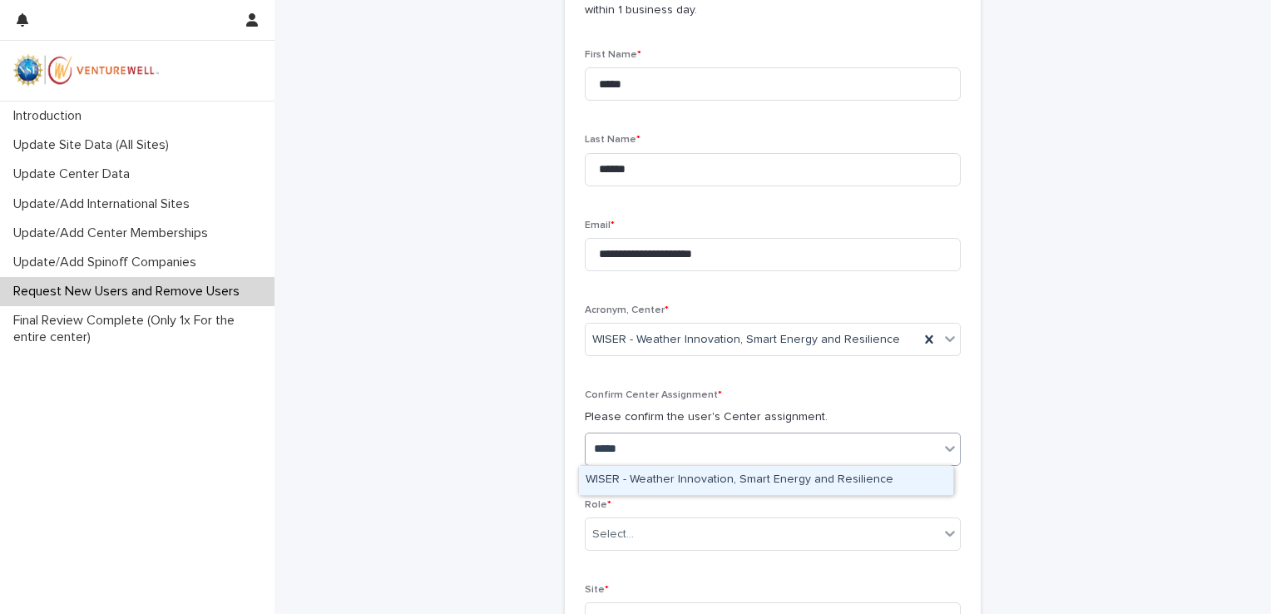
click at [637, 473] on div "WISER - Weather Innovation, Smart Energy and Resilience" at bounding box center [766, 480] width 374 height 29
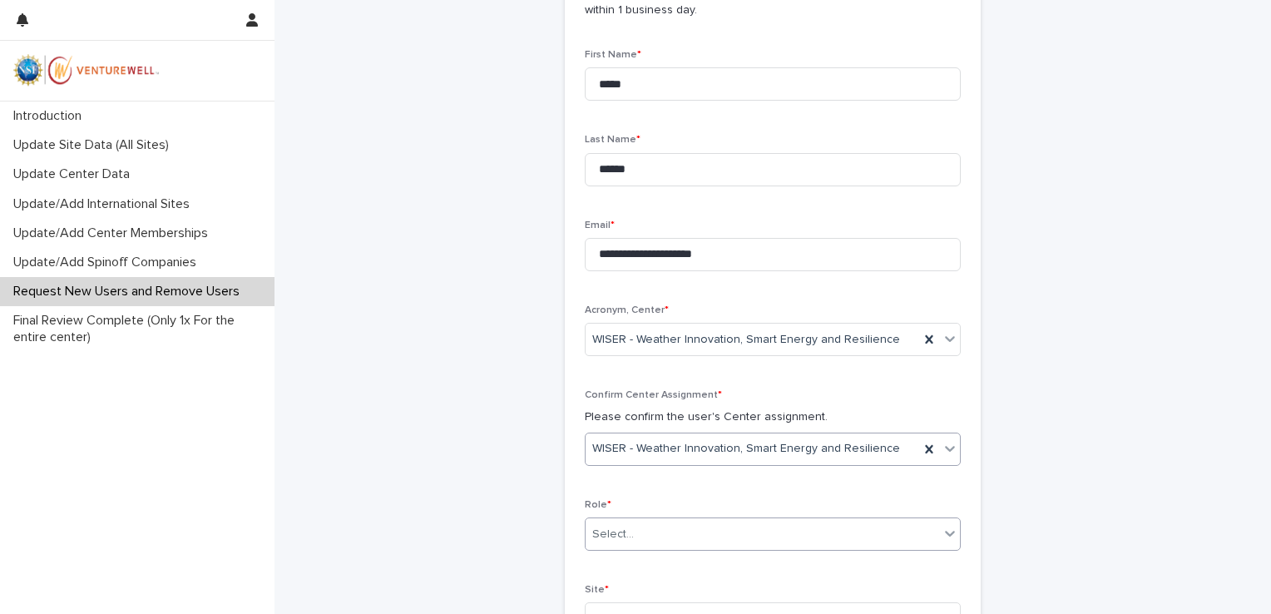
click at [617, 542] on div "Select..." at bounding box center [763, 534] width 354 height 27
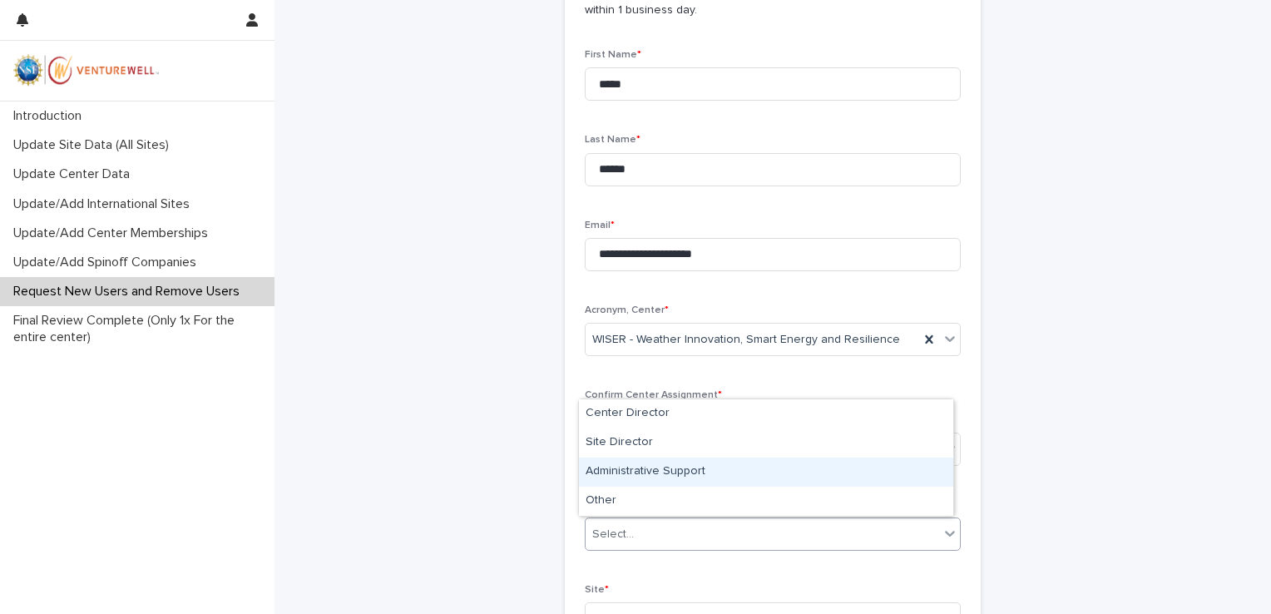
click at [620, 473] on div "Administrative Support" at bounding box center [766, 472] width 374 height 29
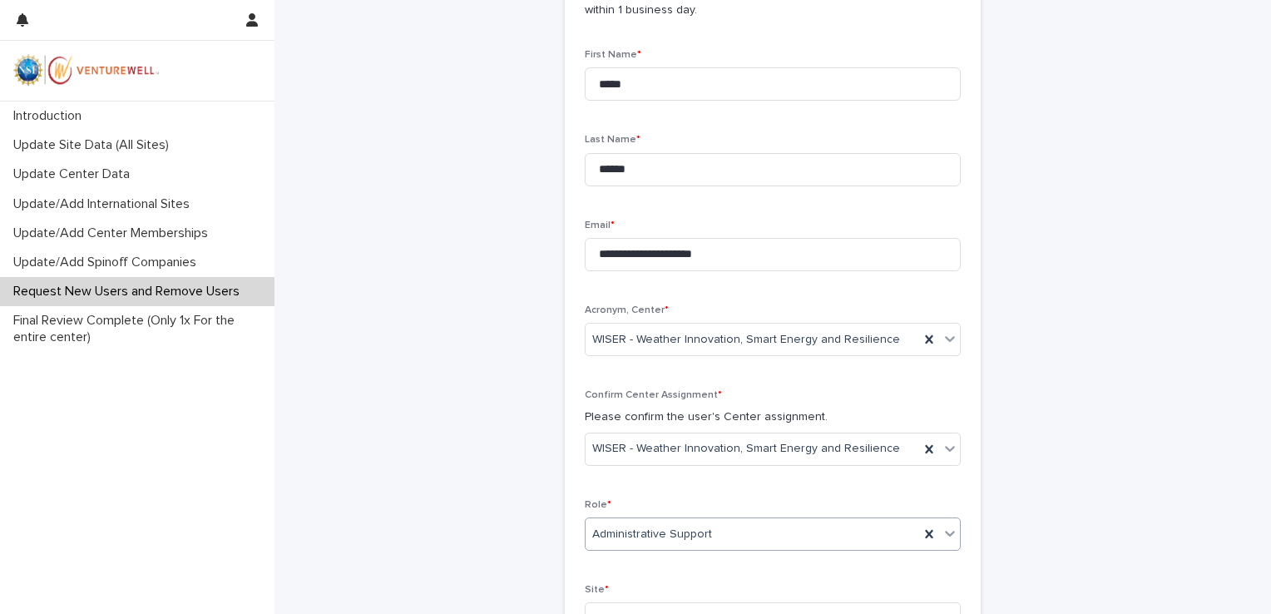
click at [610, 537] on span "Administrative Support" at bounding box center [652, 534] width 120 height 17
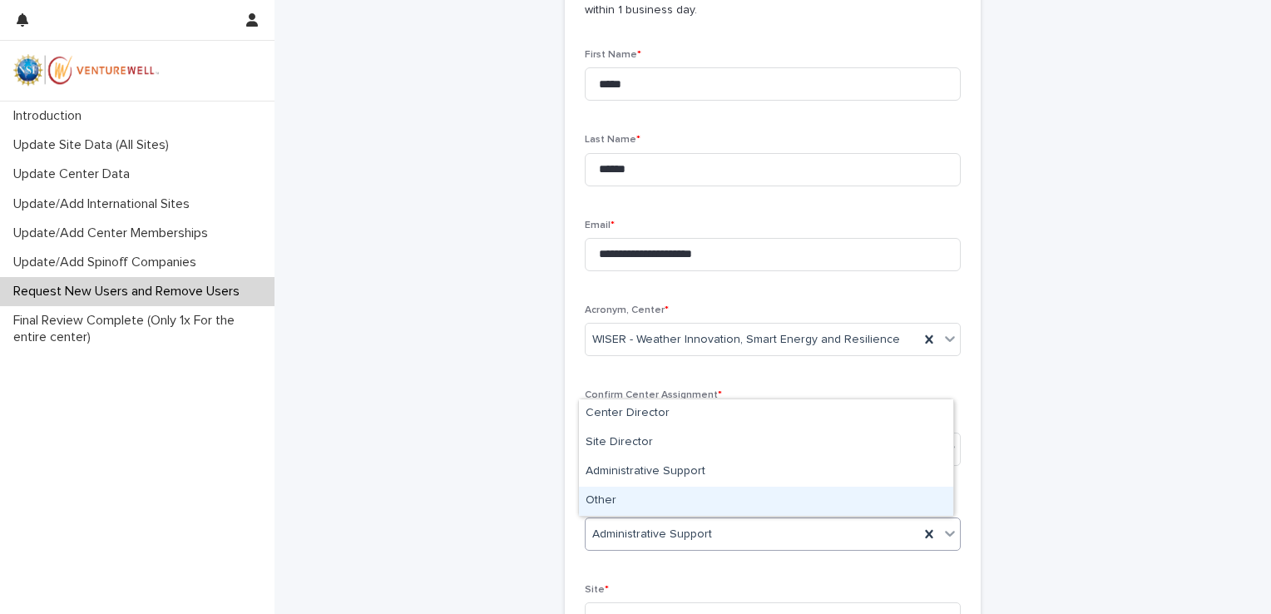
click at [606, 498] on div "Other" at bounding box center [766, 501] width 374 height 29
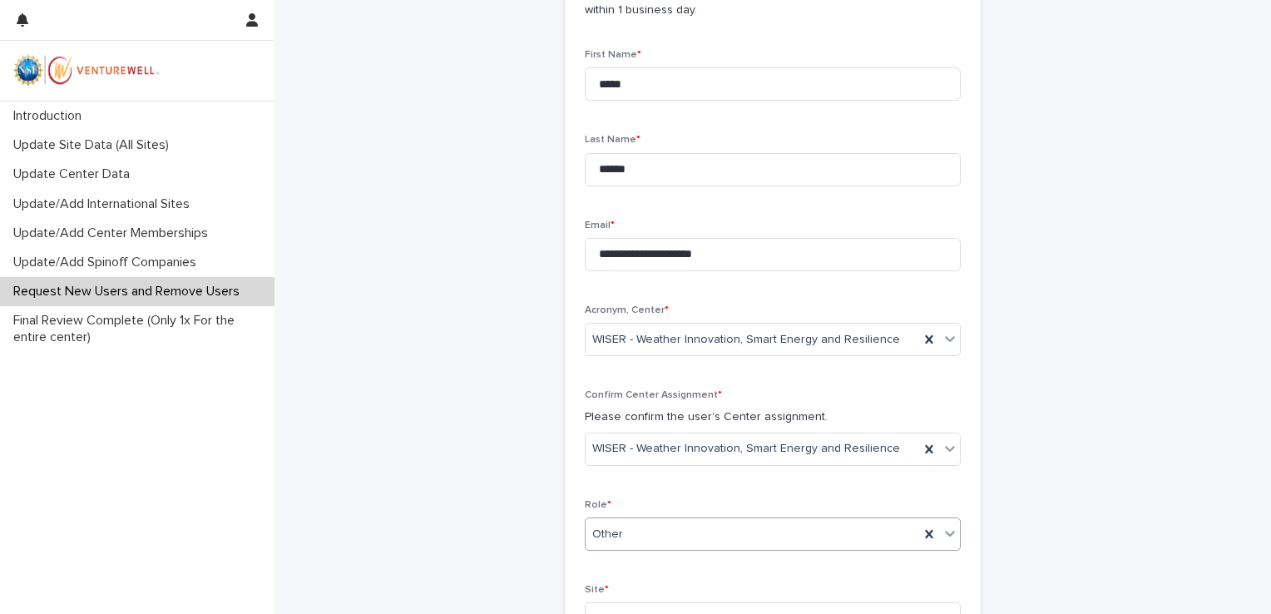
scroll to position [309, 0]
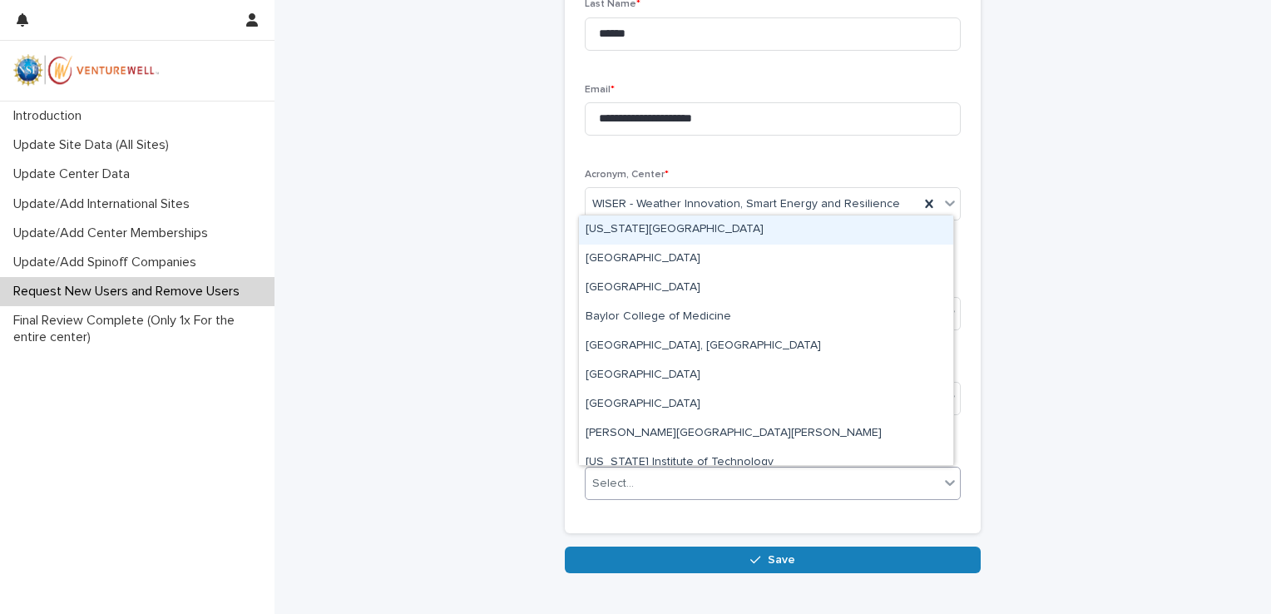
click at [642, 493] on div "Select..." at bounding box center [763, 483] width 354 height 27
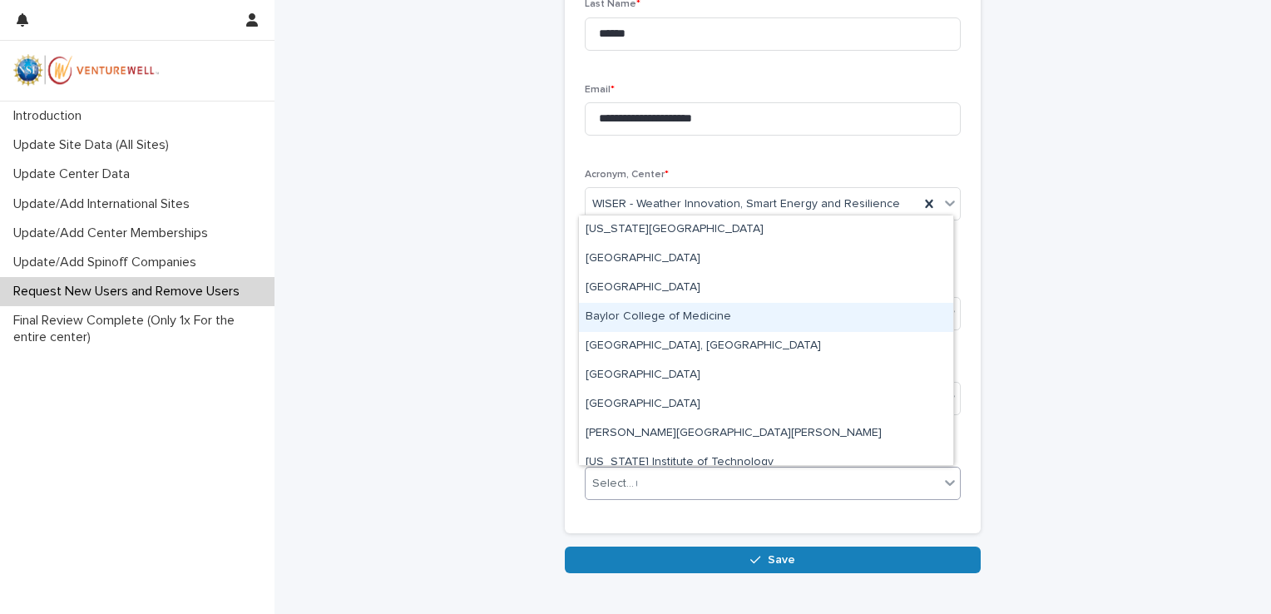
type input "***"
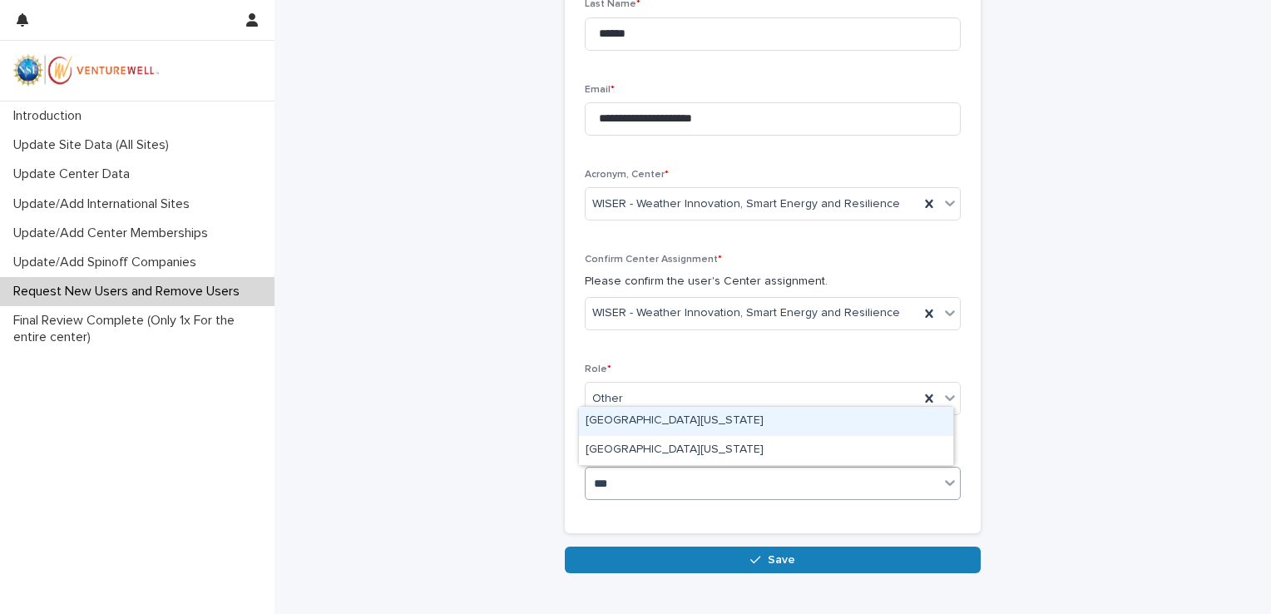
click at [679, 424] on div "[GEOGRAPHIC_DATA][US_STATE]" at bounding box center [766, 421] width 374 height 29
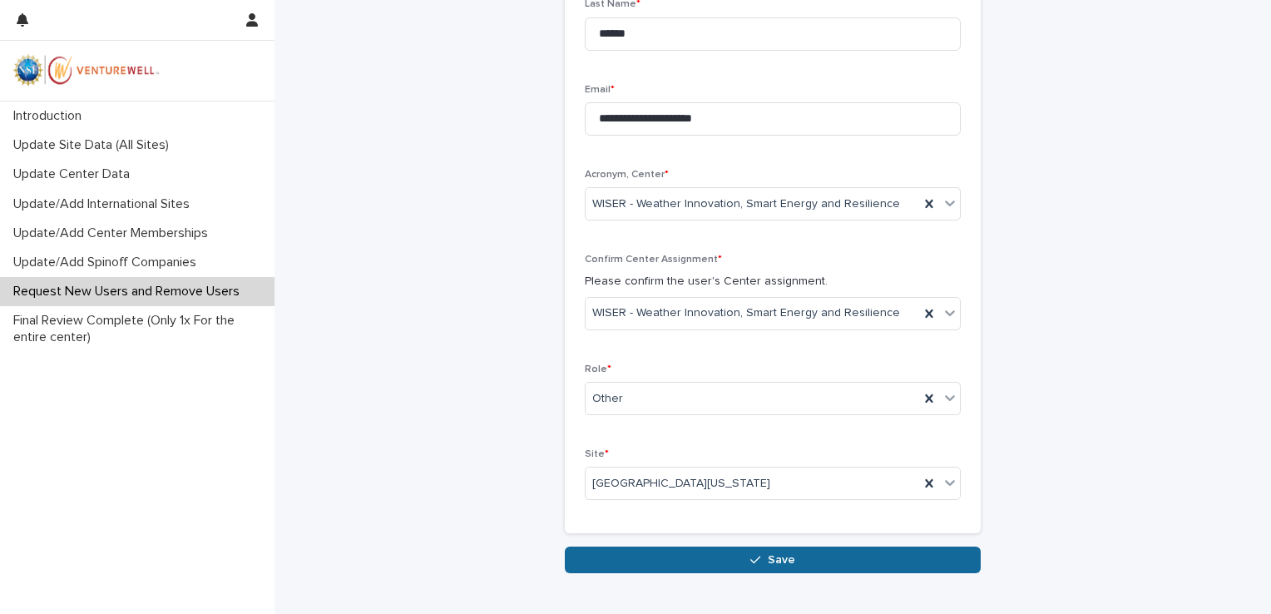
click at [670, 560] on button "Save" at bounding box center [773, 560] width 416 height 27
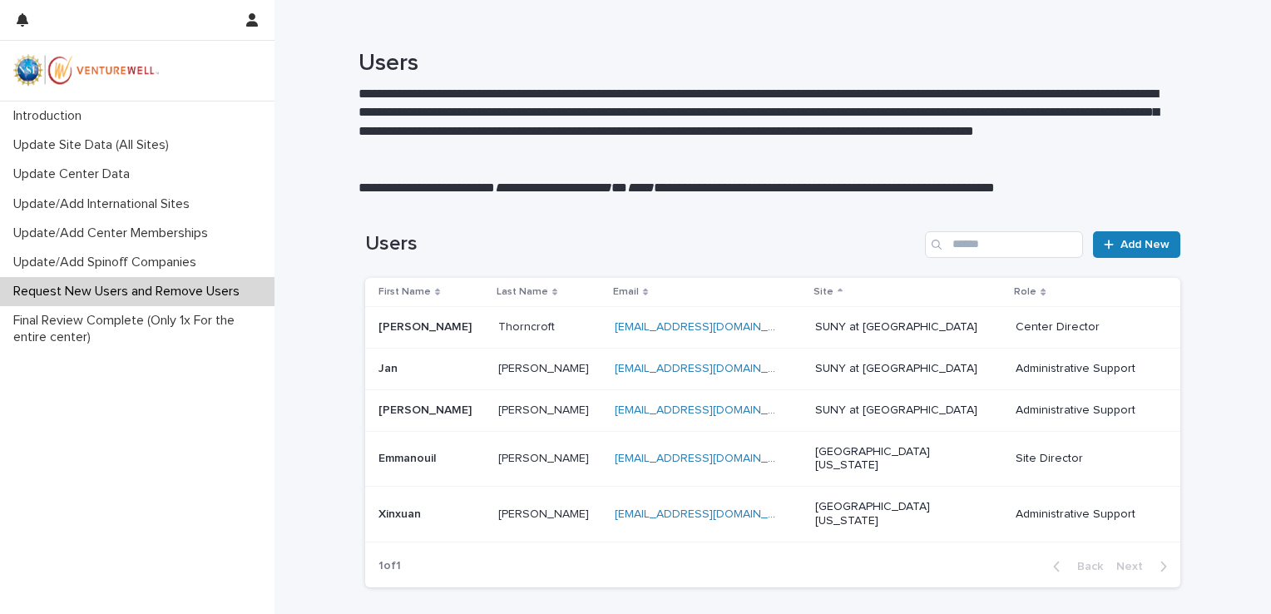
scroll to position [87, 0]
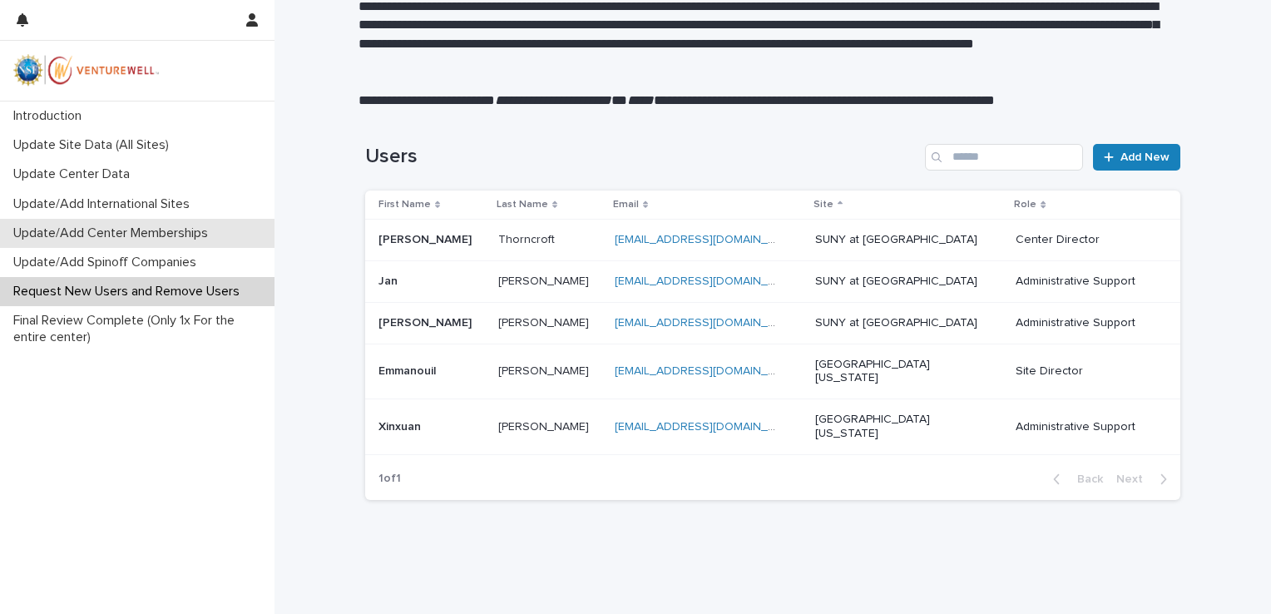
click at [103, 231] on p "Update/Add Center Memberships" at bounding box center [114, 233] width 215 height 16
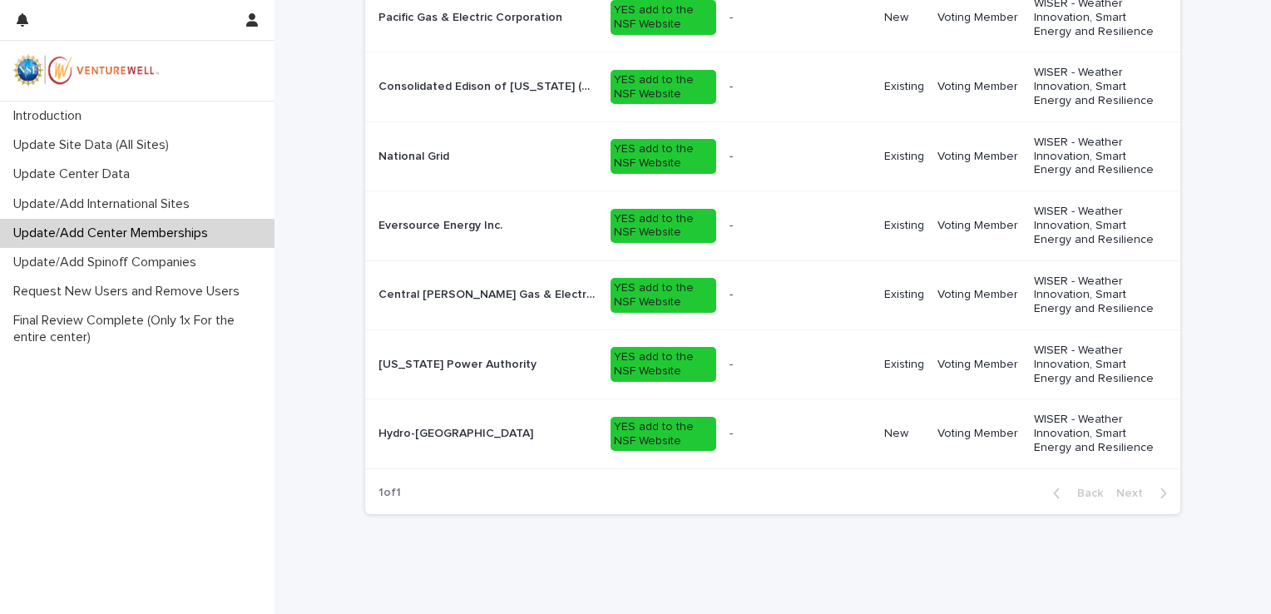
scroll to position [626, 0]
click at [93, 293] on p "Request New Users and Remove Users" at bounding box center [130, 292] width 246 height 16
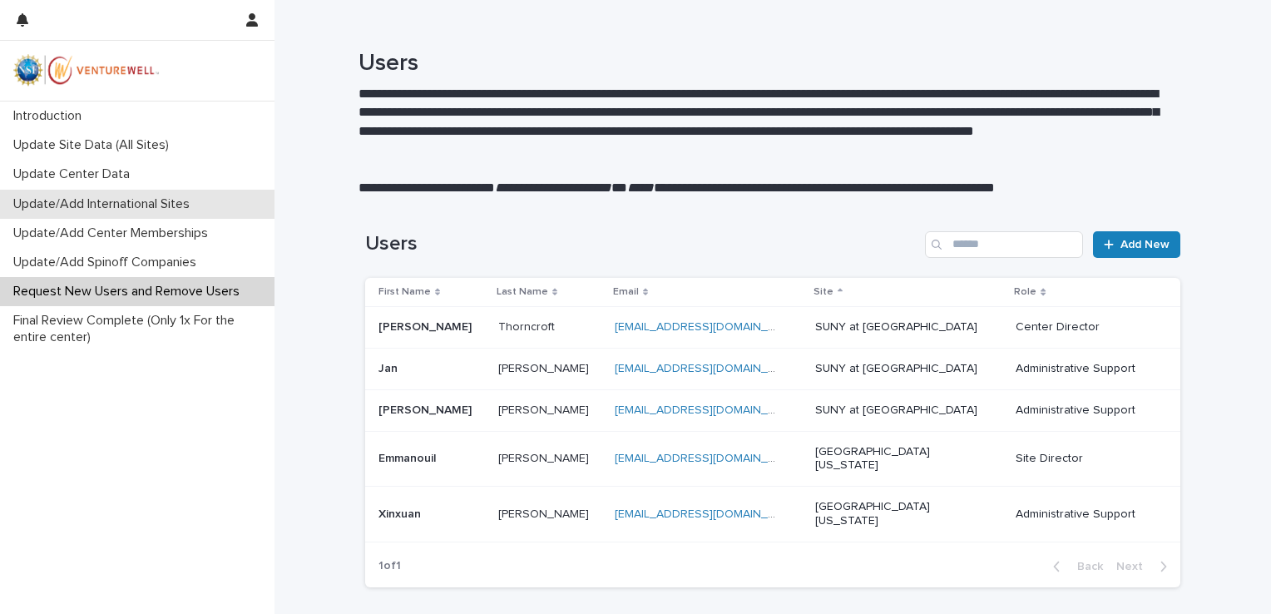
click at [93, 211] on p "Update/Add International Sites" at bounding box center [105, 204] width 196 height 16
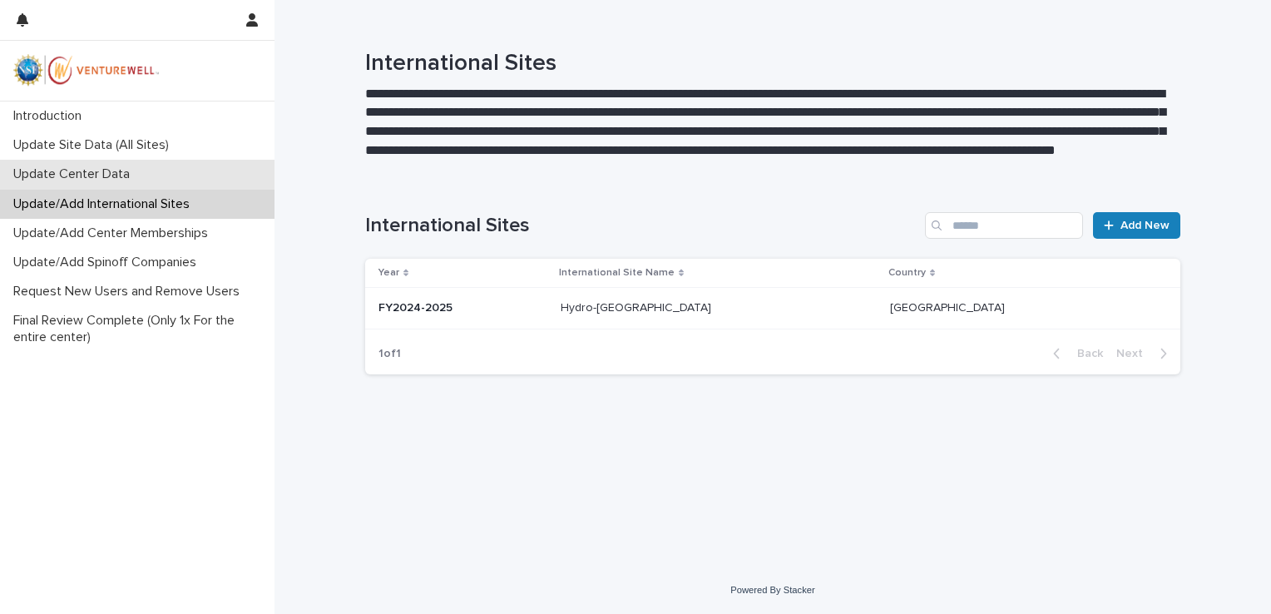
click at [82, 173] on p "Update Center Data" at bounding box center [75, 174] width 136 height 16
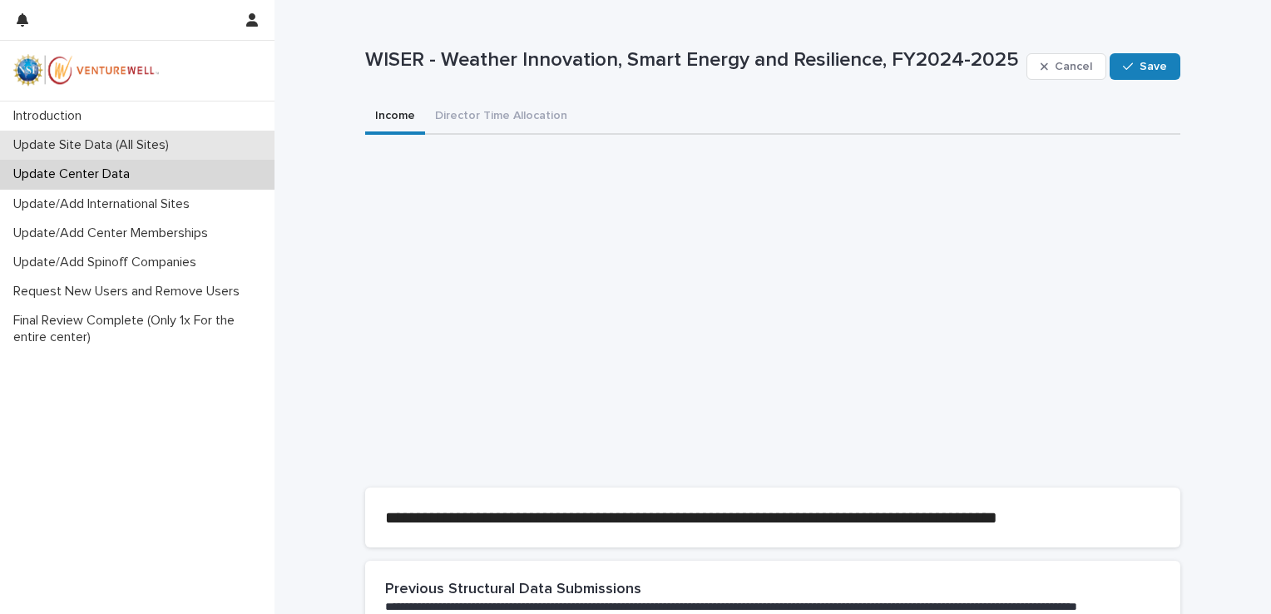
click at [55, 143] on p "Update Site Data (All Sites)" at bounding box center [95, 145] width 176 height 16
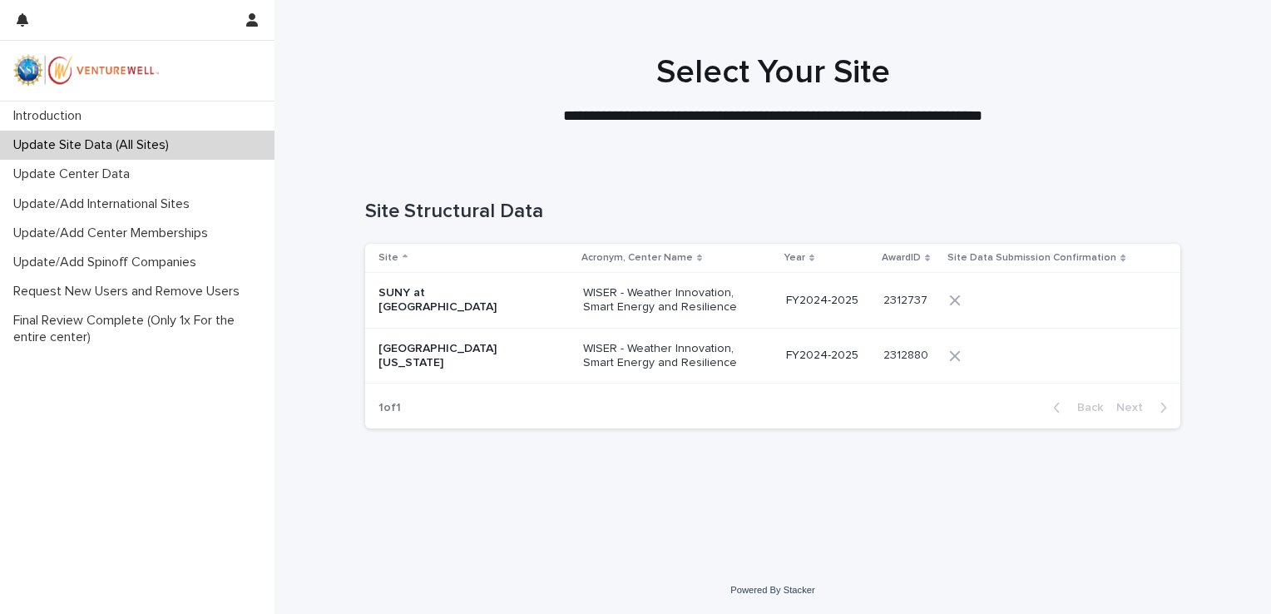
click at [583, 342] on p "WISER - Weather Innovation, Smart Energy and Resilience" at bounding box center [666, 356] width 166 height 28
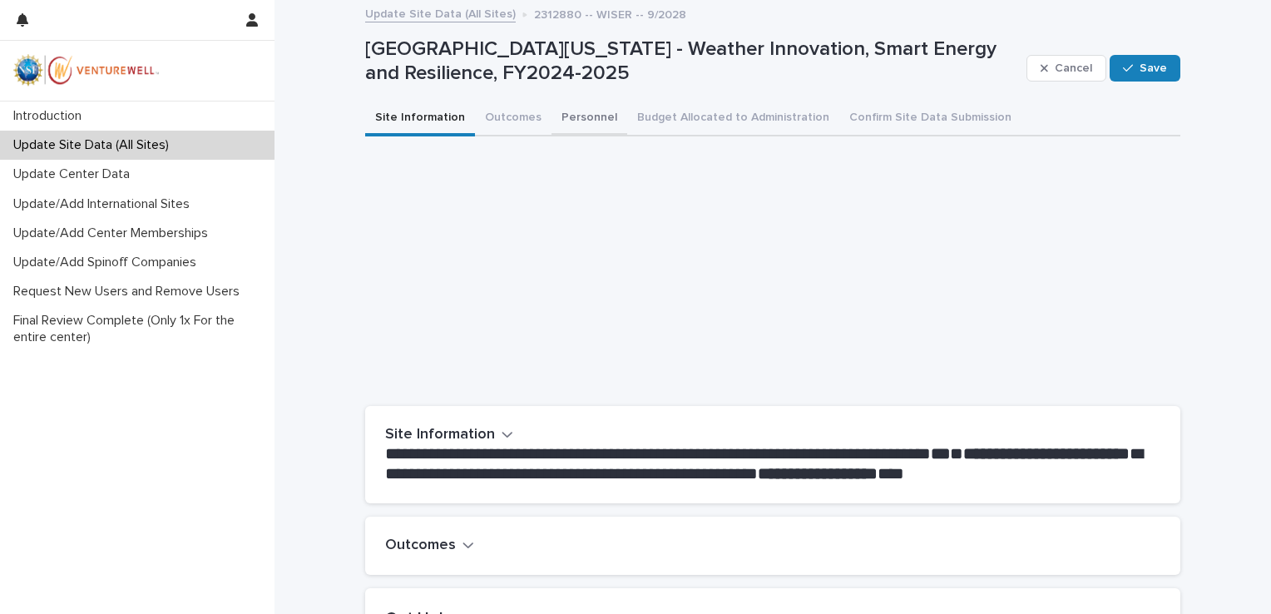
click at [556, 102] on button "Personnel" at bounding box center [590, 119] width 76 height 35
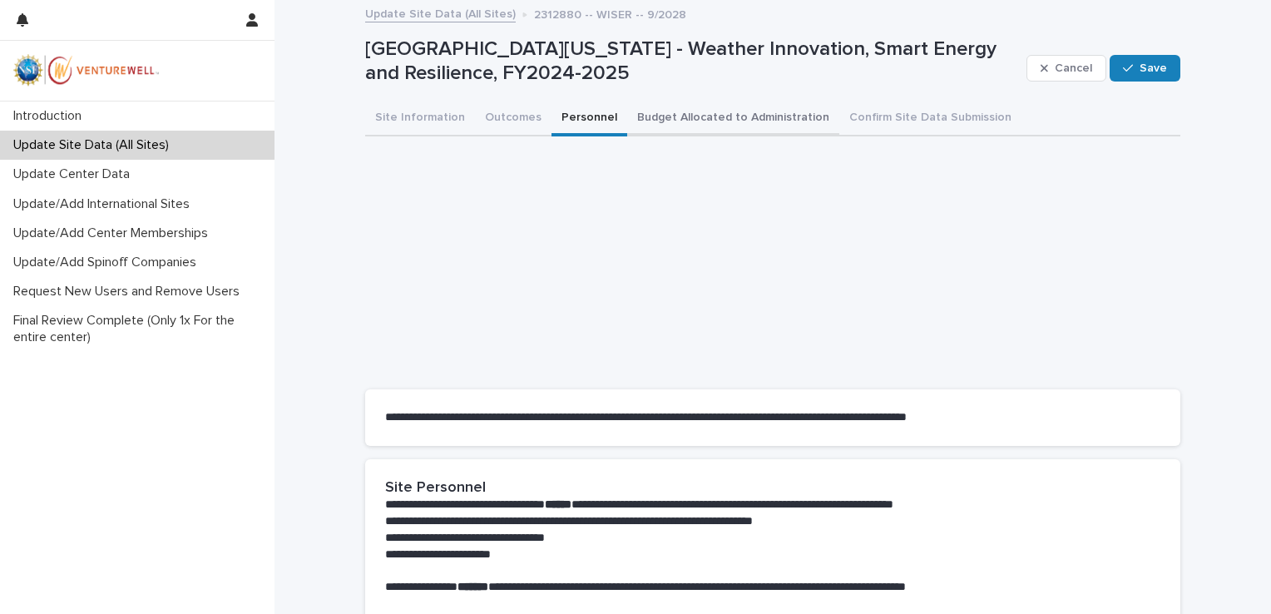
click at [692, 111] on button "Budget Allocated to Administration" at bounding box center [733, 119] width 212 height 35
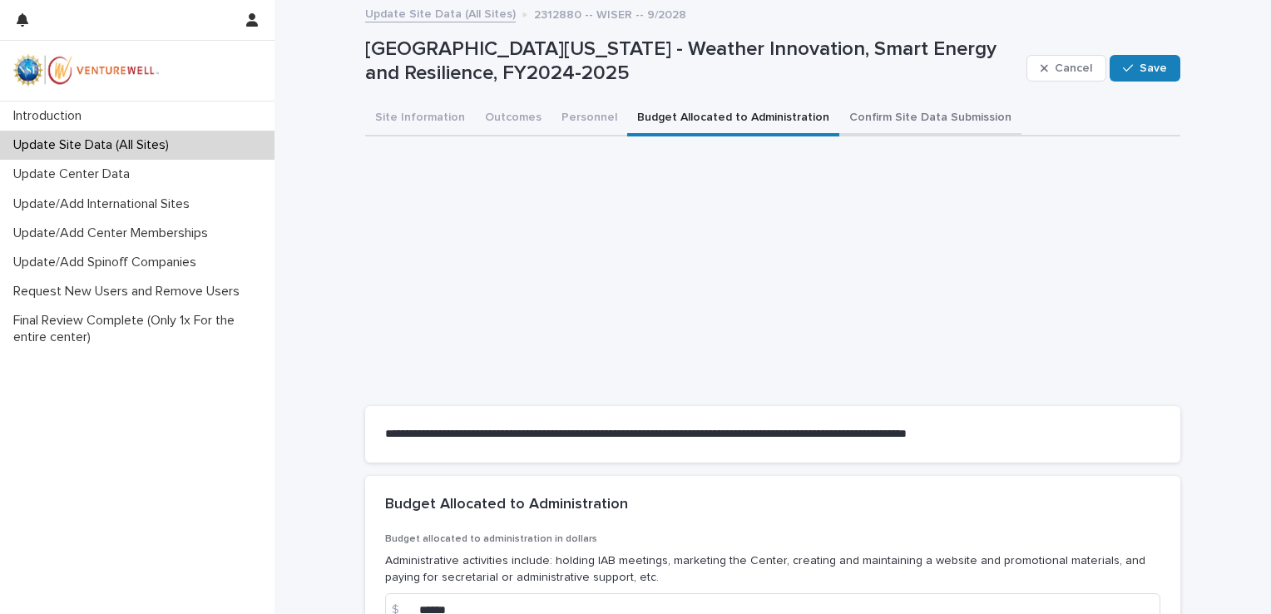
click at [877, 116] on button "Confirm Site Data Submission" at bounding box center [931, 119] width 182 height 35
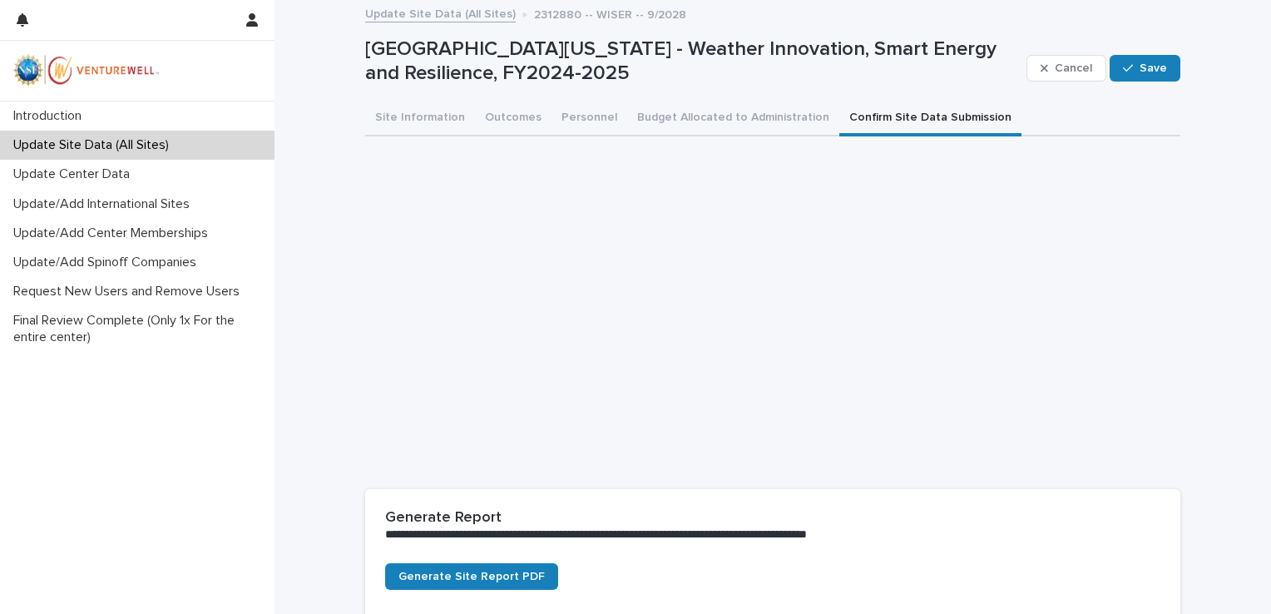
scroll to position [338, 0]
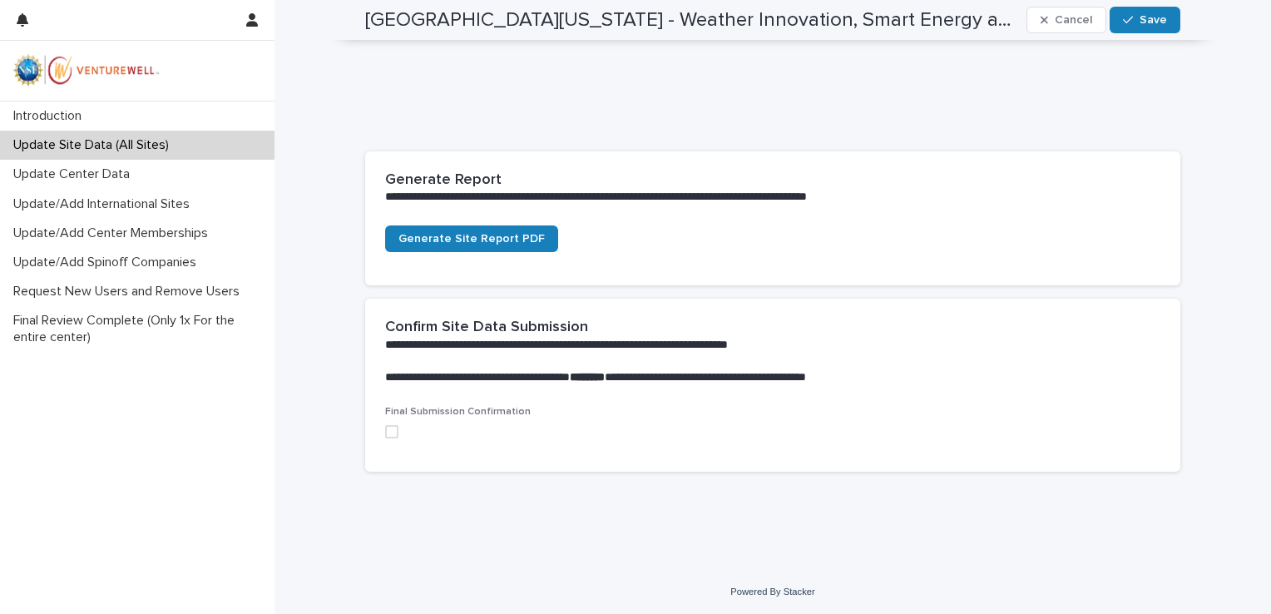
click at [385, 434] on span at bounding box center [391, 431] width 13 height 13
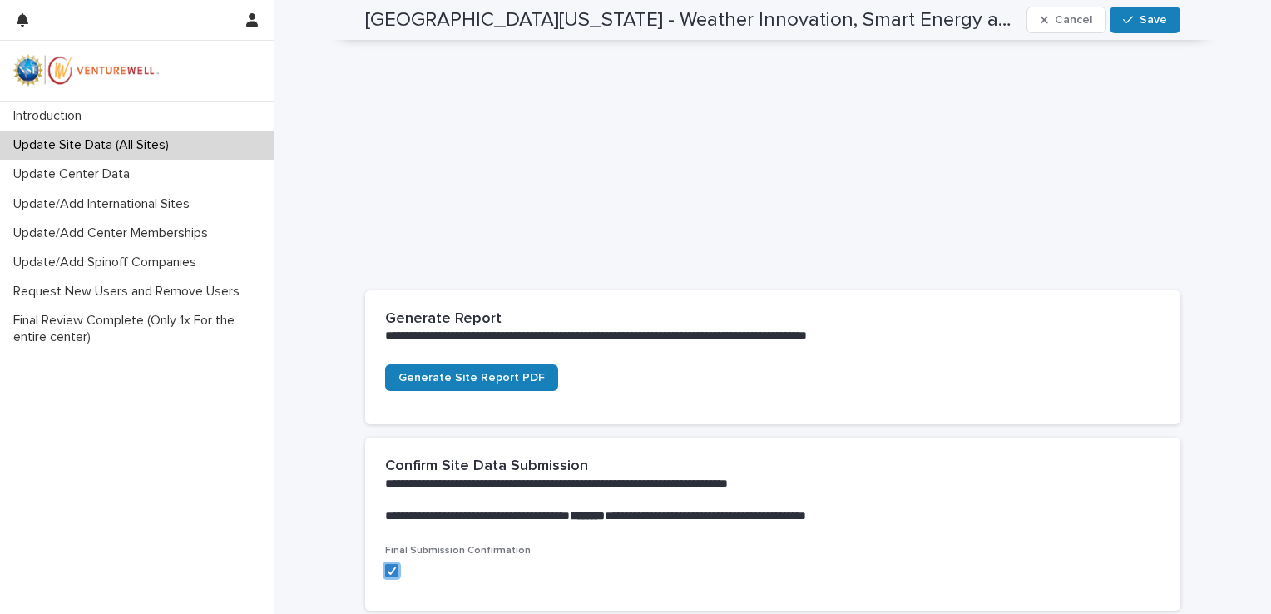
scroll to position [0, 0]
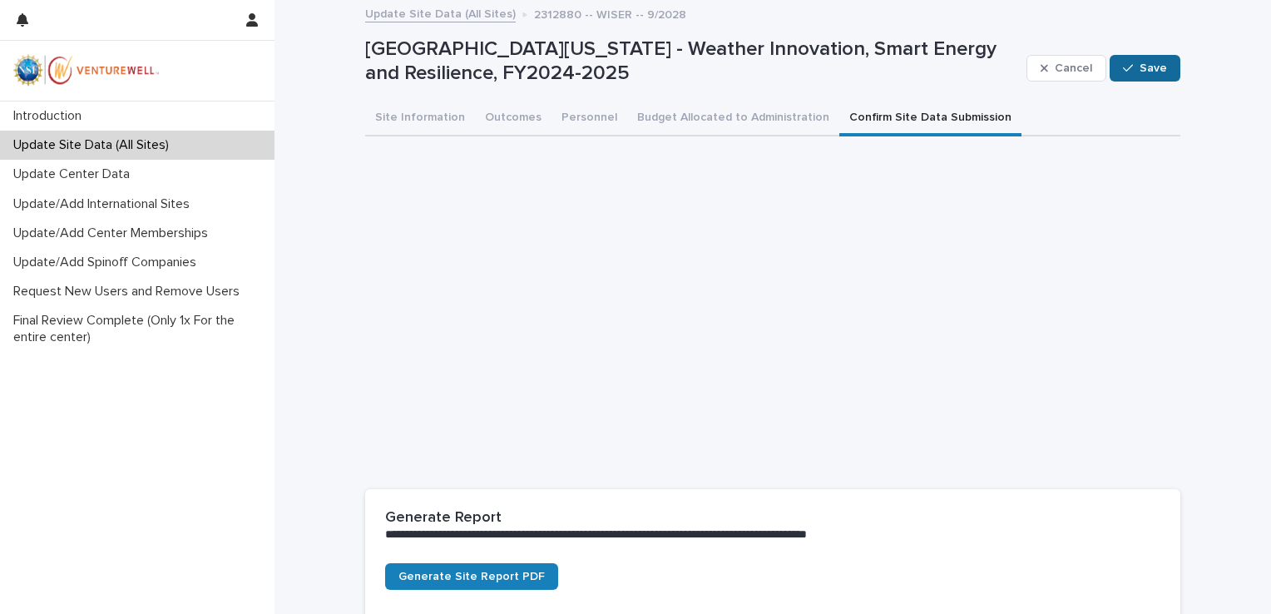
click at [1144, 71] on span "Save" at bounding box center [1153, 68] width 27 height 12
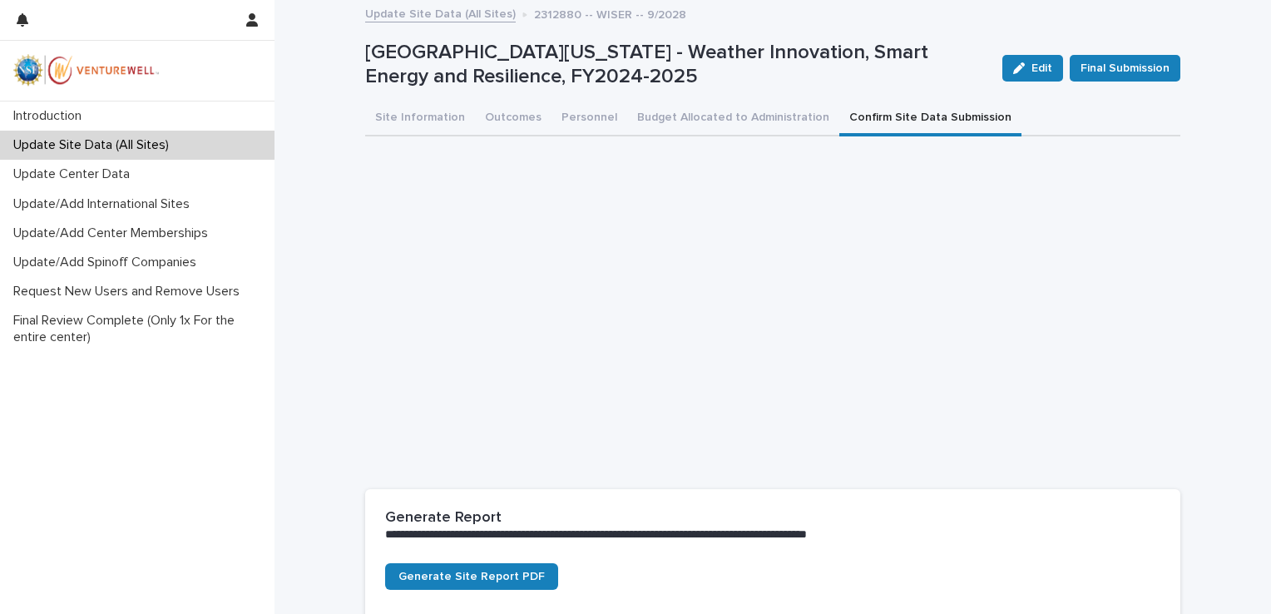
click at [89, 145] on p "Update Site Data (All Sites)" at bounding box center [95, 145] width 176 height 16
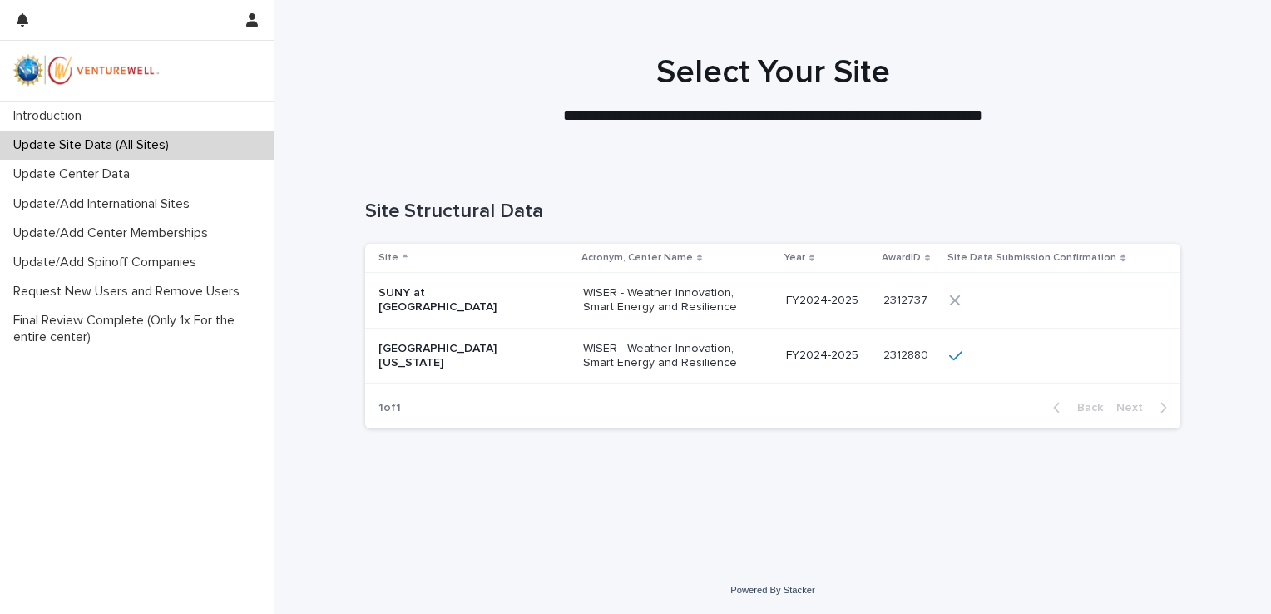
click at [583, 294] on p "WISER - Weather Innovation, Smart Energy and Resilience" at bounding box center [666, 300] width 166 height 28
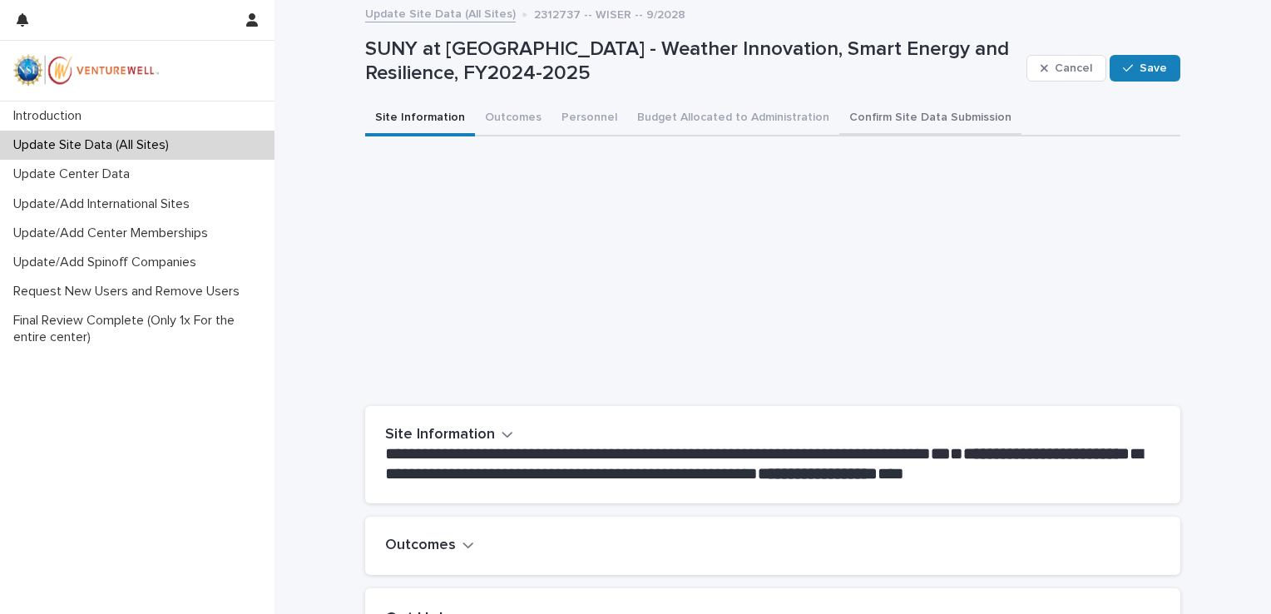
click at [893, 111] on button "Confirm Site Data Submission" at bounding box center [931, 119] width 182 height 35
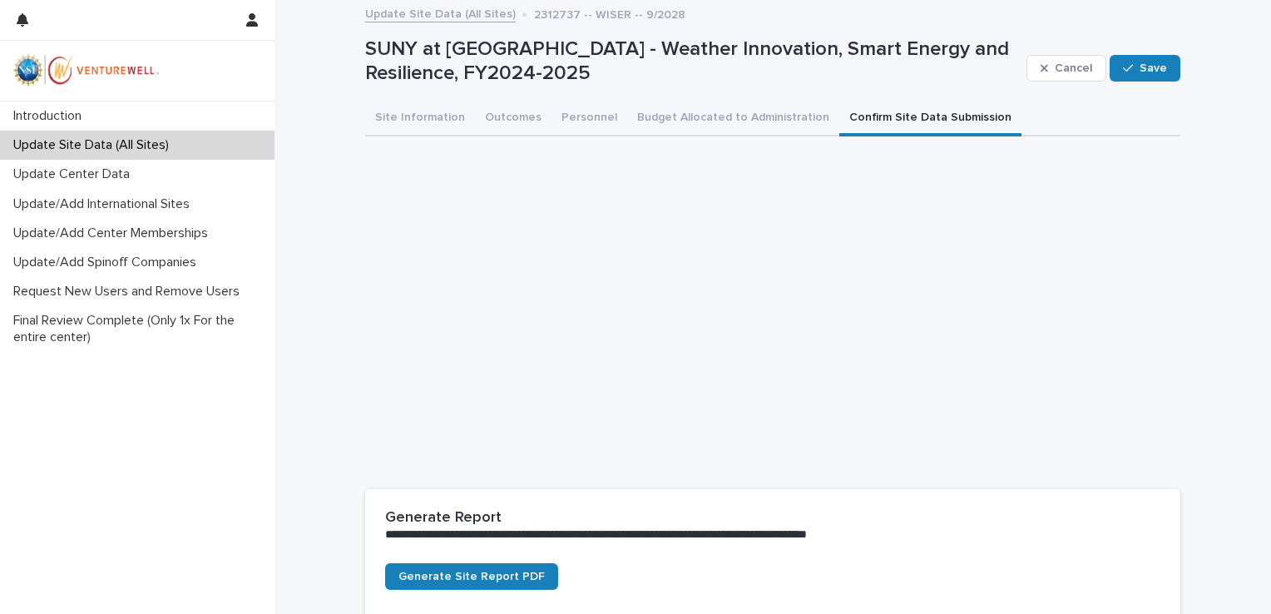
scroll to position [338, 0]
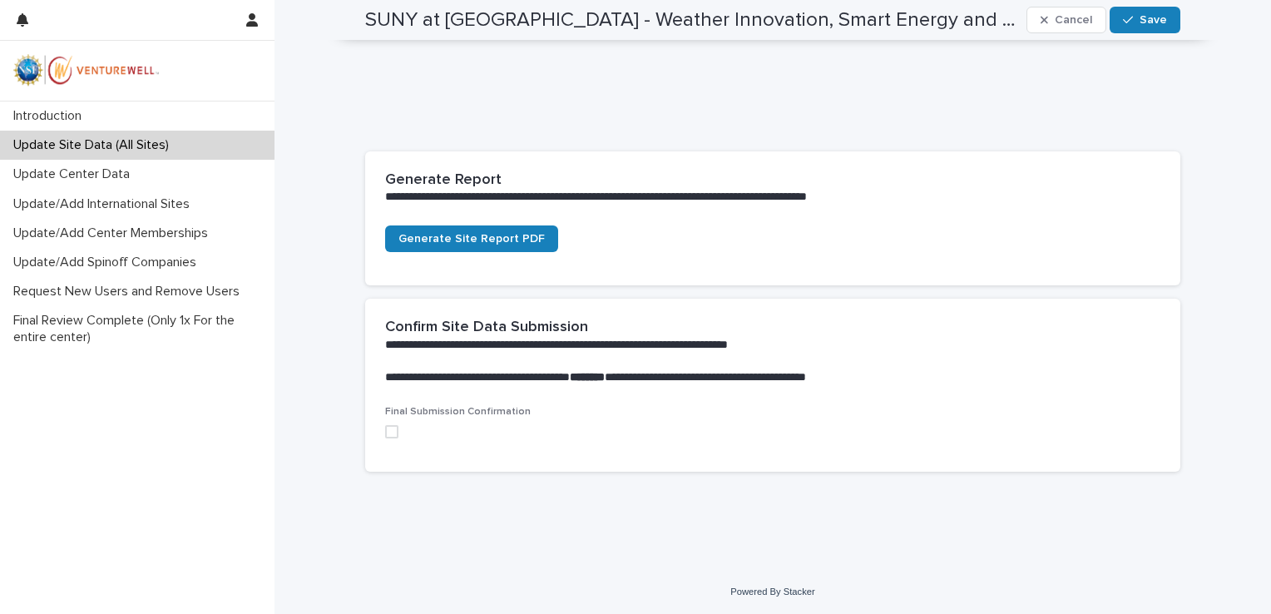
click at [386, 429] on span at bounding box center [391, 431] width 13 height 13
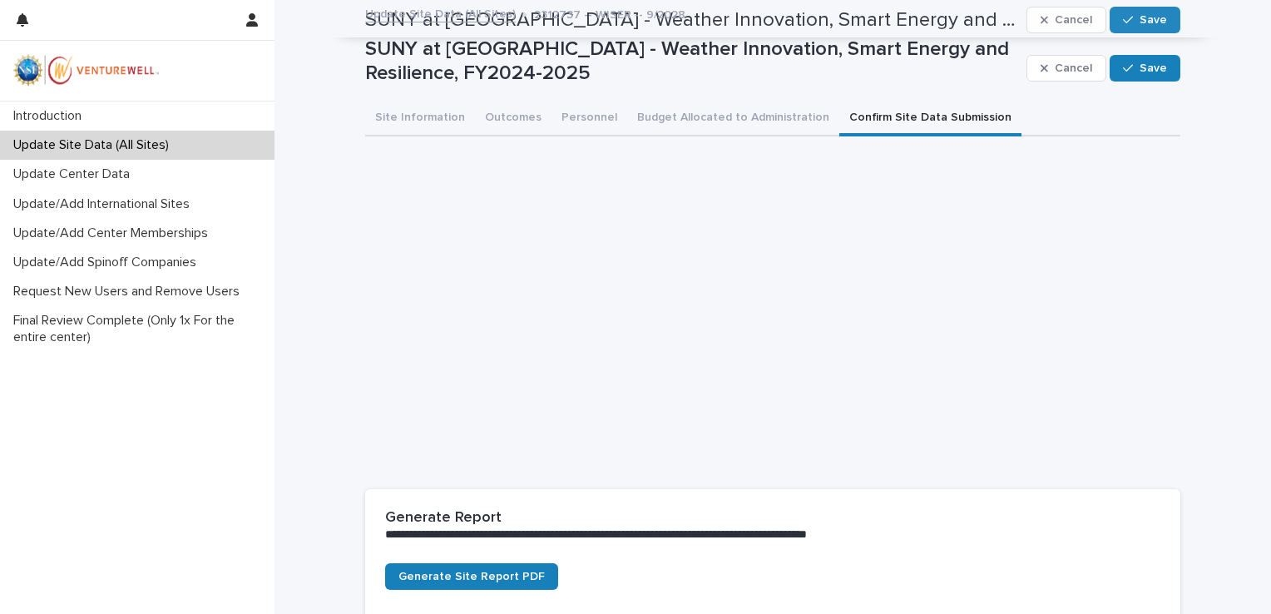
scroll to position [0, 0]
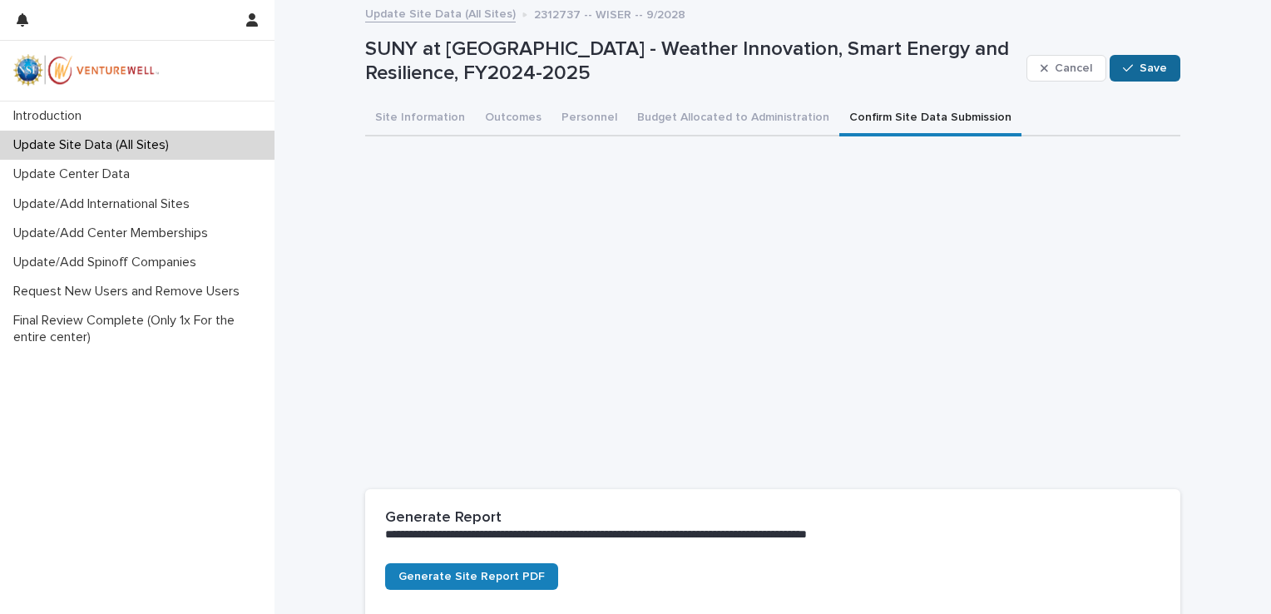
click at [1123, 71] on icon "button" at bounding box center [1128, 68] width 10 height 12
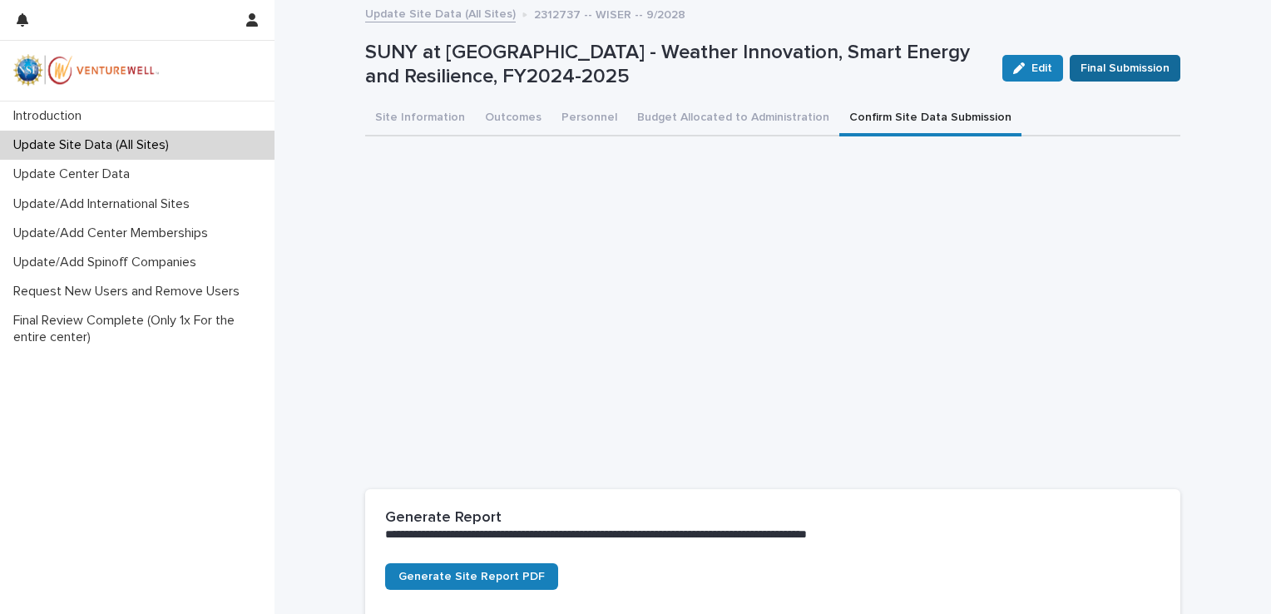
click at [1133, 69] on span "Final Submission" at bounding box center [1125, 68] width 89 height 17
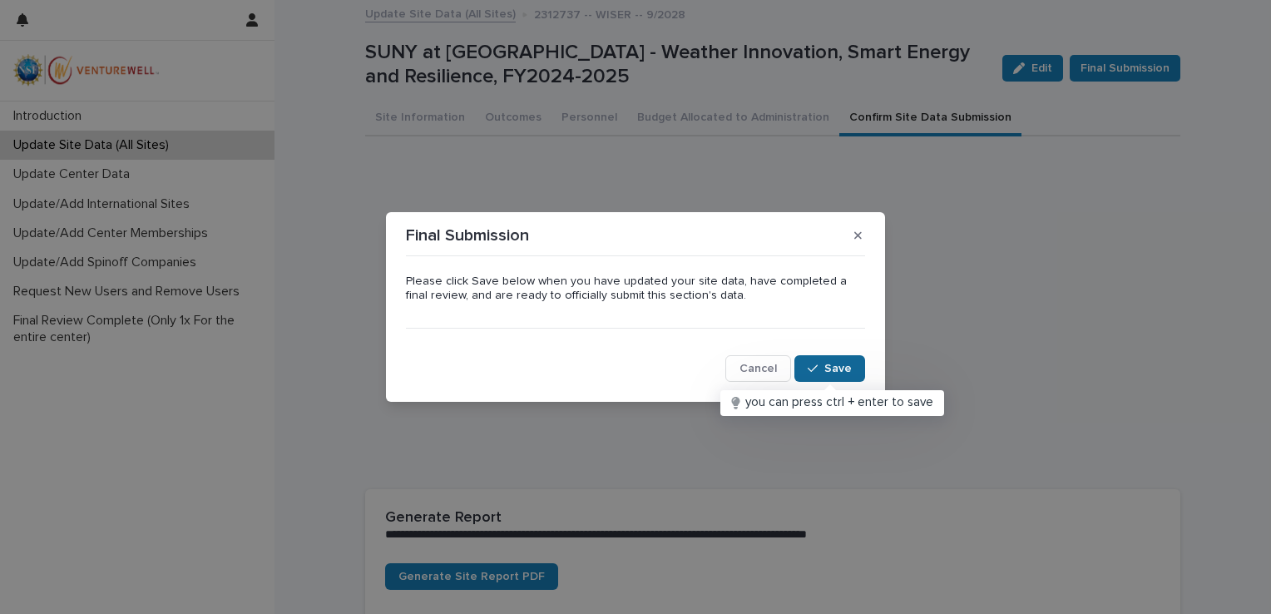
click at [823, 364] on div "button" at bounding box center [816, 369] width 17 height 12
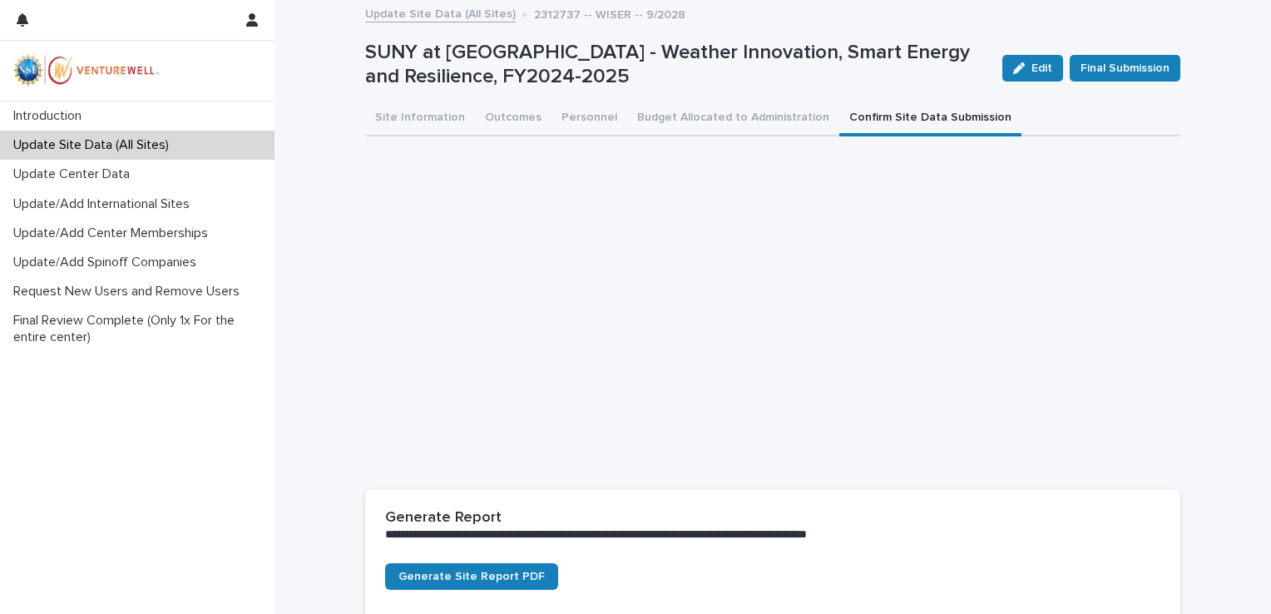
click at [111, 145] on p "Update Site Data (All Sites)" at bounding box center [95, 145] width 176 height 16
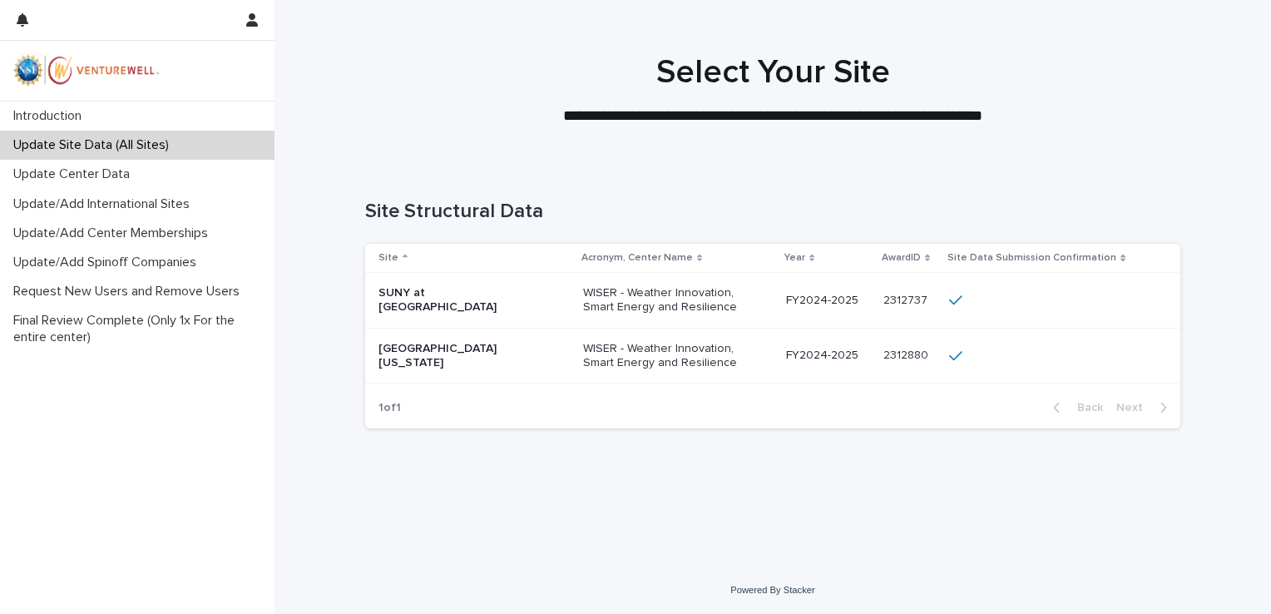
click at [423, 353] on p "[GEOGRAPHIC_DATA][US_STATE]" at bounding box center [462, 356] width 166 height 28
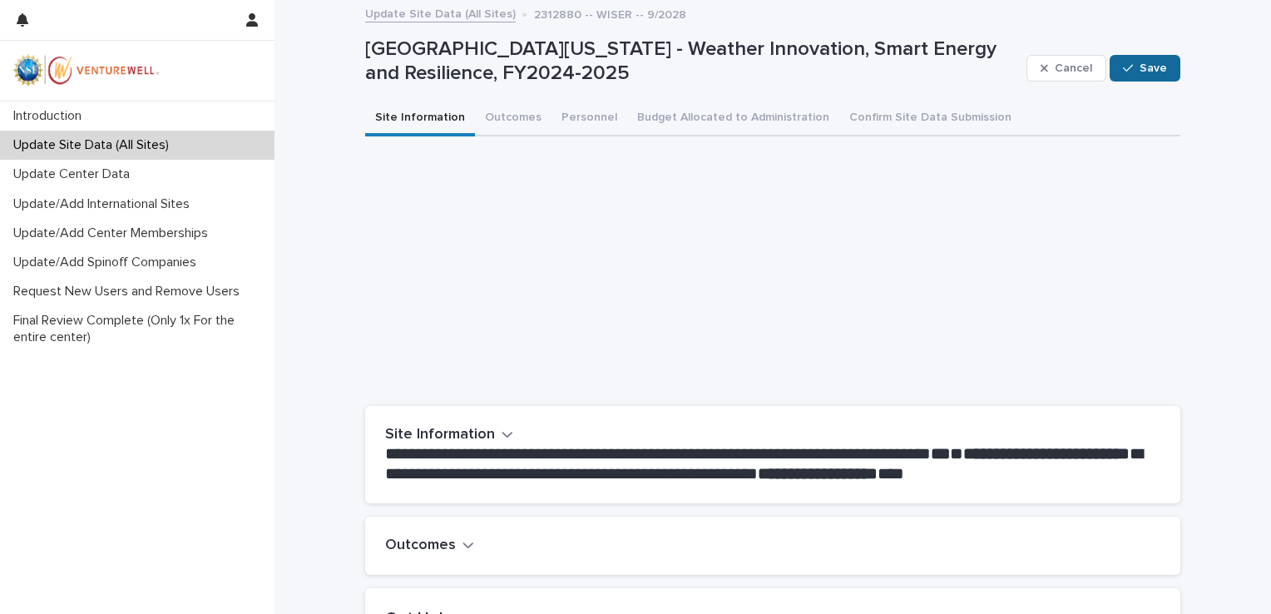
click at [1145, 59] on button "Save" at bounding box center [1145, 68] width 71 height 27
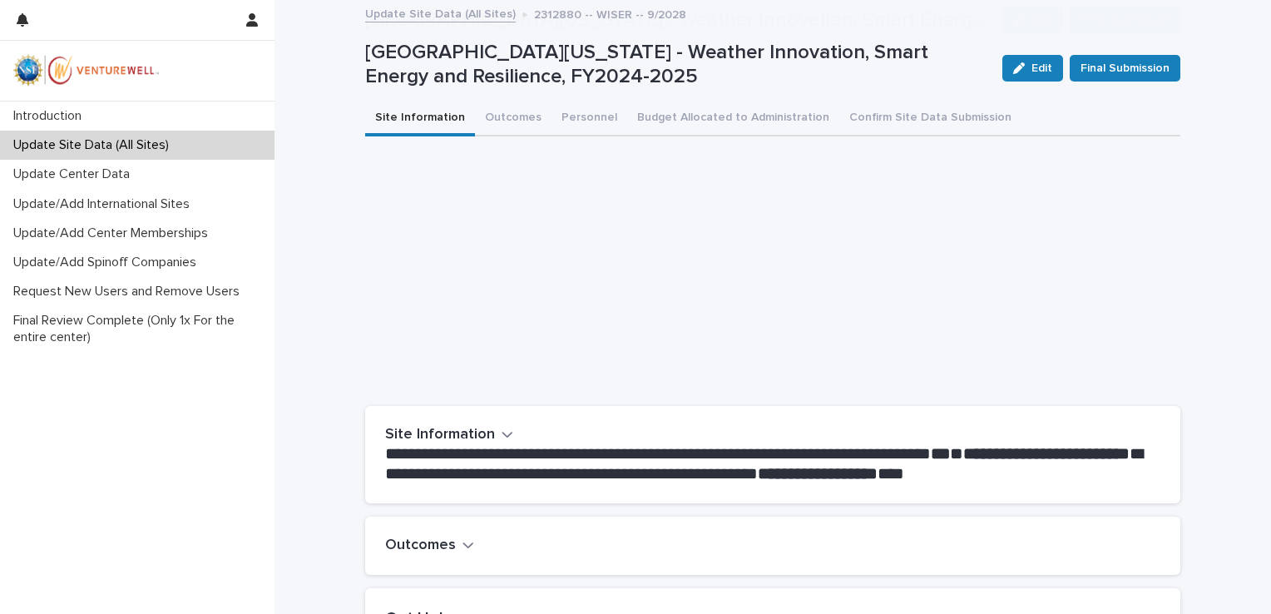
scroll to position [255, 0]
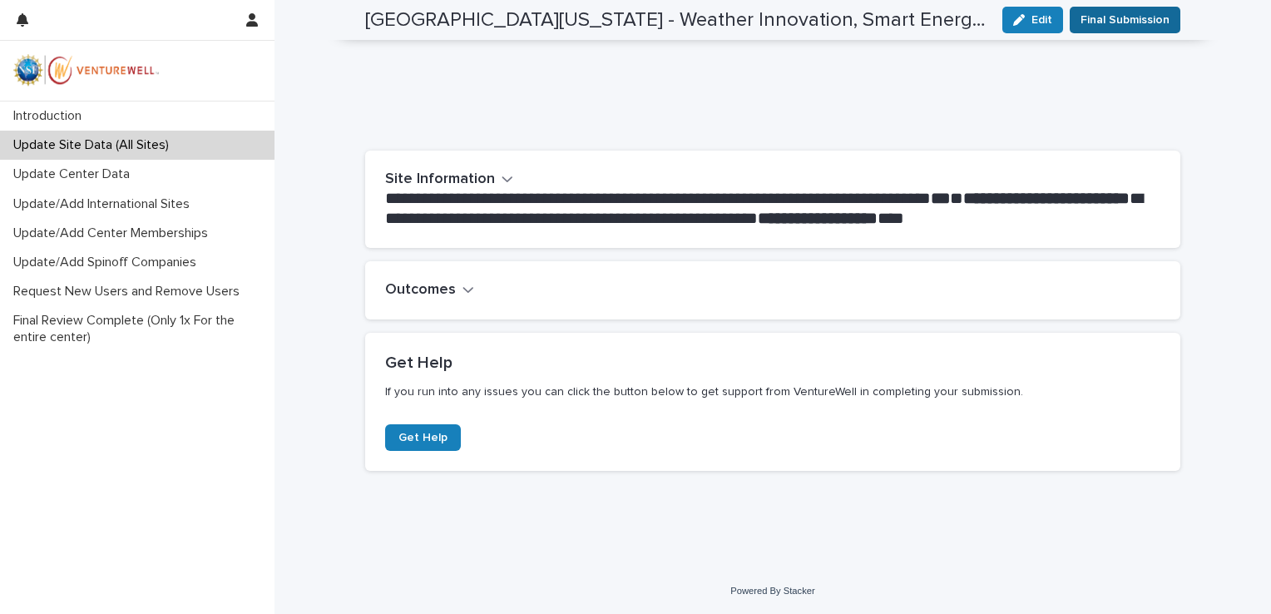
click at [1094, 24] on span "Final Submission" at bounding box center [1125, 20] width 89 height 17
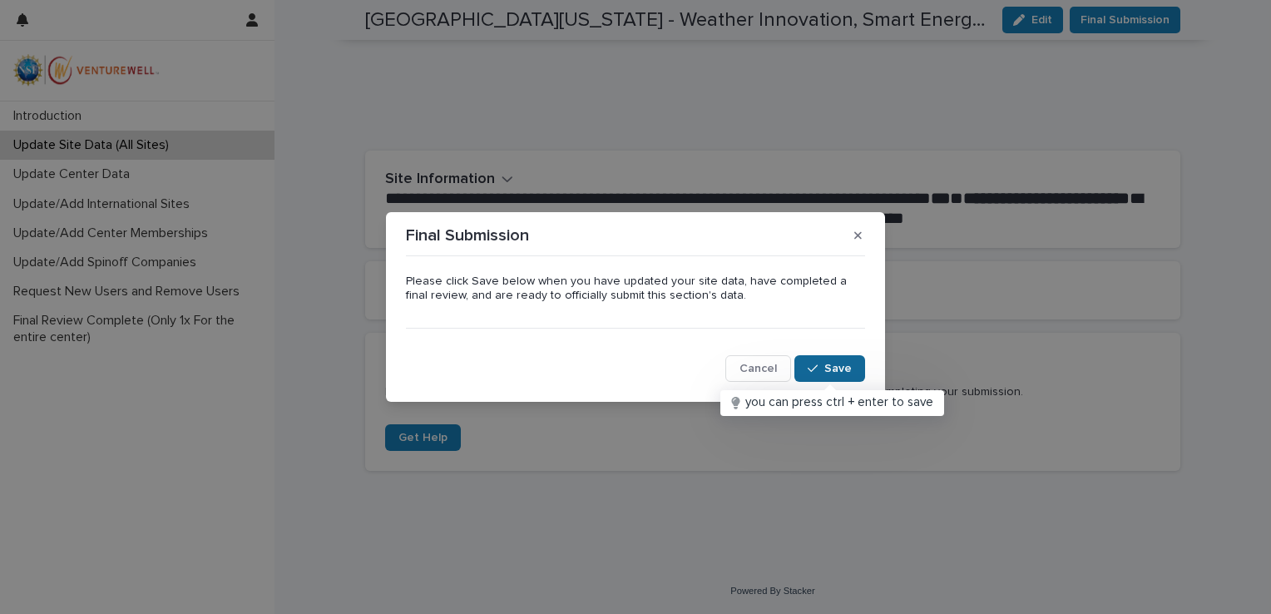
click at [831, 367] on span "Save" at bounding box center [838, 369] width 27 height 12
